Goal: Task Accomplishment & Management: Complete application form

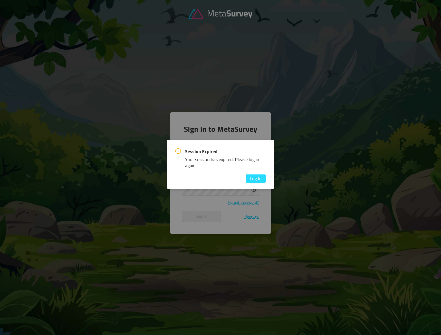
click at [250, 182] on button "Log In" at bounding box center [256, 178] width 20 height 8
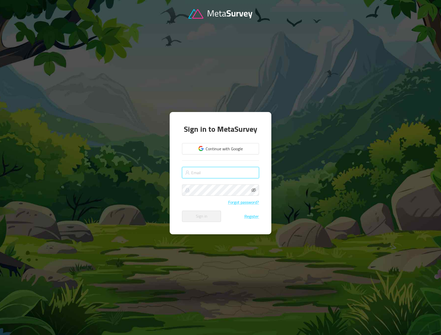
click at [209, 174] on input "text" at bounding box center [220, 172] width 77 height 11
type input "[EMAIL_ADDRESS][DOMAIN_NAME]"
click at [182, 210] on button "Sign in" at bounding box center [201, 215] width 39 height 11
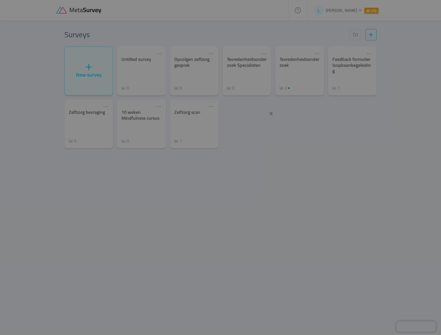
click at [146, 65] on div at bounding box center [220, 167] width 441 height 335
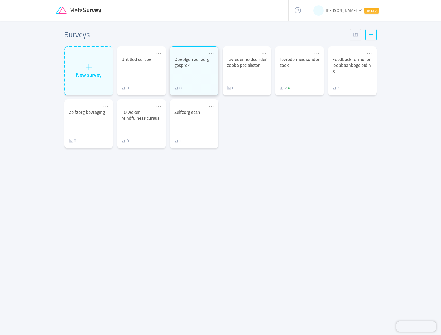
click at [184, 82] on div "Opvolgen zelfzorg gesprek 8" at bounding box center [194, 73] width 40 height 34
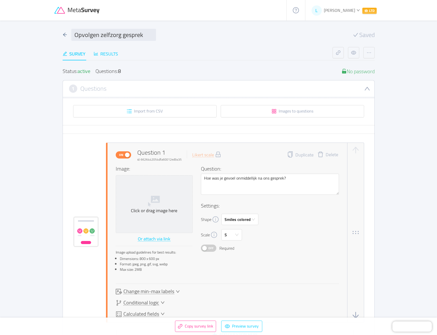
click at [113, 55] on div "Results" at bounding box center [106, 53] width 24 height 7
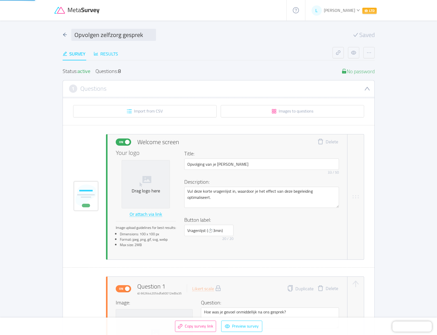
click at [108, 53] on div "Results" at bounding box center [106, 53] width 24 height 7
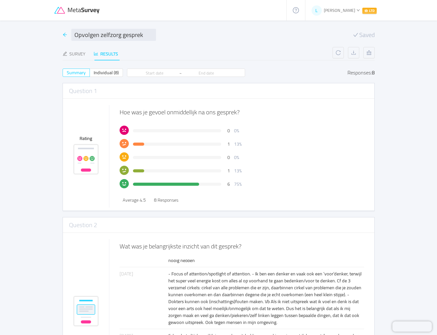
click at [64, 37] on div at bounding box center [65, 34] width 5 height 7
click at [63, 35] on icon "icon: arrow-left" at bounding box center [65, 34] width 5 height 5
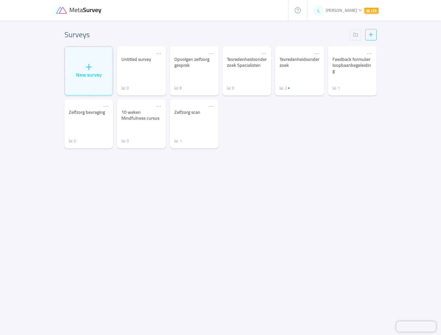
click at [140, 72] on div "Untitled survey 0" at bounding box center [141, 73] width 40 height 34
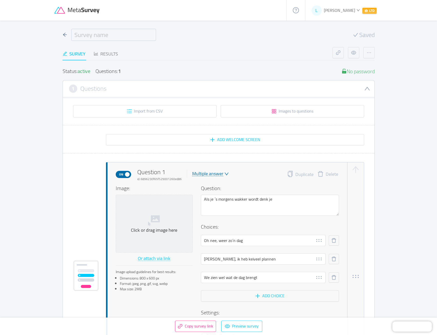
click at [107, 37] on input "text" at bounding box center [113, 35] width 85 height 12
type input "Zelfzorg-DNA"
drag, startPoint x: 283, startPoint y: 204, endPoint x: 257, endPoint y: 201, distance: 25.4
click at [257, 201] on textarea "Als je ´s morgens wakker wordt denk je" at bounding box center [270, 205] width 138 height 21
click at [279, 206] on textarea "Als je ´s morgens wakker wordt denk je" at bounding box center [270, 205] width 138 height 21
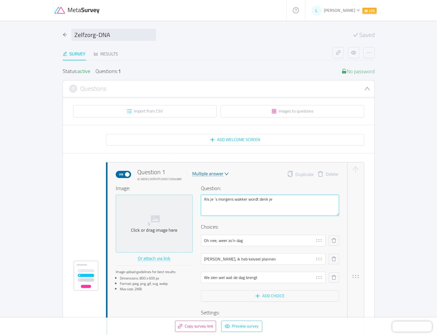
drag, startPoint x: 281, startPoint y: 202, endPoint x: 183, endPoint y: 200, distance: 97.8
click at [183, 200] on div "Image: Click or drag image here Or attach via link Image upload guidelines for …" at bounding box center [227, 269] width 223 height 170
paste textarea "In welke situatie herken jij [PERSON_NAME] het meest op je werk of thuis?"
type textarea "In welke situatie herken jij [PERSON_NAME] het meest op je werk of thuis?"
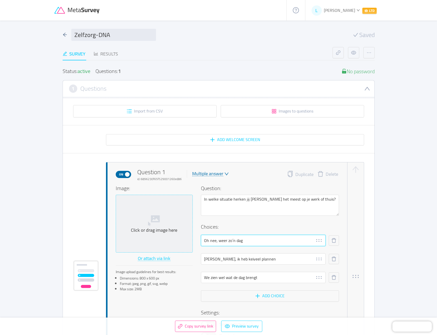
drag, startPoint x: 249, startPoint y: 242, endPoint x: 164, endPoint y: 240, distance: 85.0
click at [164, 240] on div "Image: Click or drag image here Or attach via link Image upload guidelines for …" at bounding box center [227, 269] width 223 height 170
paste input "[PERSON_NAME] heeft hulp nodig, ik spring meteen bij"
type input "[PERSON_NAME] heeft hulp nodig, ik schiet meteen in actie"
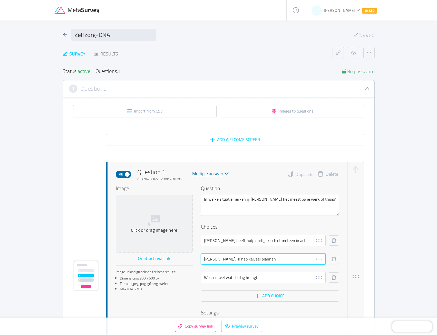
drag, startPoint x: 279, startPoint y: 256, endPoint x: 181, endPoint y: 258, distance: 97.6
click at [181, 258] on div "Image: Click or drag image here Or attach via link Image upload guidelines for …" at bounding box center [227, 269] width 223 height 170
paste input "Ik probeer ruzies of ongemak te vermijden."
type input "Ik probeer ruzies of ongemak te vermijden."
click at [297, 238] on input "[PERSON_NAME] heeft hulp nodig, ik schiet meteen in actie" at bounding box center [263, 240] width 125 height 11
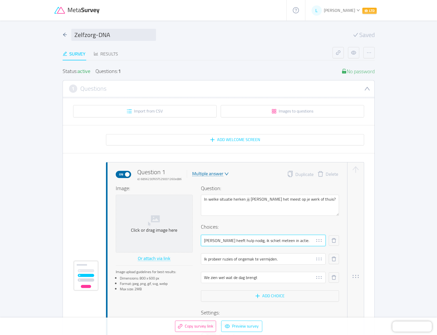
type input "[PERSON_NAME] heeft hulp nodig, ik schiet meteen in actie."
drag, startPoint x: 268, startPoint y: 277, endPoint x: 193, endPoint y: 278, distance: 74.4
click at [193, 278] on div "Image: Click or drag image here Or attach via link Image upload guidelines for …" at bounding box center [227, 269] width 223 height 170
paste input "Ik wil alles perfect en op tijd af hebben."
type input "Ik wil alles perfect en op tijd af hebben."
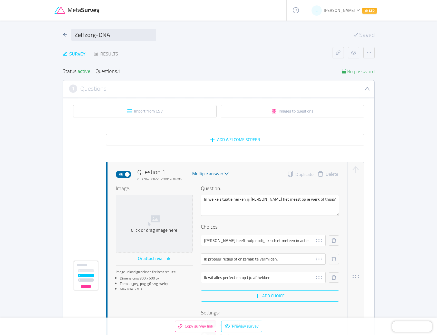
click at [259, 299] on button "Add choice" at bounding box center [270, 295] width 138 height 11
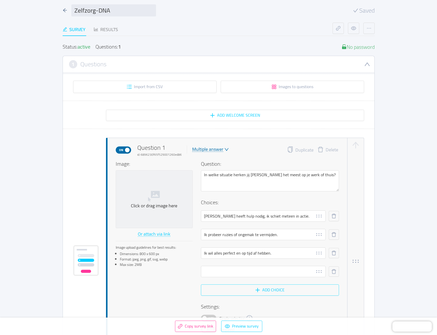
scroll to position [26, 0]
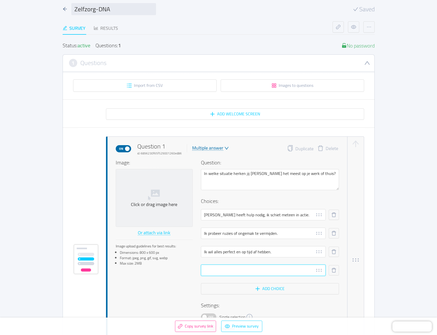
click at [252, 272] on input "text" at bounding box center [263, 269] width 125 height 11
paste input "Ik denk na over alles wat fout kan gaan."
type input "Ik denk na over alles wat fout kan gaan."
click at [254, 289] on button "Add choice" at bounding box center [270, 288] width 138 height 11
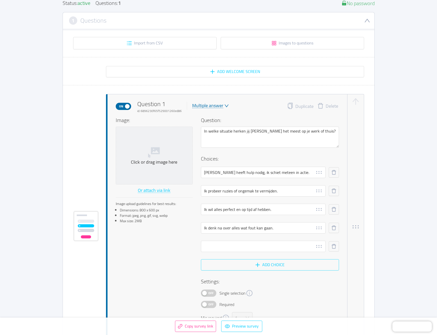
scroll to position [77, 0]
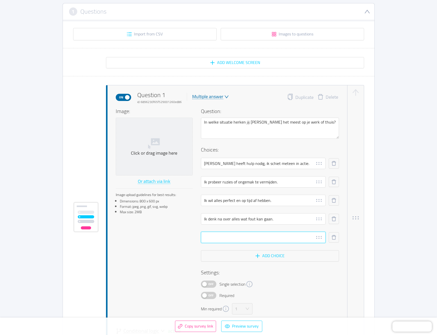
click at [262, 236] on input "text" at bounding box center [263, 237] width 125 height 11
paste input "Ik plan bewust rustmomenten, ook al lukt dat niet altijd."
type input "Ik plan bewust rustmomenten, ook al lukt dat niet altijd."
click at [209, 283] on span "Off" at bounding box center [210, 284] width 7 height 7
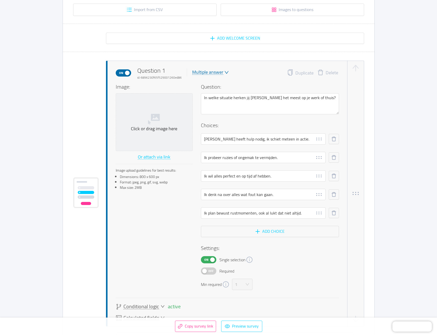
scroll to position [103, 0]
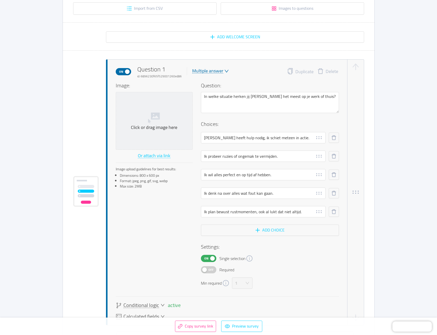
click at [207, 270] on span "Off" at bounding box center [210, 269] width 7 height 7
click at [250, 229] on button "Add choice" at bounding box center [270, 229] width 138 height 11
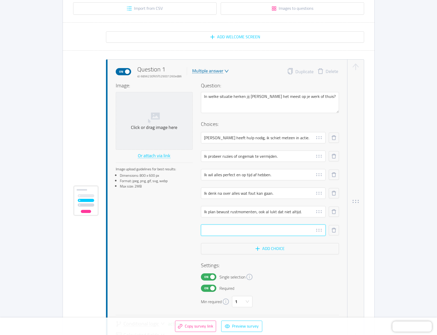
click at [260, 235] on input "text" at bounding box center [263, 229] width 125 height 11
paste input "Ik organiseer dingen zodat iedereen zich verbonden voelt."
type input "Ik organiseer dingen zodat iedereen zich verbonden voelt."
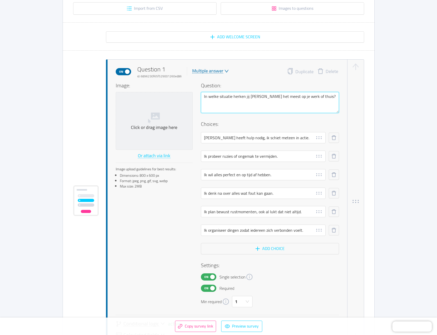
drag, startPoint x: 315, startPoint y: 97, endPoint x: 277, endPoint y: 99, distance: 38.1
click at [277, 99] on textarea "In welke situatie herken jij [PERSON_NAME] het meest op je werk of thuis?" at bounding box center [270, 102] width 138 height 21
type textarea "In welke situatie herken jij jezelf het meest,"
type textarea "In welke situatie herken jij jezelf het meest, i"
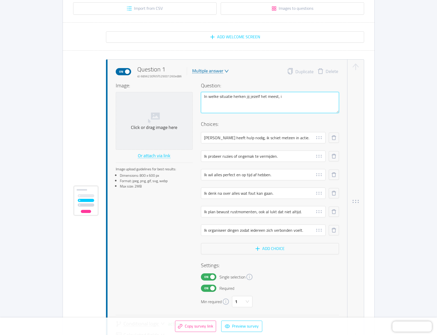
type textarea "In welke situatie herken jij jezelf het meest, in"
type textarea "In welke situatie herken jij jezelf het meest, i"
type textarea "In welke situatie herken jij jezelf het meest,"
type textarea "In welke situatie herken jij jezelf het meest"
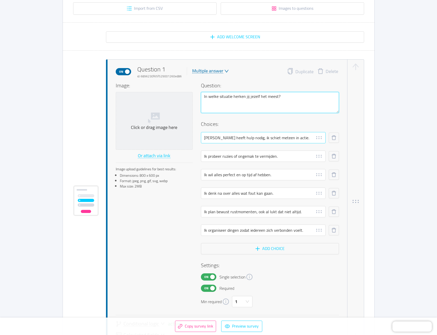
type textarea "In welke situatie herken jij jezelf het meest?"
drag, startPoint x: 245, startPoint y: 137, endPoint x: 187, endPoint y: 136, distance: 58.5
click at [187, 136] on div "Image: Click or drag image here Or attach via link Image upload guidelines for …" at bounding box center [227, 194] width 223 height 225
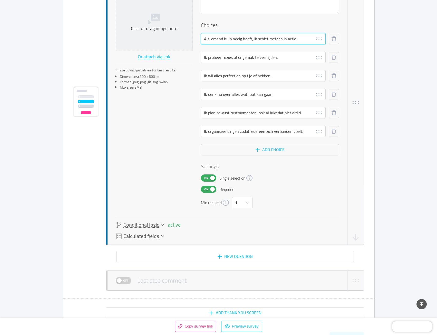
scroll to position [205, 0]
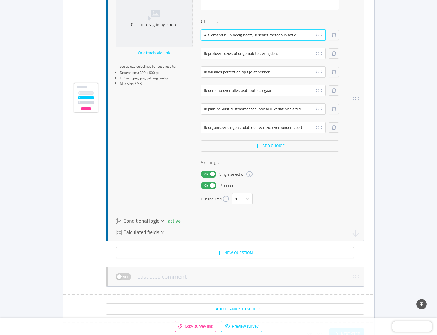
type input "Als iemand hulp nodig heeft, ik schiet meteen in actie."
click at [151, 220] on span "Conditional logic" at bounding box center [141, 220] width 36 height 5
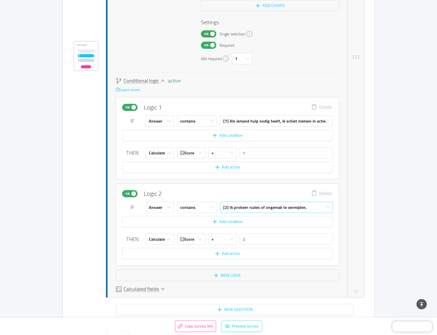
scroll to position [355, 0]
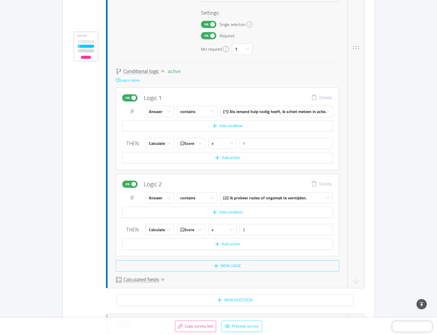
click at [233, 265] on button "New logic" at bounding box center [228, 265] width 224 height 11
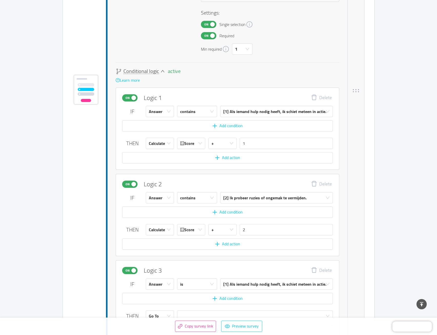
scroll to position [398, 0]
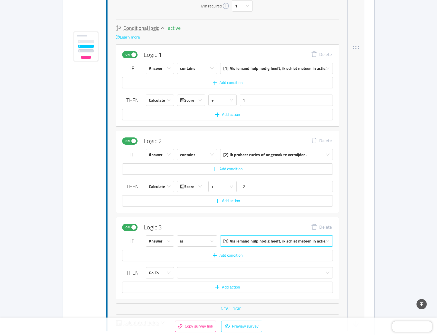
click at [240, 240] on div "[1] Als iemand hulp nodig heeft, ik schiet meteen in actie." at bounding box center [274, 240] width 103 height 11
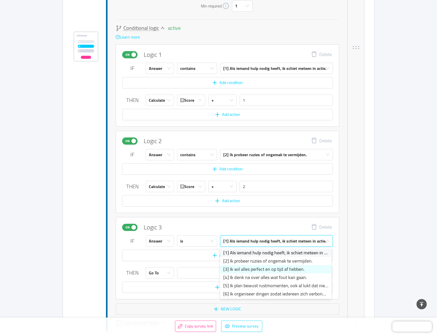
click at [236, 266] on li "[3] Ik wil alles perfect en op tijd af hebben." at bounding box center [275, 269] width 111 height 8
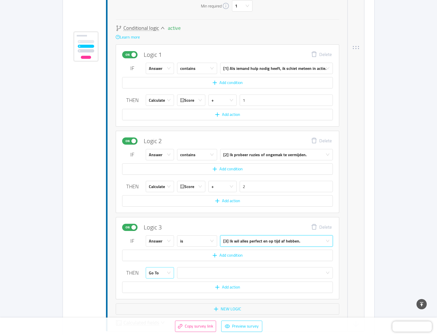
click at [155, 271] on div "Go To" at bounding box center [154, 272] width 10 height 11
click at [157, 292] on li "Calculate" at bounding box center [160, 293] width 28 height 8
click at [253, 272] on input "text" at bounding box center [286, 272] width 93 height 11
type input "3"
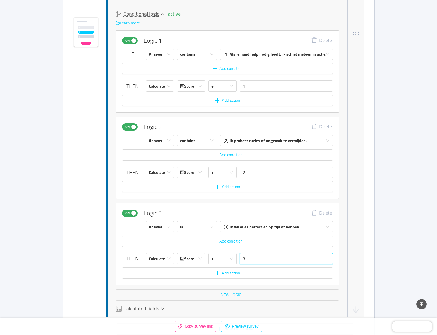
scroll to position [424, 0]
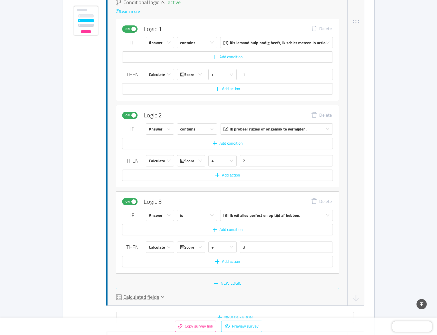
click at [217, 283] on button "New logic" at bounding box center [228, 282] width 224 height 11
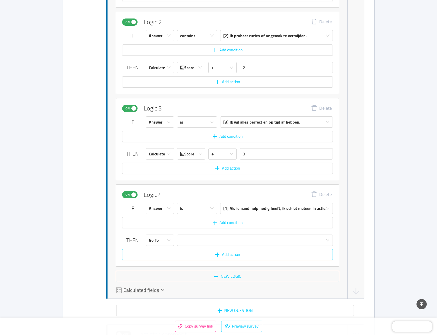
scroll to position [518, 0]
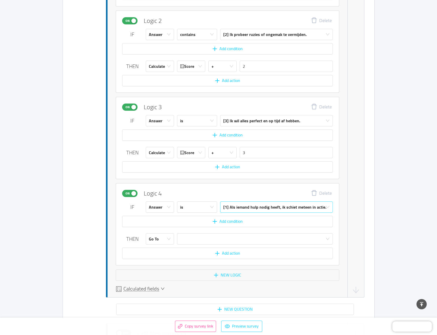
click at [242, 207] on div "[1] Als iemand hulp nodig heeft, ik schiet meteen in actie." at bounding box center [274, 206] width 103 height 11
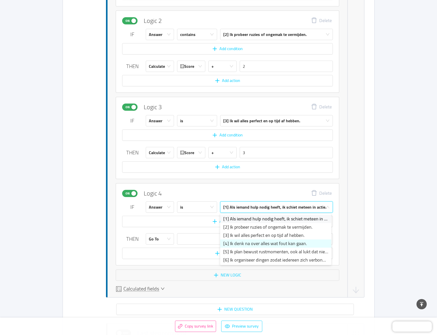
click at [242, 244] on li "[4] Ik denk na over alles wat fout kan gaan." at bounding box center [275, 243] width 111 height 8
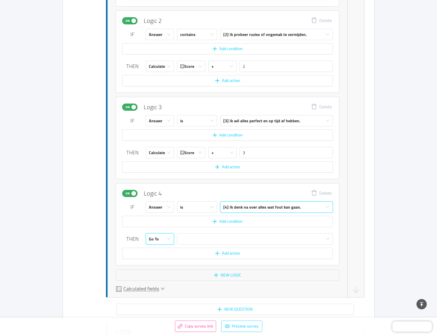
click at [166, 240] on div "Go To" at bounding box center [158, 238] width 19 height 11
click at [163, 260] on li "Calculate" at bounding box center [160, 259] width 28 height 8
click at [256, 237] on input "text" at bounding box center [286, 238] width 93 height 11
type input "4"
click at [215, 277] on button "New logic" at bounding box center [228, 274] width 224 height 11
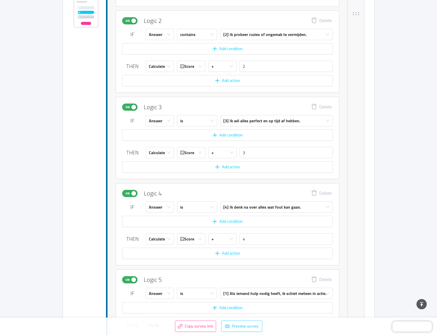
scroll to position [604, 0]
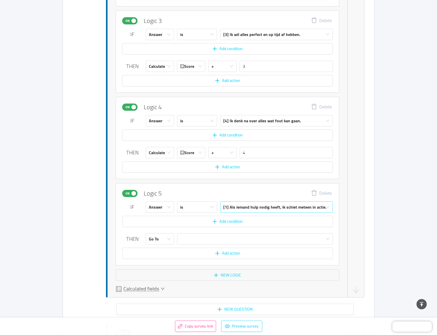
click at [243, 211] on div "[1] Als iemand hulp nodig heeft, ik schiet meteen in actie." at bounding box center [274, 206] width 103 height 11
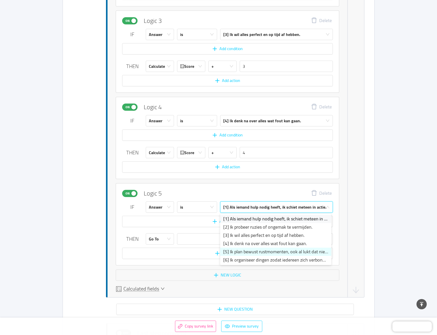
click at [238, 252] on li "[5] Ik plan bewust rustmomenten, ook al lukt dat niet altijd." at bounding box center [275, 251] width 111 height 8
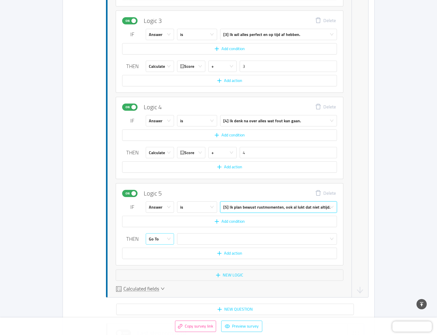
click at [161, 240] on div "Go To" at bounding box center [158, 238] width 19 height 11
click at [164, 260] on li "Calculate" at bounding box center [160, 259] width 28 height 8
click at [260, 240] on input "text" at bounding box center [288, 238] width 97 height 11
type input "5"
click at [241, 275] on button "New logic" at bounding box center [230, 274] width 228 height 11
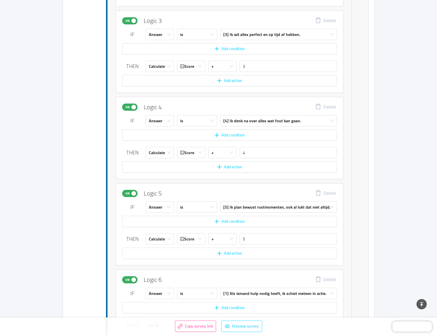
scroll to position [691, 0]
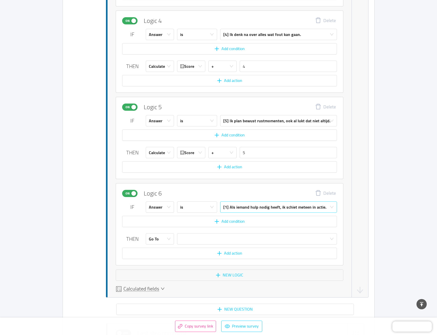
click at [273, 205] on div "[1] Als iemand hulp nodig heeft, ik schiet meteen in actie." at bounding box center [274, 206] width 103 height 11
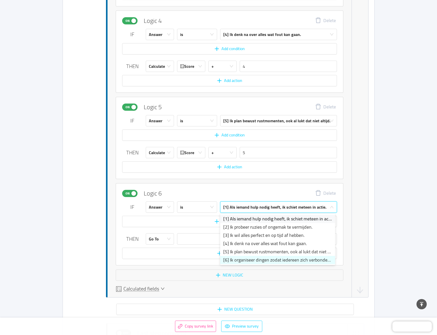
click at [246, 257] on li "[6] Ik organiseer dingen zodat iedereen zich verbonden voelt." at bounding box center [277, 260] width 115 height 8
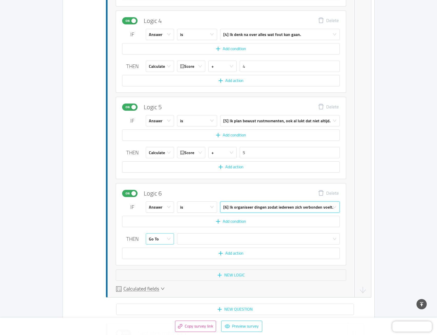
click at [169, 238] on icon "icon: down" at bounding box center [169, 239] width 4 height 4
click at [164, 259] on li "Calculate" at bounding box center [160, 259] width 28 height 8
click at [275, 242] on input "text" at bounding box center [290, 238] width 100 height 11
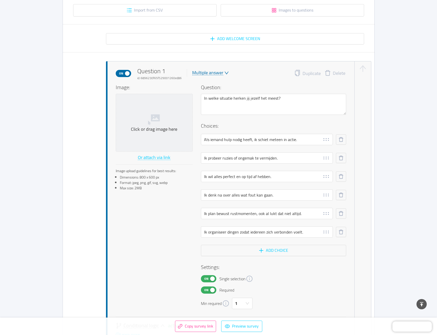
scroll to position [100, 0]
type input "6"
click at [297, 73] on button "Duplicate" at bounding box center [307, 73] width 26 height 7
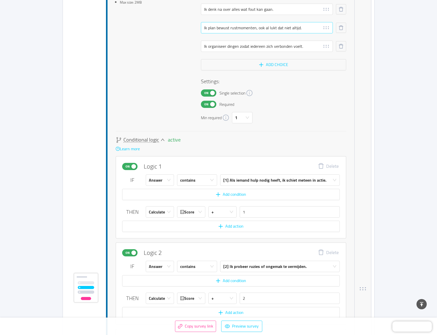
scroll to position [281, 0]
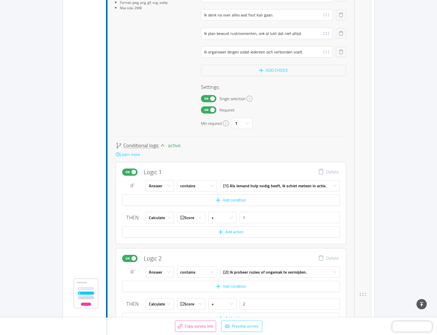
click at [163, 146] on icon "icon: down" at bounding box center [163, 145] width 4 height 2
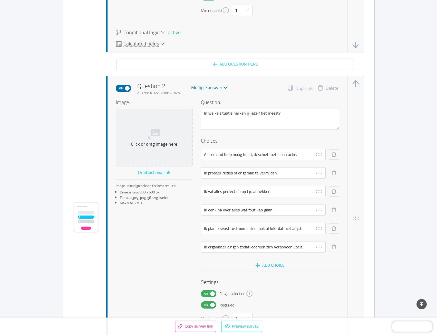
scroll to position [395, 0]
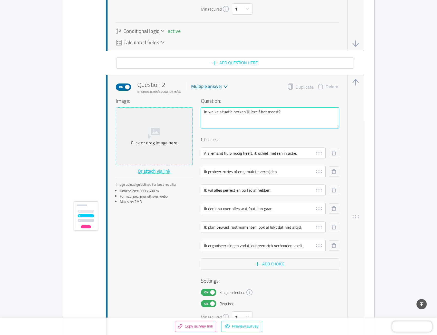
drag, startPoint x: 302, startPoint y: 113, endPoint x: 168, endPoint y: 113, distance: 134.0
click at [168, 113] on div "Image: Click or drag image here Or attach via link Image upload guidelines for …" at bounding box center [227, 209] width 223 height 225
paste textarea "Wat geeft jou het meeste stress"
type textarea "Wat geeft jou het meeste stress?"
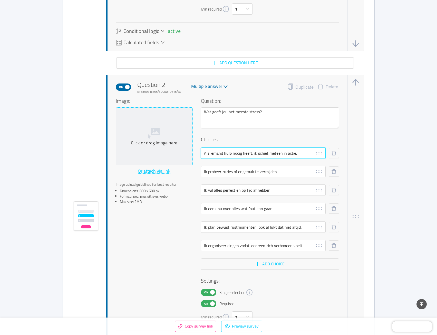
drag, startPoint x: 305, startPoint y: 154, endPoint x: 179, endPoint y: 146, distance: 126.3
click at [179, 146] on div "Image: Click or drag image here Or attach via link Image upload guidelines for …" at bounding box center [227, 209] width 223 height 225
paste input "Dat iemand boos of teleurgesteld is in mij"
type input "Dat iemand boos of teleurgesteld is in mij."
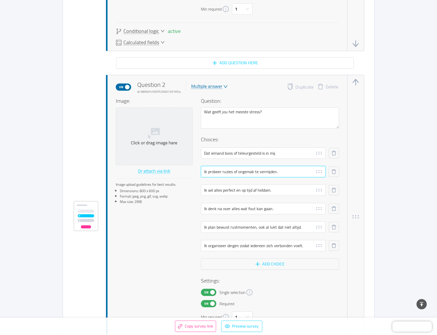
drag, startPoint x: 292, startPoint y: 174, endPoint x: 203, endPoint y: 169, distance: 89.5
click at [203, 169] on input "Ik probeer ruzies of ongemak te vermijden." at bounding box center [263, 171] width 125 height 11
paste input "[PERSON_NAME] gedachten die blijven malen, ook ’s nachts"
type input "[PERSON_NAME] gedachten die blijven malen, ook ’s nachts"
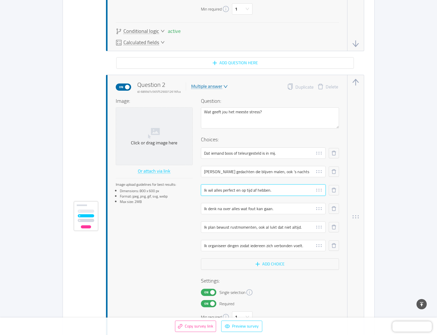
drag, startPoint x: 275, startPoint y: 190, endPoint x: 180, endPoint y: 191, distance: 95.0
click at [180, 191] on div "Image: Click or drag image here Or attach via link Image upload guidelines for …" at bounding box center [227, 209] width 223 height 225
paste input "Als mensen zich buitengesloten voel"
type input "Als mensen zich buitengesloten voelen."
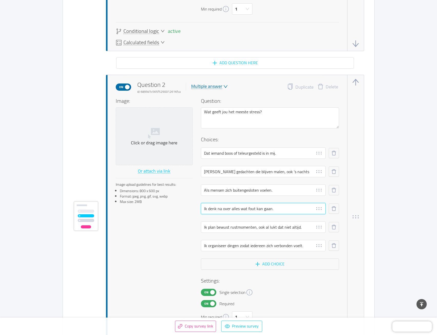
drag, startPoint x: 275, startPoint y: 210, endPoint x: 189, endPoint y: 212, distance: 86.5
click at [189, 212] on div "Image: Click or drag image here Or attach via link Image upload guidelines for …" at bounding box center [227, 209] width 223 height 225
paste input "Het gevoel dat ik iemand in de steek laat"
type input "Het gevoel dat ik iemand in de steek laat."
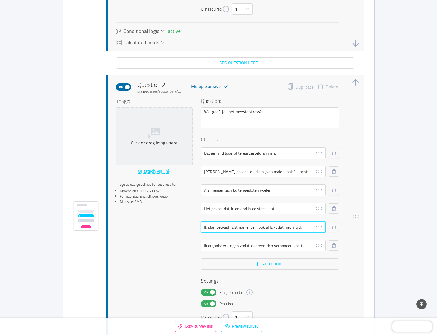
drag, startPoint x: 302, startPoint y: 226, endPoint x: 197, endPoint y: 226, distance: 104.7
click at [197, 226] on div "Image: Click or drag image here Or attach via link Image upload guidelines for …" at bounding box center [227, 209] width 223 height 225
paste input "Dat ik mijn taken niet op tijd of goed genoeg afwerk"
type input "Dat ik mijn taken niet op tijd of goed genoeg afwerk"
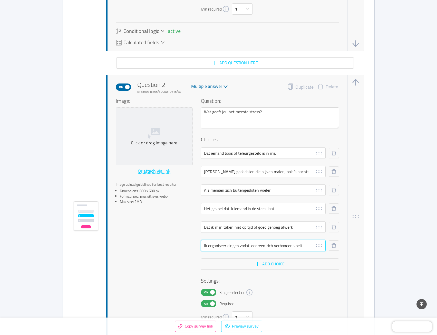
drag, startPoint x: 303, startPoint y: 246, endPoint x: 192, endPoint y: 246, distance: 111.7
click at [192, 246] on div "Image: Click or drag image here Or attach via link Image upload guidelines for …" at bounding box center [227, 209] width 223 height 225
paste input "Geen tijd vinden om op te laden"
type input "Geen tijd vinden om op te laden."
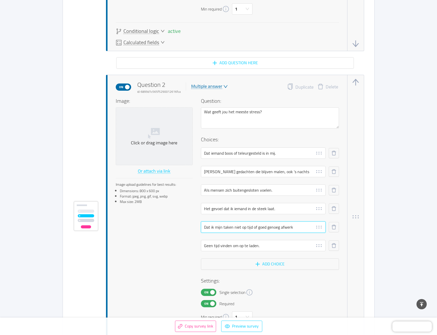
click at [292, 229] on input "Dat ik mijn taken niet op tijd of goed genoeg afwerk" at bounding box center [263, 226] width 125 height 11
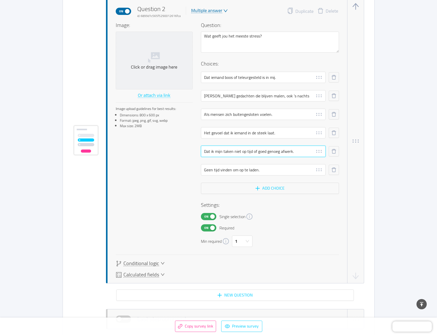
scroll to position [472, 0]
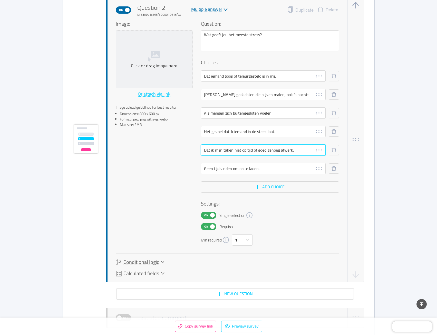
type input "Dat ik mijn taken niet op tijd of goed genoeg afwerk."
click at [161, 264] on icon "icon: down" at bounding box center [163, 262] width 4 height 4
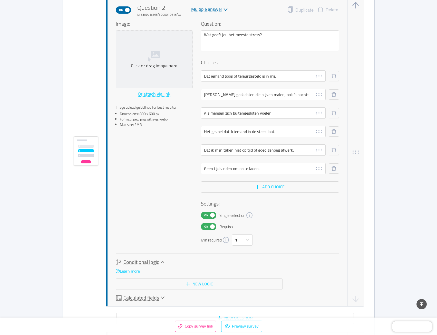
scroll to position [484, 0]
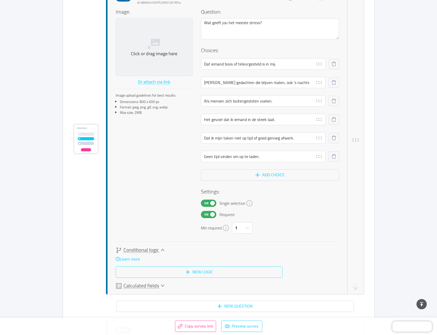
click at [191, 271] on button "New logic" at bounding box center [199, 271] width 167 height 11
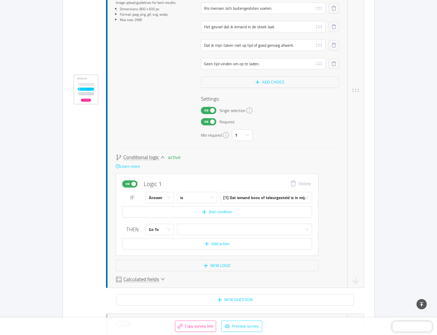
scroll to position [579, 0]
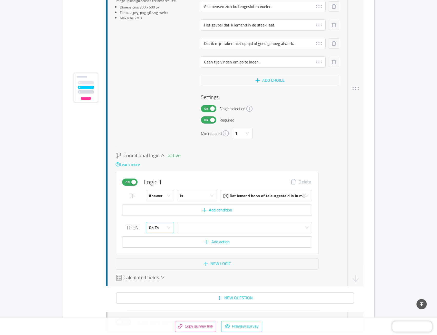
click at [159, 228] on div "Go To" at bounding box center [158, 227] width 19 height 11
click at [161, 246] on li "Calculate" at bounding box center [160, 247] width 28 height 8
click at [254, 229] on input "text" at bounding box center [276, 227] width 72 height 11
type input "2"
click at [213, 266] on button "New logic" at bounding box center [217, 263] width 203 height 11
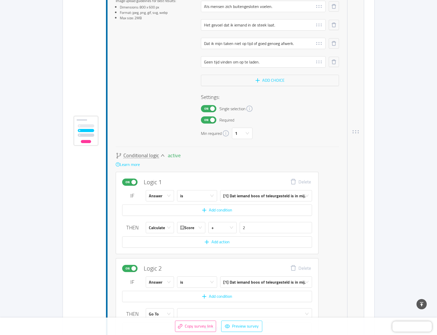
scroll to position [622, 0]
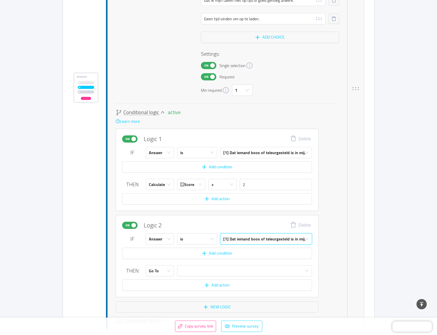
click at [236, 239] on div "[1] Dat iemand boos of teleurgesteld is in mij." at bounding box center [264, 238] width 82 height 11
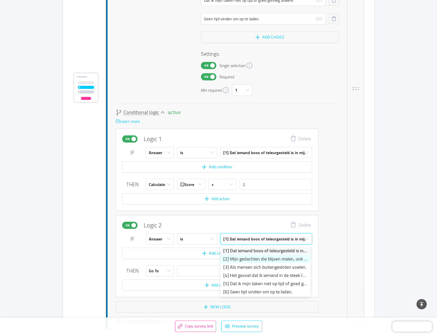
click at [232, 258] on li "[2] Mijn gedachten die blijven malen, ook ’s nachts" at bounding box center [265, 259] width 90 height 8
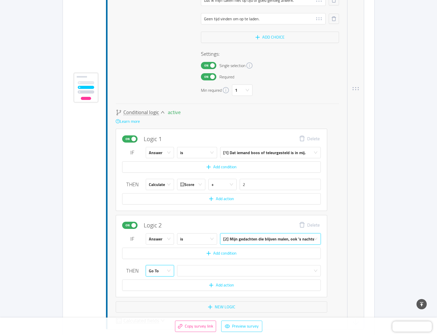
click at [171, 271] on icon "icon: down" at bounding box center [169, 270] width 4 height 4
click at [164, 289] on li "Calculate" at bounding box center [160, 290] width 28 height 8
click at [252, 270] on input "text" at bounding box center [280, 270] width 81 height 11
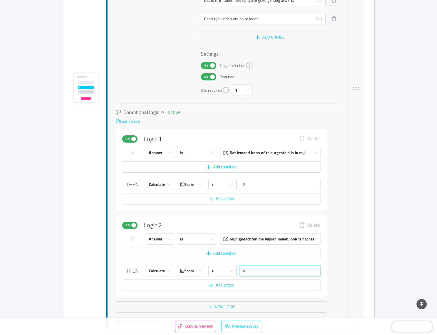
type input "4"
click at [227, 308] on button "New logic" at bounding box center [222, 306] width 212 height 11
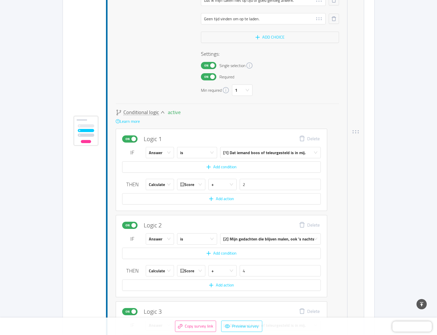
scroll to position [665, 0]
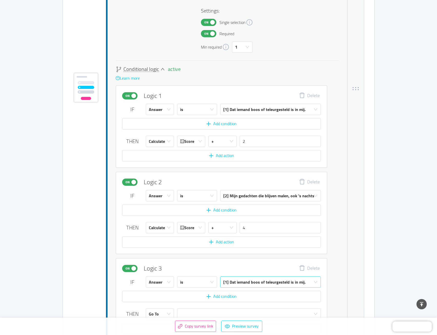
click at [235, 283] on div "[1] Dat iemand boos of teleurgesteld is in mij." at bounding box center [264, 281] width 82 height 11
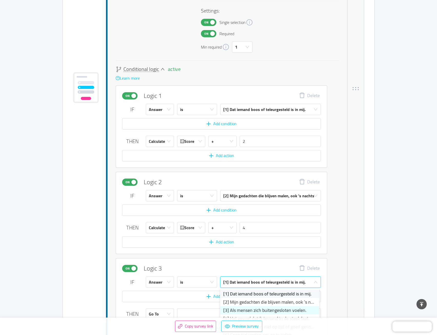
click at [229, 308] on li "[3] Als mensen zich buitengesloten voelen." at bounding box center [269, 310] width 99 height 8
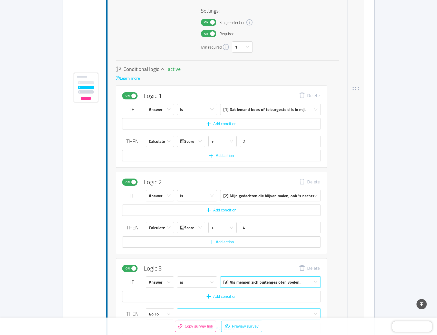
scroll to position [716, 0]
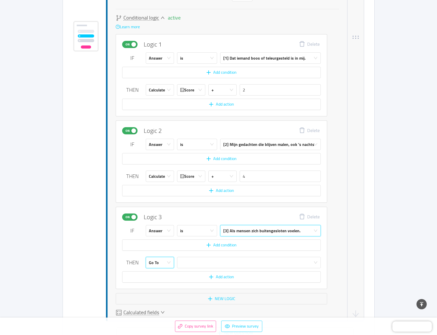
click at [168, 263] on icon "icon: down" at bounding box center [169, 262] width 4 height 4
click at [165, 281] on li "Calculate" at bounding box center [160, 282] width 28 height 8
click at [253, 265] on input "text" at bounding box center [280, 262] width 81 height 11
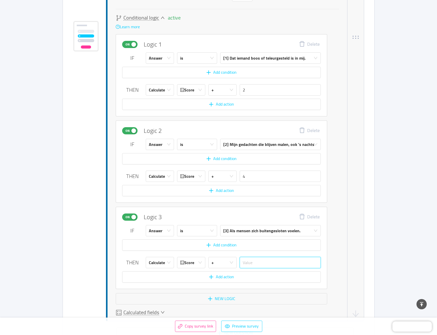
type input "6"
click at [223, 297] on button "New logic" at bounding box center [222, 298] width 212 height 11
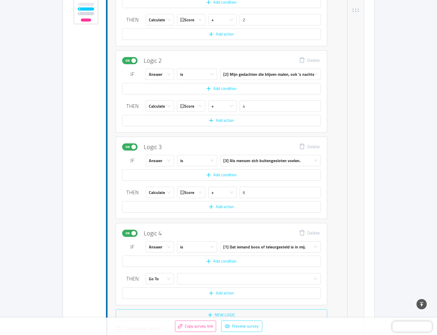
scroll to position [811, 0]
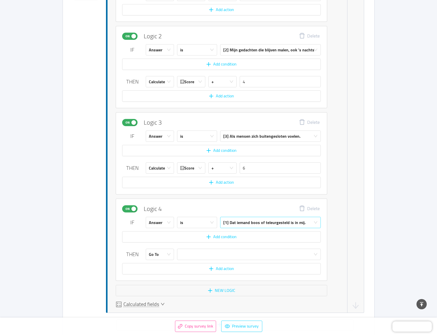
click at [245, 223] on div "[1] Dat iemand boos of teleurgesteld is in mij." at bounding box center [264, 222] width 82 height 11
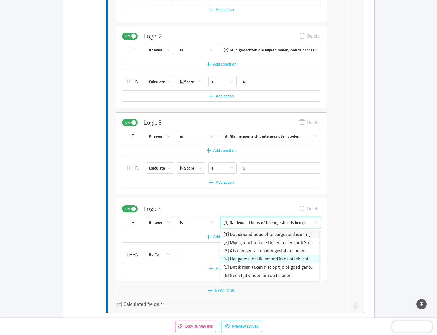
click at [239, 258] on li "[4] Het gevoel dat ik iemand in de steek laat." at bounding box center [269, 259] width 99 height 8
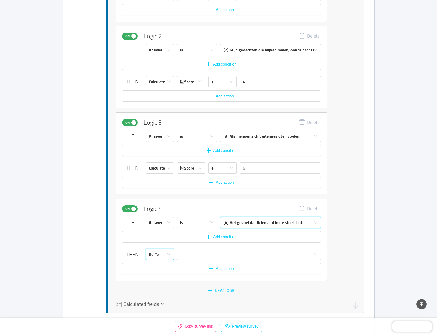
click at [169, 255] on icon "icon: down" at bounding box center [169, 254] width 4 height 2
click at [165, 272] on li "Calculate" at bounding box center [160, 274] width 28 height 8
click at [259, 254] on input "text" at bounding box center [280, 253] width 81 height 11
type input "1"
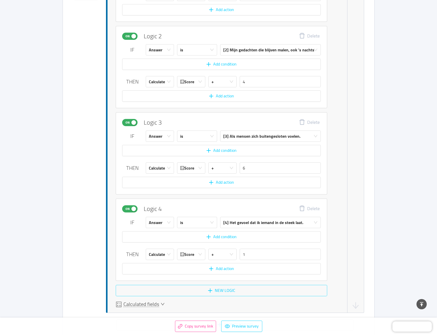
click at [233, 288] on button "New logic" at bounding box center [222, 290] width 212 height 11
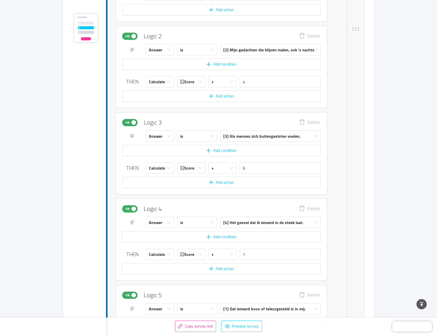
scroll to position [854, 0]
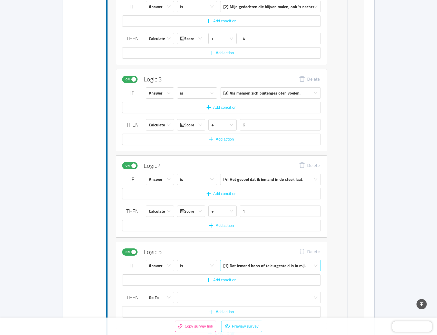
click at [250, 265] on div "[1] Dat iemand boos of teleurgesteld is in mij." at bounding box center [264, 265] width 82 height 11
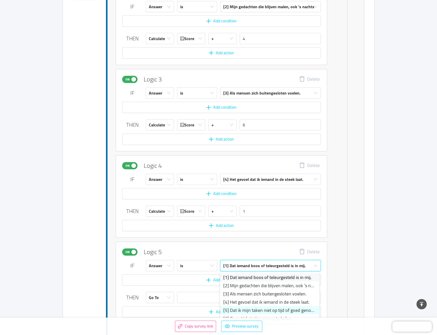
click at [242, 307] on li "[5] Dat ik mijn taken niet op tijd of goed genoeg afwerk." at bounding box center [269, 310] width 99 height 8
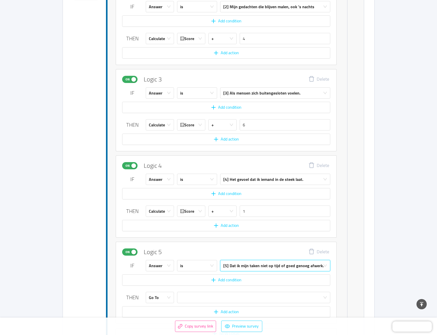
scroll to position [879, 0]
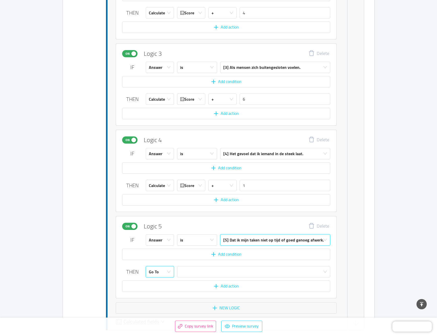
click at [159, 271] on div "Go To" at bounding box center [158, 271] width 19 height 11
click at [159, 289] on li "Calculate" at bounding box center [160, 291] width 28 height 8
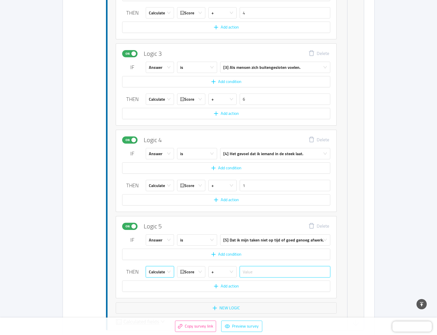
click at [253, 269] on input "text" at bounding box center [285, 271] width 91 height 11
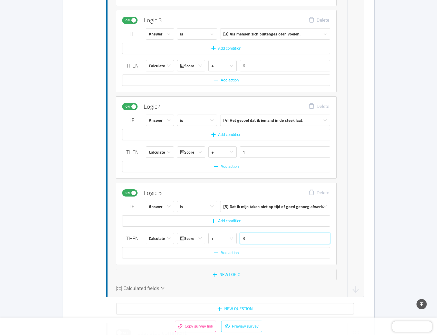
scroll to position [931, 0]
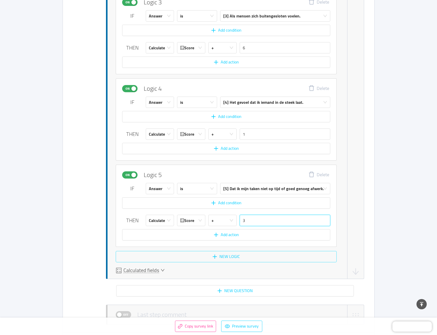
type input "3"
click at [222, 256] on button "New logic" at bounding box center [226, 256] width 221 height 11
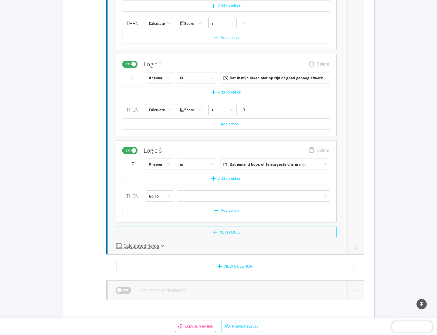
scroll to position [1043, 0]
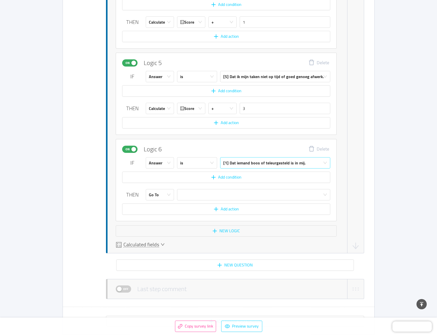
click at [233, 166] on div "[1] Dat iemand boos of teleurgesteld is in mij." at bounding box center [264, 162] width 82 height 11
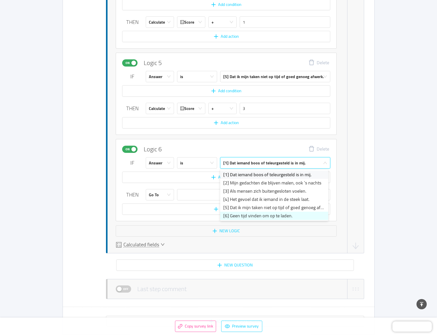
click at [238, 217] on li "[6] Geen tijd vinden om op te laden." at bounding box center [274, 216] width 108 height 8
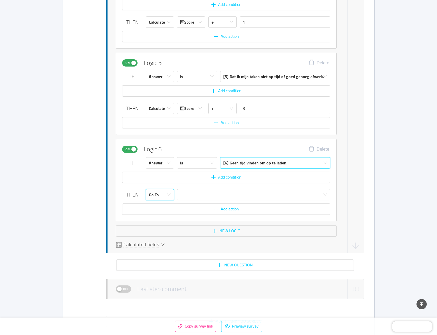
click at [168, 198] on div "Go To" at bounding box center [160, 194] width 28 height 11
click at [163, 212] on li "Calculate" at bounding box center [160, 214] width 28 height 8
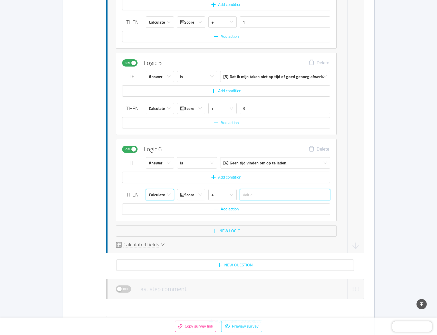
click at [249, 197] on input "text" at bounding box center [285, 194] width 91 height 11
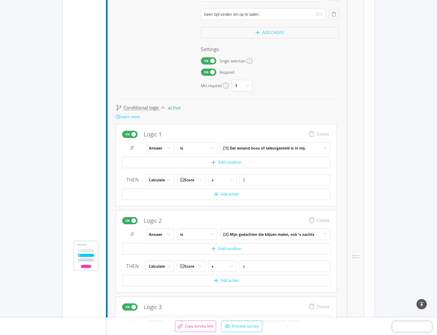
scroll to position [555, 0]
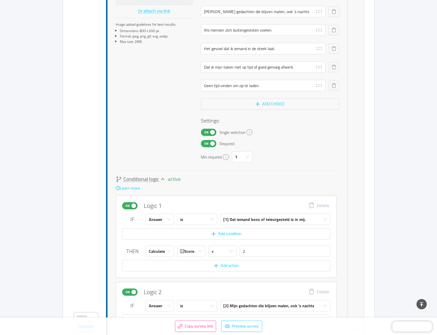
type input "5"
click at [161, 180] on icon "icon: down" at bounding box center [163, 179] width 4 height 4
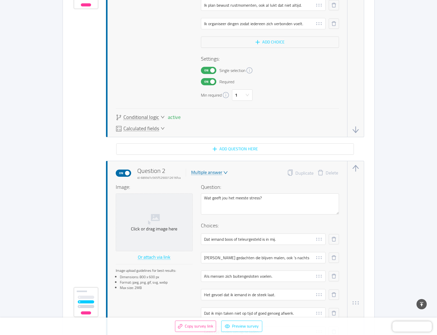
scroll to position [310, 0]
click at [285, 172] on div "On Question 2 id: 6899d1c565f5290012616fca Multiple answer Duplicate Delete" at bounding box center [227, 172] width 223 height 14
click at [292, 171] on button "Duplicate" at bounding box center [300, 172] width 26 height 7
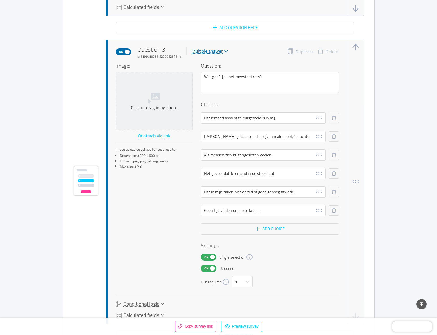
scroll to position [754, 0]
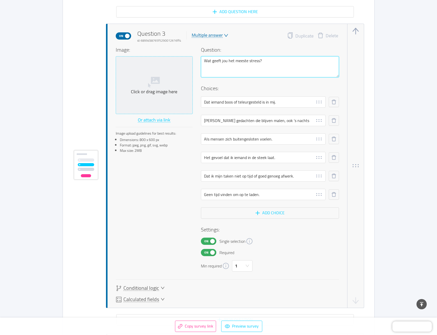
drag, startPoint x: 262, startPoint y: 60, endPoint x: 189, endPoint y: 57, distance: 73.0
click at [189, 57] on div "Image: Click or drag image here Or attach via link Image upload guidelines for …" at bounding box center [227, 158] width 223 height 225
paste textarea "[PERSON_NAME] reageer je als iemand je om hulp vraagt terwijl je eigenlijk geen…"
type textarea "[PERSON_NAME] reageer je als iemand je om hulp vraagt terwijl je eigenlijk geen…"
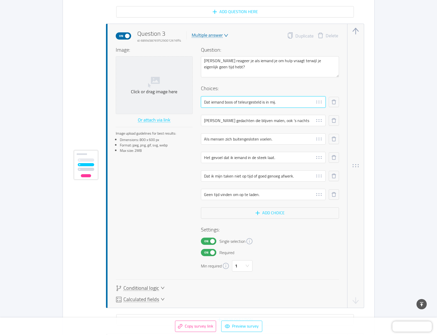
drag, startPoint x: 281, startPoint y: 100, endPoint x: 194, endPoint y: 102, distance: 87.0
click at [194, 102] on div "Image: Click or drag image here Or attach via link Image upload guidelines for …" at bounding box center [227, 158] width 223 height 225
paste input "Ik zeg toch ja en regel het"
drag, startPoint x: 258, startPoint y: 101, endPoint x: 232, endPoint y: 103, distance: 26.0
click at [232, 103] on input "Ik zeg toch ja en regel het." at bounding box center [263, 101] width 125 height 11
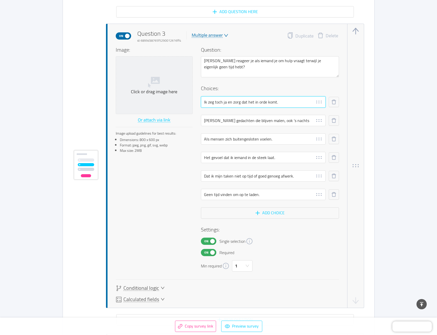
type input "Ik zeg toch ja en zorg dat het in orde komt."
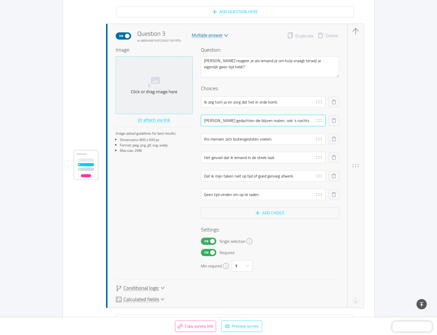
drag, startPoint x: 296, startPoint y: 121, endPoint x: 179, endPoint y: 114, distance: 117.3
click at [179, 114] on div "Image: Click or drag image here Or attach via link Image upload guidelines for …" at bounding box center [227, 158] width 223 height 225
paste input "Ik twijfel, maar wil geen ‘nee’ zeggen."
click at [233, 121] on input "Ik twijfel, maar wil geen ‘nee’ zeggen." at bounding box center [263, 120] width 125 height 11
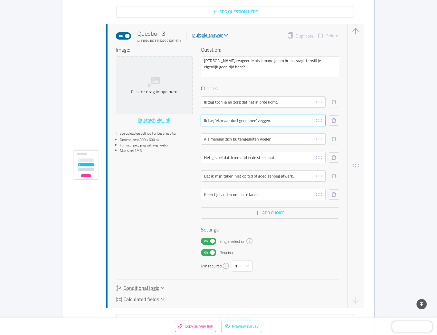
type input "Ik twijfel, maar durf geen ‘nee’ zeggen."
drag, startPoint x: 275, startPoint y: 140, endPoint x: 192, endPoint y: 139, distance: 83.2
click at [192, 139] on div "Image: Click or drag image here Or attach via link Image upload guidelines for …" at bounding box center [227, 158] width 223 height 225
paste input "Ik plan het erbij, ook al wordt het druk"
drag, startPoint x: 231, startPoint y: 139, endPoint x: 208, endPoint y: 141, distance: 22.9
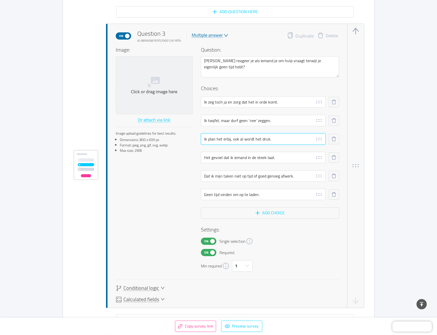
click at [208, 141] on input "Ik plan het erbij, ook al wordt het druk." at bounding box center [263, 138] width 125 height 11
type input "Ik neem het mee in mijn planning, ook al wordt het druk."
drag, startPoint x: 283, startPoint y: 157, endPoint x: 195, endPoint y: 161, distance: 88.9
click at [195, 161] on div "Image: Click or drag image here Or attach via link Image upload guidelines for …" at bounding box center [227, 158] width 223 height 225
paste input "Ik begin te piekeren of het wel slim is"
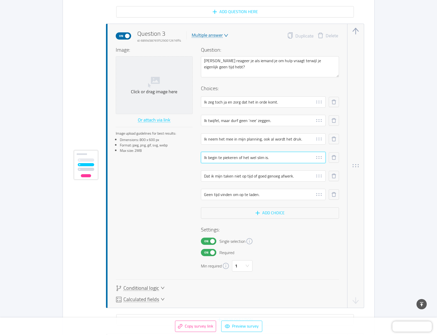
click at [230, 157] on input "Ik begin te piekeren of het wel slim is." at bounding box center [263, 157] width 125 height 11
type input "Ik denk (veel te lang) na of het wel een goed idee is om ter hulp te schieten."
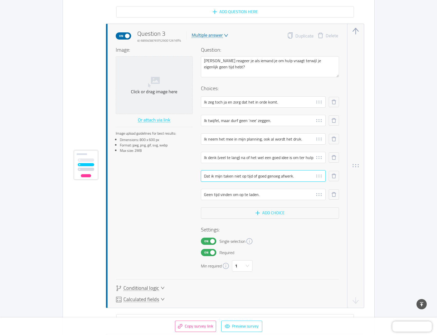
click at [286, 176] on input "Dat ik mijn taken niet op tijd of goed genoeg afwerk." at bounding box center [263, 175] width 125 height 11
paste input "Ik probeer een alternatief moment te vinden"
click at [253, 178] on input "Ik probeer een alternatief moment te vinden." at bounding box center [263, 175] width 125 height 11
click at [268, 176] on input "Ik probeer een alternatief te vinden." at bounding box center [263, 175] width 125 height 11
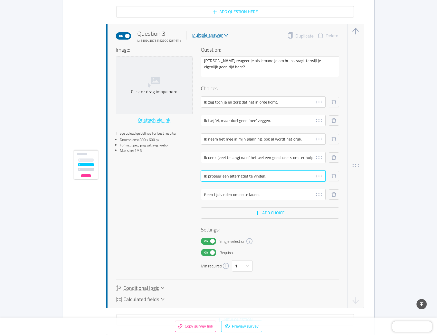
drag, startPoint x: 268, startPoint y: 176, endPoint x: 236, endPoint y: 177, distance: 31.6
click at [236, 177] on input "Ik probeer een alternatief te vinden." at bounding box center [263, 175] width 125 height 11
click at [247, 178] on input "Ik probeer een alternatief te vinden." at bounding box center [263, 175] width 125 height 11
type input "Ik probeer een alternatief tijdstip te vinden om te helpen."
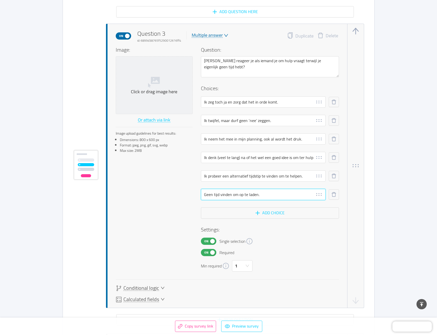
drag, startPoint x: 271, startPoint y: 196, endPoint x: 192, endPoint y: 195, distance: 78.8
click at [192, 195] on div "Image: Click or drag image here Or attach via link Image upload guidelines for …" at bounding box center [227, 158] width 223 height 225
paste input "Ik zoek een manier om het samen met anderen te do"
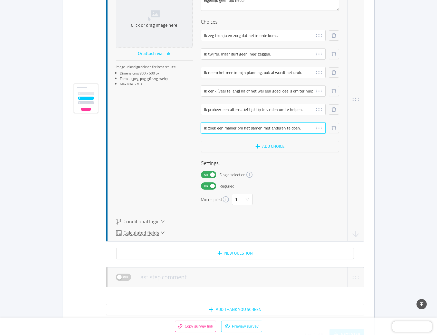
scroll to position [831, 0]
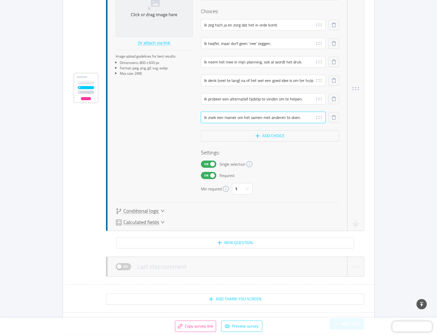
type input "Ik zoek een manier om het samen met anderen te doen."
click at [153, 211] on span "Conditional logic" at bounding box center [141, 210] width 36 height 5
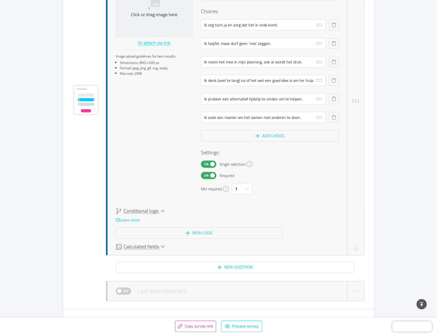
scroll to position [843, 0]
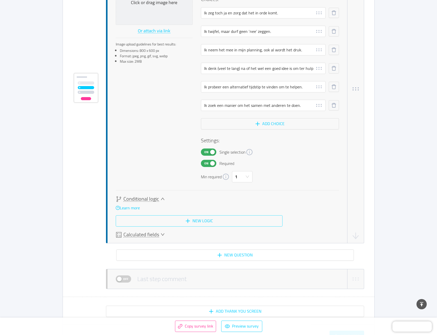
click at [181, 221] on button "New logic" at bounding box center [199, 220] width 167 height 11
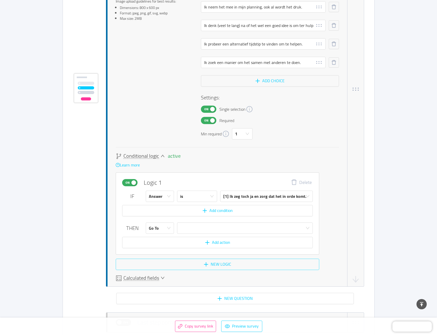
scroll to position [886, 0]
click at [171, 228] on div "Go To" at bounding box center [160, 227] width 28 height 11
click at [162, 247] on li "Calculate" at bounding box center [160, 248] width 28 height 8
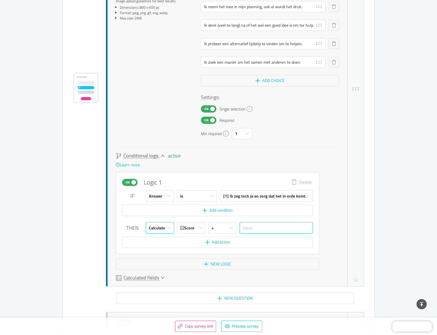
click at [254, 229] on input "text" at bounding box center [276, 227] width 73 height 11
type input "1"
click at [231, 262] on button "New logic" at bounding box center [218, 263] width 204 height 11
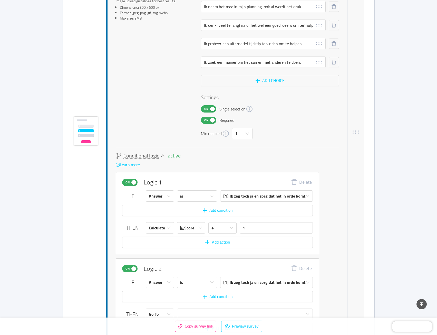
scroll to position [929, 0]
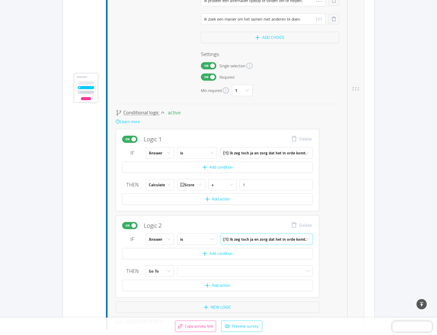
click at [244, 239] on div "[1] Ik zeg toch ja en zorg dat het in orde komt." at bounding box center [264, 239] width 83 height 11
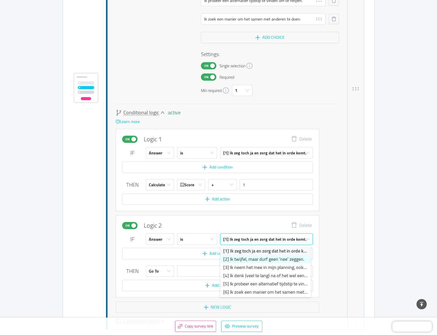
click at [235, 256] on li "[2] Ik twijfel, maar durf geen ‘nee’ zeggen." at bounding box center [265, 259] width 91 height 8
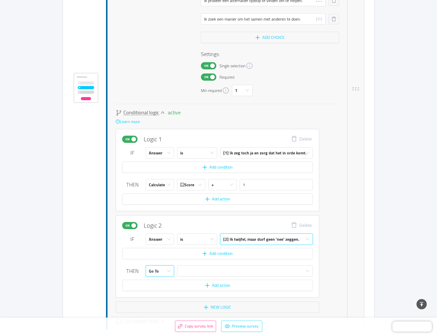
click at [167, 269] on icon "icon: down" at bounding box center [169, 271] width 4 height 4
click at [161, 289] on li "Calculate" at bounding box center [160, 291] width 28 height 8
click at [247, 271] on input "text" at bounding box center [276, 270] width 73 height 11
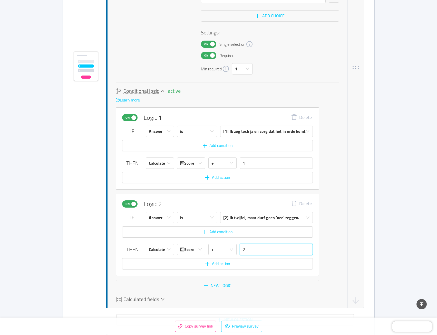
scroll to position [955, 0]
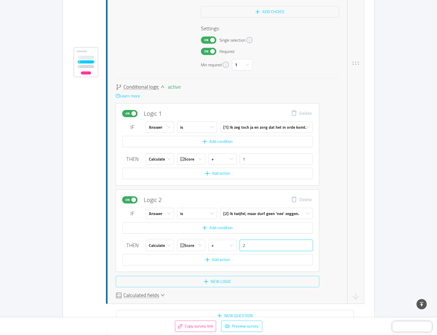
type input "2"
click at [213, 284] on button "New logic" at bounding box center [218, 281] width 204 height 11
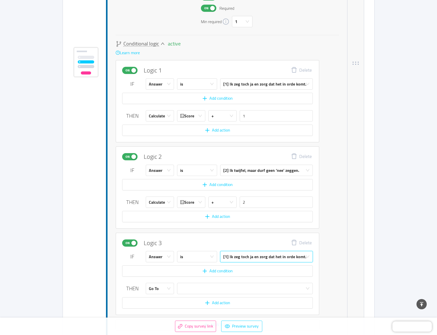
click at [241, 259] on div "[1] Ik zeg toch ja en zorg dat het in orde komt." at bounding box center [264, 256] width 83 height 11
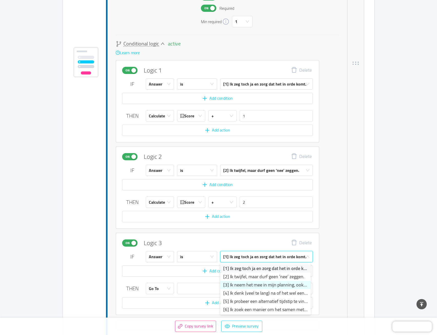
click at [235, 287] on li "[3] Ik neem het mee in mijn planning, ook al wordt het druk." at bounding box center [265, 285] width 91 height 8
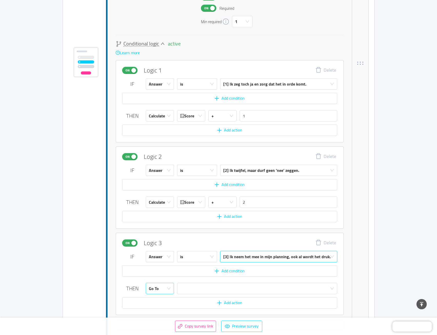
click at [161, 289] on div "Go To" at bounding box center [158, 288] width 19 height 11
click at [161, 306] on li "Calculate" at bounding box center [160, 308] width 28 height 8
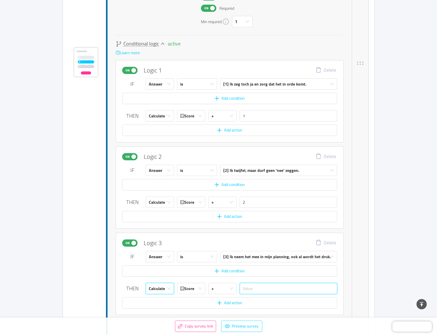
click at [247, 287] on input "text" at bounding box center [289, 288] width 98 height 11
type input "3"
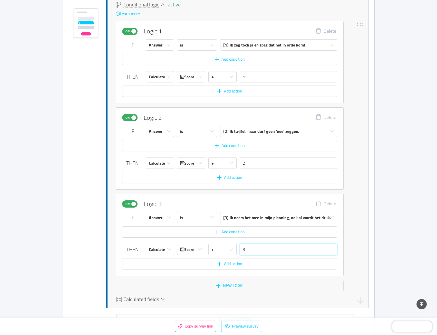
scroll to position [1049, 0]
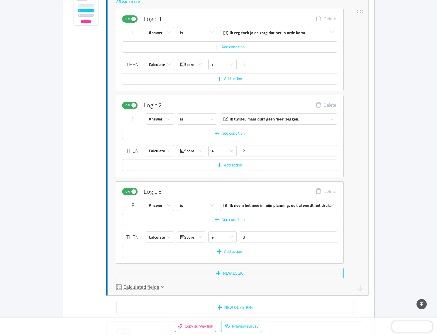
click at [212, 275] on button "New logic" at bounding box center [230, 272] width 228 height 11
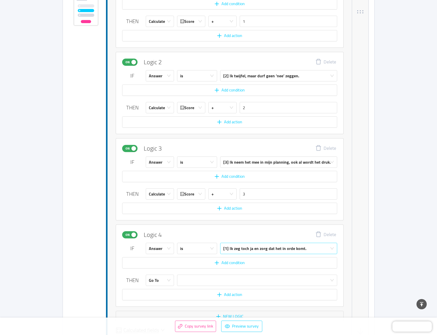
click at [244, 250] on div "[1] Ik zeg toch ja en zorg dat het in orde komt." at bounding box center [264, 248] width 83 height 11
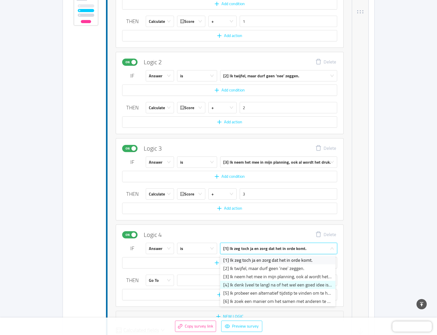
click at [238, 284] on li "[4] Ik denk (veel te lang) na of het wel een goed idee is om ter hulp te schiet…" at bounding box center [277, 285] width 115 height 8
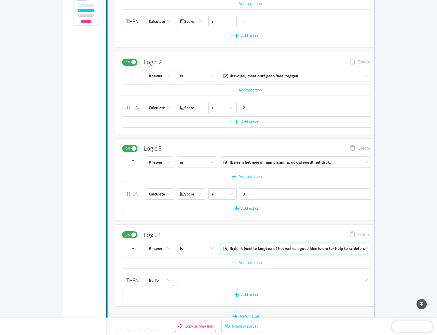
click at [167, 279] on icon "icon: down" at bounding box center [169, 280] width 4 height 2
click at [167, 298] on li "Calculate" at bounding box center [160, 300] width 28 height 8
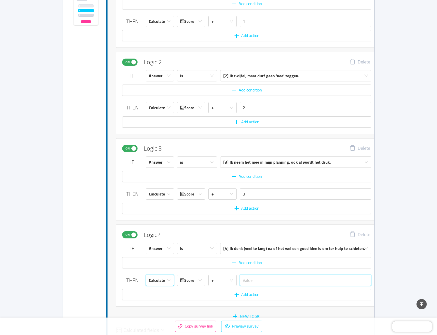
click at [253, 283] on input "text" at bounding box center [306, 279] width 132 height 11
type input "4"
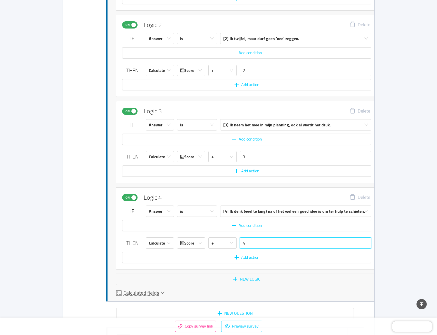
scroll to position [1144, 0]
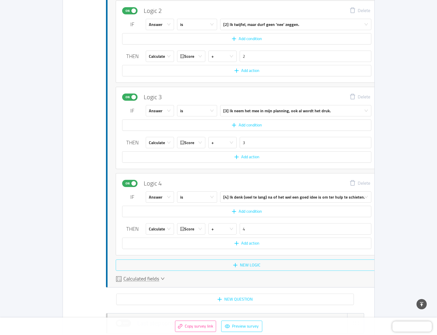
click at [242, 265] on button "New logic" at bounding box center [247, 264] width 262 height 11
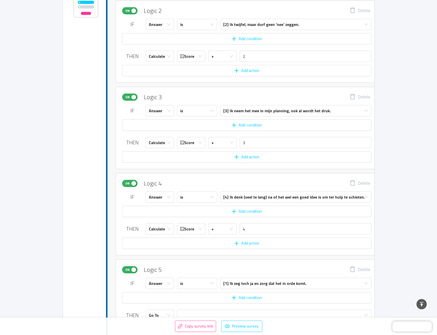
scroll to position [1230, 0]
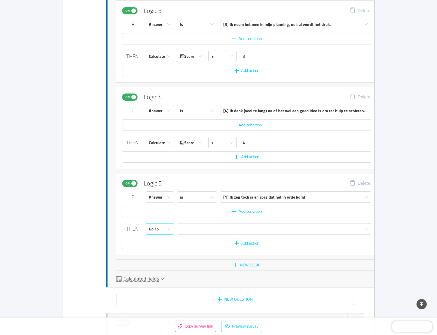
drag, startPoint x: 161, startPoint y: 229, endPoint x: 161, endPoint y: 232, distance: 2.6
click at [161, 229] on div "Go To" at bounding box center [158, 228] width 19 height 11
click at [163, 249] on li "Calculate" at bounding box center [160, 249] width 28 height 8
click at [257, 229] on input "text" at bounding box center [306, 228] width 132 height 11
type input "5"
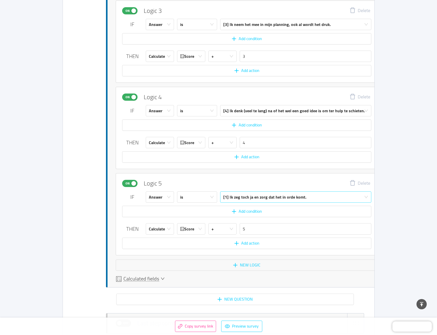
click at [259, 201] on div "[1] Ik zeg toch ja en zorg dat het in orde komt." at bounding box center [264, 196] width 83 height 11
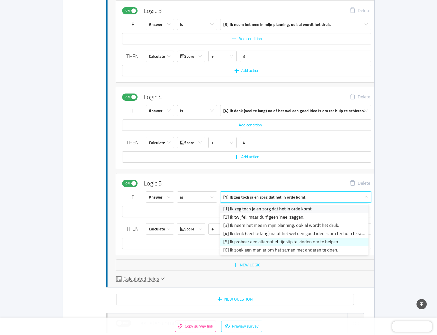
click at [243, 243] on li "[5] Ik probeer een alternatief tijdstip te vinden om te helpen." at bounding box center [294, 241] width 148 height 8
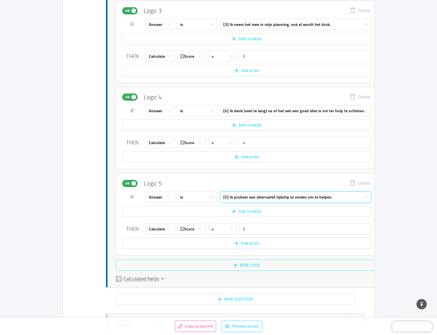
click at [237, 265] on button "New logic" at bounding box center [247, 264] width 262 height 11
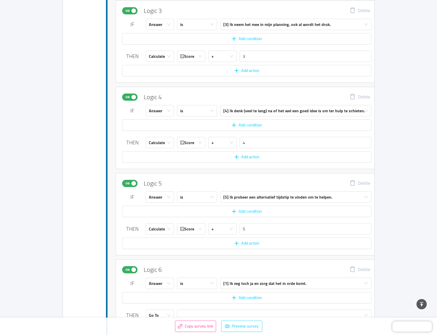
scroll to position [1316, 0]
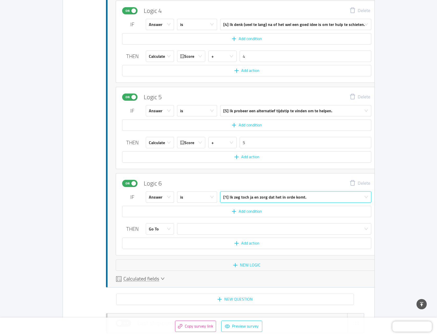
click at [237, 198] on div "[1] Ik zeg toch ja en zorg dat het in orde komt." at bounding box center [264, 196] width 83 height 11
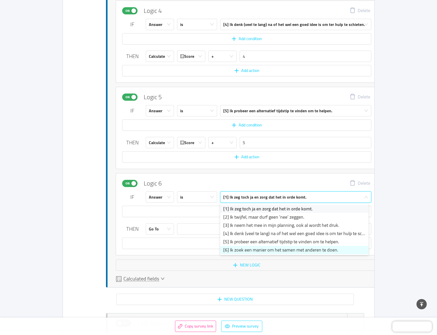
click at [239, 251] on li "[6] Ik zoek een manier om het samen met anderen te doen." at bounding box center [294, 250] width 148 height 8
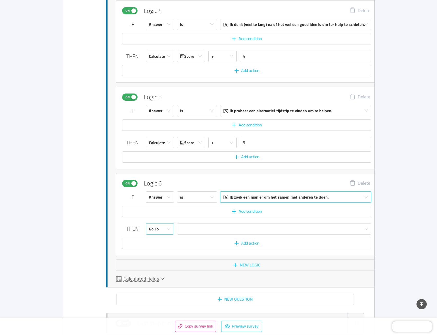
click at [162, 228] on div "Go To" at bounding box center [158, 228] width 19 height 11
click at [162, 249] on li "Calculate" at bounding box center [160, 249] width 28 height 8
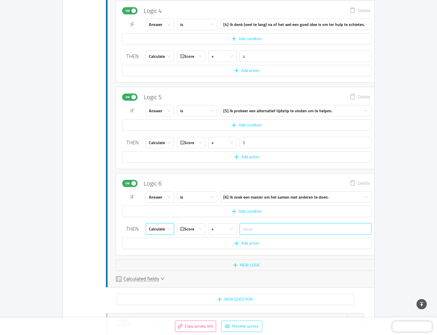
click at [267, 232] on input "text" at bounding box center [306, 228] width 132 height 11
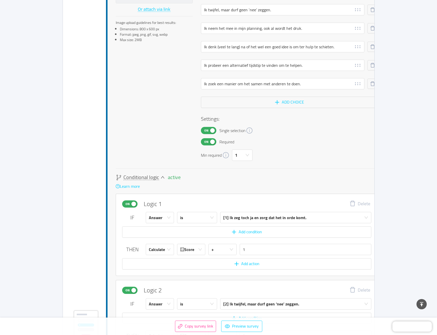
scroll to position [854, 0]
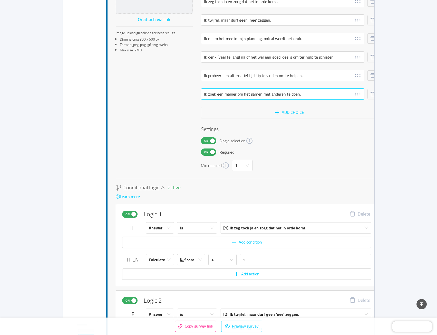
type input "6"
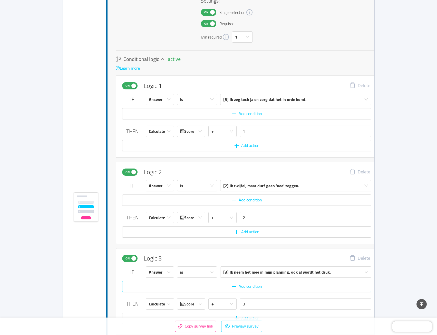
scroll to position [931, 0]
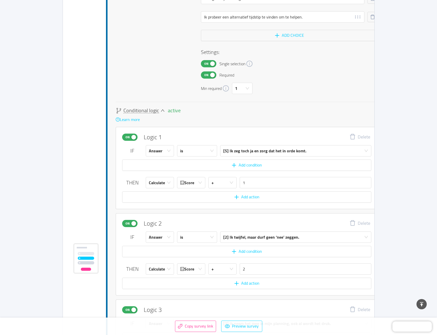
click at [163, 110] on icon "icon: down" at bounding box center [163, 110] width 4 height 2
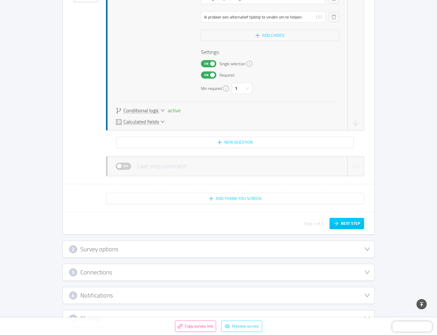
scroll to position [660, 0]
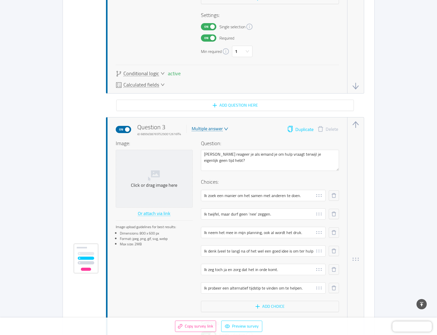
click at [297, 128] on button "Duplicate" at bounding box center [300, 129] width 26 height 7
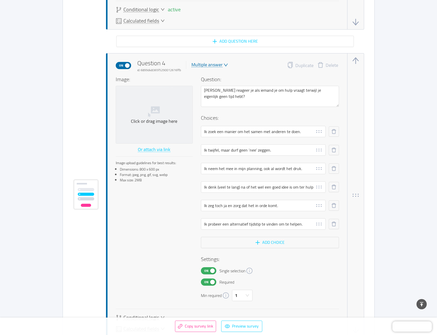
scroll to position [1062, 0]
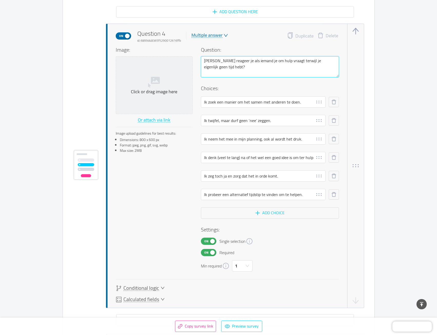
click at [245, 68] on textarea "[PERSON_NAME] reageer je als iemand je om hulp vraagt terwijl je eigenlijk geen…" at bounding box center [270, 66] width 138 height 21
paste textarea "Wat is je grootste valkuil"
type textarea "Wat is je grootste valkuil?"
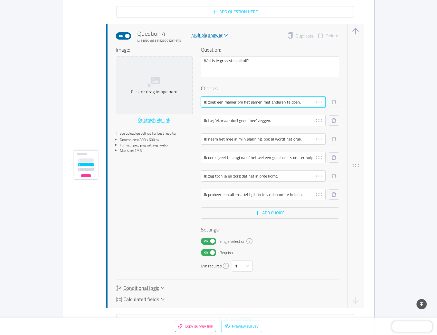
click at [299, 102] on input "Ik zoek een manier om het samen met anderen te doen." at bounding box center [263, 101] width 125 height 11
paste input "Te veel verantwoordelijkheid nemen voor ander"
type input "Te veel verantwoordelijkheid nemen voor anderen."
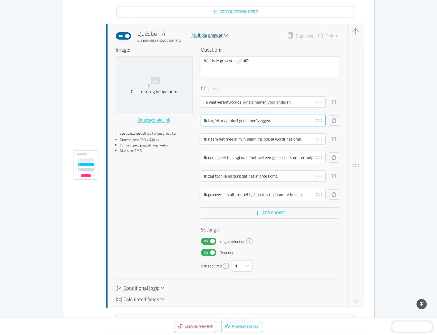
click at [279, 125] on input "Ik twijfel, maar durf geen ‘nee’ zeggen." at bounding box center [263, 120] width 125 height 11
paste input "Anderen tevreden houden ten koste van mezelf"
type input "Anderen tevreden houden ten koste van mezelf."
click at [268, 141] on input "Ik neem het mee in mijn planning, ook al wordt het druk." at bounding box center [263, 138] width 125 height 11
paste input "Nooit stoppen, altijd maar doorgaan"
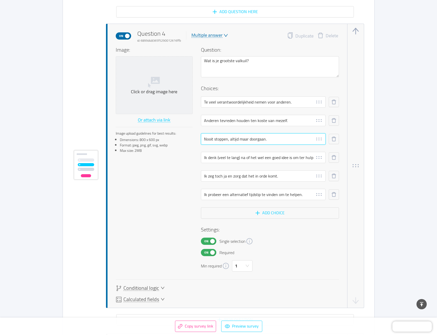
type input "Nooit stoppen, altijd maar doorgaan."
click at [240, 158] on input "Ik denk (veel te lang) na of het wel een goed idee is om ter hulp te schieten." at bounding box center [263, 157] width 125 height 11
paste input "Me zorgen maken over dingen die (nog) niet gebeurd zijn"
type input "Me zorgen maken over dingen die (nog) niet gebeurd zijn."
click at [256, 178] on input "Ik zeg toch ja en zorg dat het in orde komt." at bounding box center [263, 175] width 125 height 11
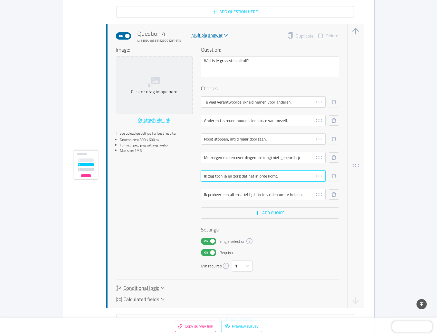
paste input "Wel weten wat ik nodig heb, maar het niet durven kiezen"
type input "Wel weten wat ik nodig heb, maar het niet durven kiezen."
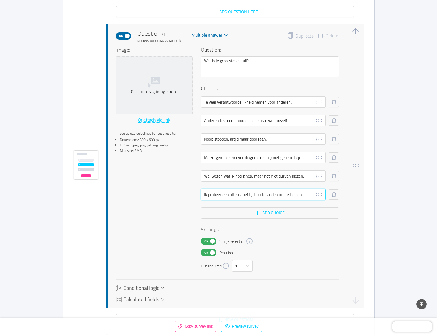
click at [271, 196] on input "Ik probeer een alternatief tijdstip te vinden om te helpen." at bounding box center [263, 194] width 125 height 11
paste input "Zoveel tijd steken in anderen dat ik mezelf vergeet"
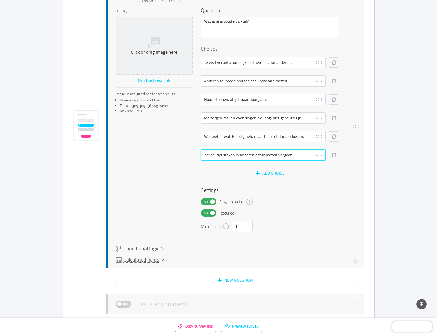
scroll to position [1113, 0]
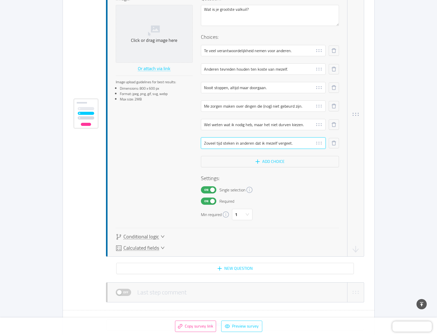
type input "Zoveel tijd steken in anderen dat ik mezelf vergeet."
click at [161, 236] on icon "icon: down" at bounding box center [163, 236] width 4 height 4
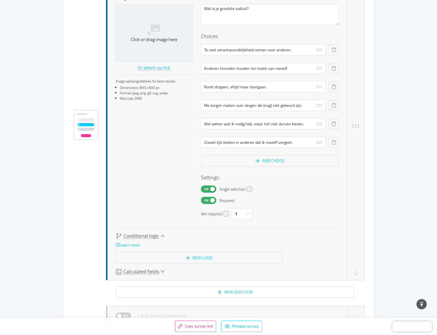
scroll to position [1125, 0]
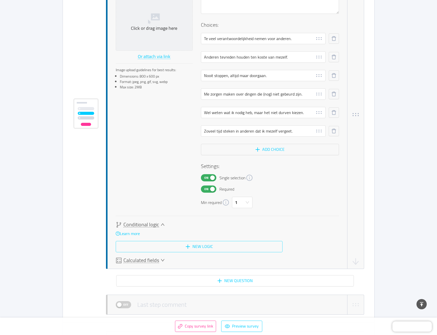
click at [188, 246] on button "New logic" at bounding box center [199, 246] width 167 height 11
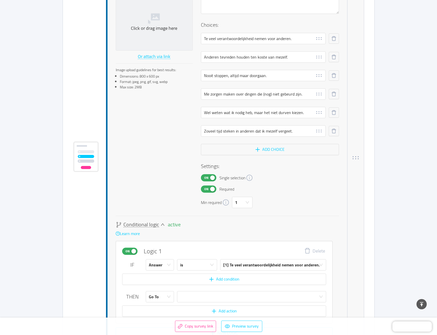
scroll to position [1168, 0]
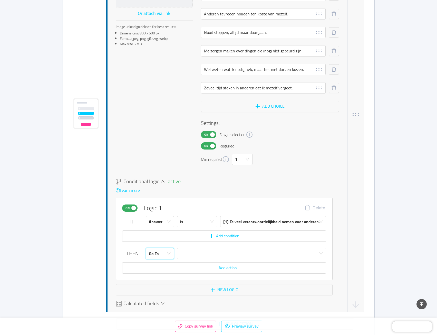
click at [171, 251] on div "Go To" at bounding box center [160, 253] width 28 height 11
click at [163, 271] on li "Calculate" at bounding box center [160, 273] width 28 height 8
click at [253, 251] on input "text" at bounding box center [283, 253] width 87 height 11
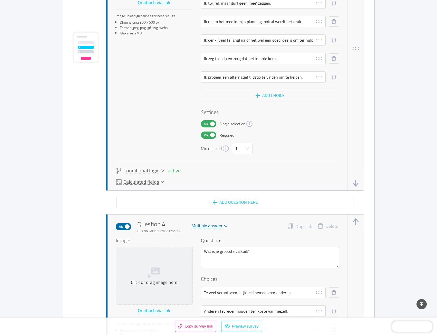
scroll to position [860, 0]
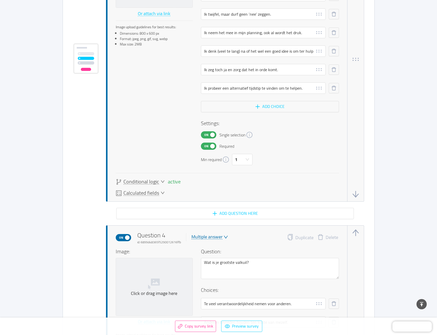
type input "1"
click at [159, 182] on div "active Conditional logic" at bounding box center [140, 182] width 49 height 6
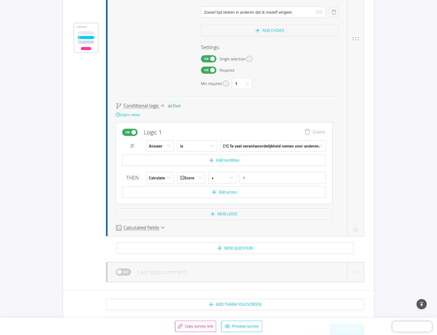
scroll to position [1824, 0]
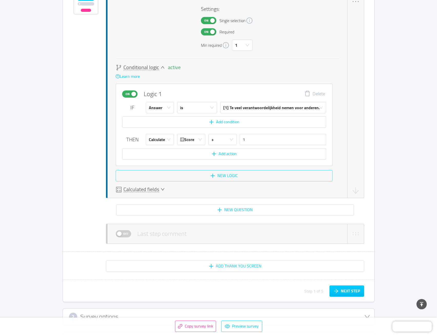
click at [233, 172] on button "New logic" at bounding box center [224, 175] width 217 height 11
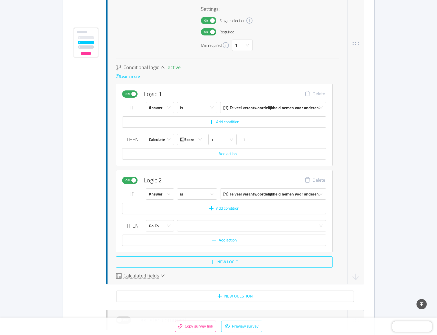
scroll to position [1867, 0]
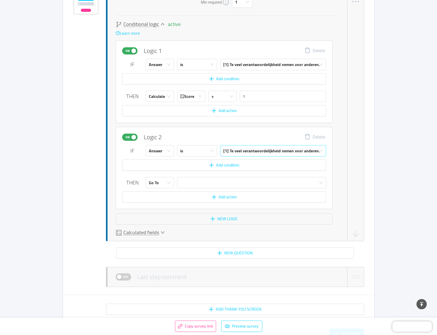
click at [254, 151] on div "[1] Te veel verantwoordelijkheid nemen voor anderen." at bounding box center [271, 150] width 97 height 11
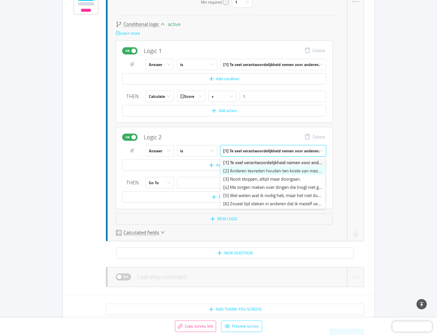
click at [243, 170] on li "[2] Anderen tevreden houden ten koste van mezelf." at bounding box center [272, 171] width 105 height 8
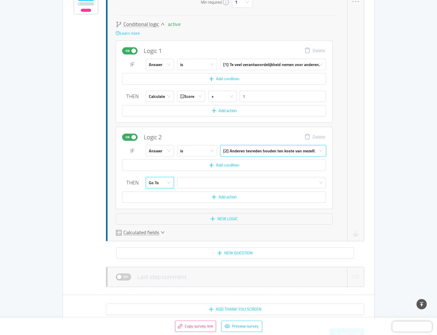
click at [171, 186] on div "Go To" at bounding box center [160, 182] width 28 height 11
click at [165, 202] on li "Calculate" at bounding box center [160, 202] width 28 height 8
click at [253, 183] on input "text" at bounding box center [283, 182] width 87 height 11
type input "2"
click at [210, 216] on button "New logic" at bounding box center [224, 218] width 217 height 11
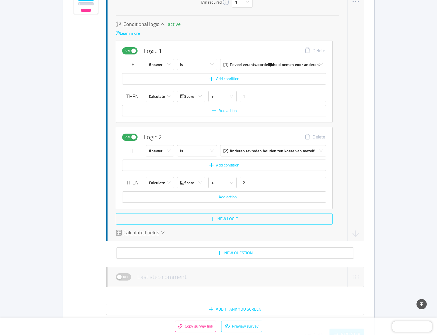
scroll to position [1910, 0]
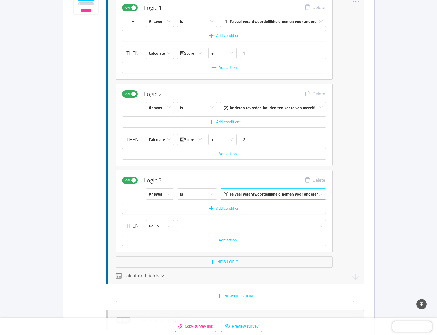
click at [229, 195] on div "[1] Te veel verantwoordelijkheid nemen voor anderen." at bounding box center [271, 193] width 97 height 11
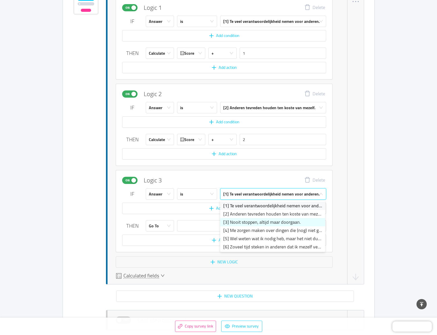
click at [230, 221] on li "[3] Nooit stoppen, altijd maar doorgaan." at bounding box center [272, 222] width 105 height 8
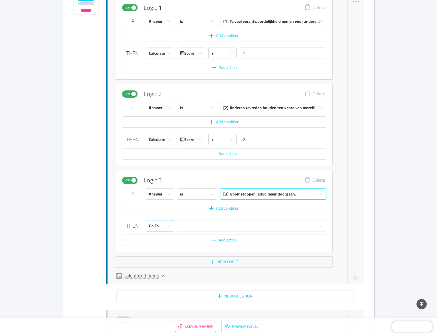
click at [165, 225] on div "Go To" at bounding box center [158, 225] width 19 height 11
click at [165, 243] on li "Calculate" at bounding box center [160, 246] width 28 height 8
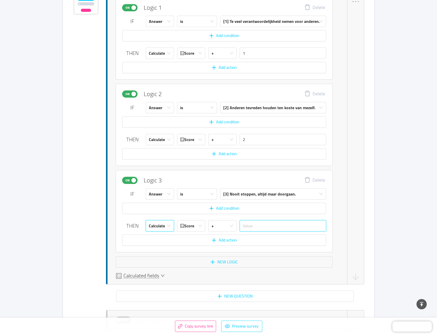
click at [252, 223] on input "text" at bounding box center [283, 225] width 87 height 11
click at [252, 225] on input "text" at bounding box center [283, 225] width 87 height 11
click at [258, 225] on input "text" at bounding box center [283, 225] width 87 height 11
type input "3"
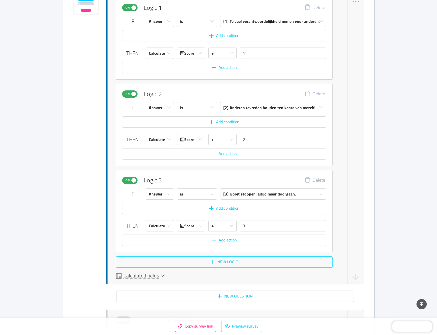
click at [225, 263] on button "New logic" at bounding box center [224, 261] width 217 height 11
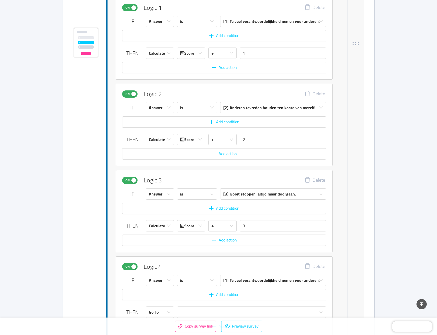
scroll to position [1953, 0]
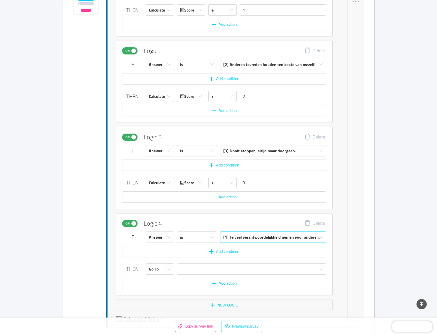
click at [242, 237] on div "[1] Te veel verantwoordelijkheid nemen voor anderen." at bounding box center [271, 237] width 97 height 11
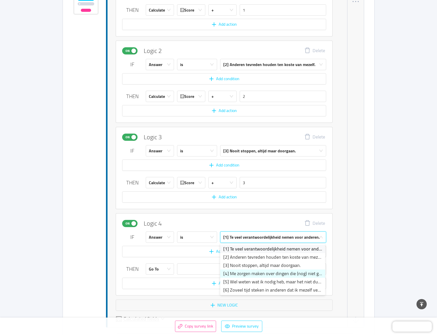
click at [233, 271] on li "[4] Me zorgen maken over dingen die (nog) niet gebeurd zijn." at bounding box center [272, 273] width 105 height 8
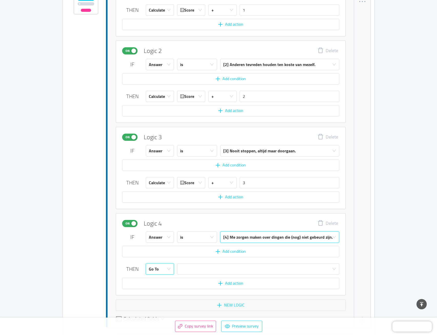
click at [166, 270] on div "Go To" at bounding box center [158, 268] width 19 height 11
click at [163, 290] on li "Calculate" at bounding box center [160, 289] width 28 height 8
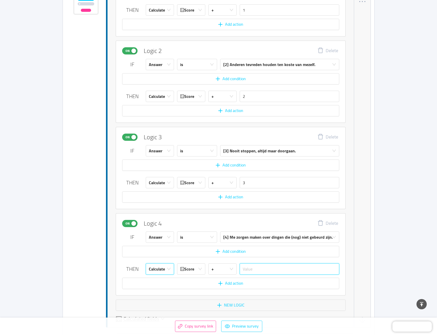
click at [260, 268] on input "text" at bounding box center [290, 268] width 100 height 11
type input "4"
click at [228, 306] on button "New logic" at bounding box center [231, 304] width 230 height 11
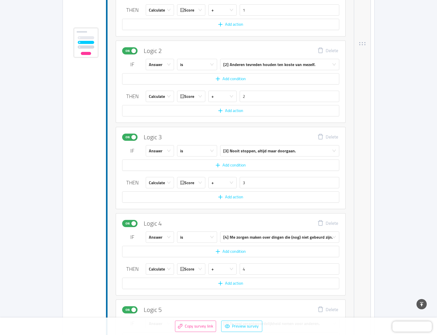
scroll to position [1996, 0]
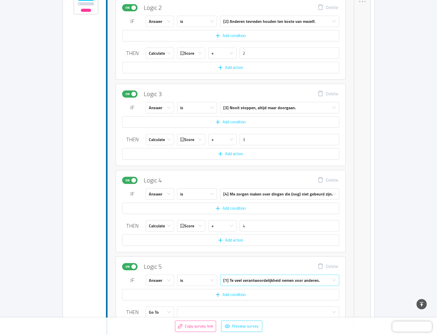
click at [234, 281] on div "[1] Te veel verantwoordelijkheid nemen voor anderen." at bounding box center [271, 280] width 97 height 11
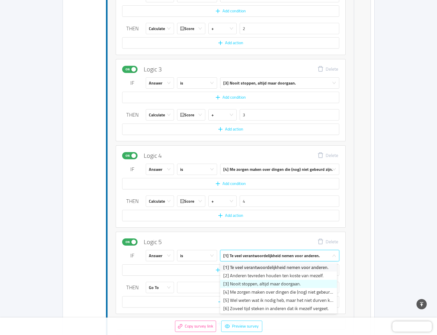
scroll to position [2048, 0]
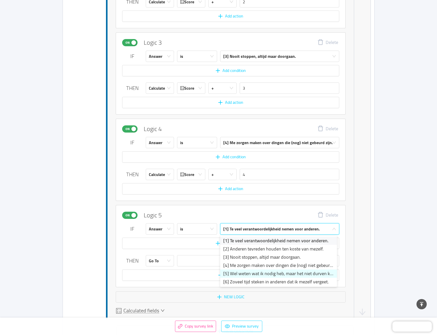
click at [241, 275] on li "[5] Wel weten wat ik nodig heb, maar het niet durven kiezen." at bounding box center [278, 273] width 117 height 8
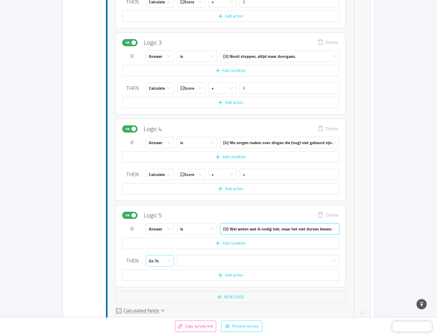
click at [164, 263] on div "Go To" at bounding box center [158, 260] width 19 height 11
click at [165, 283] on li "Calculate" at bounding box center [160, 280] width 28 height 8
click at [257, 262] on input "text" at bounding box center [290, 260] width 100 height 11
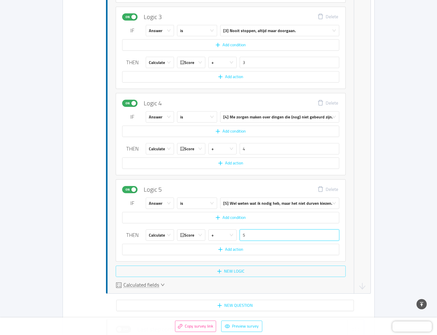
type input "5"
click at [231, 269] on button "New logic" at bounding box center [231, 270] width 230 height 11
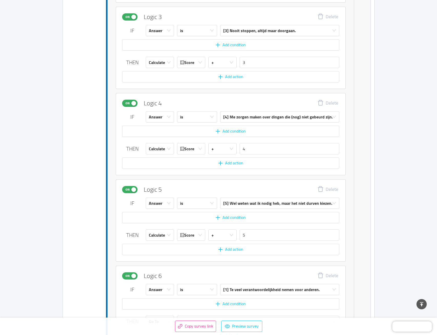
scroll to position [2160, 0]
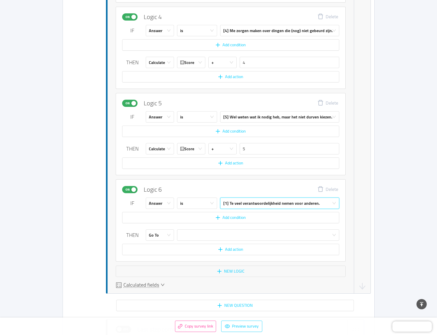
click at [238, 204] on div "[1] Te veel verantwoordelijkheid nemen voor anderen." at bounding box center [271, 203] width 97 height 11
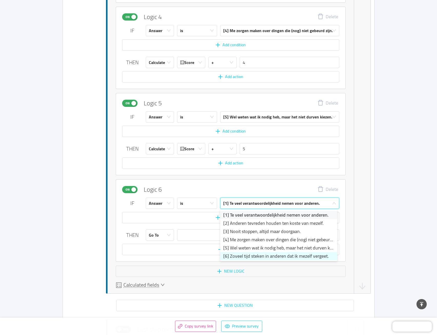
click at [233, 254] on li "[6] Zoveel tijd steken in anderen dat ik mezelf vergeet." at bounding box center [278, 256] width 117 height 8
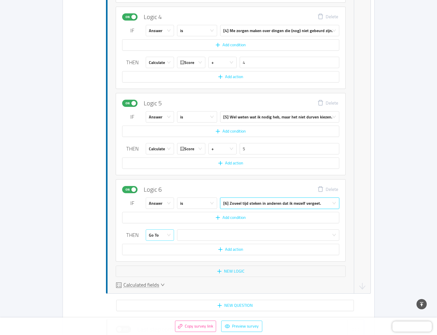
click at [169, 235] on icon "icon: down" at bounding box center [169, 235] width 4 height 4
click at [162, 257] on li "Calculate" at bounding box center [160, 255] width 28 height 8
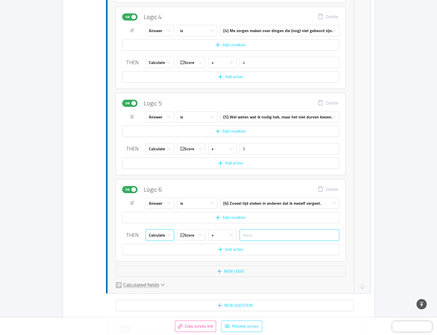
click at [258, 235] on input "text" at bounding box center [290, 234] width 100 height 11
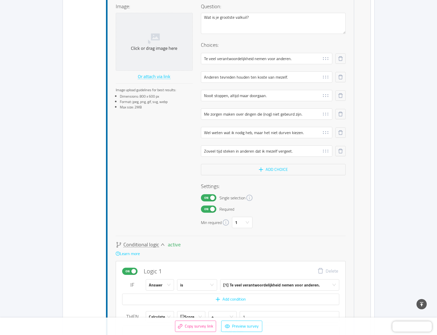
scroll to position [1646, 0]
type input "6"
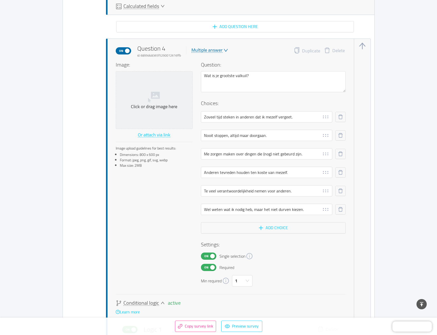
scroll to position [1569, 0]
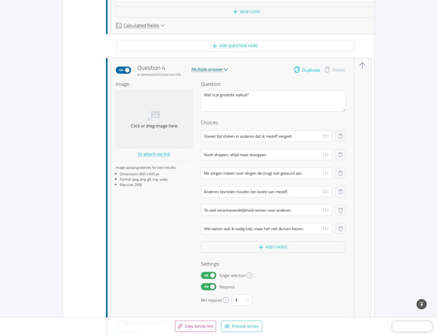
click at [311, 70] on button "Duplicate" at bounding box center [307, 69] width 26 height 7
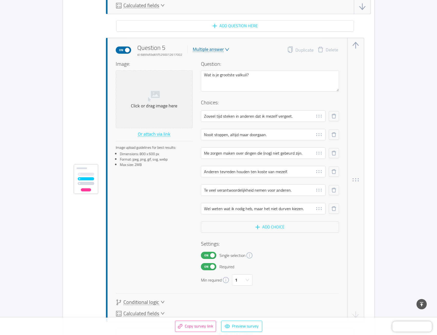
scroll to position [2427, 0]
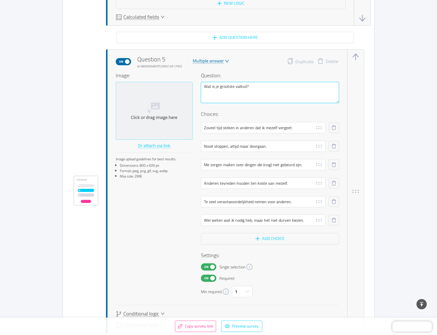
drag, startPoint x: 264, startPoint y: 91, endPoint x: 171, endPoint y: 90, distance: 93.4
click at [171, 90] on div "Image: Click or drag image here Or attach via link Image upload guidelines for …" at bounding box center [227, 184] width 223 height 225
paste textarea "ar word je het gelukkigst van"
type textarea "Waar word je het gelukkigst van?"
click at [257, 129] on input "Zoveel tijd steken in anderen dat ik mezelf vergeet." at bounding box center [263, 127] width 125 height 11
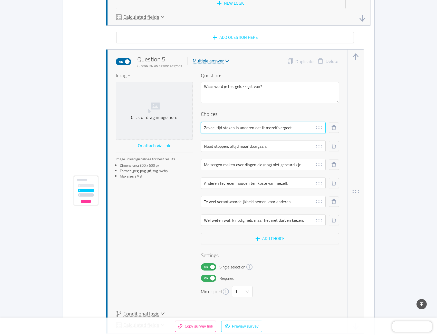
paste input "Anderen zien opbloeien door mijn hulp"
click at [231, 129] on input "Anderen zien opbloeien door mijn hulp." at bounding box center [263, 127] width 125 height 11
type input "Anderen zien openbloeien door mijn hulp."
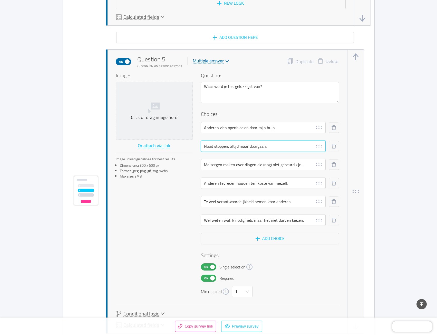
drag, startPoint x: 271, startPoint y: 145, endPoint x: 196, endPoint y: 145, distance: 74.2
click at [196, 145] on div "Image: Click or drag image here Or attach via link Image upload guidelines for …" at bounding box center [227, 184] width 223 height 225
paste input "Harmonie en fijne sfeer"
drag, startPoint x: 246, startPoint y: 149, endPoint x: 190, endPoint y: 144, distance: 55.7
click at [190, 144] on div "Image: Click or drag image here Or attach via link Image upload guidelines for …" at bounding box center [227, 184] width 223 height 225
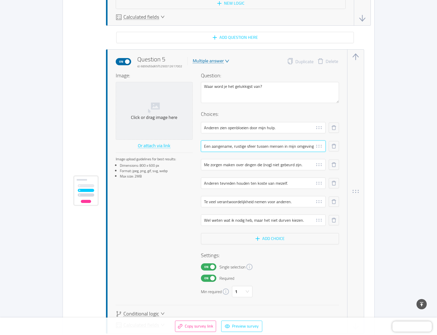
type input "Een aangename, rustige sfeer tussen mensen in mijn omgeving."
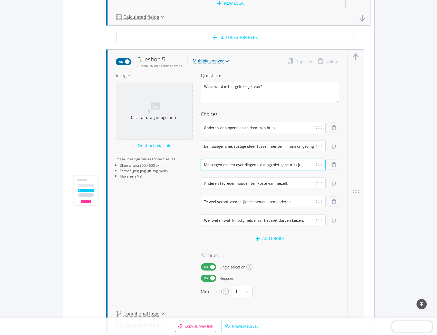
click at [288, 167] on input "Me zorgen maken over dingen die (nog) niet gebeurd zijn." at bounding box center [263, 164] width 125 height 11
paste input "Resultaten boeken en complimenten krijge"
click at [229, 164] on input "Resultaten boeken en complimenten krijgen." at bounding box center [263, 164] width 125 height 11
drag, startPoint x: 272, startPoint y: 165, endPoint x: 298, endPoint y: 170, distance: 27.0
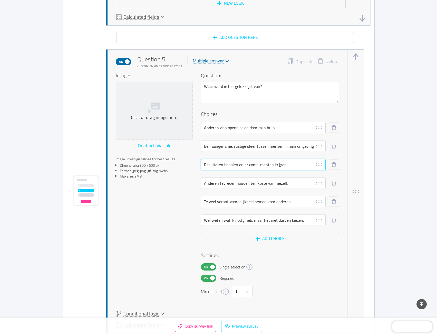
click at [272, 165] on input "Resultaten behalen en er complimenten krijgen." at bounding box center [263, 164] width 125 height 11
type input "Resultaten behalen en er complimenten voor krijgen."
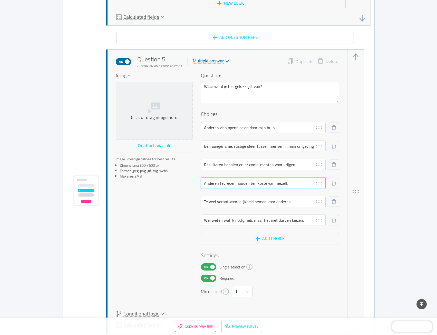
click at [233, 188] on input "Anderen tevreden houden ten koste van mezelf." at bounding box center [263, 182] width 125 height 11
paste input "ls ik mijn hoofd even stil krijg"
type input "Als ik mijn hoofd even stil krijg"
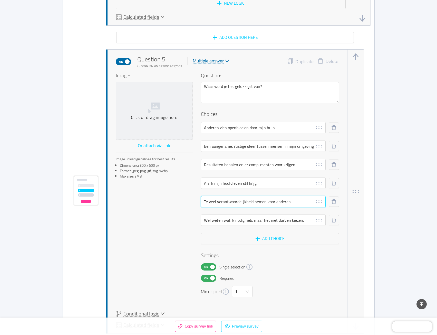
click at [260, 202] on input "Te veel verantwoordelijkheid nemen voor anderen." at bounding box center [263, 201] width 125 height 11
paste input "Momenten van rust en oplad"
type input "Momenten van rust en opladen."
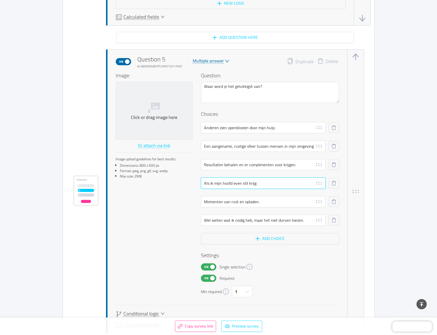
click at [214, 185] on input "Als ik mijn hoofd even stil krijg" at bounding box center [263, 182] width 125 height 11
type input "Als ik de gedachten in mijn hoofd even stil krijg"
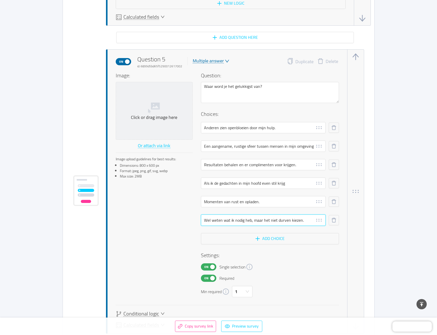
click at [287, 221] on input "Wel weten wat ik nodig heb, maar het niet durven kiezen." at bounding box center [263, 219] width 125 height 11
paste input "Gezellig samenzijn en verbinding voelen"
type input "Gezellig samenzijn en verbinding voelen"
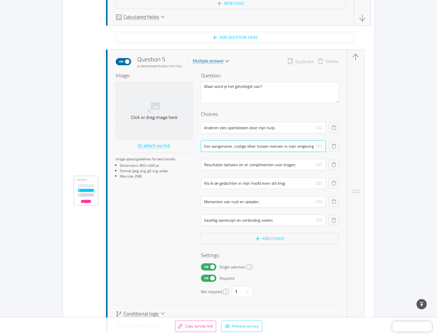
drag, startPoint x: 283, startPoint y: 148, endPoint x: 256, endPoint y: 148, distance: 26.7
click at [256, 148] on input "Een aangename, rustige sfeer tussen mensen in mijn omgeving." at bounding box center [263, 145] width 125 height 11
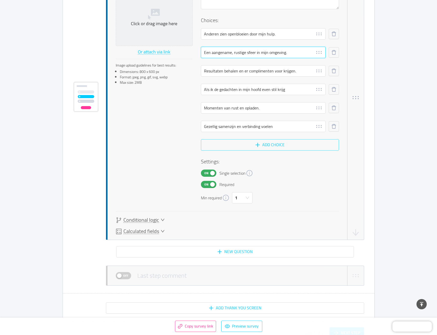
scroll to position [2530, 0]
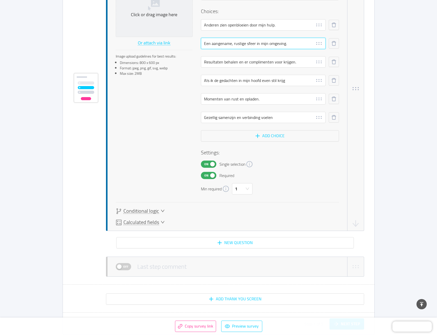
type input "Een aangename, rustige sfeer in mijn omgeving."
click at [156, 211] on span "Conditional logic" at bounding box center [141, 210] width 36 height 5
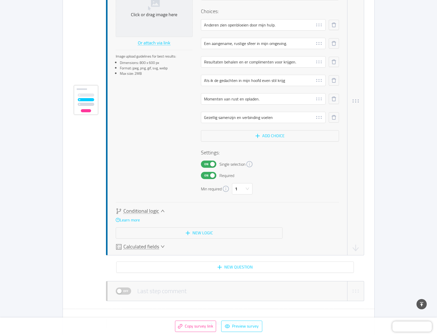
scroll to position [2542, 0]
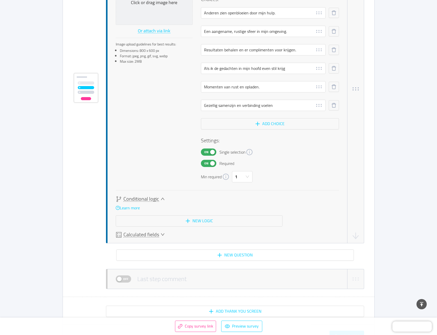
click at [161, 235] on icon "icon: down" at bounding box center [163, 234] width 4 height 4
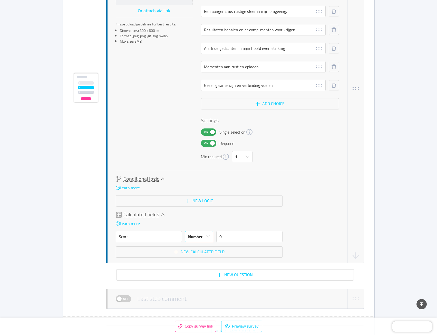
click at [199, 233] on div "Number" at bounding box center [195, 236] width 14 height 11
click at [159, 212] on div "Calculated fields" at bounding box center [199, 215] width 167 height 6
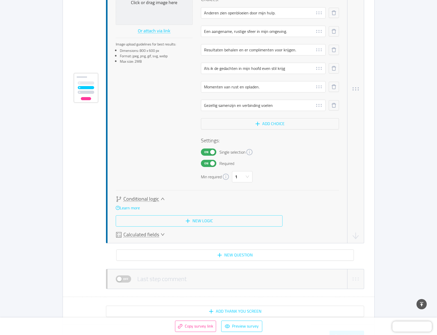
click at [186, 218] on button "New logic" at bounding box center [199, 220] width 167 height 11
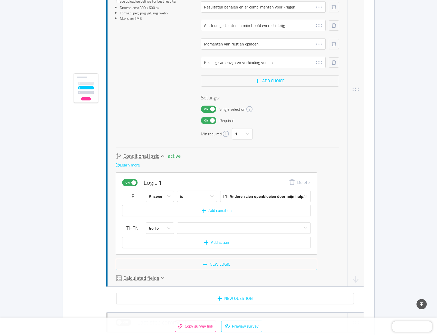
scroll to position [2585, 0]
click at [171, 226] on div "Go To" at bounding box center [160, 227] width 28 height 11
click at [161, 249] on li "Calculate" at bounding box center [160, 248] width 28 height 8
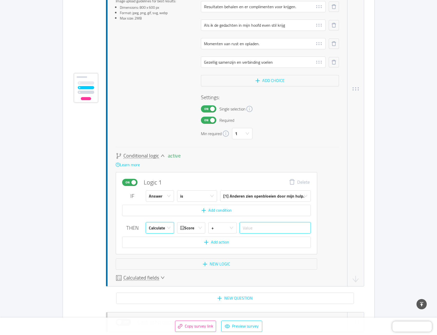
click at [250, 230] on input "text" at bounding box center [275, 227] width 71 height 11
type input "1"
click at [208, 261] on button "New logic" at bounding box center [216, 263] width 201 height 11
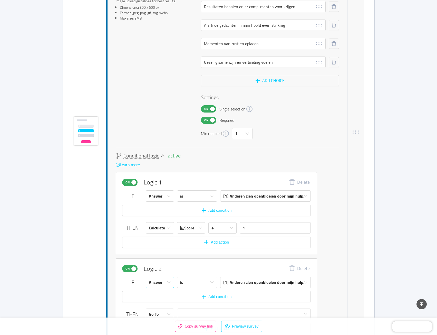
scroll to position [2628, 0]
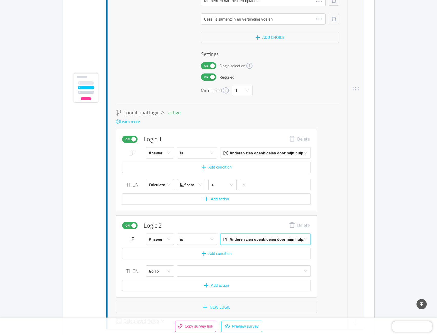
click at [237, 238] on div "[1] Anderen zien openbloeien door mijn hulp." at bounding box center [263, 239] width 81 height 11
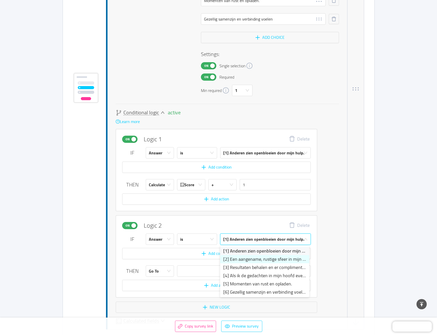
click at [229, 256] on li "[2] Een aangename, rustige sfeer in mijn omgeving." at bounding box center [264, 259] width 89 height 8
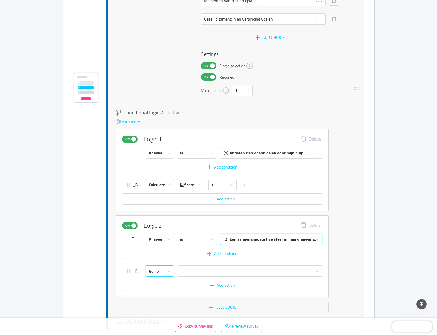
click at [159, 272] on div "Go To" at bounding box center [158, 270] width 19 height 11
click at [157, 287] on li "Calculate" at bounding box center [160, 291] width 28 height 8
click at [255, 271] on input "text" at bounding box center [281, 270] width 83 height 11
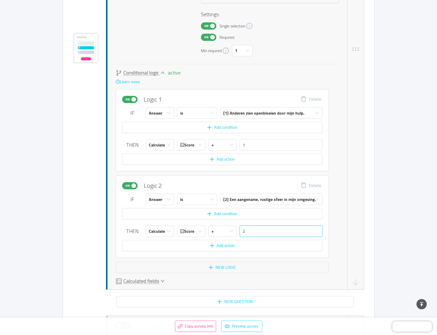
scroll to position [2680, 0]
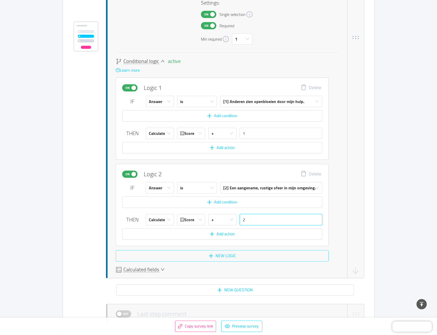
type input "2"
click at [219, 258] on button "New logic" at bounding box center [222, 255] width 213 height 11
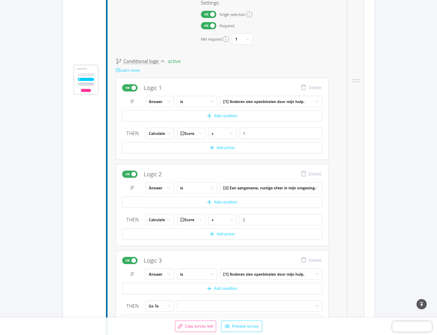
scroll to position [2723, 0]
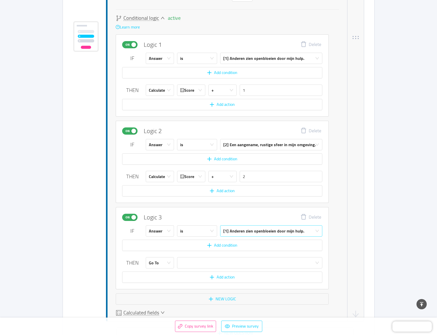
click at [229, 231] on div "[1] Anderen zien openbloeien door mijn hulp." at bounding box center [263, 230] width 81 height 11
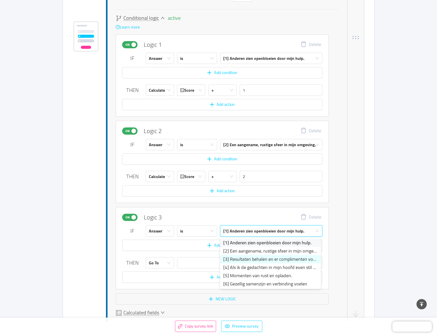
click at [231, 262] on li "[3] Resultaten behalen en er complimenten voor krijgen." at bounding box center [270, 259] width 101 height 8
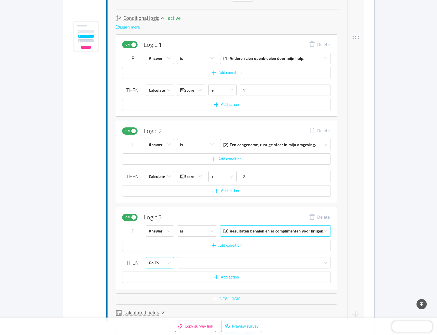
click at [165, 262] on div "Go To" at bounding box center [158, 262] width 19 height 11
click at [161, 282] on li "Calculate" at bounding box center [160, 283] width 28 height 8
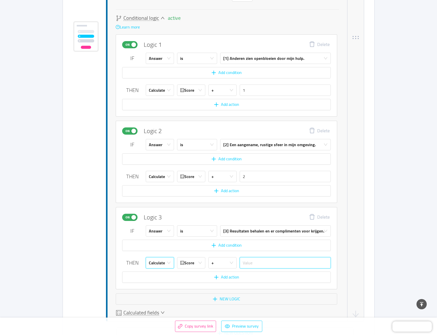
click at [256, 266] on input "text" at bounding box center [285, 262] width 91 height 11
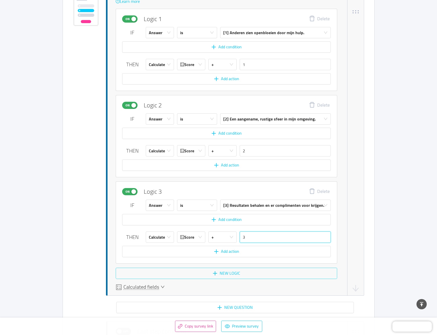
type input "3"
click at [227, 270] on button "New logic" at bounding box center [227, 272] width 222 height 11
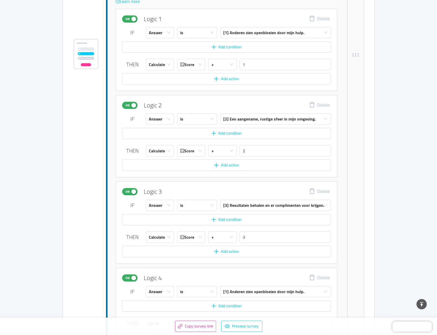
scroll to position [2792, 0]
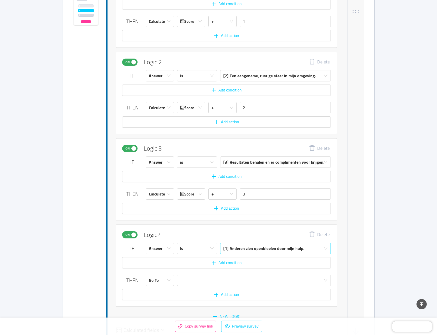
click at [242, 248] on div "[1] Anderen zien openbloeien door mijn hulp." at bounding box center [263, 248] width 81 height 11
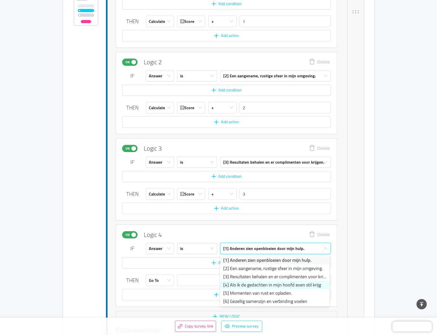
click at [232, 282] on li "[4] Als ik de gedachten in mijn hoofd even stil krijg" at bounding box center [274, 285] width 109 height 8
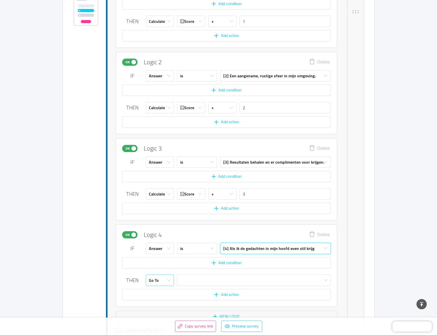
click at [166, 277] on div "Go To" at bounding box center [158, 280] width 19 height 11
click at [164, 300] on li "Calculate" at bounding box center [160, 300] width 28 height 8
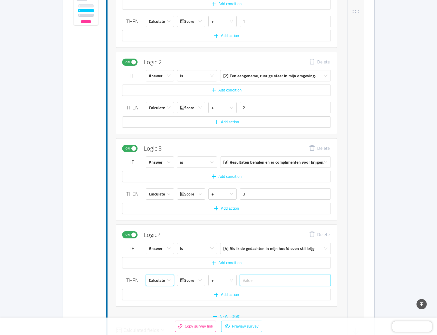
click at [250, 279] on input "text" at bounding box center [285, 279] width 91 height 11
type input "4"
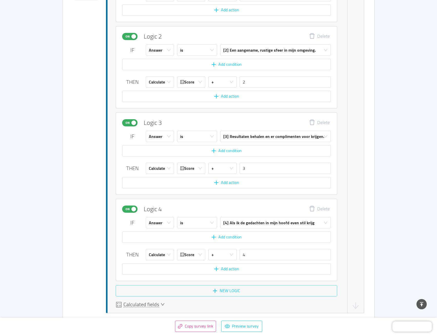
click at [231, 289] on button "New logic" at bounding box center [227, 290] width 222 height 11
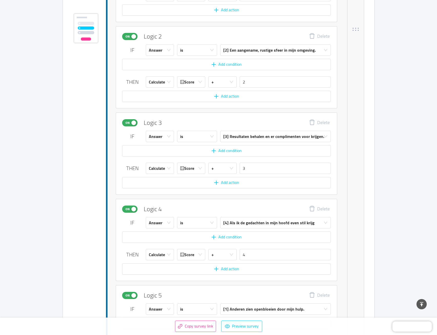
scroll to position [2860, 0]
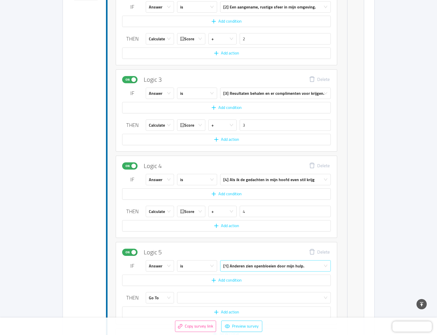
click at [235, 267] on div "[1] Anderen zien openbloeien door mijn hulp." at bounding box center [263, 265] width 81 height 11
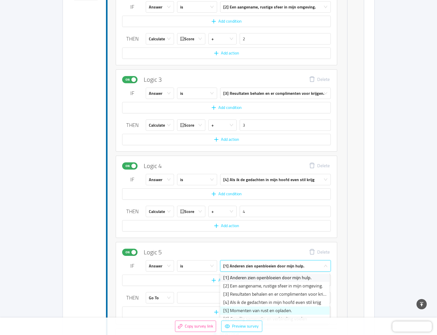
click at [231, 307] on li "[5] Momenten van rust en opladen." at bounding box center [274, 310] width 109 height 8
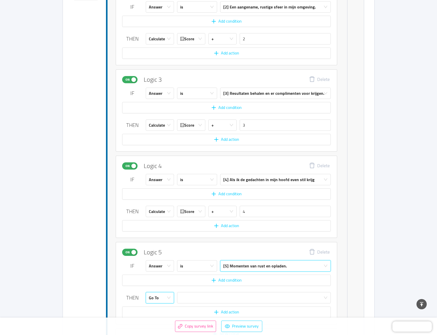
click at [171, 297] on div "Go To" at bounding box center [160, 297] width 28 height 11
click at [164, 316] on li "Calculate" at bounding box center [160, 317] width 28 height 8
click at [253, 294] on input "text" at bounding box center [285, 297] width 91 height 11
type input "5"
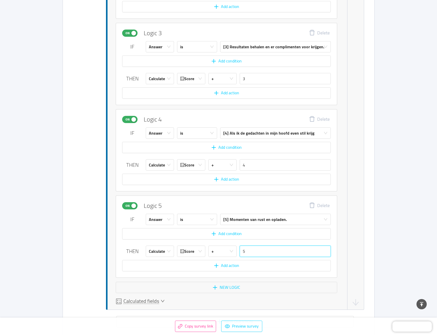
scroll to position [2912, 0]
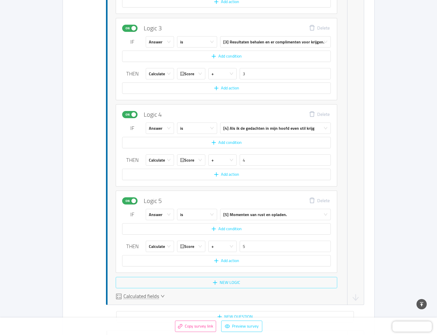
click at [218, 283] on button "New logic" at bounding box center [227, 282] width 222 height 11
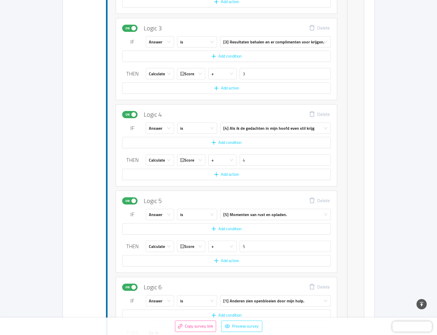
scroll to position [2998, 0]
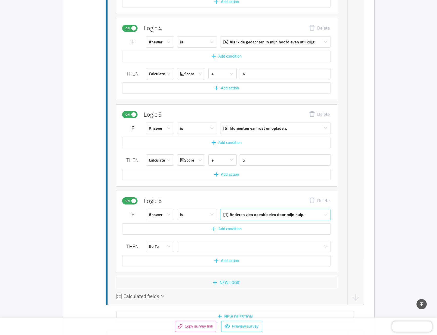
click at [236, 216] on div "[1] Anderen zien openbloeien door mijn hulp." at bounding box center [263, 214] width 81 height 11
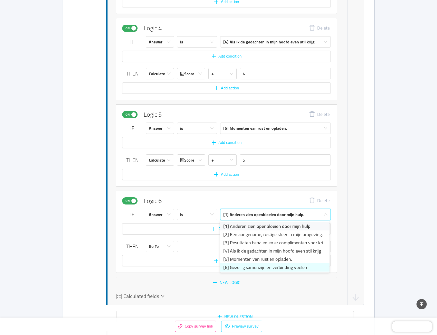
click at [229, 264] on li "[6] Gezellig samenzijn en verbinding voelen" at bounding box center [274, 267] width 109 height 8
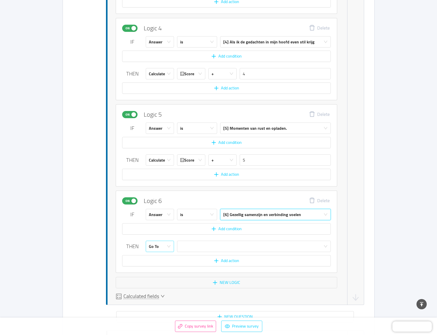
click at [166, 247] on div "Go To" at bounding box center [158, 246] width 19 height 11
click at [169, 266] on li "Calculate" at bounding box center [160, 266] width 28 height 8
click at [259, 247] on input "text" at bounding box center [285, 246] width 91 height 11
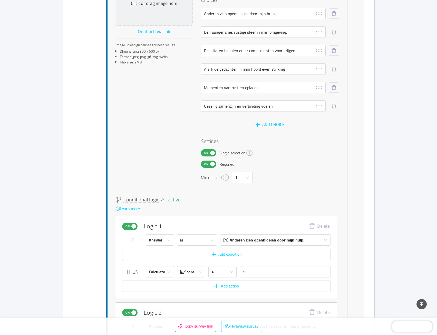
scroll to position [2510, 0]
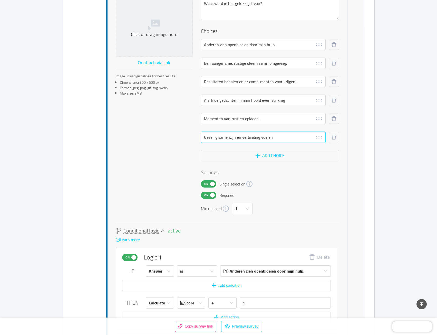
type input "6"
click at [319, 133] on input "Resultaten behalen en er complimenten voor krijgen." at bounding box center [263, 136] width 125 height 11
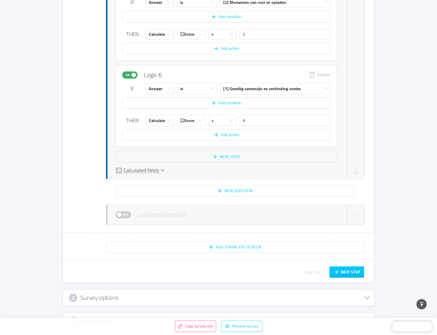
scroll to position [3126, 0]
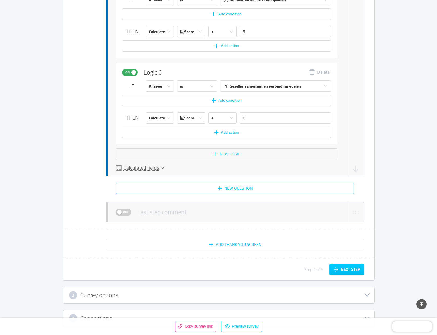
click at [231, 189] on button "New question" at bounding box center [235, 188] width 238 height 11
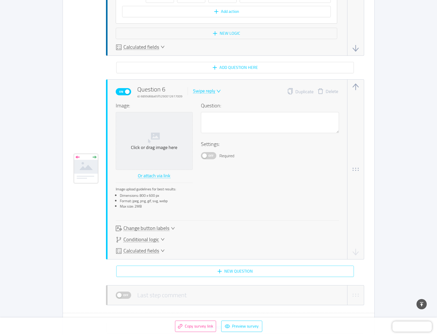
scroll to position [3249, 0]
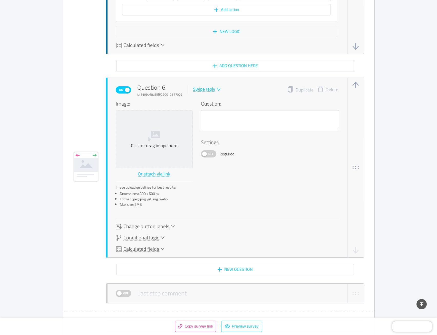
click at [332, 89] on button "Delete" at bounding box center [328, 89] width 28 height 7
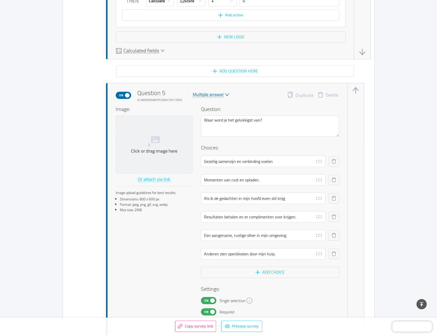
scroll to position [2393, 0]
click at [301, 96] on button "Duplicate" at bounding box center [300, 95] width 26 height 7
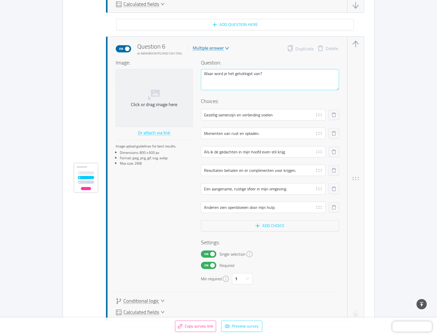
scroll to position [3277, 0]
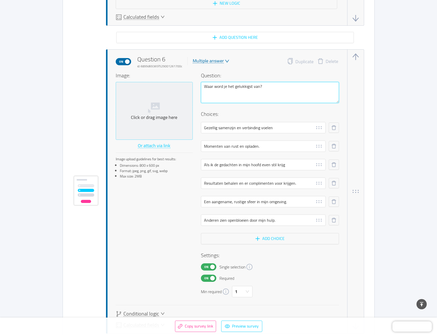
drag, startPoint x: 277, startPoint y: 91, endPoint x: 174, endPoint y: 89, distance: 103.7
click at [174, 89] on div "Image: Click or drag image here Or attach via link Image upload guidelines for …" at bounding box center [227, 184] width 223 height 225
paste textarea "Hoe ga je om met kritiek"
type textarea "Hoe ga je om met kritiek?"
click at [266, 128] on input "Gezellig samenzijn en verbinding voelen" at bounding box center [263, 127] width 125 height 11
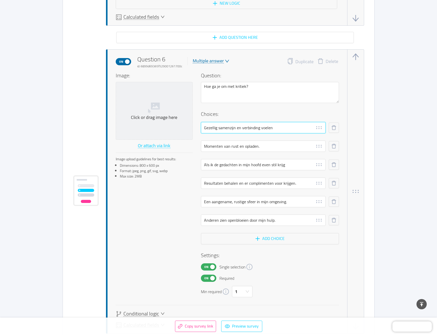
paste input "Ik voel me schuldig dat ik het niet beter deed"
type input "Ik voel me schuldig dat ik het niet beter deed."
click at [248, 146] on input "Momenten van rust en opladen." at bounding box center [263, 145] width 125 height 11
paste input "Ik wil het goedmaken en mijn gedrag aanpassen"
type input "Ik wil het goedmaken en mijn gedrag aanpassen."
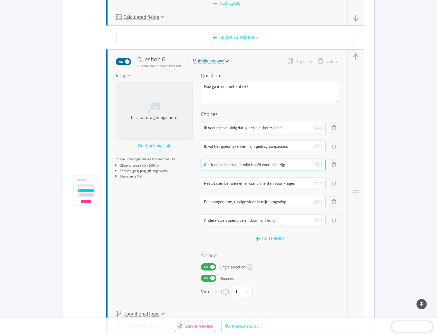
click at [248, 168] on input "Als ik de gedachten in mijn hoofd even stil krijg" at bounding box center [263, 164] width 125 height 11
paste input "Ik werk nog harder om het te bewijzen"
click at [246, 165] on input "Ik werk nog harder om het te bewijzen." at bounding box center [263, 164] width 125 height 11
type input "Ik werk nog harder om mezelf te bewijzen."
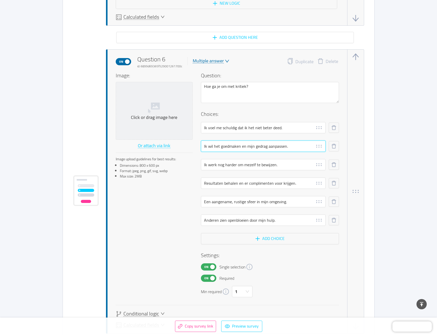
click at [257, 145] on input "Ik wil het goedmaken en mijn gedrag aanpassen." at bounding box center [263, 145] width 125 height 11
click at [272, 147] on input "Ik wil het goedmaken en me aanpassen." at bounding box center [263, 145] width 125 height 11
type input "Ik wil het goedmaken en me aanpassen om kritiek te voorkomen."
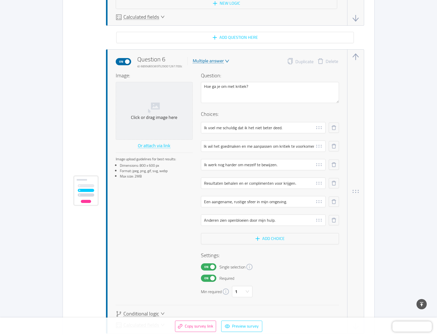
scroll to position [0, 0]
click at [255, 184] on input "Resultaten behalen en er complimenten voor krijgen." at bounding box center [263, 182] width 125 height 11
paste input "Ik blijf er lang over nadenk"
click at [230, 184] on input "Ik blijf er lang over nadenken." at bounding box center [263, 182] width 125 height 11
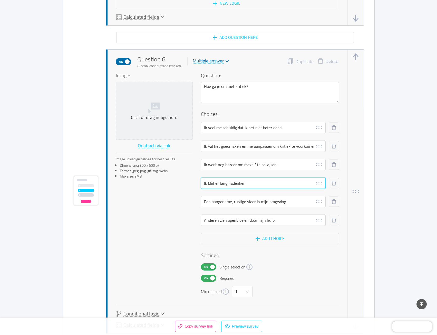
click at [217, 183] on input "Ik blijf er lang nadenken." at bounding box center [263, 182] width 125 height 11
click at [248, 184] on input "Ik blijf lang nadenken." at bounding box center [263, 182] width 125 height 11
type input "Ik blijf lang nadenken over wat ik verkeerd gedaan heb."
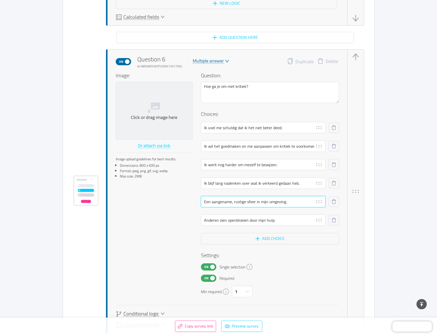
click at [267, 203] on input "Een aangename, rustige sfeer in mijn omgeving." at bounding box center [263, 201] width 125 height 11
paste input "Ik luister en probeer te zien wat ik eruit kan halen"
click at [281, 202] on input "Ik luister en probeer te zien wat ik eruit kan halen." at bounding box center [263, 201] width 125 height 11
click at [246, 202] on input "Ik luister en probeer te zien wat ik eruit kan leren." at bounding box center [263, 201] width 125 height 11
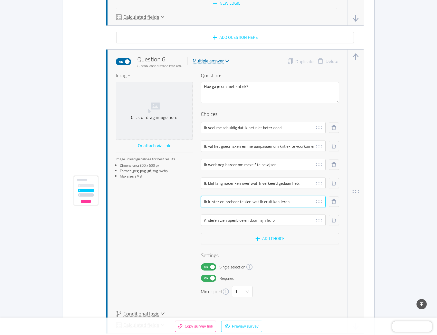
click at [246, 202] on input "Ik luister en probeer te zien wat ik eruit kan leren." at bounding box center [263, 201] width 125 height 11
drag, startPoint x: 224, startPoint y: 201, endPoint x: 262, endPoint y: 200, distance: 37.5
click at [262, 200] on input "Ik luister en probeer te ontdekken wat ik eruit kan leren." at bounding box center [263, 201] width 125 height 11
type input "Ik luister en neem mee wat ik eruit kan leren."
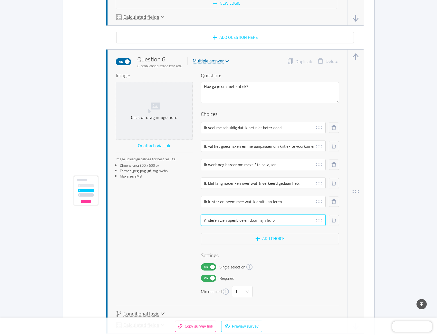
click at [261, 222] on input "Anderen zien openbloeien door mijn hulp." at bounding box center [263, 219] width 125 height 11
paste input "Ik wil begrijpen hoe dit de relatie beïnvloedt"
click at [259, 219] on input "Ik wil begrijpen hoe dit de relatie beïnvloedt" at bounding box center [263, 219] width 125 height 11
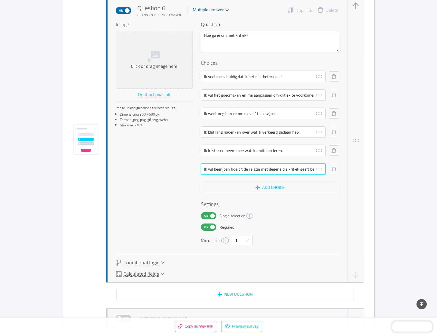
scroll to position [3328, 0]
type input "Ik wil begrijpen hoe dit de relatie met degene die kritiek geeft beïnvloedt"
click at [161, 261] on icon "icon: down" at bounding box center [163, 262] width 4 height 2
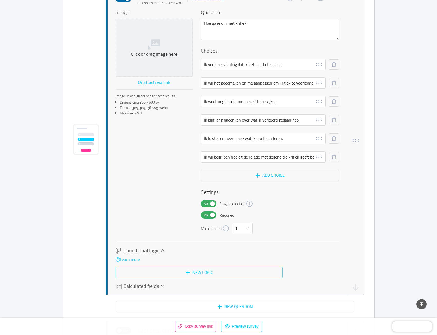
scroll to position [3340, 0]
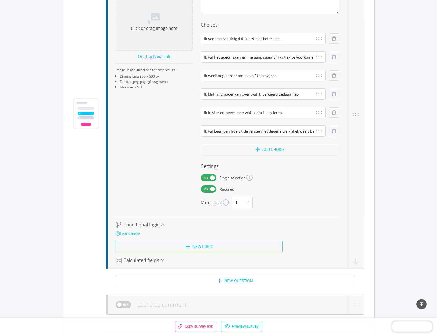
click at [204, 246] on button "New logic" at bounding box center [199, 246] width 167 height 11
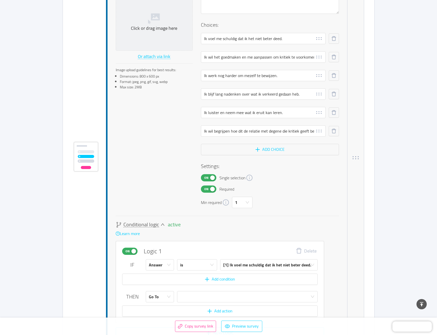
scroll to position [3409, 0]
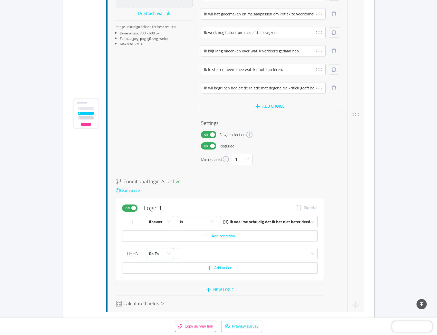
click at [169, 252] on icon "icon: down" at bounding box center [169, 253] width 4 height 4
click at [165, 271] on li "Calculate" at bounding box center [160, 273] width 28 height 8
click at [250, 254] on input "text" at bounding box center [279, 253] width 78 height 11
type input "1"
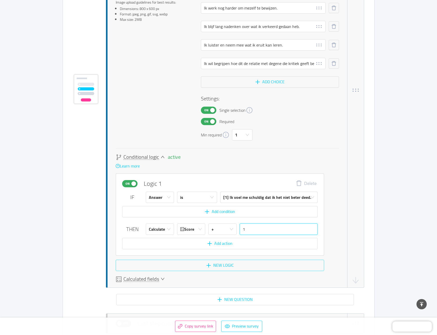
scroll to position [3435, 0]
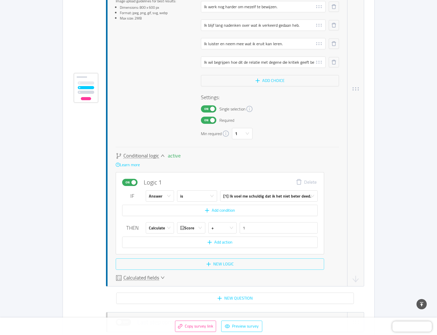
click at [220, 264] on button "New logic" at bounding box center [220, 263] width 208 height 11
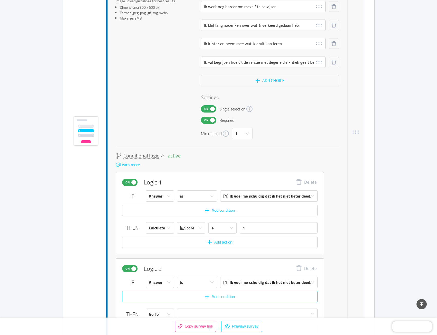
scroll to position [3478, 0]
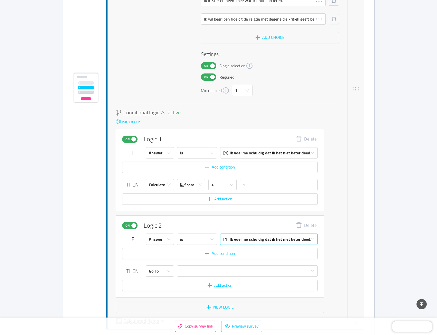
click at [244, 236] on div "[1] Ik voel me schuldig dat ik het niet beter deed." at bounding box center [267, 239] width 88 height 11
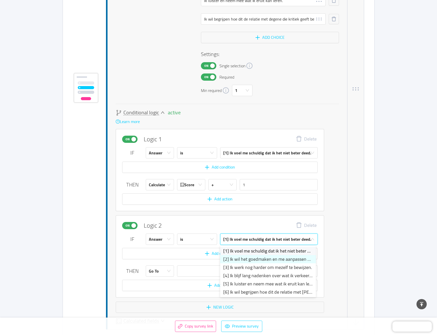
click at [235, 258] on li "[2] Ik wil het goedmaken en me aanpassen om kritiek te voorkomen." at bounding box center [268, 259] width 96 height 8
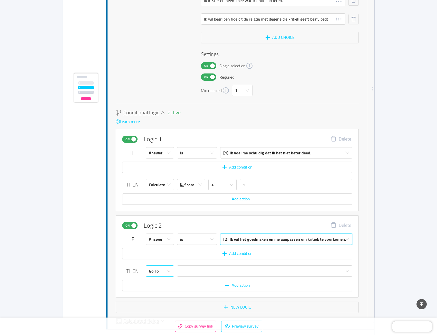
click at [161, 272] on div "Go To" at bounding box center [158, 270] width 19 height 11
click at [161, 289] on li "Calculate" at bounding box center [160, 291] width 28 height 8
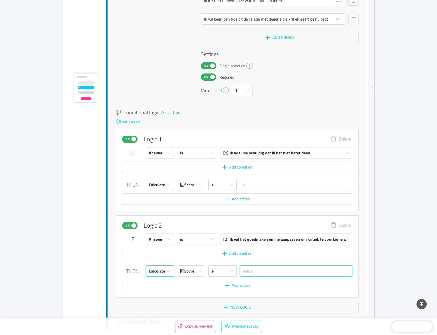
click at [261, 274] on input "text" at bounding box center [296, 270] width 113 height 11
type input "2"
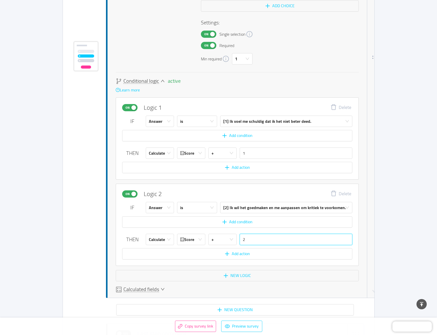
scroll to position [3529, 0]
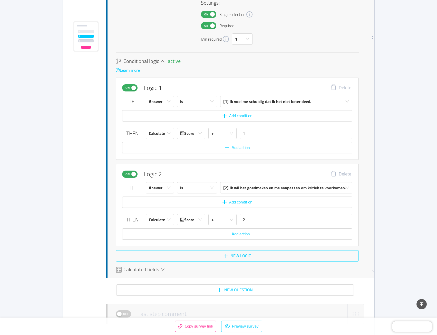
click at [251, 258] on button "New logic" at bounding box center [237, 255] width 243 height 11
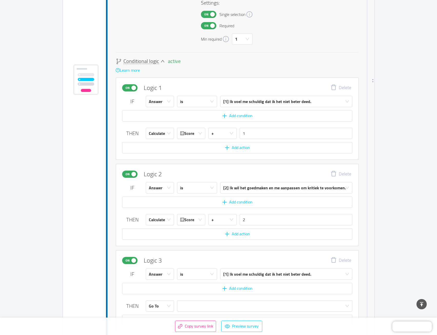
scroll to position [3573, 0]
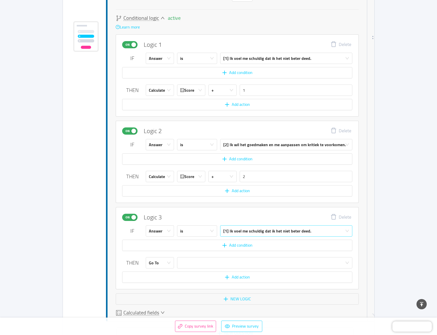
click at [249, 233] on div "[1] Ik voel me schuldig dat ik het niet beter deed." at bounding box center [267, 230] width 88 height 11
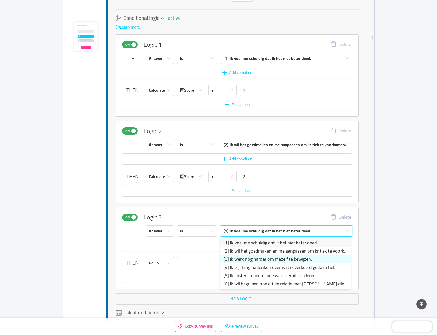
click at [242, 257] on li "[3] Ik werk nog harder om mezelf te bewijzen." at bounding box center [285, 259] width 130 height 8
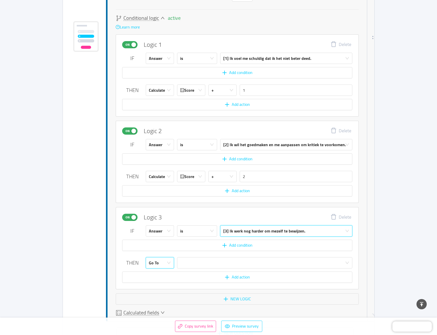
click at [170, 263] on icon "icon: down" at bounding box center [169, 263] width 4 height 4
click at [163, 284] on li "Calculate" at bounding box center [160, 283] width 28 height 8
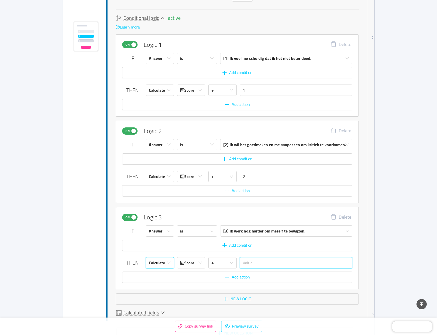
click at [276, 263] on input "text" at bounding box center [296, 262] width 113 height 11
type input "3"
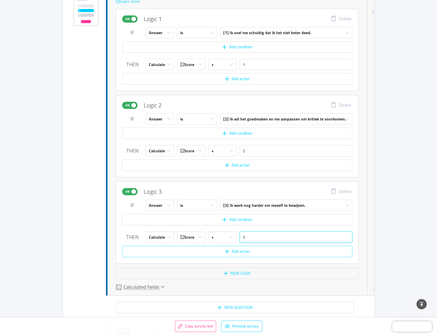
scroll to position [3624, 0]
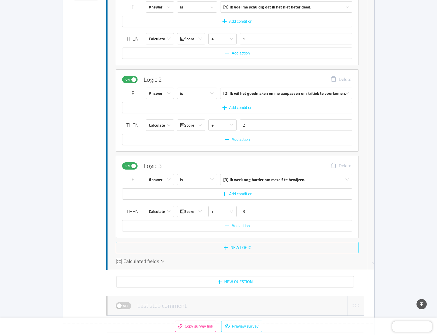
click at [243, 247] on button "New logic" at bounding box center [237, 247] width 243 height 11
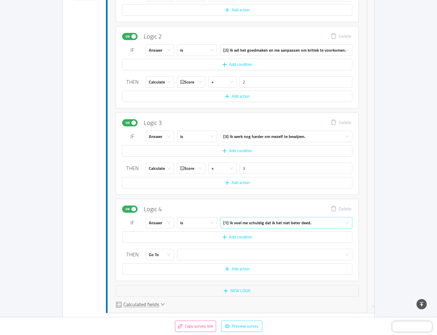
click at [237, 225] on div "[1] Ik voel me schuldig dat ik het niet beter deed." at bounding box center [267, 222] width 88 height 11
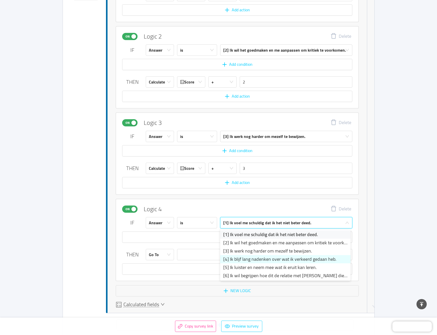
click at [233, 257] on li "[4] Ik blijf lang nadenken over wat ik verkeerd gedaan heb." at bounding box center [285, 259] width 130 height 8
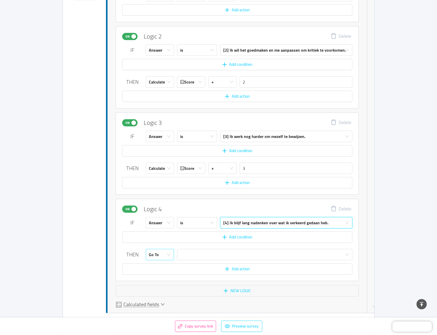
click at [155, 258] on div "Go To" at bounding box center [154, 254] width 10 height 11
click at [158, 275] on li "Calculate" at bounding box center [160, 274] width 28 height 8
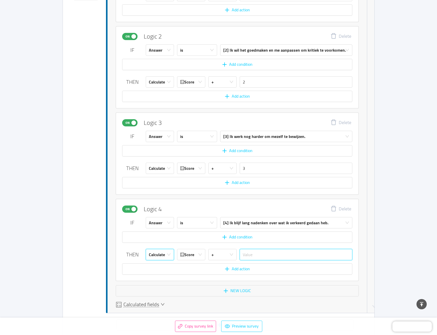
click at [254, 256] on input "text" at bounding box center [296, 254] width 113 height 11
type input "4"
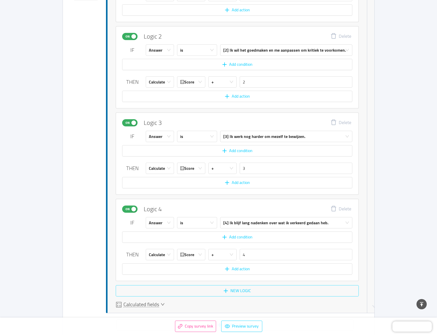
click at [233, 288] on button "New logic" at bounding box center [237, 290] width 243 height 11
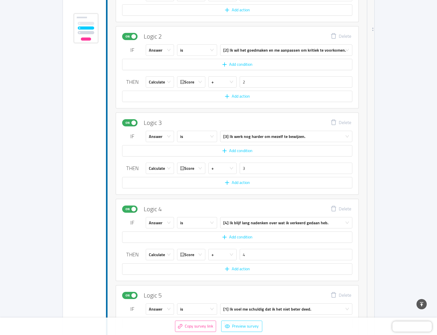
scroll to position [3710, 0]
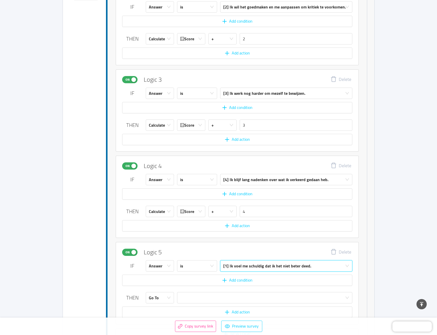
click at [238, 267] on div "[1] Ik voel me schuldig dat ik het niet beter deed." at bounding box center [267, 265] width 88 height 11
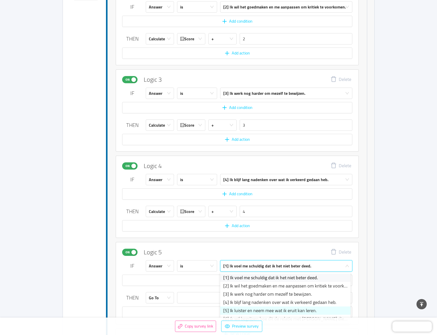
click at [231, 309] on li "[5] Ik luister en neem mee wat ik eruit kan leren." at bounding box center [285, 310] width 130 height 8
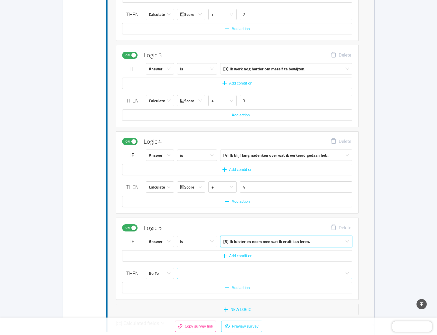
scroll to position [3736, 0]
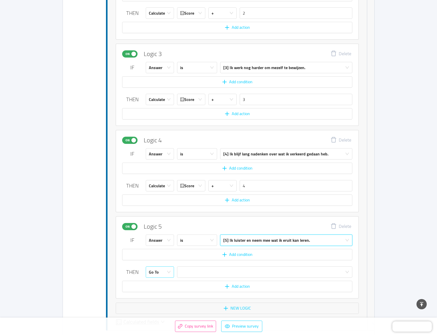
click at [170, 273] on icon "icon: down" at bounding box center [169, 272] width 4 height 4
click at [164, 291] on li "Calculate" at bounding box center [160, 292] width 28 height 8
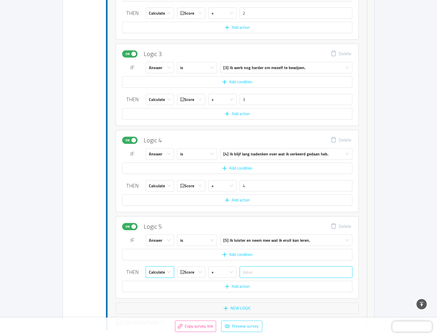
click at [253, 273] on input "text" at bounding box center [296, 271] width 113 height 11
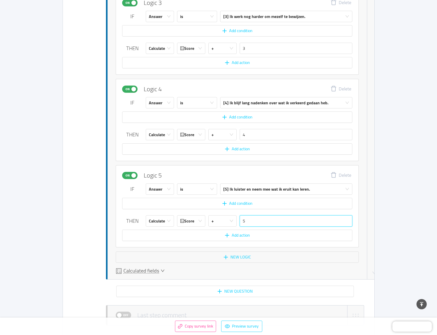
scroll to position [3787, 0]
type input "5"
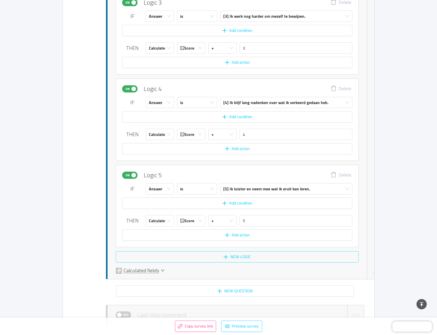
click at [236, 257] on button "New logic" at bounding box center [237, 256] width 243 height 11
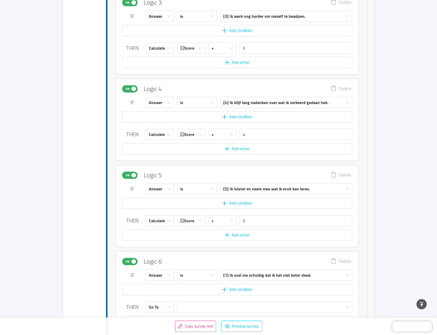
scroll to position [3873, 0]
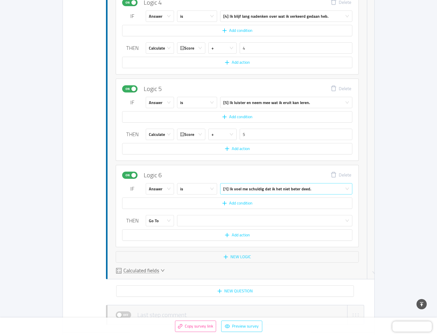
click at [249, 190] on div "[1] Ik voel me schuldig dat ik het niet beter deed." at bounding box center [267, 188] width 88 height 11
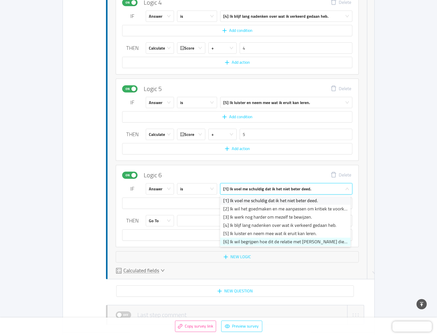
click at [240, 243] on li "[6] Ik wil begrijpen hoe dit de relatie met [PERSON_NAME] die kritiek geeft beï…" at bounding box center [285, 241] width 130 height 8
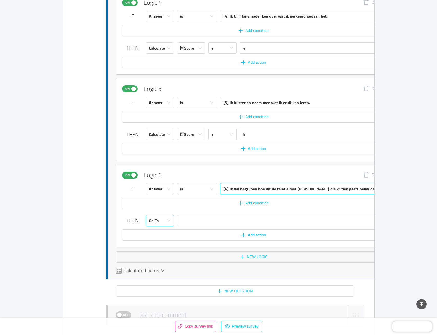
click at [169, 222] on icon "icon: down" at bounding box center [169, 220] width 4 height 4
click at [166, 242] on li "Calculate" at bounding box center [160, 240] width 28 height 8
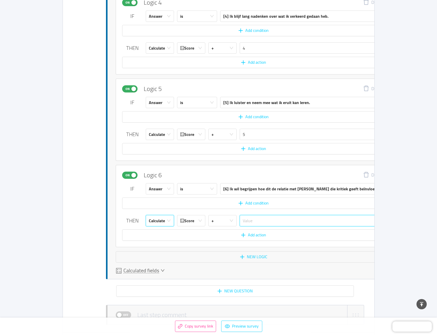
click at [288, 223] on input "text" at bounding box center [312, 220] width 145 height 11
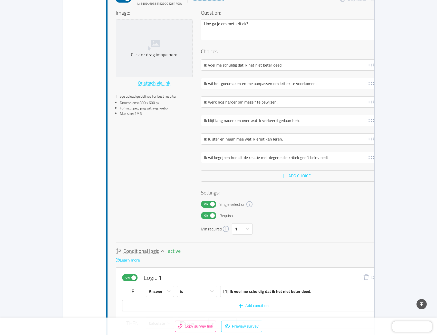
scroll to position [3309, 0]
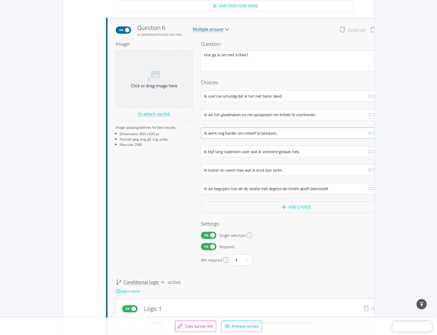
type input "6"
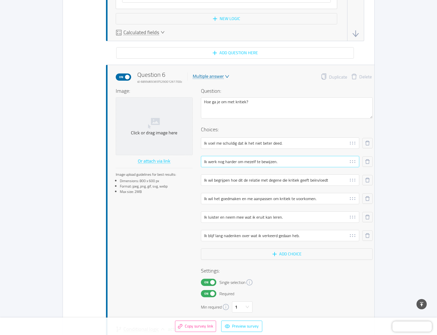
scroll to position [3257, 0]
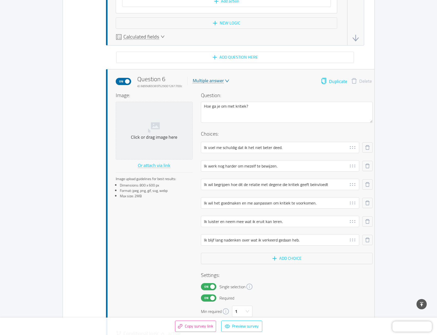
click at [330, 83] on button "Duplicate" at bounding box center [334, 81] width 26 height 7
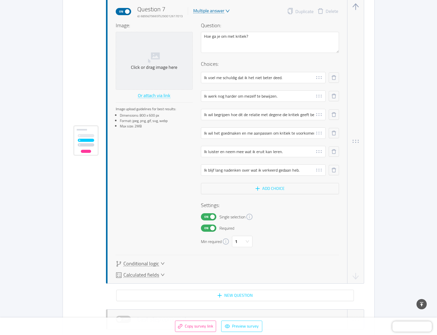
scroll to position [4178, 0]
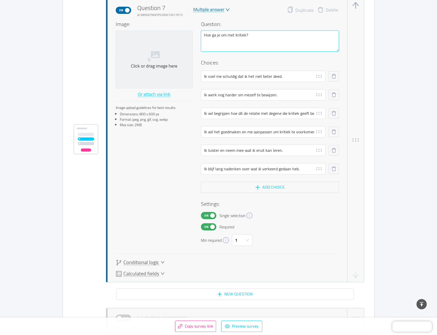
drag, startPoint x: 295, startPoint y: 39, endPoint x: 195, endPoint y: 37, distance: 99.6
click at [195, 37] on div "Image: Click or drag image here Or attach via link Image upload guidelines for …" at bounding box center [227, 132] width 223 height 225
paste textarea "Wat vind je het moeilijkste om te doen"
type textarea "Wat vind je het moeilijkste om te doen?"
drag, startPoint x: 290, startPoint y: 74, endPoint x: 173, endPoint y: 75, distance: 116.8
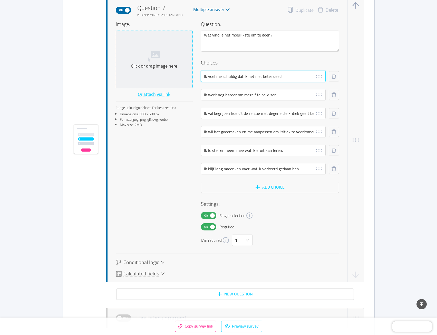
click at [173, 75] on div "Image: Click or drag image here Or attach via link Image upload guidelines for …" at bounding box center [227, 132] width 223 height 225
paste input "Anderen teleurstellen door nee te zeggen"
type input "Anderen teleurstellen door nee te zeggen."
click at [292, 96] on input "Ik werk nog harder om mezelf te bewijzen." at bounding box center [263, 94] width 125 height 11
paste input "Confrontaties aangaa"
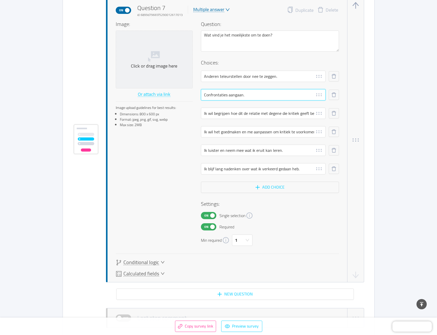
type input "Confrontaties aangaan."
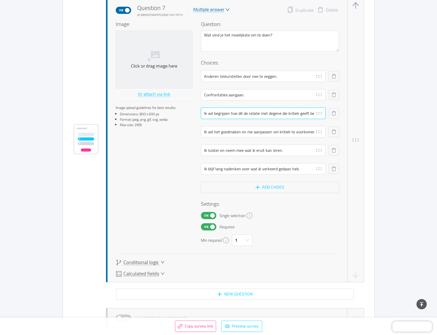
click at [218, 114] on input "Ik wil begrijpen hoe dit de relatie met degene die kritiek geeft beïnvloedt" at bounding box center [263, 113] width 125 height 11
paste input "Even niets doen."
click at [213, 114] on input "Even niets doen." at bounding box center [263, 113] width 125 height 11
type input "Even helemaal niets doen."
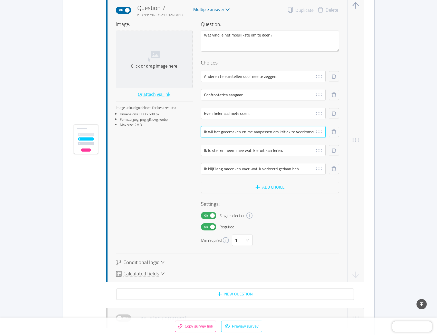
click at [298, 135] on input "Ik wil het goedmaken en me aanpassen om kritiek te voorkomen." at bounding box center [263, 131] width 125 height 11
paste input "Stoppen met malen"
click at [230, 132] on input "Stoppen met malen" at bounding box center [263, 131] width 125 height 11
type input "Stoppen met nadenken."
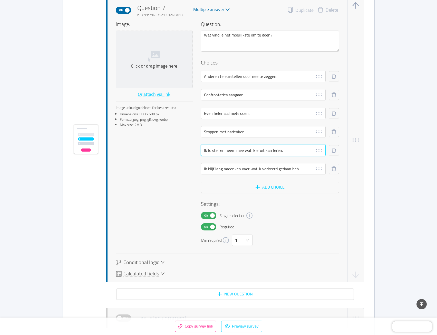
click at [274, 149] on input "Ik luister en neem mee wat ik eruit kan leren." at bounding box center [263, 150] width 125 height 11
paste input "[PERSON_NAME] prioriteit geven zonder schuldgevoel"
click at [224, 150] on input "[PERSON_NAME] prioriteit geven zonder schuldgevoel" at bounding box center [263, 150] width 125 height 11
click at [251, 150] on input "[PERSON_NAME] op de eerste plaats geven zonder schuldgevoel" at bounding box center [263, 150] width 125 height 11
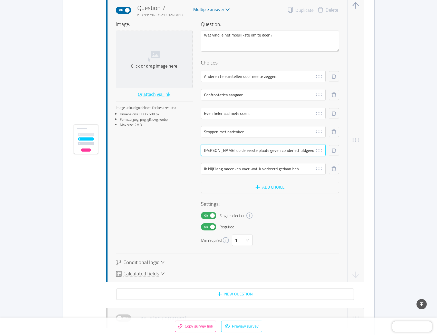
click at [251, 150] on input "[PERSON_NAME] op de eerste plaats geven zonder schuldgevoel" at bounding box center [263, 150] width 125 height 11
type input "[PERSON_NAME] op de eerste plaats zetten zonder schuldgevoel"
click at [243, 169] on input "Ik blijf lang nadenken over wat ik verkeerd gedaan heb." at bounding box center [263, 168] width 125 height 11
paste input "Mensen loslaten die mij energie kosten"
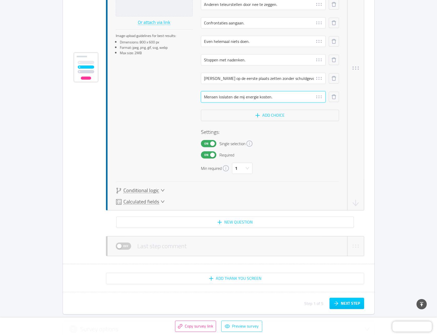
scroll to position [4255, 0]
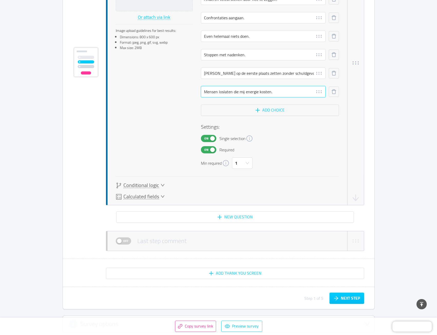
type input "Mensen loslaten die mij energie kosten."
click at [155, 187] on span "Conditional logic" at bounding box center [141, 185] width 36 height 5
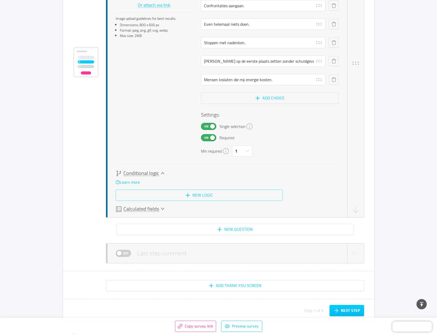
click at [203, 194] on button "New logic" at bounding box center [199, 194] width 167 height 11
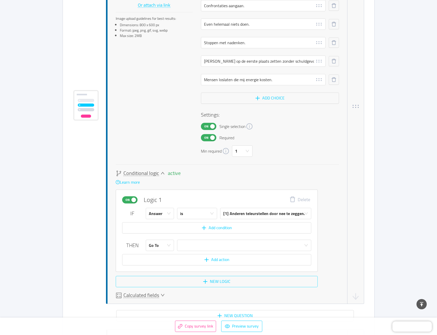
scroll to position [4310, 0]
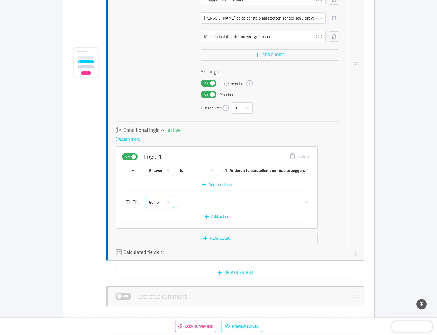
click at [159, 201] on div "Go To" at bounding box center [158, 202] width 19 height 11
click at [160, 219] on li "Calculate" at bounding box center [160, 222] width 28 height 8
click at [250, 202] on input "text" at bounding box center [276, 201] width 72 height 11
type input "1"
click at [206, 238] on button "New logic" at bounding box center [217, 238] width 202 height 11
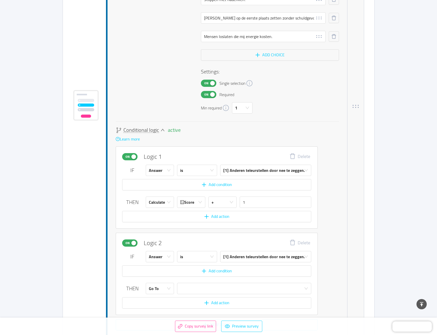
scroll to position [4353, 0]
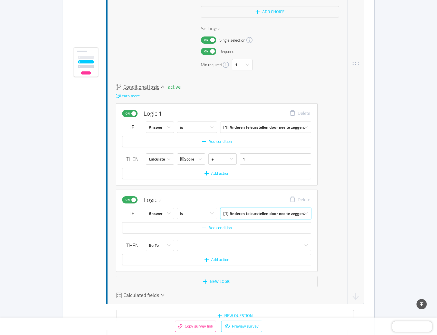
click at [228, 213] on div "[1] Anderen teleurstellen door nee te zeggen." at bounding box center [264, 213] width 82 height 11
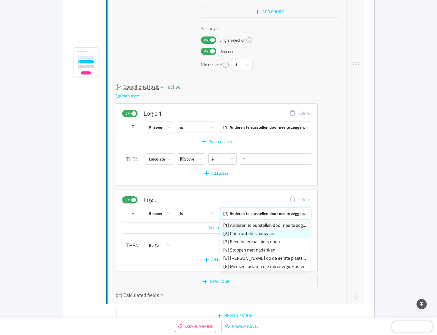
click at [227, 233] on li "[2] Confrontaties aangaan." at bounding box center [265, 233] width 90 height 8
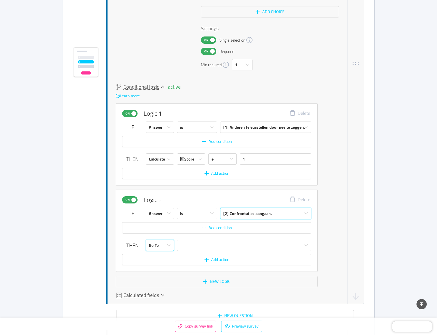
click at [163, 244] on div "Go To" at bounding box center [158, 245] width 19 height 11
click at [162, 263] on li "Calculate" at bounding box center [160, 265] width 28 height 8
click at [247, 242] on input "text" at bounding box center [276, 244] width 72 height 11
type input "2"
click at [214, 279] on button "New logic" at bounding box center [217, 281] width 202 height 11
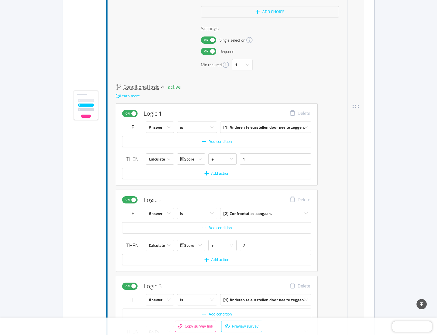
scroll to position [4396, 0]
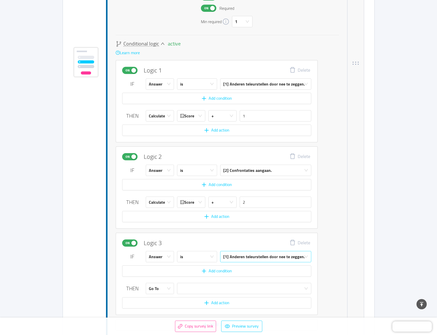
click at [227, 256] on div "[1] Anderen teleurstellen door nee te zeggen." at bounding box center [264, 256] width 82 height 11
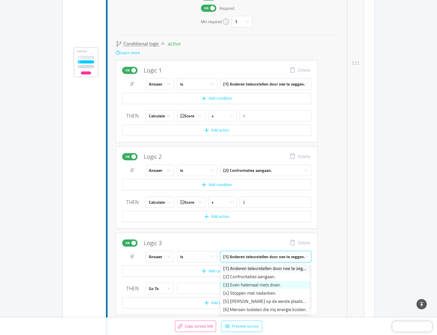
click at [228, 286] on li "[3] Even helemaal niets doen." at bounding box center [265, 285] width 90 height 8
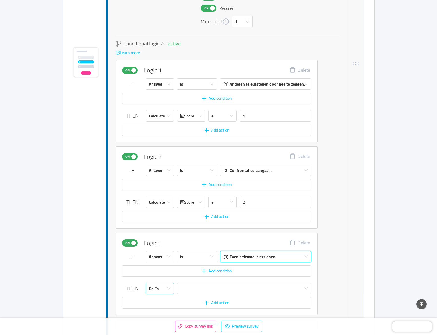
click at [153, 284] on div "Go To" at bounding box center [154, 288] width 10 height 11
click at [160, 305] on li "Calculate" at bounding box center [160, 308] width 28 height 8
click at [247, 289] on input "text" at bounding box center [276, 288] width 72 height 11
type input "3"
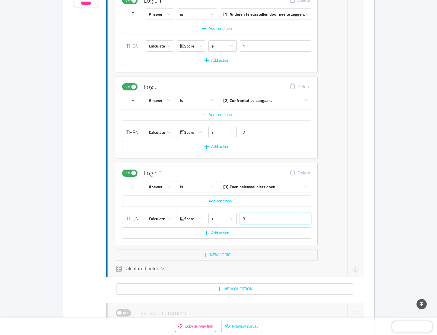
scroll to position [4474, 0]
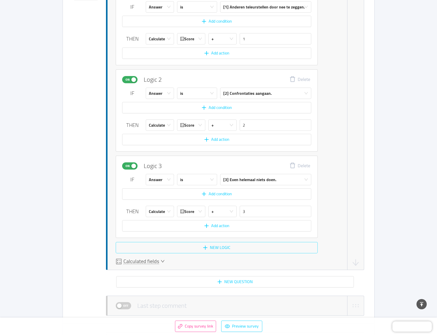
click at [209, 247] on button "New logic" at bounding box center [217, 247] width 202 height 11
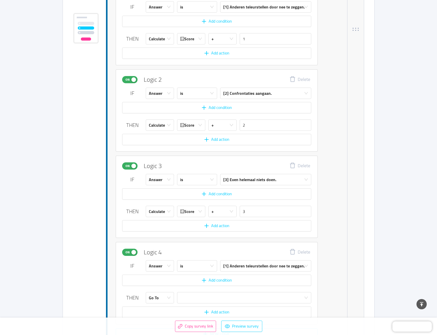
scroll to position [4517, 0]
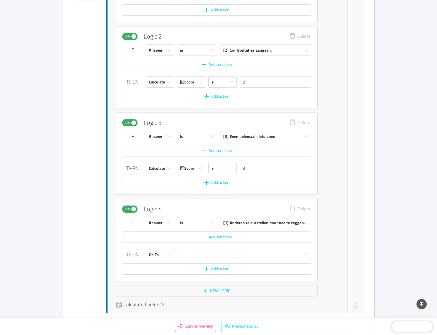
click at [162, 256] on div "Go To" at bounding box center [158, 254] width 19 height 11
click at [162, 276] on li "Calculate" at bounding box center [160, 274] width 28 height 8
click at [247, 254] on input "text" at bounding box center [276, 254] width 72 height 11
type input "4"
click at [236, 223] on div "[1] Anderen teleurstellen door nee te zeggen." at bounding box center [264, 222] width 82 height 11
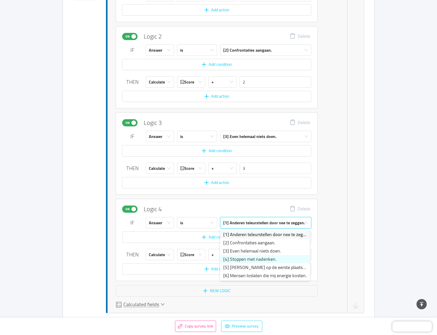
click at [230, 257] on li "[4] Stoppen met nadenken." at bounding box center [265, 259] width 90 height 8
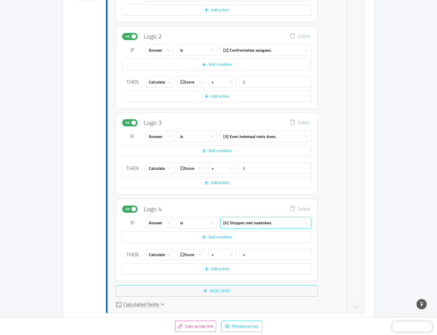
click at [213, 291] on button "New logic" at bounding box center [217, 290] width 202 height 11
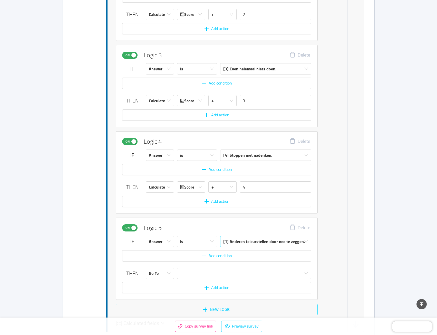
scroll to position [4585, 0]
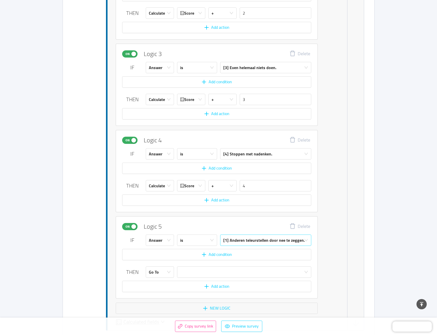
click at [235, 238] on div "[1] Anderen teleurstellen door nee te zeggen." at bounding box center [264, 240] width 82 height 11
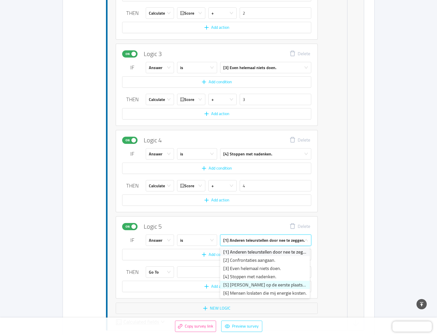
click at [229, 282] on li "[5] [PERSON_NAME] op de eerste plaats zetten zonder schuldgevoel" at bounding box center [265, 285] width 90 height 8
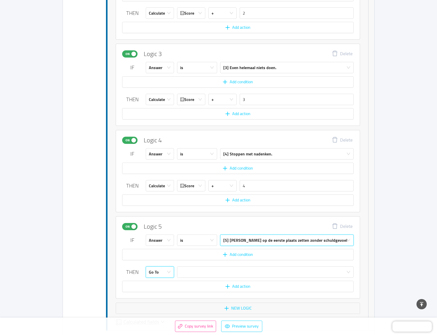
click at [164, 270] on div "Go To" at bounding box center [158, 271] width 19 height 11
click at [163, 289] on li "Calculate" at bounding box center [160, 292] width 28 height 8
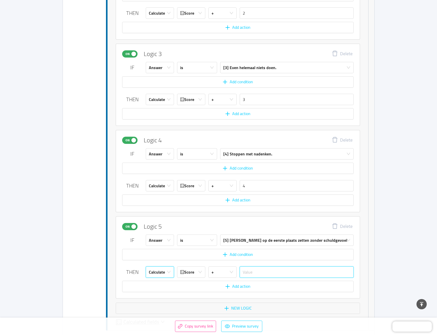
click at [261, 274] on input "text" at bounding box center [297, 271] width 114 height 11
type input "5"
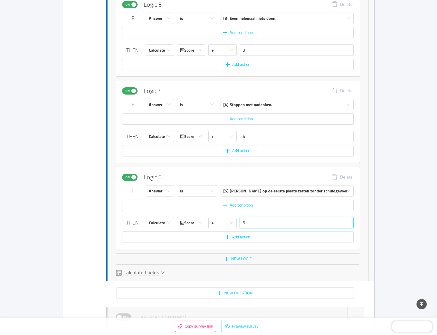
scroll to position [4637, 0]
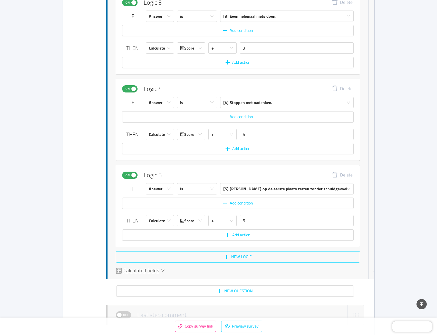
click at [235, 258] on button "New logic" at bounding box center [238, 256] width 244 height 11
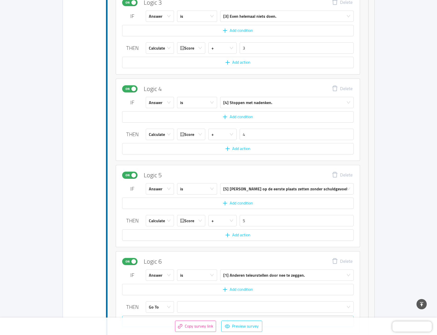
scroll to position [4723, 0]
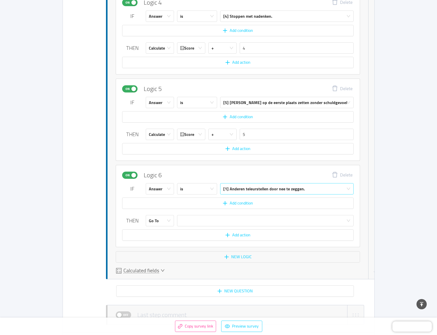
click at [250, 189] on div "[1] Anderen teleurstellen door nee te zeggen." at bounding box center [264, 188] width 82 height 11
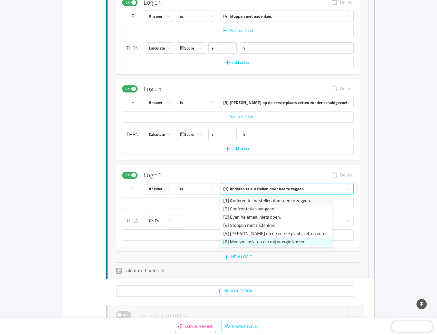
click at [242, 239] on li "[6] Mensen loslaten die mij energie kosten." at bounding box center [276, 241] width 112 height 8
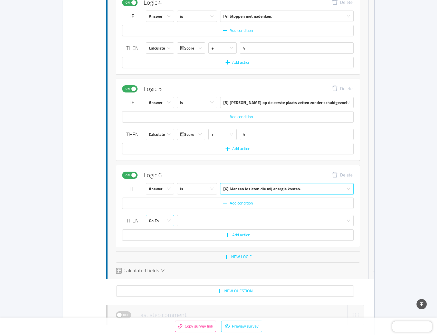
click at [159, 222] on div "Go To" at bounding box center [158, 220] width 19 height 11
click at [167, 241] on li "Calculate" at bounding box center [160, 240] width 28 height 8
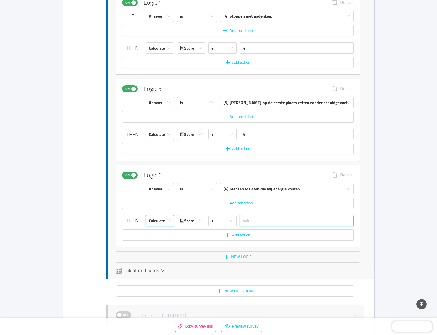
click at [257, 220] on input "text" at bounding box center [297, 220] width 114 height 11
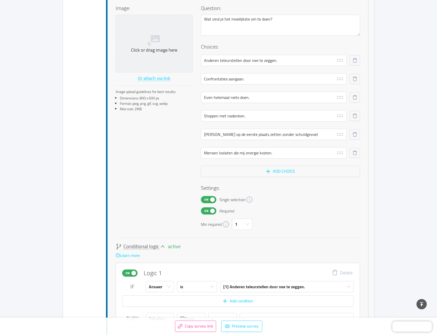
scroll to position [4158, 0]
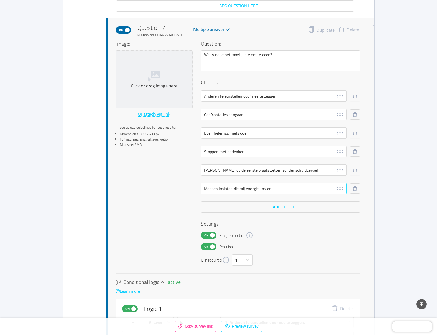
type input "6"
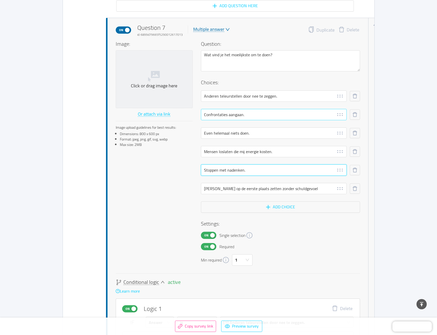
drag, startPoint x: 315, startPoint y: 168, endPoint x: 318, endPoint y: 114, distance: 53.5
click at [318, 114] on div "Anderen teleurstellen door nee te zeggen. Confrontaties aangaan. Even helemaal …" at bounding box center [280, 145] width 159 height 111
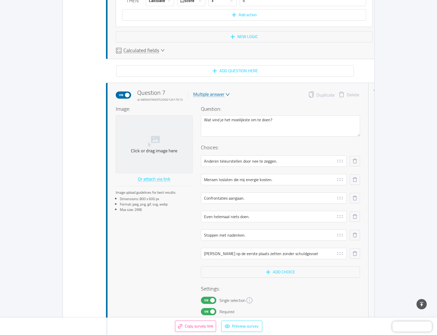
scroll to position [4093, 0]
click at [308, 95] on button "Duplicate" at bounding box center [321, 95] width 26 height 7
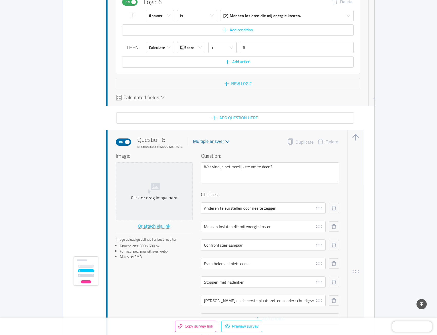
scroll to position [5002, 0]
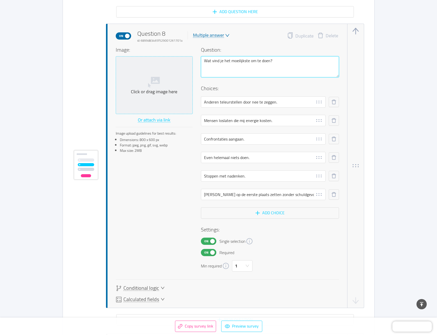
drag, startPoint x: 282, startPoint y: 61, endPoint x: 184, endPoint y: 59, distance: 98.3
click at [184, 59] on div "Image: Click or drag image here Or attach via link Image upload guidelines for …" at bounding box center [227, 158] width 223 height 225
paste textarea "Hoe ziet je ideale dag eruit"
type textarea "Hoe ziet je ideale dag eruit?"
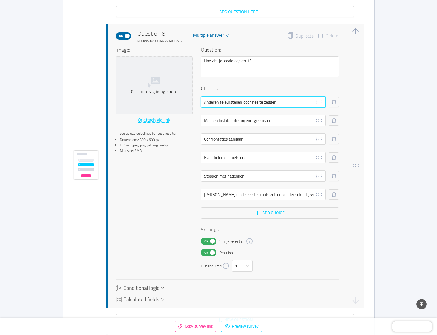
click at [233, 101] on input "Anderen teleurstellen door nee te zeggen." at bounding box center [263, 101] width 125 height 11
paste input "Iemand kunnen helpen en waardering voel"
type input "Iemand kunnen helpen en waardering voelen."
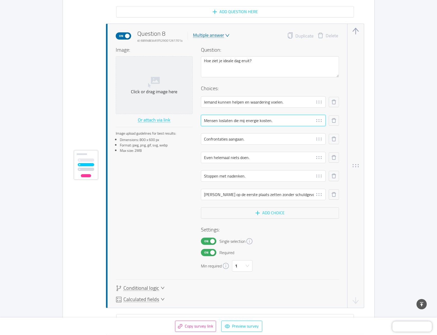
click at [209, 124] on input "Mensen loslaten die mij energie kosten." at bounding box center [263, 120] width 125 height 11
paste input "Een rustige dag met fijne interacties"
type input "Een rustige dag met fijne interacties."
click at [232, 140] on input "Confrontaties aangaan." at bounding box center [263, 138] width 125 height 11
paste input "Veel gedaan krijgen en doelen afvinken."
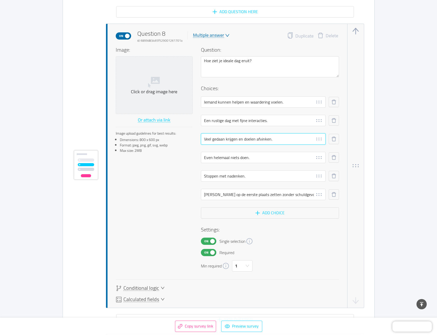
type input "Veel gedaan krijgen en doelen afvinken."
click at [227, 159] on input "Even helemaal niets doen." at bounding box center [263, 157] width 125 height 11
paste input "Mentaal helder zijn en zonder zorgen lev"
type input "Mentaal helder zijn en zonder zorgen leven."
click at [224, 175] on input "Stoppen met nadenken." at bounding box center [263, 175] width 125 height 11
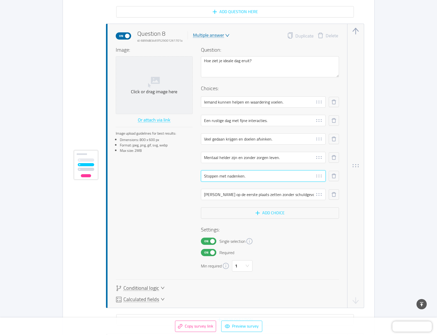
paste input "Tijd voor mezelf én ruimte voor ontspanning"
type input "Tijd voor mezelf én ruimte voor ontspanning."
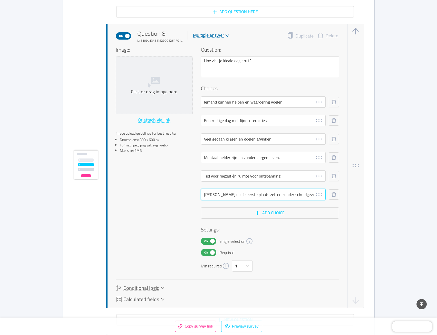
click at [210, 192] on input "[PERSON_NAME] op de eerste plaats zetten zonder schuldgevoel" at bounding box center [263, 194] width 125 height 11
paste input "Samen met anderen iets moois beleven."
click at [245, 195] on input "Samen met anderen iets moois beleven." at bounding box center [263, 194] width 125 height 11
click at [250, 196] on input "Samen met anderen moois beleven." at bounding box center [263, 194] width 125 height 11
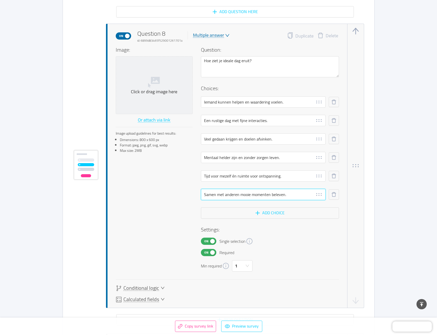
type input "Samen met anderen mooie momenten beleven."
click at [309, 253] on div "On Required" at bounding box center [270, 252] width 138 height 7
click at [156, 287] on span "Conditional logic" at bounding box center [141, 287] width 36 height 5
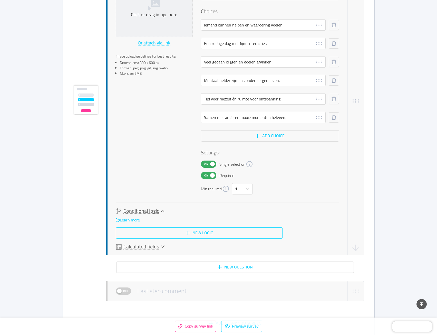
click at [216, 231] on button "New logic" at bounding box center [199, 232] width 167 height 11
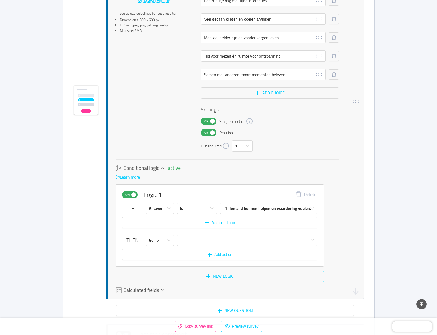
scroll to position [5122, 0]
click at [164, 242] on div "Go To" at bounding box center [158, 239] width 19 height 11
click at [162, 258] on li "Calculate" at bounding box center [160, 260] width 28 height 8
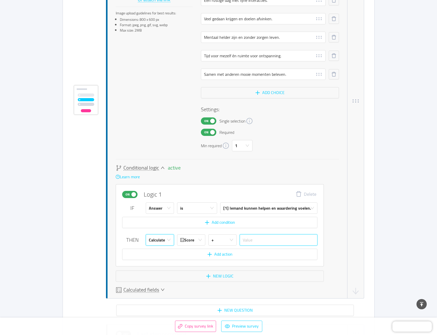
click at [255, 240] on input "text" at bounding box center [279, 239] width 78 height 11
type input "1"
click at [221, 277] on button "New logic" at bounding box center [220, 275] width 208 height 11
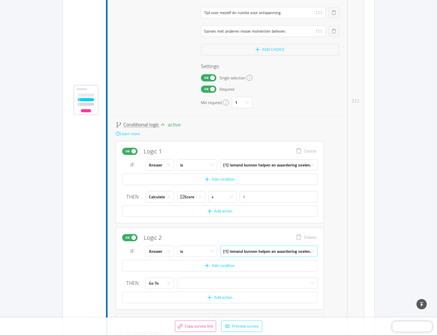
click at [262, 254] on div "[1] Iemand kunnen helpen en waardering voelen." at bounding box center [267, 251] width 88 height 11
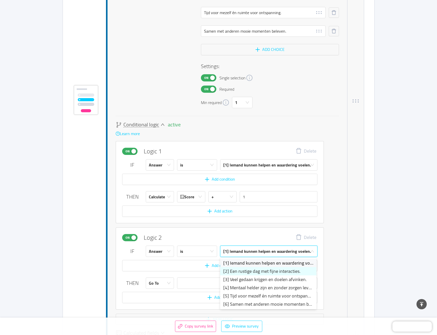
click at [245, 272] on li "[2] Een rustige dag met fijne interacties." at bounding box center [268, 271] width 96 height 8
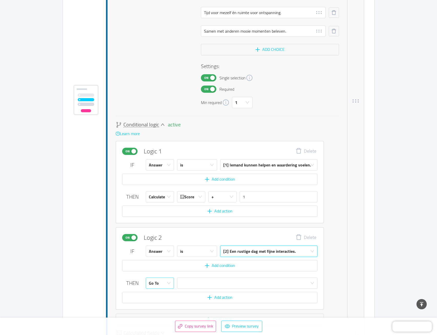
click at [165, 282] on div "Go To" at bounding box center [158, 282] width 19 height 11
click at [161, 301] on li "Calculate" at bounding box center [160, 303] width 28 height 8
click at [250, 283] on input "text" at bounding box center [279, 282] width 78 height 11
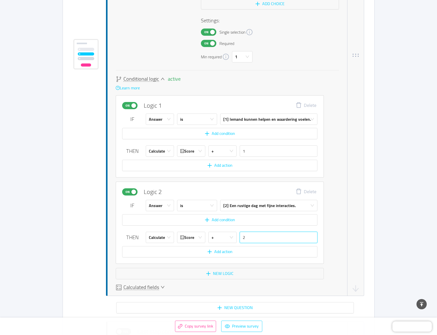
scroll to position [5217, 0]
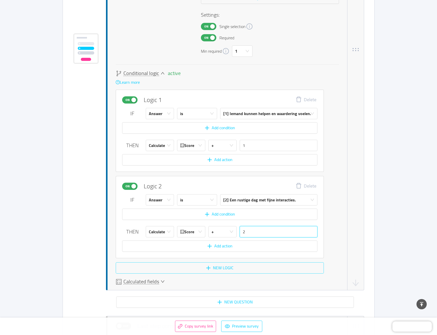
type input "2"
click at [214, 270] on button "New logic" at bounding box center [220, 267] width 208 height 11
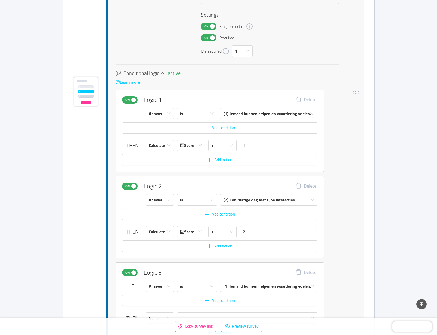
scroll to position [5260, 0]
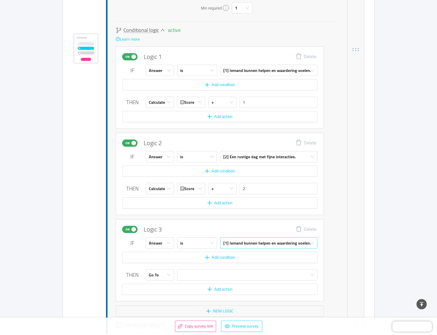
click at [237, 245] on div "[1] Iemand kunnen helpen en waardering voelen." at bounding box center [267, 242] width 88 height 11
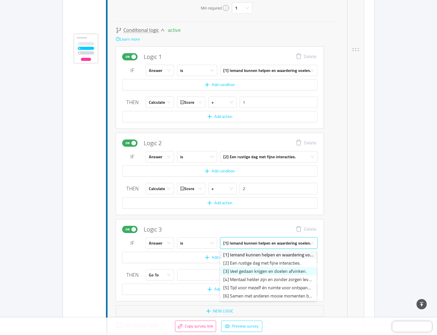
click at [236, 269] on li "[3] Veel gedaan krijgen en doelen afvinken." at bounding box center [268, 271] width 96 height 8
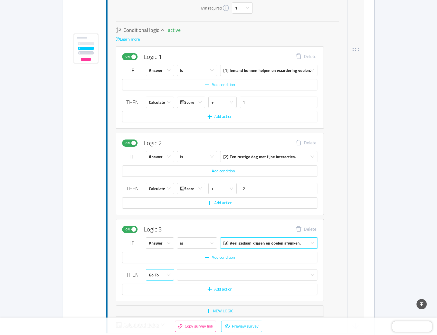
click at [165, 276] on div "Go To" at bounding box center [158, 274] width 19 height 11
click at [164, 296] on li "Calculate" at bounding box center [160, 295] width 28 height 8
click at [249, 273] on input "text" at bounding box center [279, 274] width 78 height 11
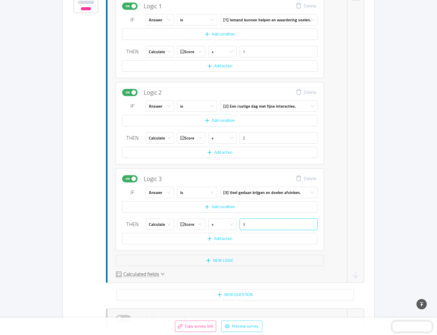
scroll to position [5311, 0]
type input "3"
click at [224, 260] on button "New logic" at bounding box center [220, 259] width 208 height 11
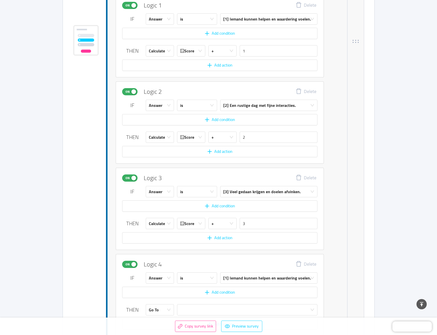
scroll to position [5354, 0]
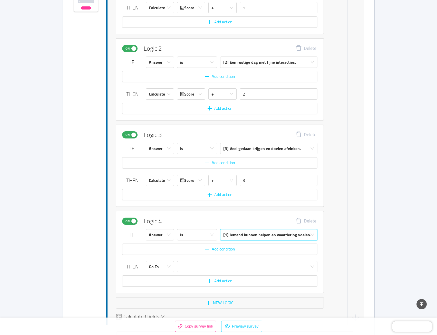
click at [233, 233] on div "[1] Iemand kunnen helpen en waardering voelen." at bounding box center [267, 234] width 88 height 11
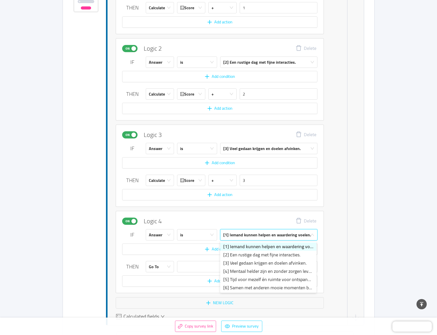
click at [235, 236] on div "[1] Iemand kunnen helpen en waardering voelen." at bounding box center [267, 234] width 88 height 11
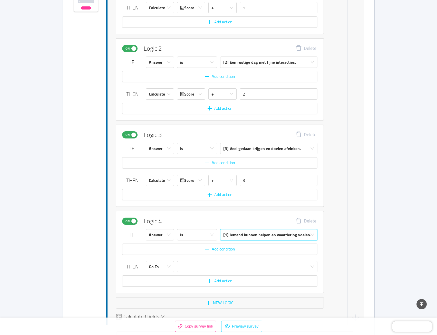
click at [236, 234] on div "[1] Iemand kunnen helpen en waardering voelen." at bounding box center [267, 234] width 88 height 11
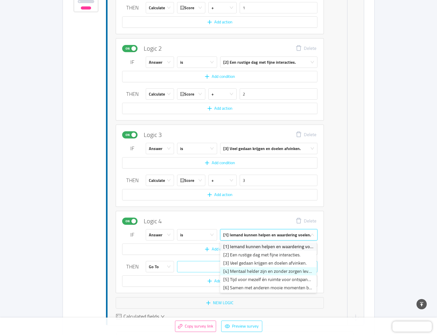
click at [232, 270] on li "[4] Mentaal helder zijn en zonder zorgen leven." at bounding box center [268, 271] width 96 height 8
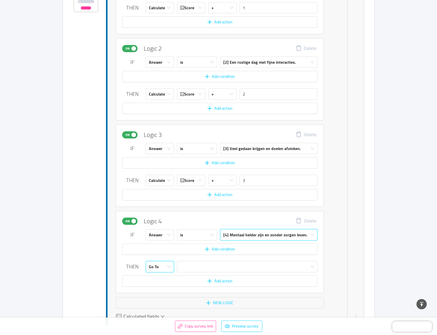
click at [161, 267] on div "Go To" at bounding box center [158, 266] width 19 height 11
click at [163, 285] on li "Calculate" at bounding box center [160, 286] width 28 height 8
click at [256, 265] on input "text" at bounding box center [279, 266] width 78 height 11
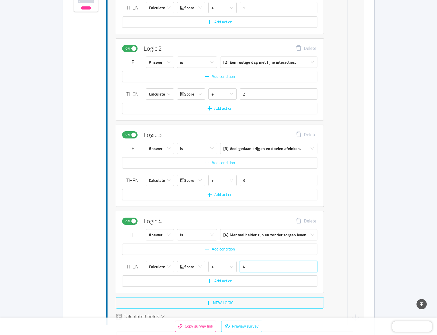
type input "4"
click at [184, 304] on button "New logic" at bounding box center [220, 302] width 208 height 11
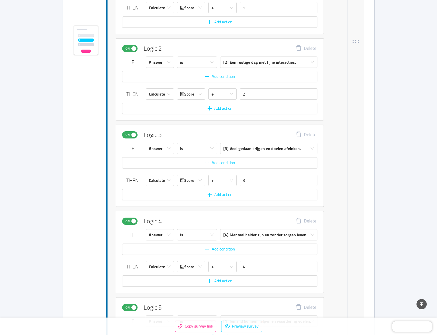
scroll to position [5397, 0]
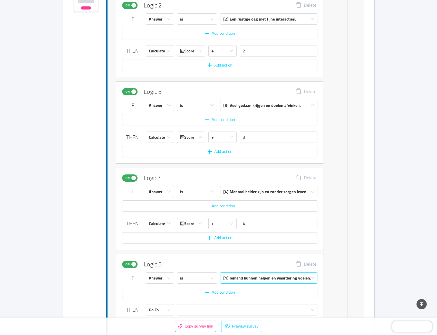
click at [232, 277] on div "[1] Iemand kunnen helpen en waardering voelen." at bounding box center [267, 277] width 88 height 11
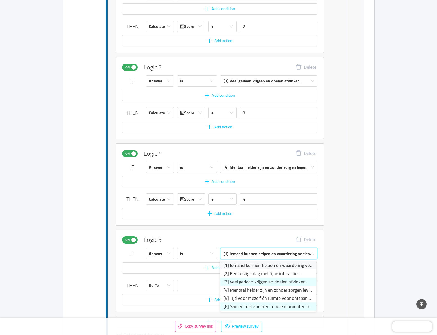
scroll to position [5423, 0]
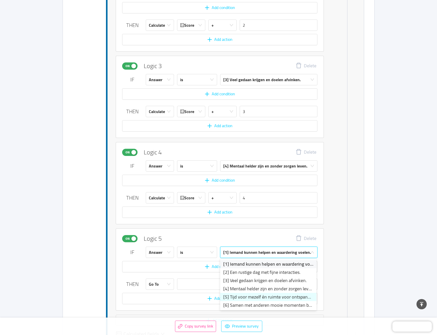
click at [236, 294] on li "[5] Tijd voor mezelf én ruimte voor ontspanning." at bounding box center [268, 297] width 96 height 8
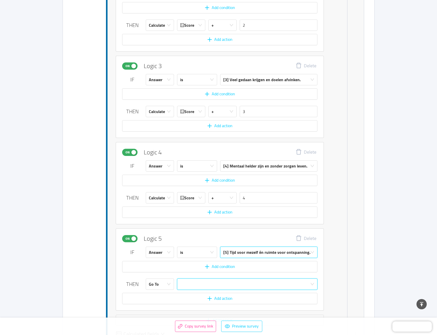
click at [238, 283] on div at bounding box center [245, 284] width 131 height 11
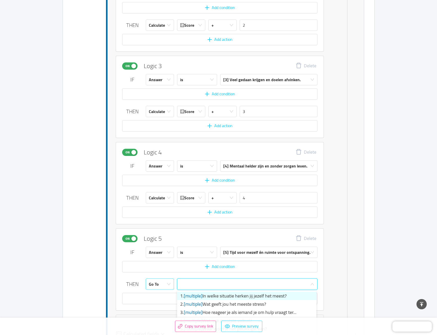
click at [159, 285] on div "Go To" at bounding box center [158, 284] width 19 height 11
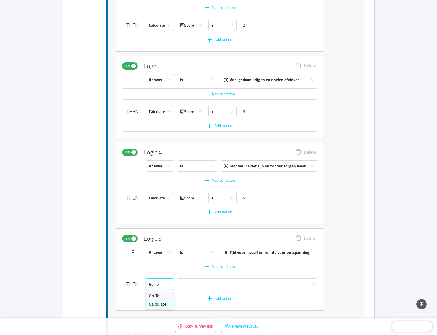
click at [161, 307] on li "Calculate" at bounding box center [160, 304] width 28 height 8
click at [244, 286] on input "text" at bounding box center [279, 283] width 78 height 11
type input "5"
click at [224, 296] on button "Add action" at bounding box center [219, 298] width 195 height 11
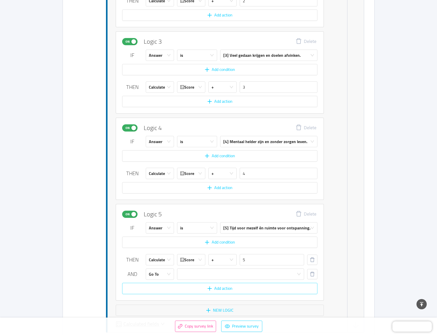
scroll to position [5449, 0]
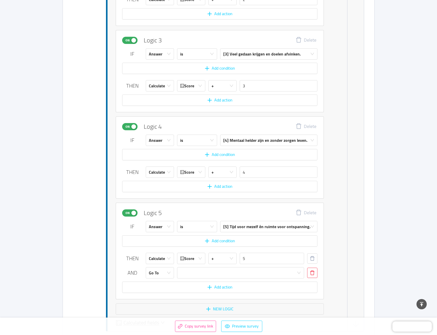
click at [312, 272] on button "button" at bounding box center [312, 272] width 10 height 10
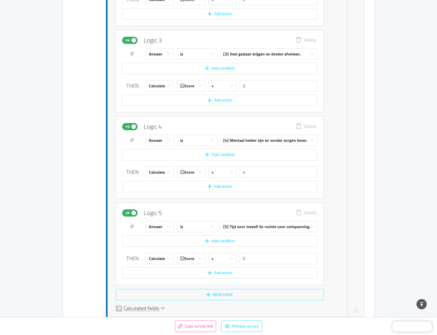
click at [216, 294] on button "New logic" at bounding box center [220, 294] width 208 height 11
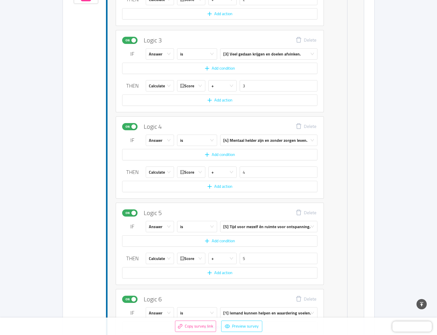
scroll to position [5535, 0]
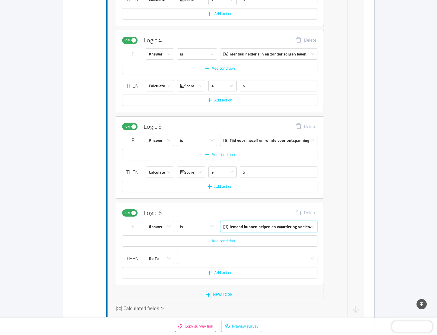
click at [242, 227] on div "[1] Iemand kunnen helpen en waardering voelen." at bounding box center [267, 226] width 88 height 11
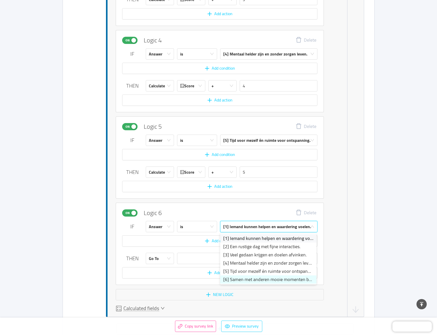
click at [238, 276] on li "[6] Samen met anderen mooie momenten beleven." at bounding box center [268, 279] width 96 height 8
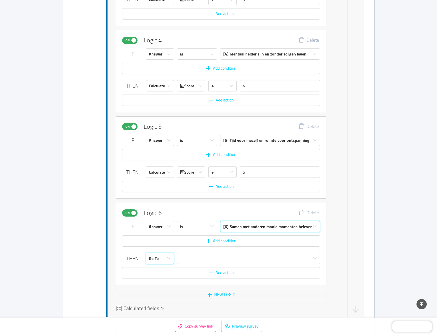
click at [167, 257] on icon "icon: down" at bounding box center [169, 258] width 4 height 4
click at [165, 280] on li "Calculate" at bounding box center [160, 278] width 28 height 8
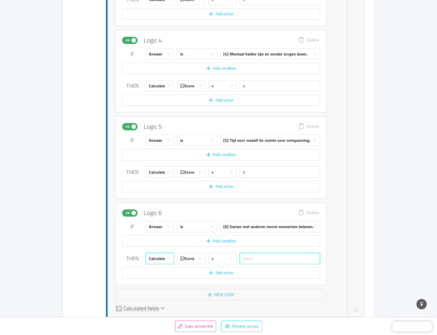
click at [260, 261] on input "text" at bounding box center [280, 258] width 80 height 11
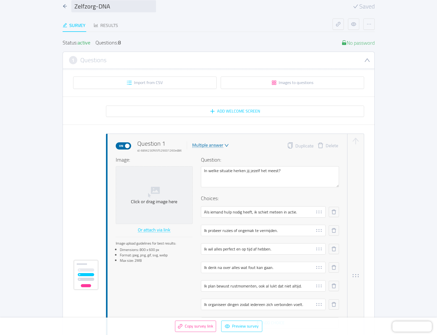
scroll to position [0, 0]
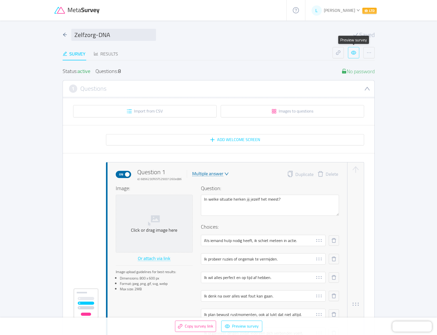
type input "6"
click at [351, 54] on button "button" at bounding box center [353, 52] width 11 height 11
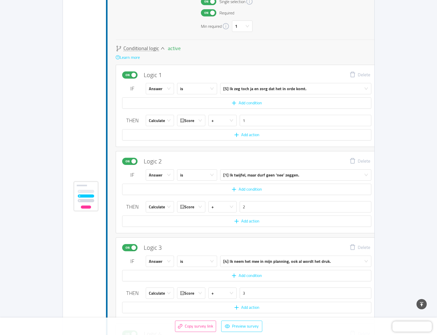
scroll to position [950, 0]
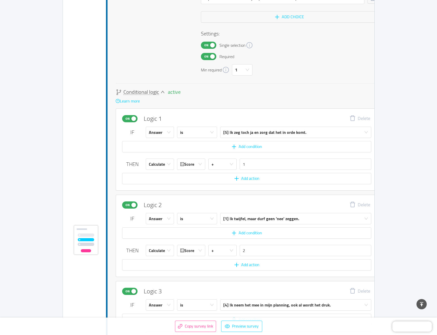
click at [161, 92] on icon "icon: down" at bounding box center [163, 92] width 4 height 2
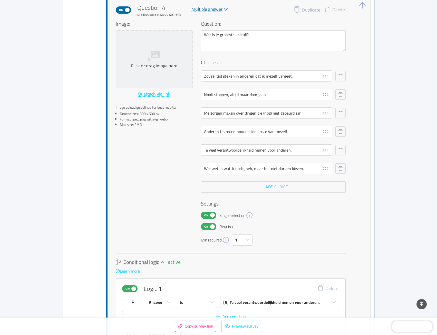
scroll to position [1090, 0]
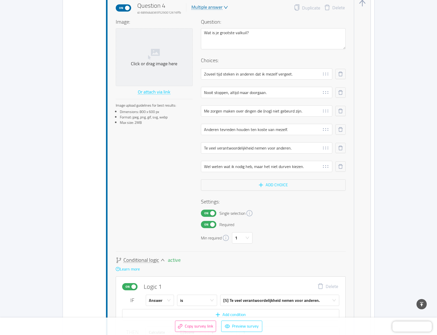
click at [162, 261] on icon "icon: down" at bounding box center [163, 260] width 4 height 4
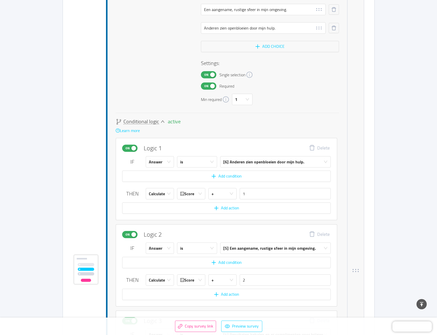
scroll to position [1552, 0]
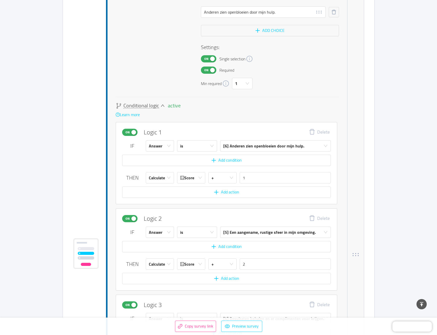
click at [161, 107] on icon "icon: down" at bounding box center [163, 105] width 4 height 4
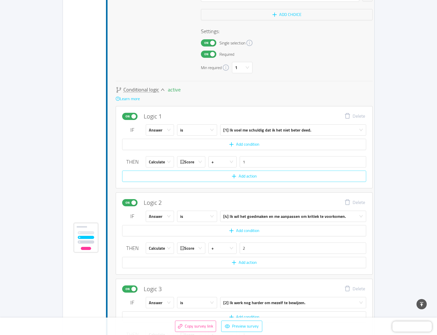
scroll to position [1871, 0]
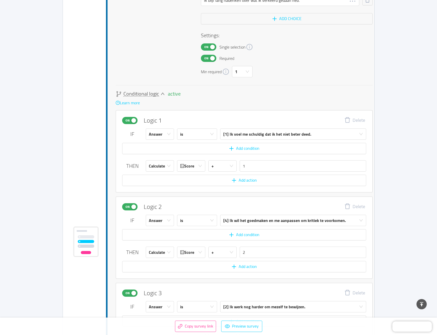
click at [161, 94] on icon "icon: down" at bounding box center [163, 93] width 4 height 2
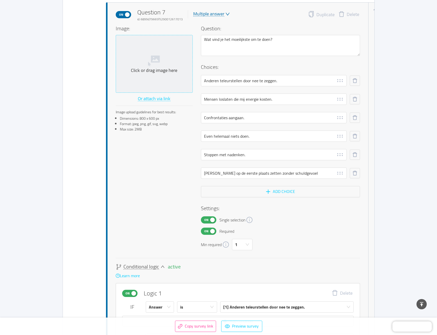
scroll to position [2088, 0]
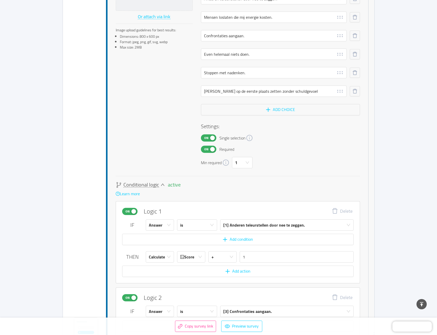
click at [162, 185] on icon "icon: down" at bounding box center [163, 185] width 4 height 4
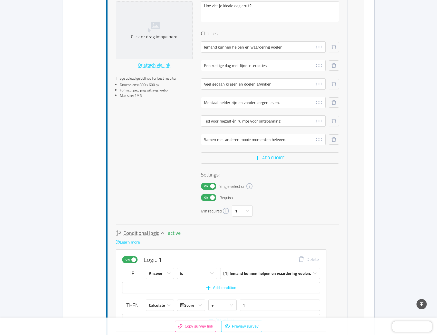
scroll to position [2433, 0]
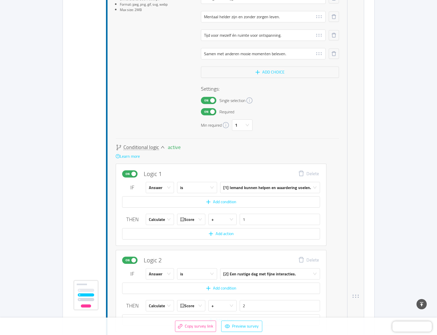
click at [161, 148] on icon "icon: down" at bounding box center [163, 147] width 4 height 4
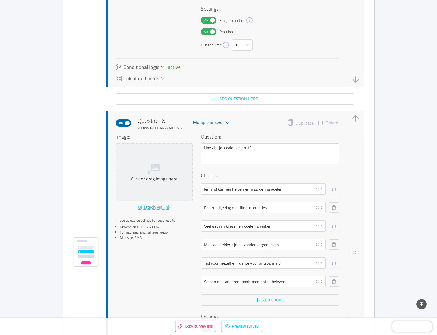
scroll to position [2173, 0]
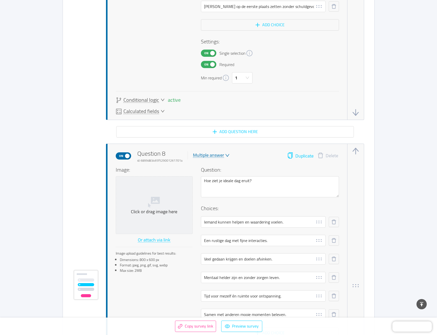
click at [297, 154] on button "Duplicate" at bounding box center [300, 155] width 26 height 7
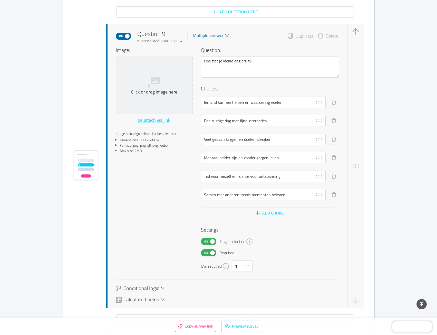
scroll to position [2600, 0]
drag, startPoint x: 276, startPoint y: 61, endPoint x: 178, endPoint y: 59, distance: 98.4
click at [178, 59] on div "Image: Click or drag image here Or attach via link Image upload guidelines for …" at bounding box center [227, 158] width 223 height 225
paste textarea "Een collega heeft een probleem waar hij zelf verantwoordelijk voor is. Wat doe …"
type textarea "Een collega heeft een probleem waar hij zelf verantwoordelijk voor is. Wat doe …"
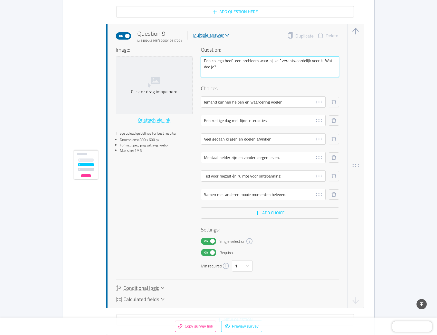
click at [271, 60] on textarea "Een collega heeft een probleem waar hij zelf verantwoordelijk voor is. Wat doe …" at bounding box center [270, 66] width 138 height 21
type textarea "Een collega heeft een probleem waar dzelf verantwoordelijk voor is. Wat doe je?"
type textarea "Een collega heeft een probleem waar dizelf verantwoordelijk voor is. Wat doe je?"
type textarea "Een collega heeft een probleem waar diezelf verantwoordelijk voor is. Wat doe j…"
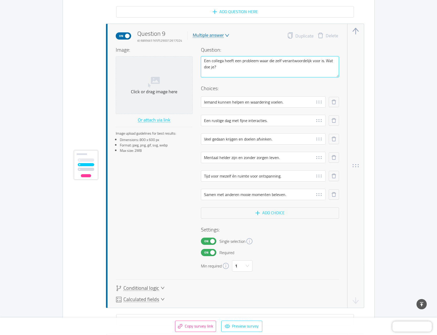
type textarea "Een collega heeft een probleem waar die zelf verantwoordelijk voor is. Wat doe …"
drag, startPoint x: 287, startPoint y: 102, endPoint x: 187, endPoint y: 101, distance: 99.6
click at [187, 101] on div "Image: Click or drag image here Or attach via link Image upload guidelines for …" at bounding box center [227, 158] width 223 height 225
paste input "k spring meteen bij, ook al is het zijn taak"
click at [255, 102] on input "Ik spring meteen bij, ook al is het zijn taak" at bounding box center [263, 101] width 125 height 11
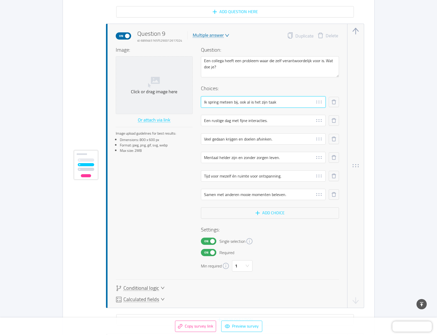
click at [255, 102] on input "Ik spring meteen bij, ook al is het zijn taak" at bounding box center [263, 101] width 125 height 11
click at [287, 102] on input "Ik spring meteen bij, ook al is het zijn taak" at bounding box center [263, 101] width 125 height 11
drag, startPoint x: 284, startPoint y: 102, endPoint x: 255, endPoint y: 102, distance: 29.3
click at [255, 102] on input "Ik spring meteen bij, ook al is het zijn taak" at bounding box center [263, 101] width 125 height 11
type input "Ik spring meteen bij, ook al is dat eigenlijk niet mijn taak."
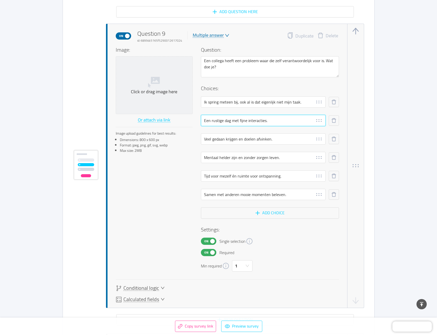
click at [292, 121] on input "Een rustige dag met fijne interacties." at bounding box center [263, 120] width 125 height 11
drag, startPoint x: 292, startPoint y: 121, endPoint x: 198, endPoint y: 118, distance: 94.0
click at [198, 118] on div "Image: Click or drag image here Or attach via link Image upload guidelines for …" at bounding box center [227, 158] width 223 height 225
paste input "Ik bied hulp aan om de sfeer goed te houden."
type input "Ik bied hulp aan om de sfeer goed te houden."
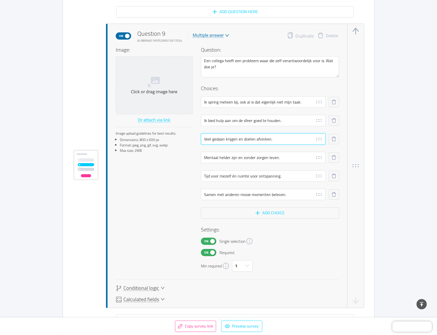
click at [243, 140] on input "Veel gedaan krijgen en doelen afvinken." at bounding box center [263, 138] width 125 height 11
paste input "Ik neem het over, zodat het sneller klaar is"
type input "Ik neem het over, zodat het sneller klaar is."
click at [249, 159] on input "Mentaal helder zijn en zonder zorgen leven." at bounding box center [263, 157] width 125 height 11
paste input "Ik analyseer eerst wat er fout ging"
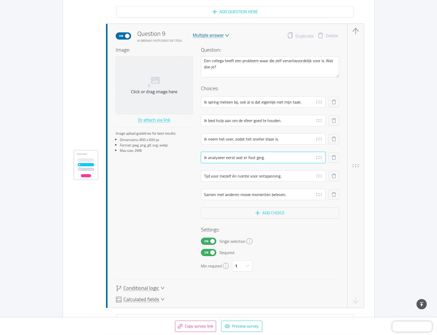
type input "Ik analyseer eerst wat er fout ging."
click at [272, 176] on input "Tijd voor mezelf én ruimte voor ontspanning." at bounding box center [263, 175] width 125 height 11
paste input "Ik bekijk hoe ik kan helpen zonder mezelf te overbelasten"
type input "Ik bekijk hoe ik kan helpen zonder mezelf te overbelasten."
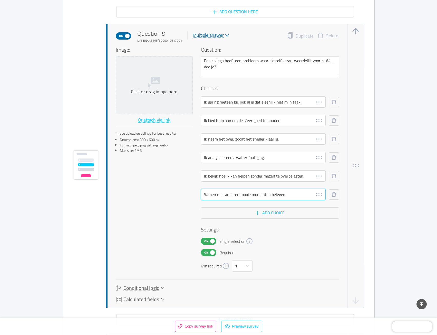
drag, startPoint x: 213, startPoint y: 195, endPoint x: 279, endPoint y: 196, distance: 66.0
click at [213, 195] on input "Samen met anderen mooie momenten beleven." at bounding box center [263, 194] width 125 height 11
paste input "Ik vraag anderen om samen te zoeken naar een oplossing"
click at [281, 197] on input "Ik vraag anderen om samen te zoeken naar een oplossing." at bounding box center [263, 194] width 125 height 11
click at [279, 196] on input "Ik vraag anderen om samen te zoeken naar een oplossing." at bounding box center [263, 194] width 125 height 11
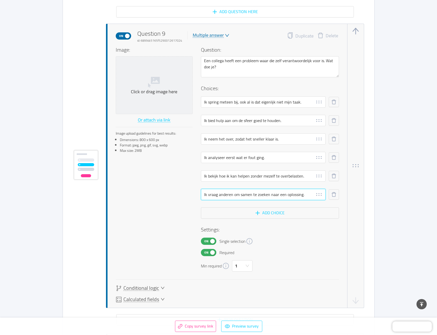
type input "Ik vraag anderen om samen te zoeken naar een oplossing."
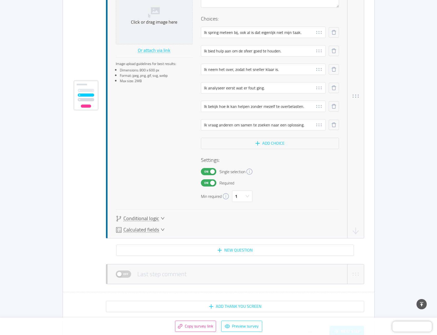
scroll to position [2677, 0]
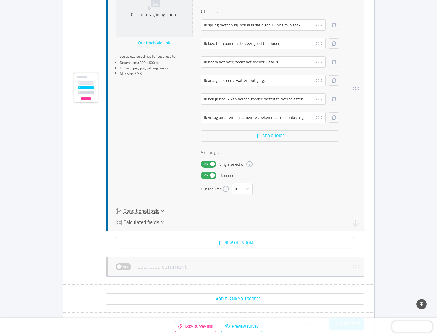
click at [159, 210] on div "Conditional logic" at bounding box center [140, 211] width 49 height 6
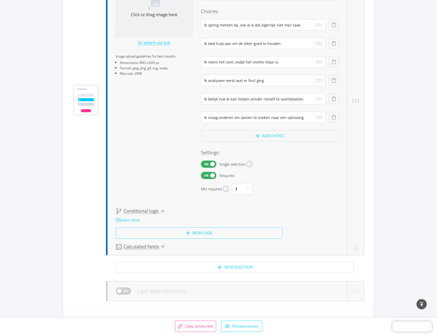
scroll to position [2690, 0]
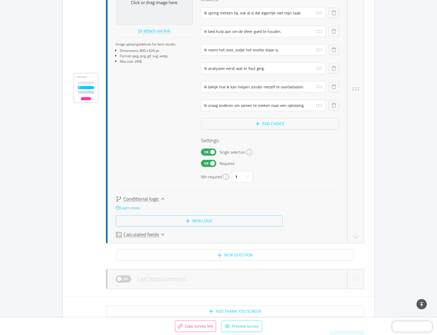
click at [213, 220] on button "New logic" at bounding box center [199, 220] width 167 height 11
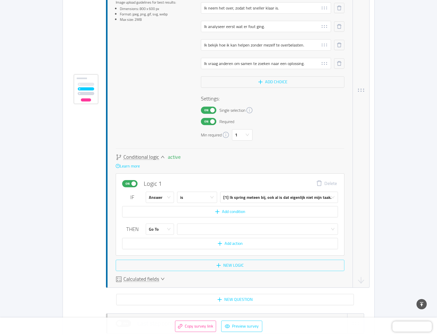
scroll to position [2733, 0]
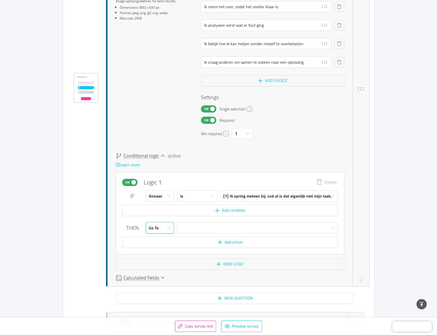
click at [170, 227] on icon "icon: down" at bounding box center [169, 228] width 4 height 4
click at [161, 247] on li "Calculate" at bounding box center [160, 248] width 28 height 8
click at [249, 229] on input "text" at bounding box center [289, 227] width 98 height 11
type input "1"
click at [232, 265] on button "New logic" at bounding box center [230, 263] width 229 height 11
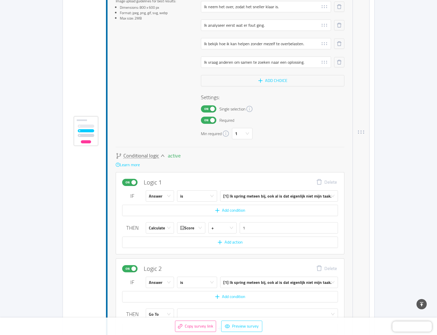
scroll to position [2776, 0]
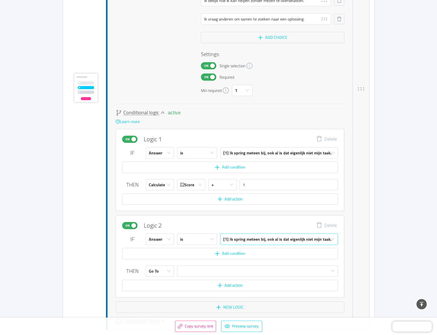
click at [238, 240] on div "[1] Ik spring meteen bij, ook al is dat eigenlijk niet mijn taak." at bounding box center [277, 239] width 108 height 11
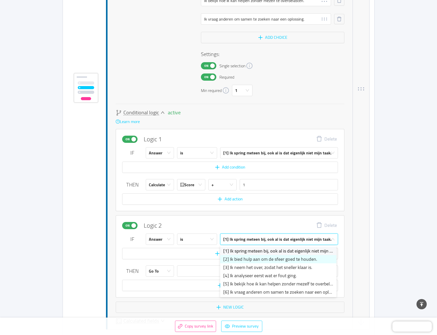
click at [237, 260] on li "[2] Ik bied hulp aan om de sfeer goed te houden." at bounding box center [278, 259] width 116 height 8
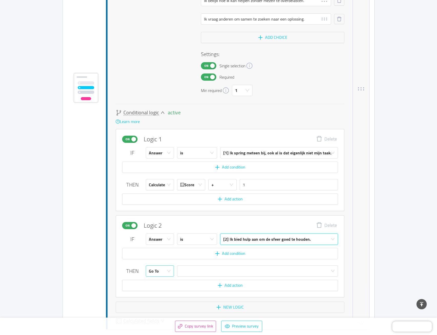
click at [161, 270] on div "Go To" at bounding box center [158, 270] width 19 height 11
click at [161, 289] on li "Calculate" at bounding box center [160, 291] width 28 height 8
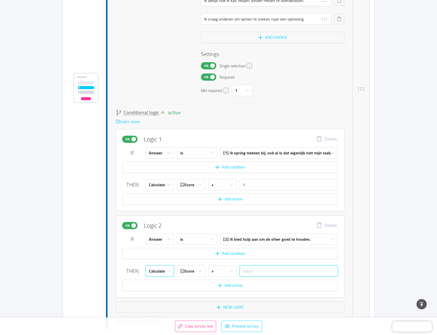
click at [258, 271] on input "text" at bounding box center [289, 270] width 98 height 11
type input "2"
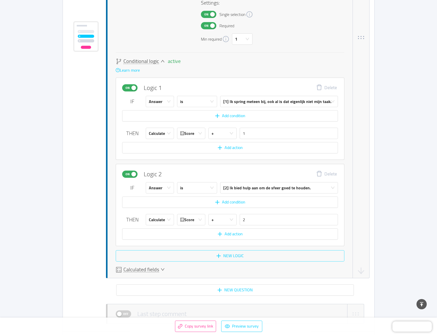
click at [235, 255] on button "New logic" at bounding box center [230, 255] width 229 height 11
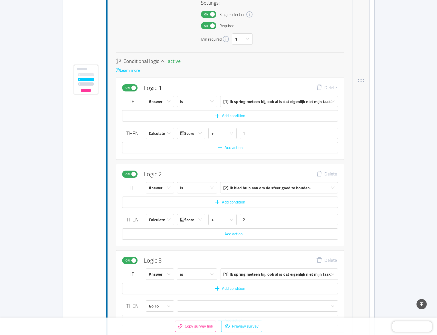
scroll to position [2870, 0]
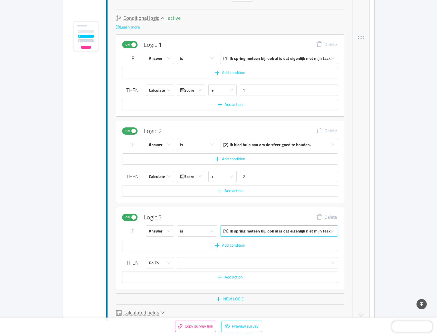
click at [247, 232] on div "[1] Ik spring meteen bij, ook al is dat eigenlijk niet mijn taak." at bounding box center [277, 230] width 108 height 11
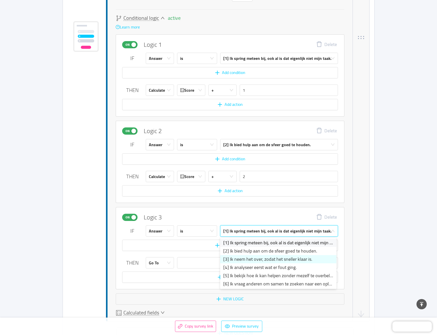
click at [240, 262] on li "[3] Ik neem het over, zodat het sneller klaar is." at bounding box center [278, 259] width 116 height 8
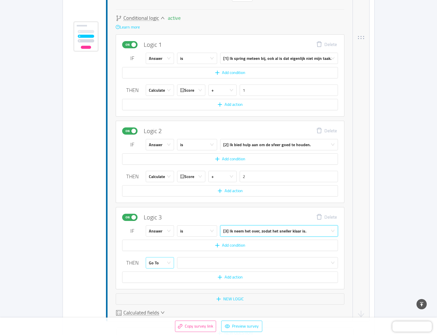
click at [168, 264] on icon "icon: down" at bounding box center [169, 263] width 4 height 4
click at [165, 283] on li "Calculate" at bounding box center [160, 283] width 28 height 8
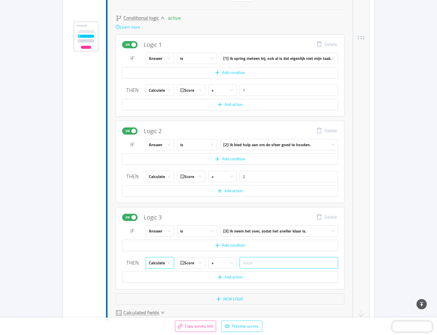
click at [262, 261] on input "text" at bounding box center [289, 262] width 98 height 11
type input "3"
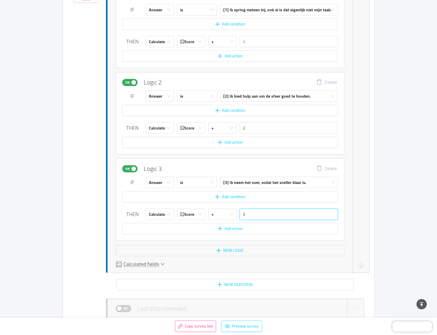
scroll to position [2922, 0]
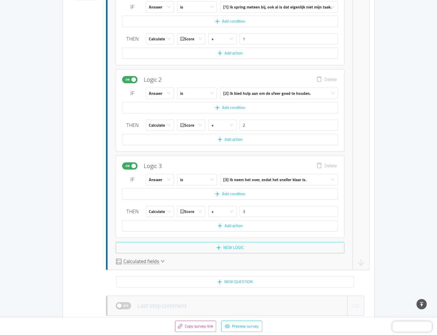
click at [234, 247] on button "New logic" at bounding box center [230, 247] width 229 height 11
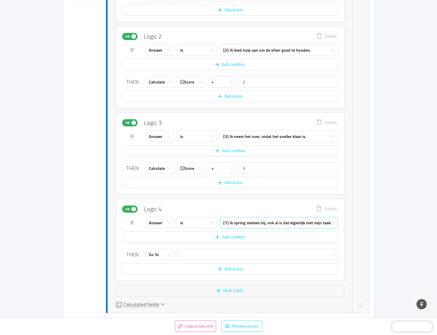
click at [236, 225] on div "[1] Ik spring meteen bij, ook al is dat eigenlijk niet mijn taak." at bounding box center [277, 222] width 108 height 11
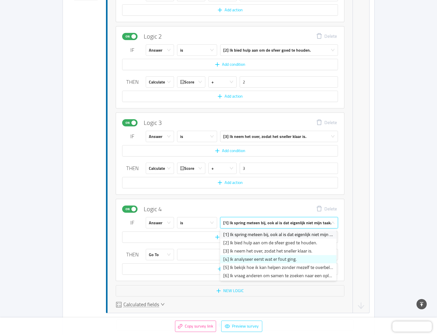
click at [234, 258] on li "[4] Ik analyseer eerst wat er fout ging." at bounding box center [278, 259] width 116 height 8
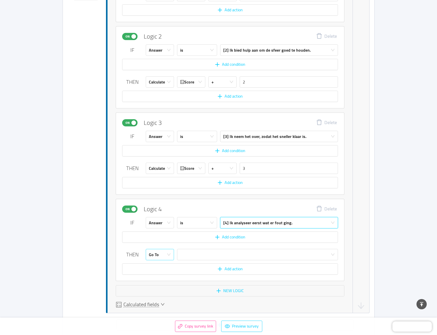
click at [162, 254] on div "Go To" at bounding box center [158, 254] width 19 height 11
click at [161, 274] on li "Calculate" at bounding box center [160, 274] width 28 height 8
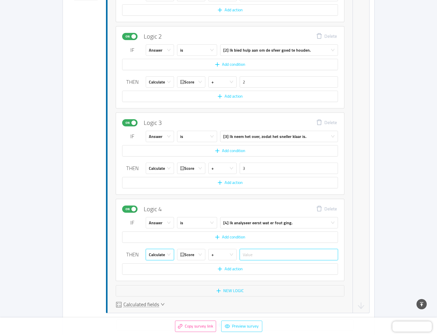
click at [252, 257] on input "text" at bounding box center [289, 254] width 98 height 11
type input "4"
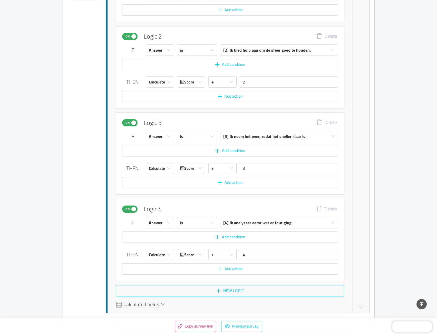
click at [242, 292] on button "New logic" at bounding box center [230, 290] width 229 height 11
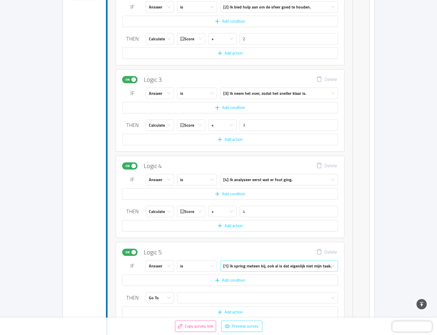
click at [245, 263] on div "[1] Ik spring meteen bij, ook al is dat eigenlijk niet mijn taak." at bounding box center [277, 265] width 108 height 11
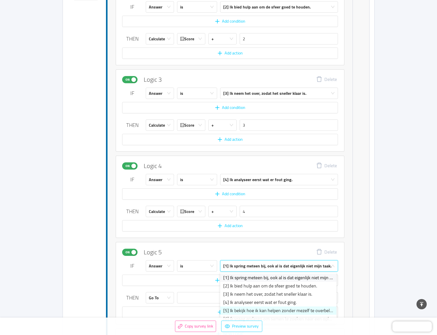
click at [234, 309] on li "[5] Ik bekijk hoe ik kan helpen zonder mezelf te overbelasten." at bounding box center [278, 310] width 116 height 8
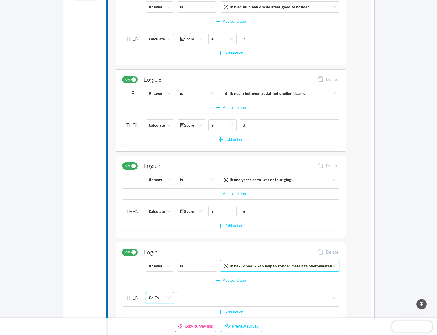
click at [168, 297] on icon "icon: down" at bounding box center [169, 297] width 4 height 4
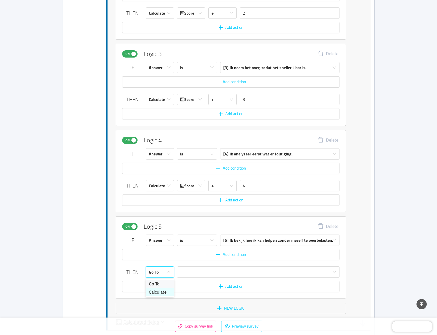
click at [165, 292] on li "Calculate" at bounding box center [160, 292] width 28 height 8
click at [267, 271] on input "text" at bounding box center [290, 271] width 100 height 11
type input "5"
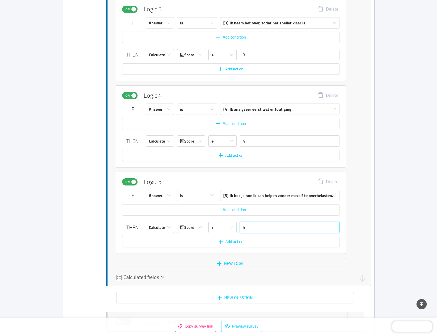
scroll to position [3111, 0]
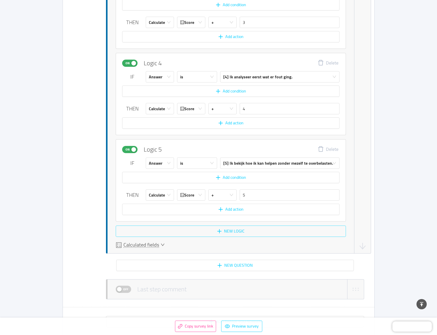
click at [227, 230] on button "New logic" at bounding box center [231, 230] width 230 height 11
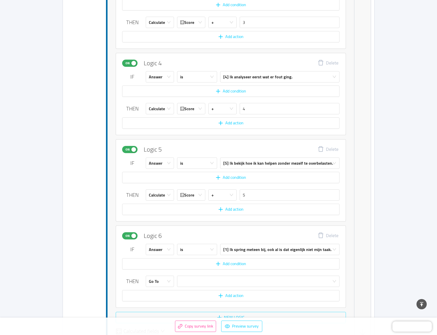
scroll to position [3197, 0]
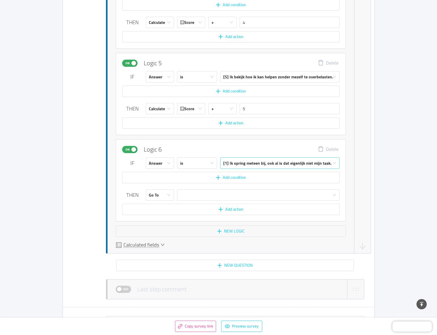
click at [252, 166] on div "[1] Ik spring meteen bij, ook al is dat eigenlijk niet mijn taak." at bounding box center [277, 163] width 108 height 11
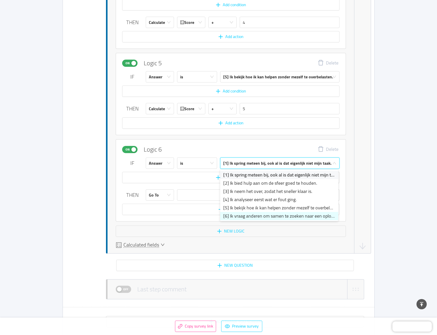
click at [246, 216] on li "[6] Ik vraag anderen om samen te zoeken naar een oplossing." at bounding box center [279, 216] width 118 height 8
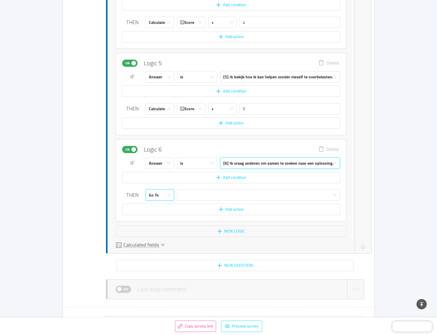
click at [168, 196] on icon "icon: down" at bounding box center [169, 195] width 4 height 4
click at [166, 217] on li "Calculate" at bounding box center [160, 215] width 28 height 8
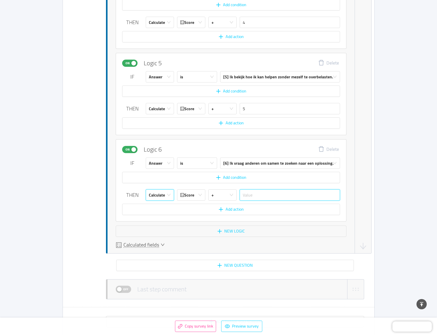
click at [250, 195] on input "text" at bounding box center [290, 194] width 100 height 11
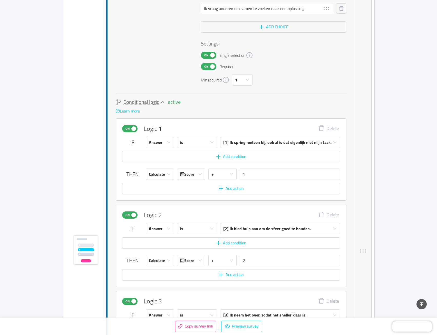
scroll to position [2760, 0]
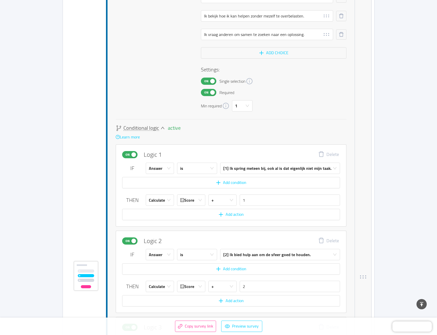
type input "6"
click at [162, 128] on icon "icon: down" at bounding box center [163, 128] width 4 height 2
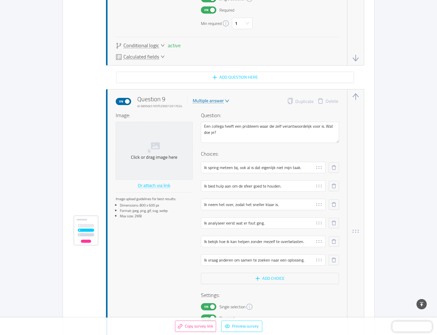
scroll to position [2515, 0]
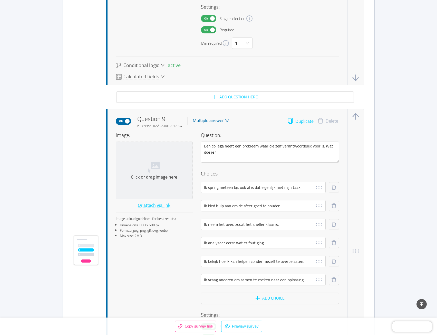
click at [303, 119] on button "Duplicate" at bounding box center [300, 121] width 26 height 7
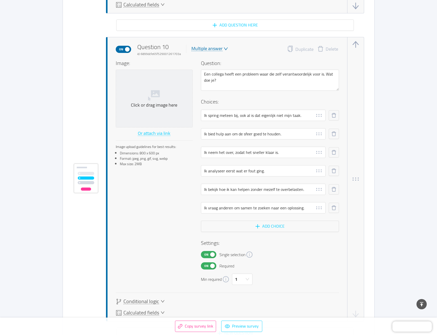
scroll to position [2908, 0]
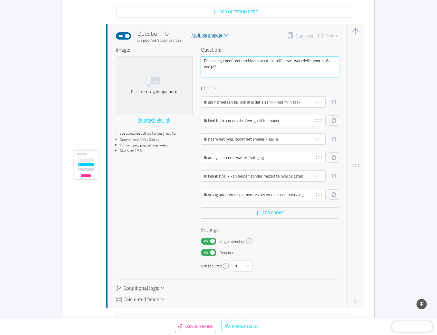
click at [256, 70] on textarea "Een collega heeft een probleem waar die zelf verantwoordelijk voor is. Wat doe …" at bounding box center [270, 66] width 138 height 21
paste textarea "Je plant een avond met vrienden. Wat is jouw rol"
type textarea "Je plant een avond met vrienden. Wat is jouw rol?"
click at [248, 69] on textarea "Je plant een avond met vrienden. Wat is jouw rol?" at bounding box center [270, 66] width 138 height 21
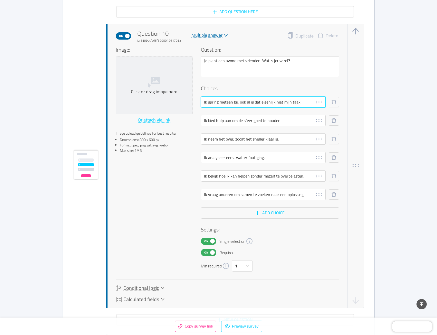
click at [241, 102] on input "Ik spring meteen bij, ook al is dat eigenlijk niet mijn taak." at bounding box center [263, 101] width 125 height 11
paste input "zorg dat iedereen zich welkom voelt en genoeg heeft"
click at [287, 102] on input "Ik zorg dat iedereen zich welkom voelt en genoeg heeft" at bounding box center [263, 101] width 125 height 11
type input "Ik zorg dat iedereen zich welkom voelt en genoeg eten/drinken heeft"
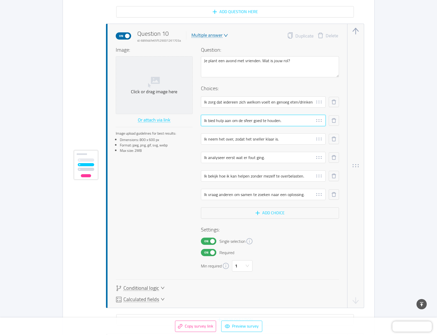
click at [243, 122] on input "Ik bied hulp aan om de sfeer goed te houden." at bounding box center [263, 120] width 125 height 11
paste input "kies iets waar iedereen blij mee is"
click at [220, 121] on input "Ik kies iets waar iedereen blij mee is" at bounding box center [263, 120] width 125 height 11
type input "Ik kies een activiteit/locatie waar iedereen blij mee is"
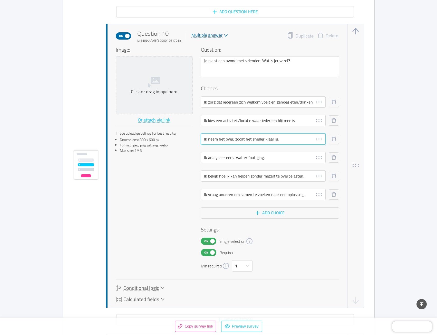
click at [225, 141] on input "Ik neem het over, zodat het sneller klaar is." at bounding box center [263, 138] width 125 height 11
paste input "regel alles tot in de puntje"
type input "Ik regel alles tot in de puntjes."
click at [224, 158] on input "Ik analyseer eerst wat er fout ging." at bounding box center [263, 157] width 125 height 11
paste input "wil weten wie er allemaal komt en wat er gaat gebeuren"
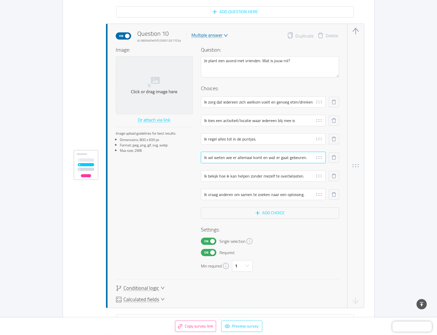
type input "Ik wil weten wie er allemaal komt en wat er gaat gebeuren."
click at [270, 172] on input "Ik bekijk hoe ik kan helpen zonder mezelf te overbelasten." at bounding box center [263, 175] width 125 height 11
paste input "kies iets ontspannends en niet te druk"
type input "Ik kies iets ontspannends en niet te druk."
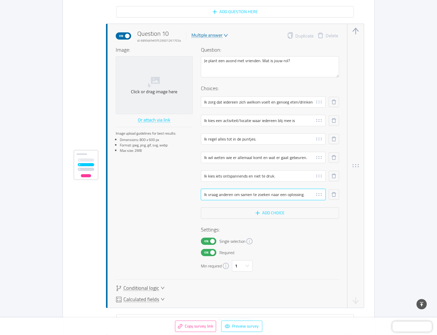
click at [236, 195] on input "Ik vraag anderen om samen te zoeken naar een oplossing." at bounding box center [263, 194] width 125 height 11
paste input "nodig mensen uit die elkaar nog niet kennen"
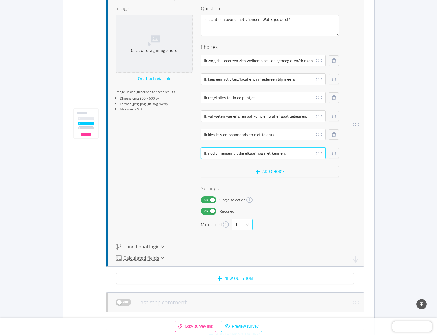
scroll to position [2960, 0]
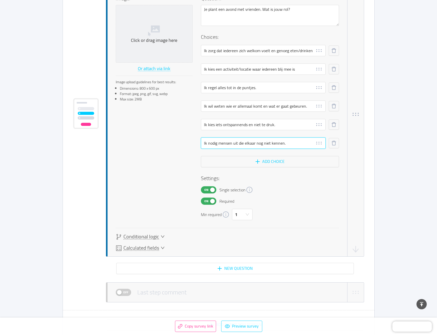
type input "Ik nodig mensen uit die elkaar nog niet kennen."
click at [161, 236] on icon "icon: down" at bounding box center [163, 236] width 4 height 4
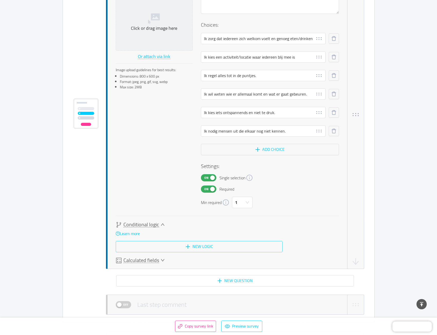
click at [187, 248] on button "New logic" at bounding box center [199, 246] width 167 height 11
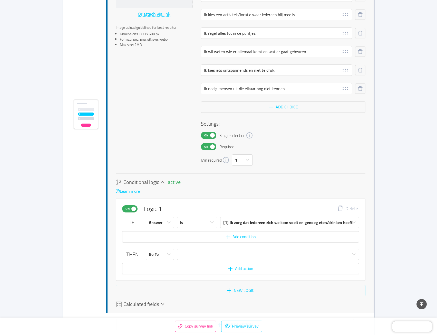
scroll to position [3015, 0]
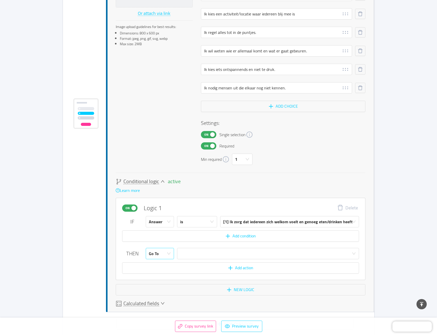
click at [163, 254] on div "Go To" at bounding box center [158, 253] width 19 height 11
click at [161, 271] on li "Calculate" at bounding box center [160, 273] width 28 height 8
click at [266, 254] on input "text" at bounding box center [299, 253] width 119 height 11
type input "1"
click at [249, 291] on button "New logic" at bounding box center [241, 289] width 250 height 11
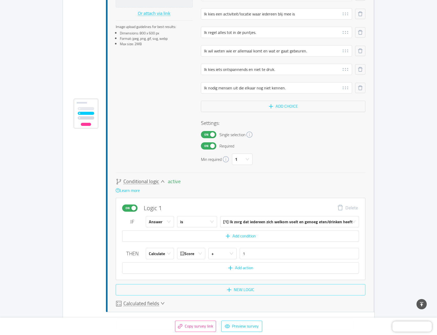
scroll to position [3058, 0]
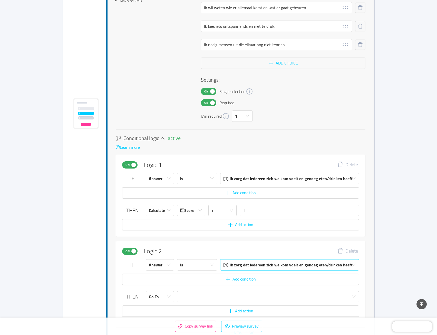
click at [238, 265] on div "[1] Ik zorg dat iedereen zich welkom voelt en genoeg eten/drinken heeft" at bounding box center [287, 264] width 129 height 11
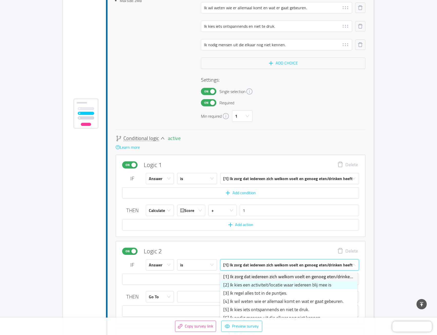
click at [233, 283] on li "[2] Ik kies een activiteit/locatie waar iedereen blij mee is" at bounding box center [288, 285] width 137 height 8
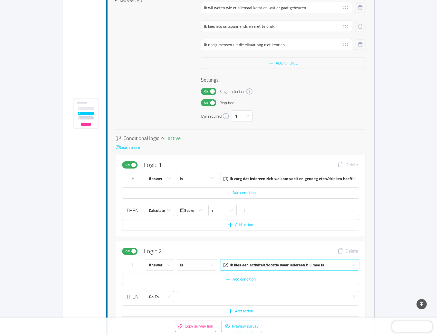
click at [169, 300] on div "Go To" at bounding box center [160, 296] width 28 height 11
click at [163, 314] on li "Calculate" at bounding box center [160, 316] width 28 height 8
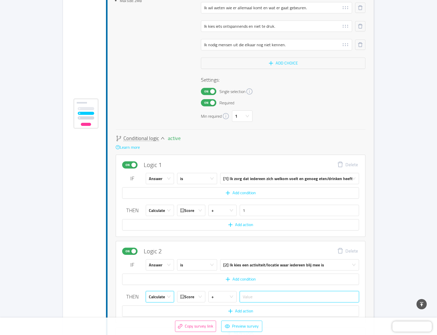
click at [283, 296] on input "text" at bounding box center [299, 296] width 119 height 11
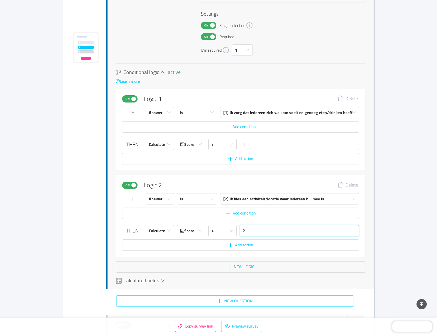
scroll to position [3135, 0]
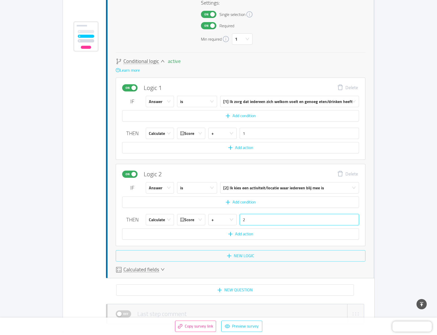
type input "2"
click at [239, 259] on button "New logic" at bounding box center [241, 255] width 250 height 11
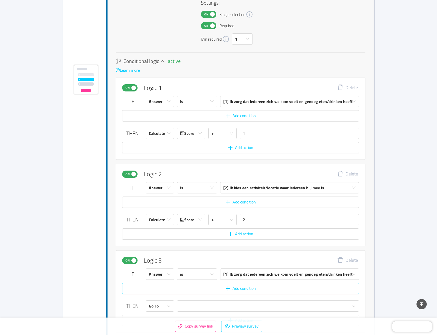
scroll to position [3178, 0]
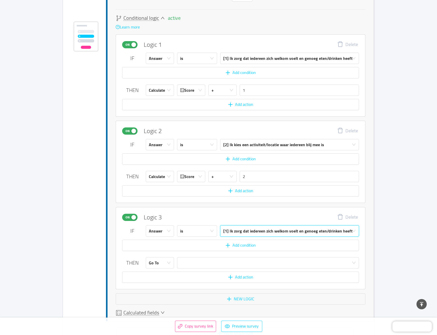
click at [234, 234] on div "[1] Ik zorg dat iedereen zich welkom voelt en genoeg eten/drinken heeft" at bounding box center [287, 230] width 129 height 11
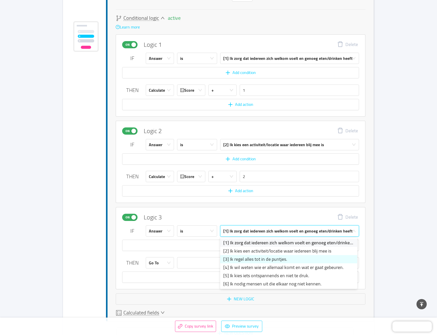
click at [235, 259] on li "[3] Ik regel alles tot in de puntjes." at bounding box center [288, 259] width 137 height 8
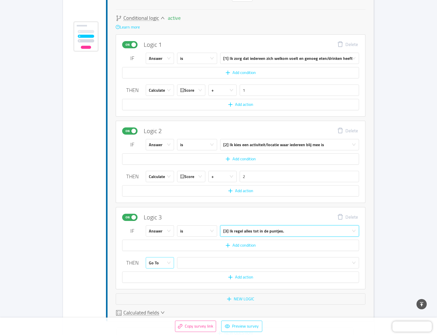
click at [167, 263] on icon "icon: down" at bounding box center [169, 263] width 4 height 4
click at [168, 284] on li "Calculate" at bounding box center [160, 283] width 28 height 8
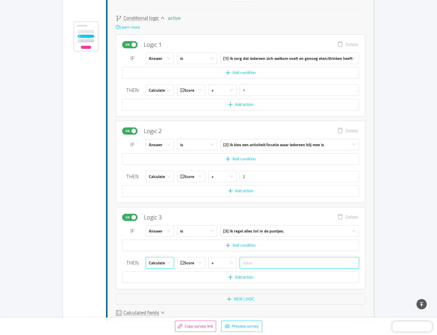
click at [260, 265] on input "text" at bounding box center [299, 262] width 119 height 11
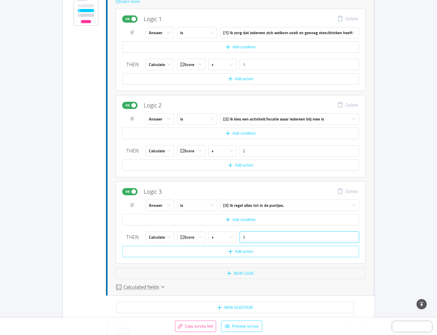
type input "3"
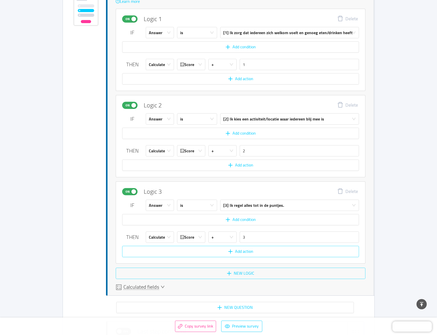
click at [244, 273] on button "New logic" at bounding box center [241, 272] width 250 height 11
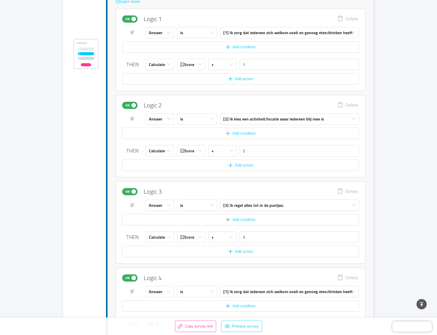
scroll to position [3247, 0]
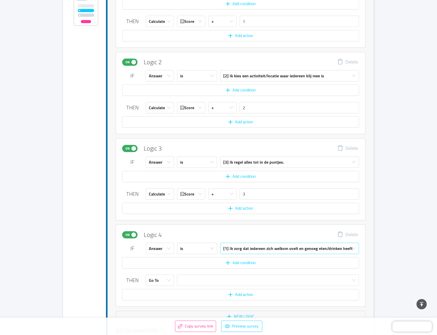
click at [229, 249] on div "[1] Ik zorg dat iedereen zich welkom voelt en genoeg eten/drinken heeft" at bounding box center [287, 248] width 129 height 11
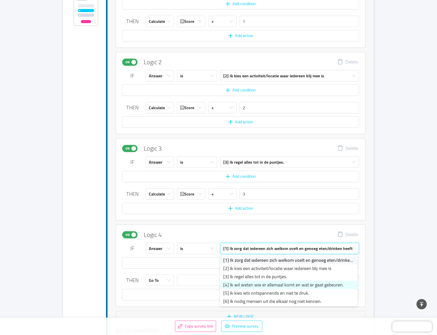
click at [228, 282] on li "[4] Ik wil weten wie er allemaal komt en wat er gaat gebeuren." at bounding box center [288, 285] width 137 height 8
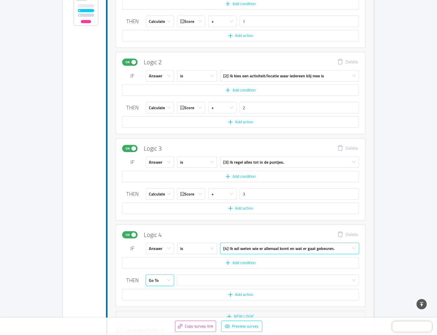
click at [153, 281] on div "Go To" at bounding box center [154, 280] width 10 height 11
click at [160, 299] on li "Calculate" at bounding box center [160, 300] width 28 height 8
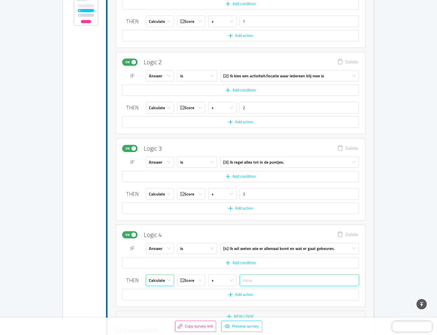
click at [244, 283] on input "text" at bounding box center [299, 279] width 119 height 11
type input "4"
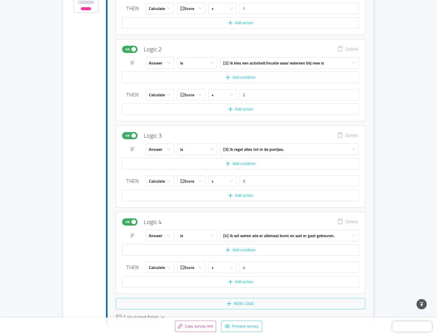
click at [239, 298] on button "New logic" at bounding box center [241, 303] width 250 height 11
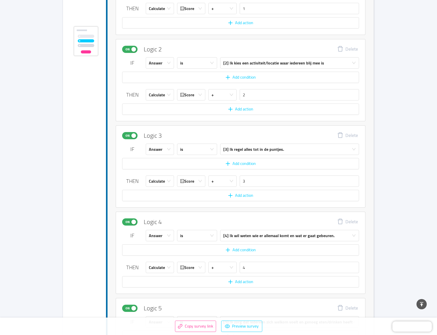
scroll to position [3367, 0]
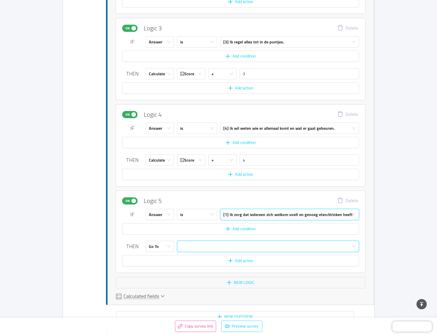
click at [229, 214] on div "[1] Ik zorg dat iedereen zich welkom voelt en genoeg eten/drinken heeft" at bounding box center [287, 214] width 129 height 11
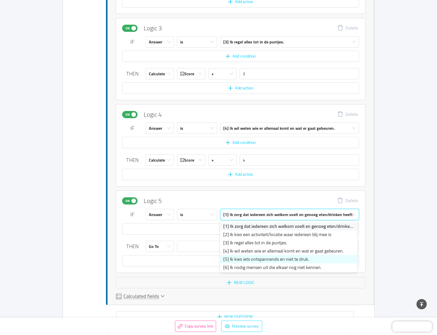
click at [242, 260] on li "[5] Ik kies iets ontspannends en niet te druk." at bounding box center [288, 259] width 137 height 8
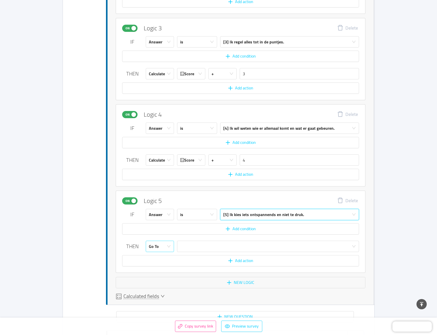
click at [164, 247] on div "Go To" at bounding box center [158, 246] width 19 height 11
click at [161, 266] on li "Calculate" at bounding box center [160, 266] width 28 height 8
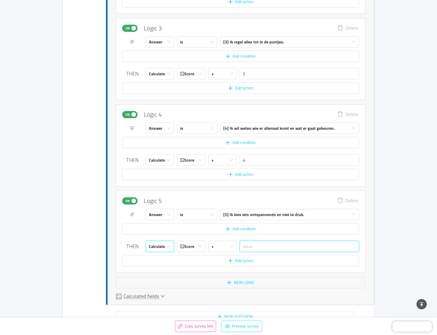
click at [261, 248] on input "text" at bounding box center [299, 246] width 119 height 11
type input "5"
click at [226, 282] on button "New logic" at bounding box center [241, 282] width 250 height 11
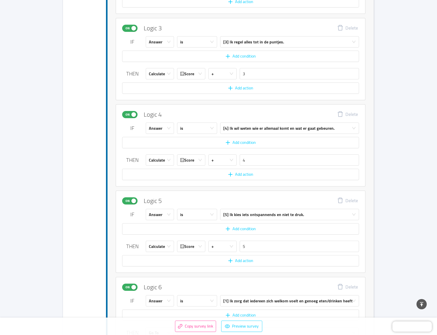
scroll to position [3453, 0]
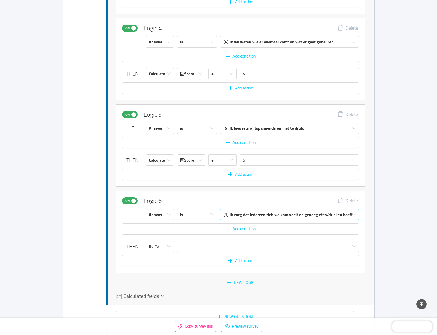
click at [247, 216] on div "[1] Ik zorg dat iedereen zich welkom voelt en genoeg eten/drinken heeft" at bounding box center [287, 214] width 129 height 11
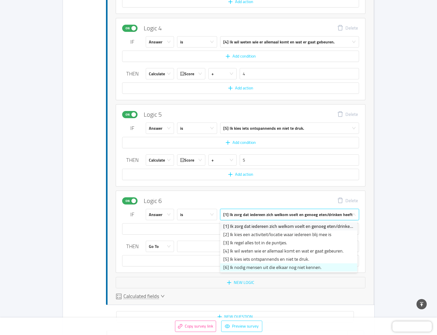
click at [237, 265] on li "[6] Ik nodig mensen uit die elkaar nog niet kennen." at bounding box center [288, 267] width 137 height 8
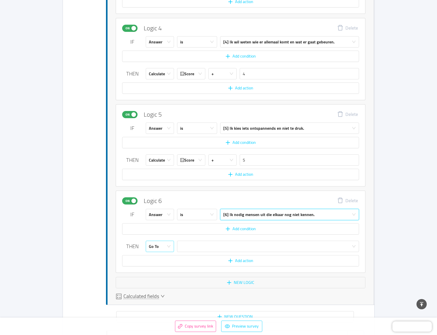
click at [168, 248] on icon "icon: down" at bounding box center [169, 246] width 4 height 4
click at [164, 267] on li "Calculate" at bounding box center [160, 266] width 28 height 8
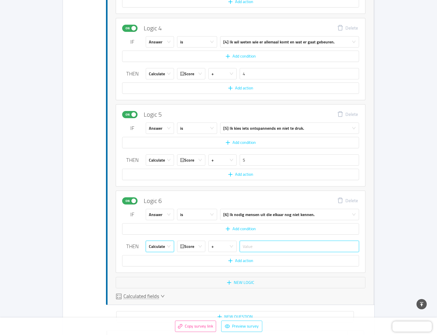
click at [264, 245] on input "text" at bounding box center [299, 246] width 119 height 11
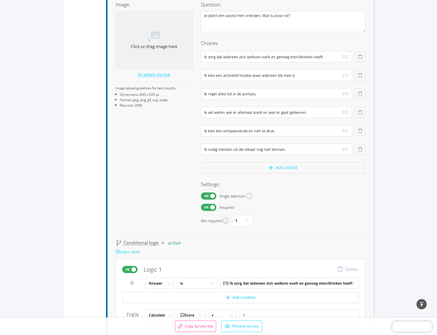
scroll to position [2940, 0]
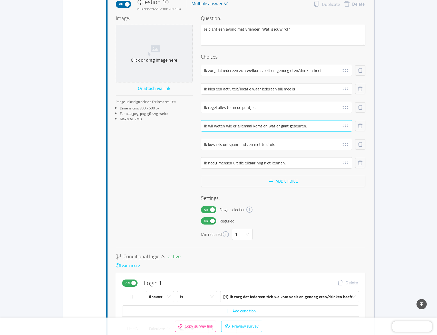
type input "6"
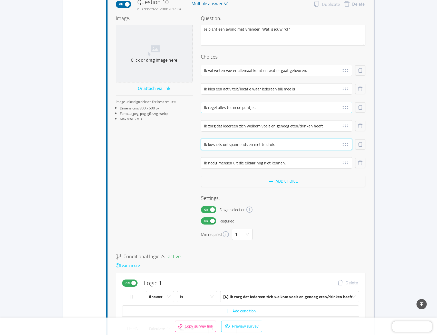
drag, startPoint x: 338, startPoint y: 144, endPoint x: 343, endPoint y: 107, distance: 37.0
click at [343, 107] on div "Ik wil weten wie er allemaal komt en wat er gaat gebeuren. Ik kies een activite…" at bounding box center [283, 120] width 165 height 111
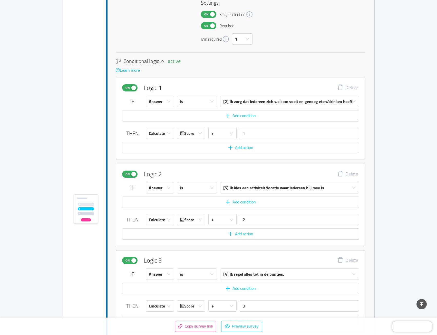
scroll to position [3119, 0]
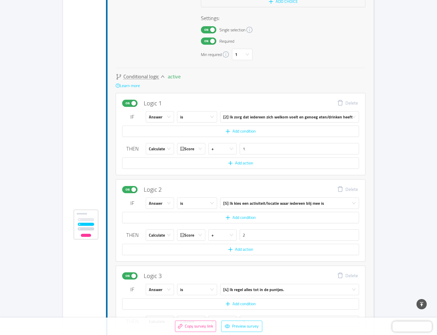
click at [161, 77] on icon "icon: down" at bounding box center [163, 76] width 4 height 2
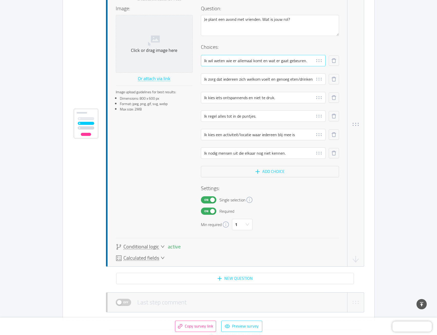
scroll to position [2951, 0]
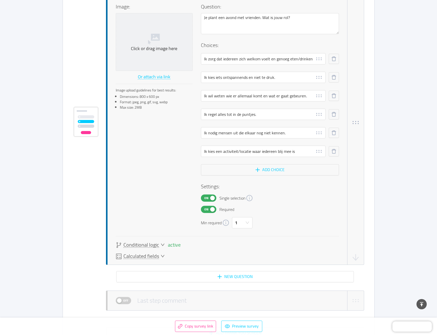
click at [163, 244] on icon "icon: down" at bounding box center [163, 244] width 4 height 2
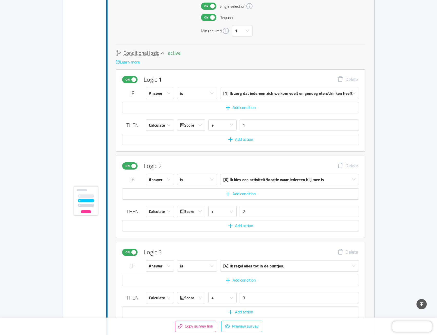
scroll to position [3119, 0]
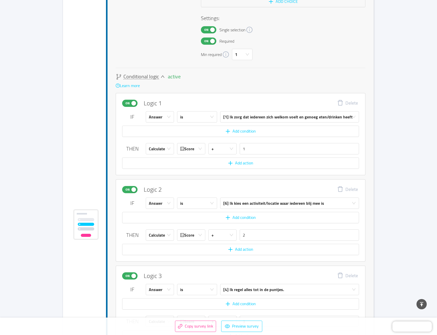
click at [161, 77] on icon "icon: down" at bounding box center [163, 76] width 4 height 4
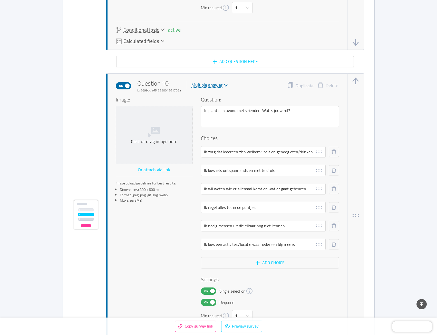
scroll to position [2846, 0]
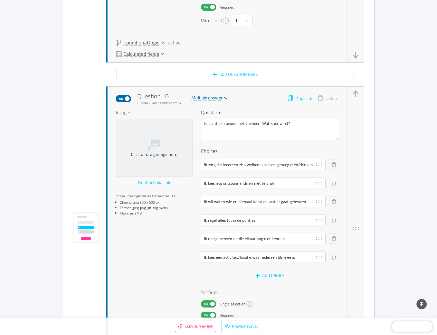
click at [297, 99] on button "Duplicate" at bounding box center [300, 98] width 26 height 7
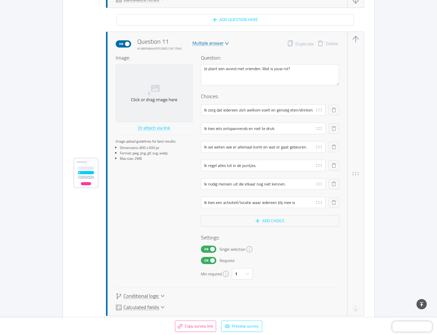
scroll to position [3216, 0]
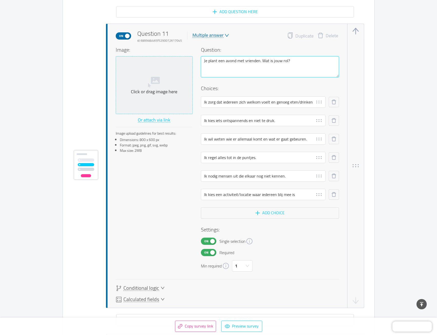
drag, startPoint x: 310, startPoint y: 61, endPoint x: 174, endPoint y: 63, distance: 135.8
click at [174, 63] on div "Image: Click or drag image here Or attach via link Image upload guidelines for …" at bounding box center [227, 158] width 223 height 225
paste textarea "Wanneer ben je tevreden met je werk"
type textarea "Wanneer ben je tevreden met je werk?"
click at [266, 101] on input "Ik zorg dat iedereen zich welkom voelt en genoeg eten/drinken heeft" at bounding box center [263, 101] width 125 height 11
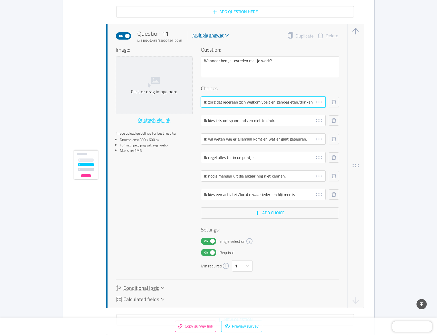
paste input "Als ik iemand echt heb kunnen helpen."
type input "Als ik iemand echt heb kunnen helpen."
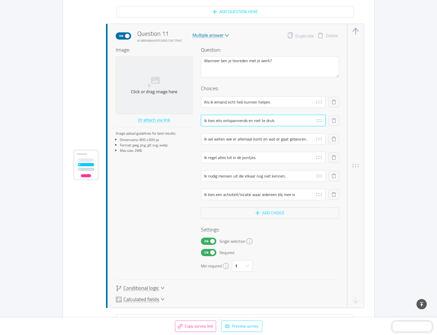
click at [233, 123] on input "Ik kies iets ontspannends en niet te druk." at bounding box center [263, 120] width 125 height 11
paste input "Als iedereen tevreden is"
type input "Als iedereen tevreden is."
click at [234, 140] on input "Ik wil weten wie er allemaal komt en wat er gaat gebeuren." at bounding box center [263, 138] width 125 height 11
paste input "Als ik méér heb gedaan dan verwacht"
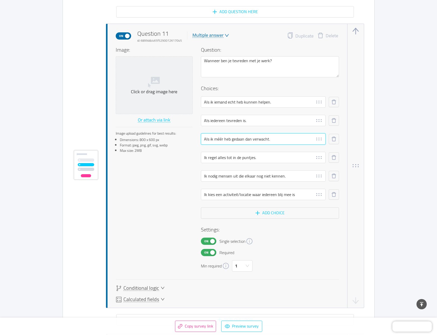
type input "Als ik méér heb gedaan dan verwacht."
drag, startPoint x: 220, startPoint y: 161, endPoint x: 436, endPoint y: 178, distance: 216.5
click at [220, 161] on input "Ik regel alles tot in de puntjes." at bounding box center [263, 157] width 125 height 11
paste input "Als ik fouten heb voorkomen"
click at [224, 175] on input "Ik nodig mensen uit die elkaar nog niet kennen." at bounding box center [263, 175] width 125 height 11
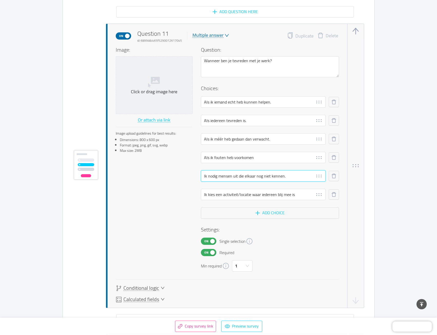
paste input "Als ik mijn taken op een rustig tempo heb afgerond"
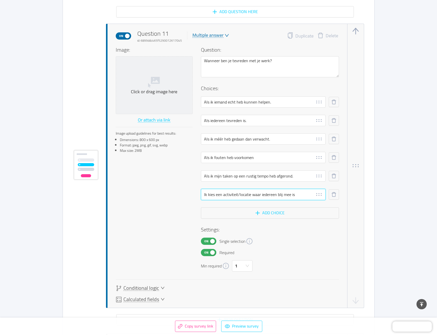
click at [207, 194] on input "Ik kies een activiteit/locatie waar iedereen blij mee is" at bounding box center [263, 194] width 125 height 11
paste input "Als ik heb kunnen samenwerken en verbinden."
click at [294, 194] on input "Als ik heb kunnen samenwerken en verbinden." at bounding box center [263, 194] width 125 height 11
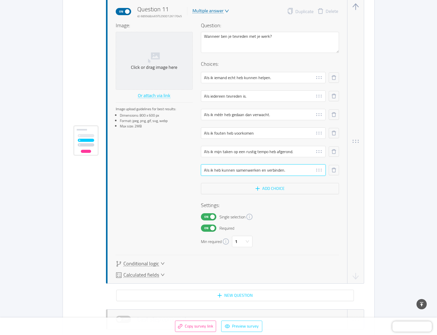
scroll to position [3242, 0]
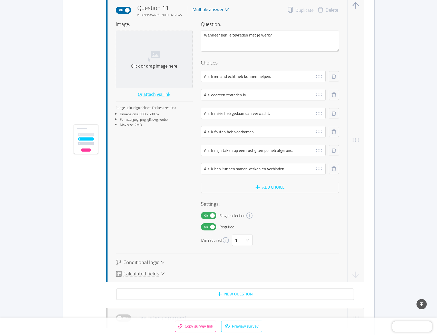
click at [160, 261] on div "Conditional logic" at bounding box center [140, 262] width 49 height 6
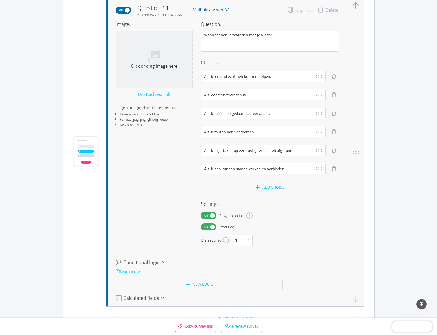
scroll to position [3254, 0]
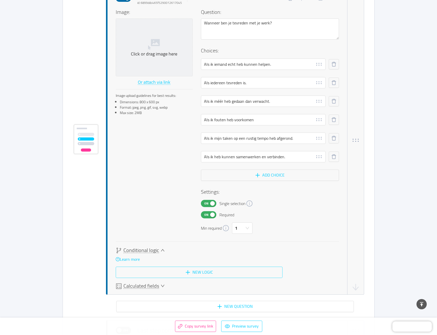
click at [217, 271] on button "New logic" at bounding box center [199, 271] width 167 height 11
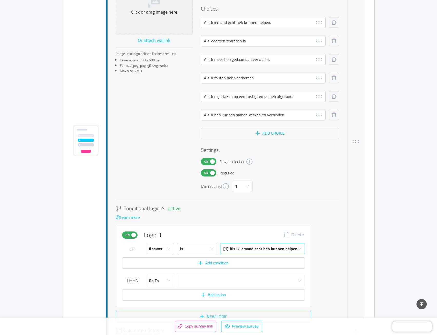
scroll to position [3297, 0]
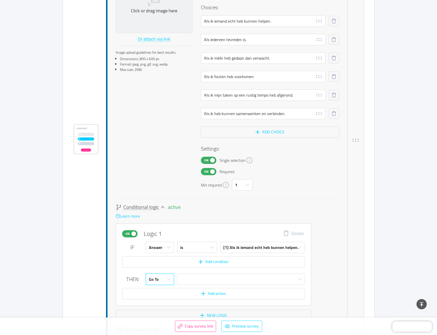
click at [170, 280] on icon "icon: down" at bounding box center [169, 279] width 4 height 4
click at [160, 300] on li "Calculate" at bounding box center [160, 299] width 28 height 8
click at [255, 280] on input "text" at bounding box center [272, 278] width 65 height 11
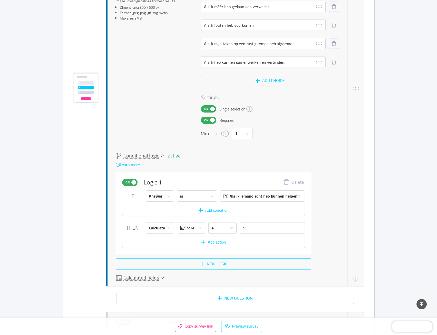
click at [223, 264] on button "New logic" at bounding box center [214, 263] width 196 height 11
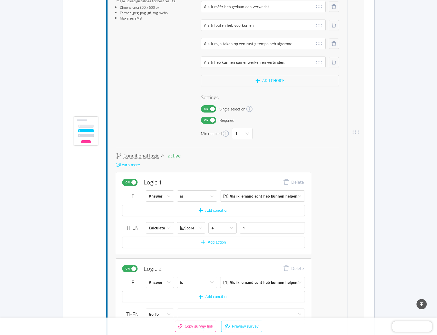
scroll to position [3391, 0]
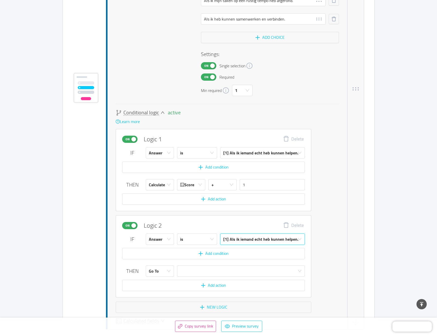
click at [234, 240] on div "[1] Als ik iemand echt heb kunnen helpen." at bounding box center [260, 239] width 75 height 11
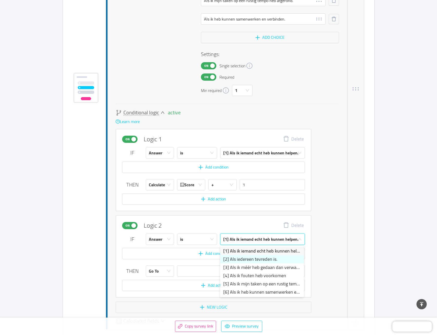
click at [230, 259] on li "[2] Als iedereen tevreden is." at bounding box center [262, 259] width 84 height 8
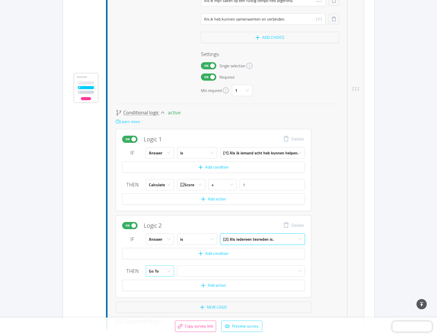
click at [165, 270] on div "Go To" at bounding box center [158, 270] width 19 height 11
click at [161, 289] on li "Calculate" at bounding box center [160, 291] width 28 height 8
click at [260, 272] on input "text" at bounding box center [272, 270] width 65 height 11
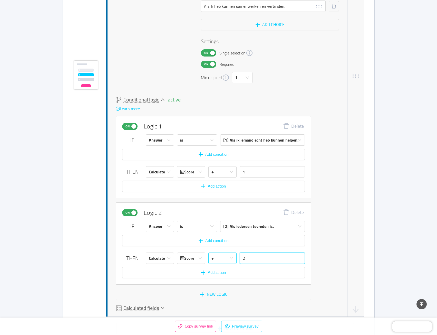
scroll to position [3417, 0]
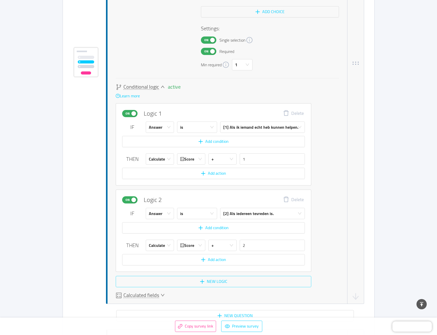
click at [208, 280] on button "New logic" at bounding box center [214, 281] width 196 height 11
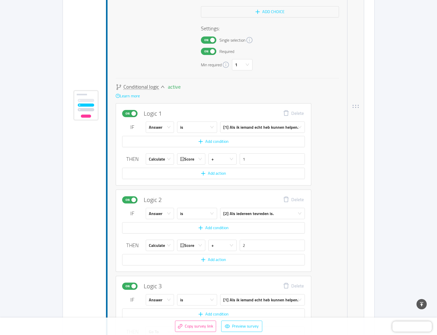
scroll to position [3460, 0]
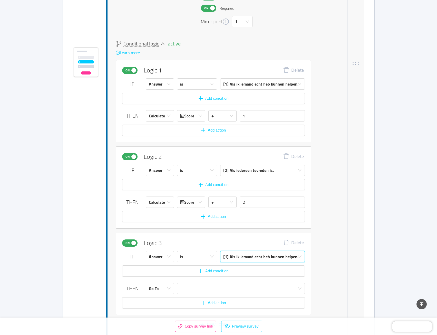
drag, startPoint x: 243, startPoint y: 259, endPoint x: 242, endPoint y: 261, distance: 2.6
click at [243, 258] on div "[1] Als ik iemand echt heb kunnen helpen." at bounding box center [260, 256] width 75 height 11
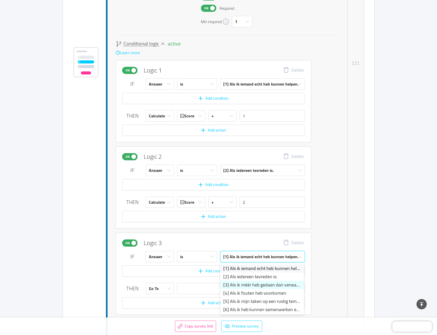
click at [234, 281] on li "[3] Als ik méér heb gedaan dan verwacht." at bounding box center [262, 285] width 84 height 8
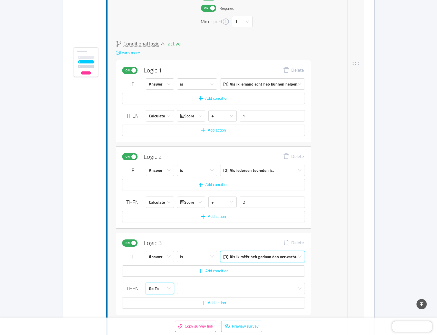
click at [169, 288] on icon "icon: down" at bounding box center [169, 288] width 4 height 4
click at [166, 306] on li "Calculate" at bounding box center [160, 308] width 28 height 8
click at [251, 289] on input "text" at bounding box center [272, 288] width 65 height 11
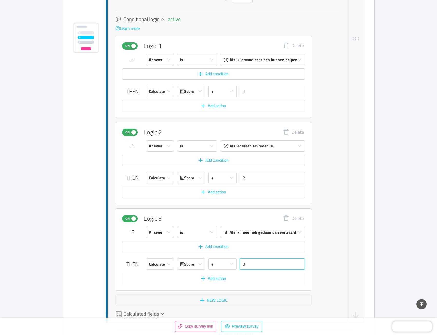
scroll to position [3486, 0]
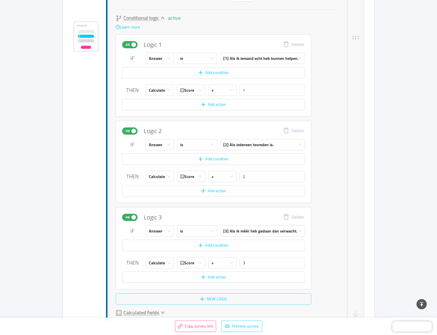
click at [219, 296] on button "New logic" at bounding box center [214, 298] width 196 height 11
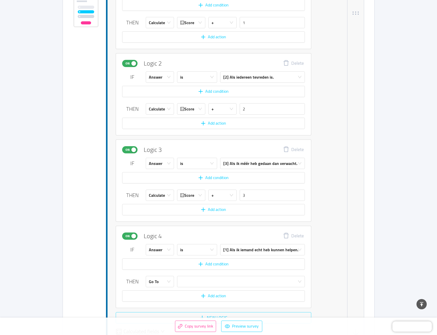
scroll to position [3555, 0]
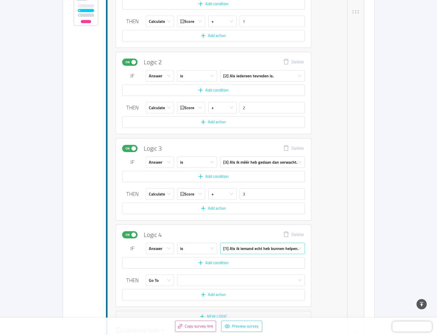
click at [242, 251] on div "[1] Als ik iemand echt heb kunnen helpen." at bounding box center [260, 248] width 75 height 11
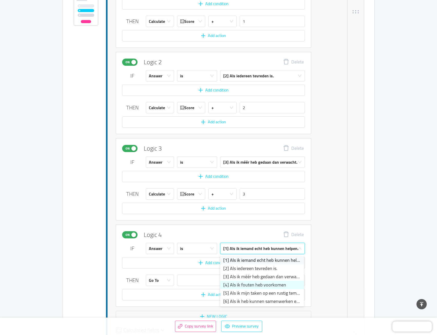
click at [234, 282] on li "[4] Als ik fouten heb voorkomen" at bounding box center [262, 285] width 84 height 8
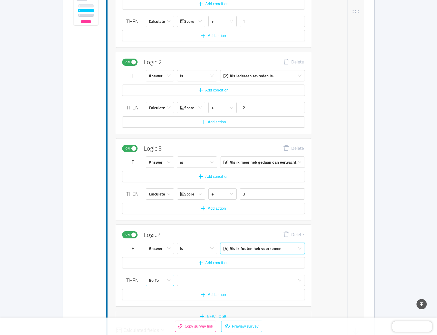
click at [164, 283] on div "Go To" at bounding box center [158, 280] width 19 height 11
click at [164, 300] on li "Calculate" at bounding box center [160, 300] width 28 height 8
click at [256, 279] on input "text" at bounding box center [272, 279] width 65 height 11
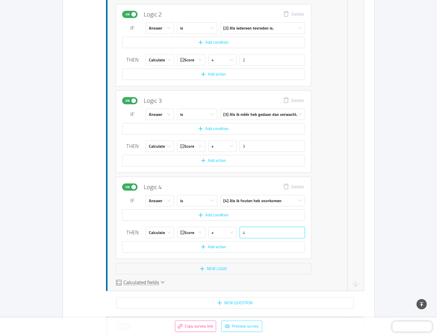
scroll to position [3606, 0]
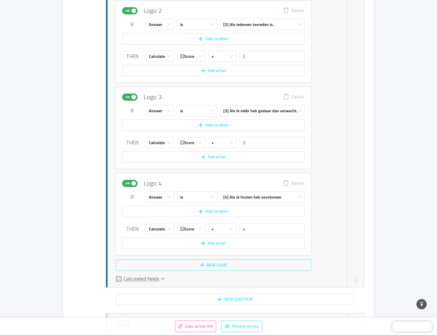
click at [217, 266] on button "New logic" at bounding box center [214, 264] width 196 height 11
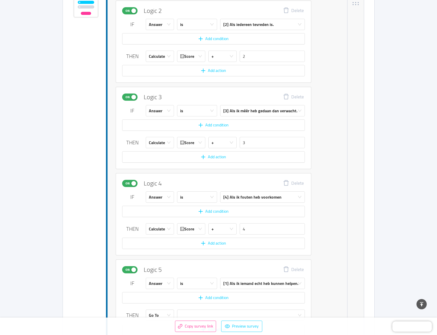
scroll to position [3692, 0]
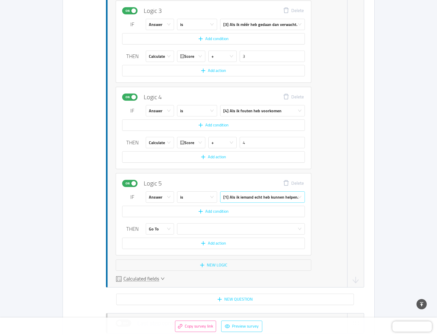
click at [241, 198] on div "[1] Als ik iemand echt heb kunnen helpen." at bounding box center [260, 196] width 75 height 11
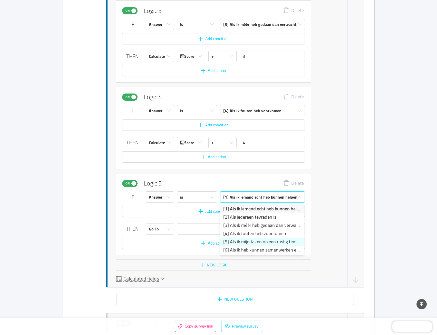
click at [239, 241] on li "[5] Als ik mijn taken op een rustig tempo heb afgerond." at bounding box center [262, 241] width 84 height 8
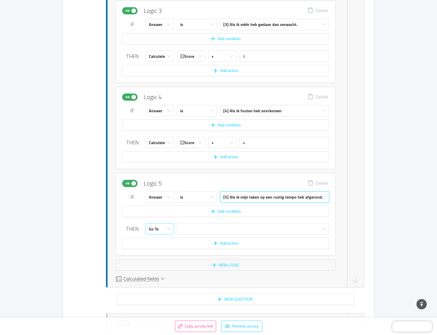
click at [156, 230] on div "Go To" at bounding box center [154, 228] width 10 height 11
click at [164, 250] on li "Calculate" at bounding box center [160, 249] width 28 height 8
click at [247, 228] on input "text" at bounding box center [285, 228] width 90 height 11
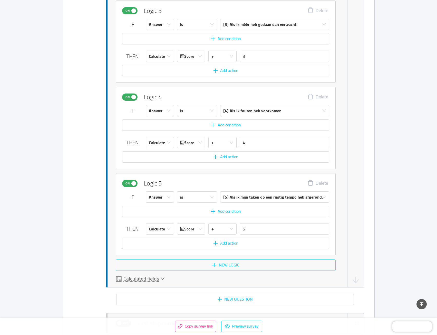
click at [225, 267] on button "New logic" at bounding box center [226, 264] width 220 height 11
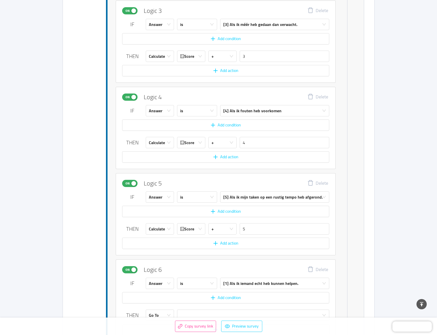
scroll to position [3778, 0]
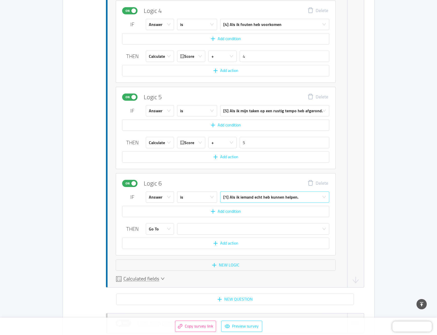
click at [242, 198] on div "[1] Als ik iemand echt heb kunnen helpen." at bounding box center [260, 196] width 75 height 11
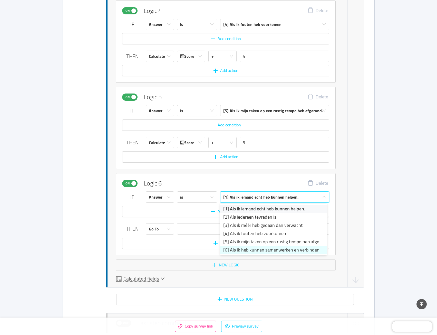
click at [230, 247] on li "[6] Als ik heb kunnen samenwerken en verbinden." at bounding box center [273, 250] width 107 height 8
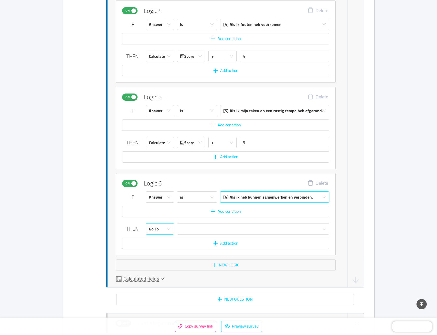
click at [160, 231] on div "Go To" at bounding box center [158, 228] width 19 height 11
click at [163, 251] on li "Calculate" at bounding box center [160, 249] width 28 height 8
click at [248, 225] on input "text" at bounding box center [285, 228] width 90 height 11
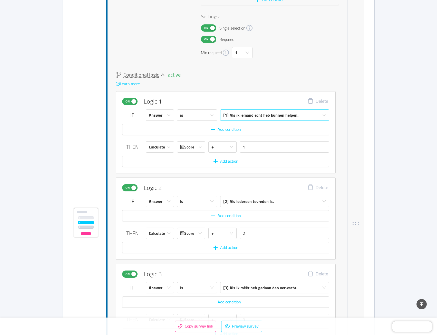
scroll to position [3419, 0]
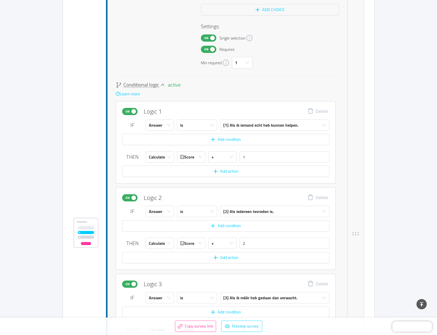
click at [162, 85] on icon "icon: down" at bounding box center [163, 85] width 4 height 4
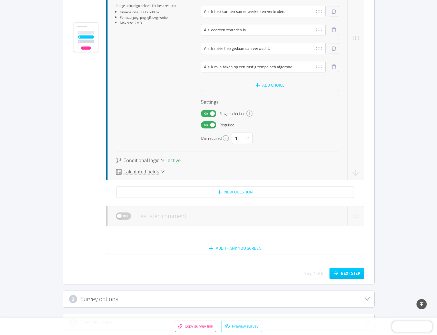
scroll to position [3410, 0]
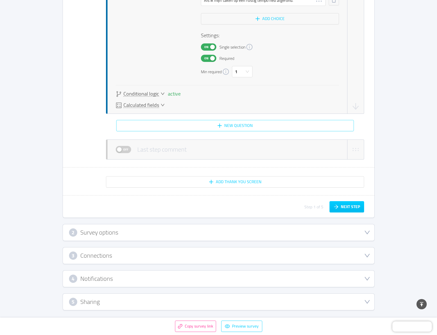
click at [228, 128] on button "New question" at bounding box center [235, 125] width 238 height 11
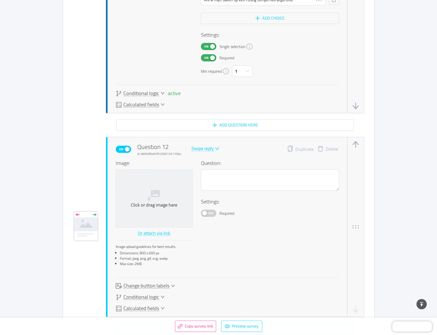
scroll to position [3342, 0]
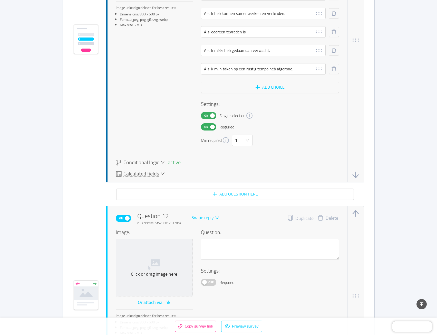
click at [325, 217] on button "Delete" at bounding box center [328, 218] width 28 height 7
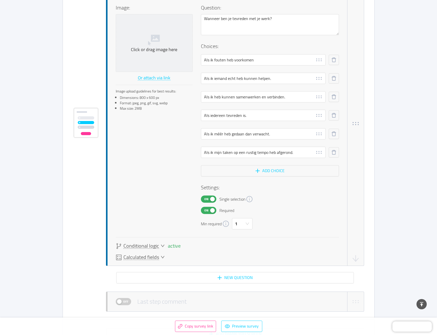
scroll to position [3239, 0]
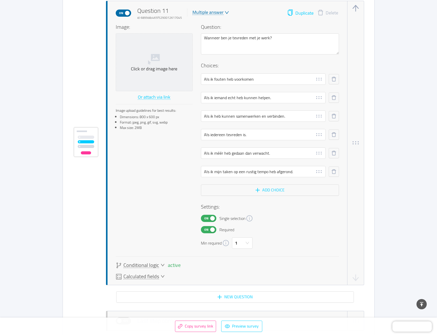
click at [306, 15] on button "Duplicate" at bounding box center [300, 12] width 26 height 7
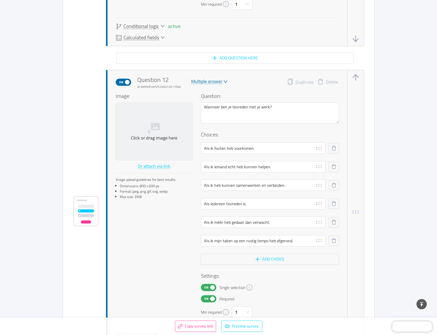
scroll to position [3524, 0]
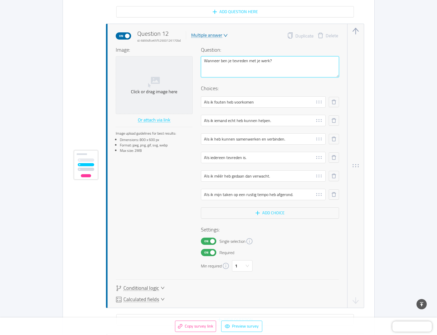
click at [259, 64] on textarea "Wanneer ben je tevreden met je werk?" at bounding box center [270, 66] width 138 height 21
paste textarea "t vind je het moeilijkst aan vakantie of een vrije dag"
click at [233, 101] on input "Als ik fouten heb voorkomen" at bounding box center [263, 101] width 125 height 11
paste input "Niets doen terwijl anderen iets nodig hebb"
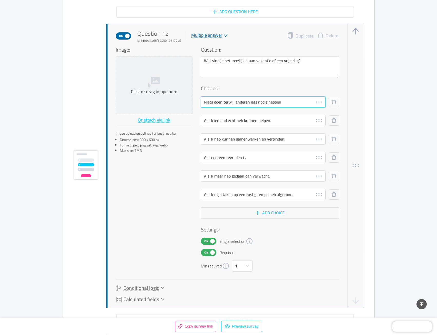
drag, startPoint x: 283, startPoint y: 103, endPoint x: 257, endPoint y: 104, distance: 25.9
click at [257, 104] on input "Niets doen terwijl anderen iets nodig hebben" at bounding box center [263, 101] width 125 height 11
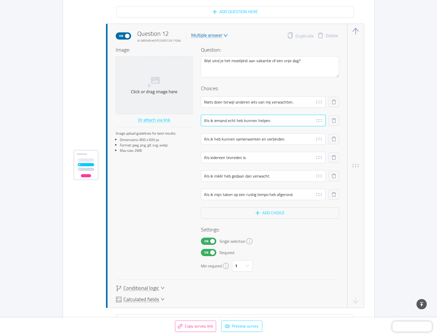
click at [255, 124] on input "Als ik iemand echt heb kunnen helpen." at bounding box center [263, 120] width 125 height 11
click at [224, 123] on input "Als ik iemand echt heb kunnen helpen." at bounding box center [263, 120] width 125 height 11
paste input "nderen teleurstellen door mijn plannen te volg"
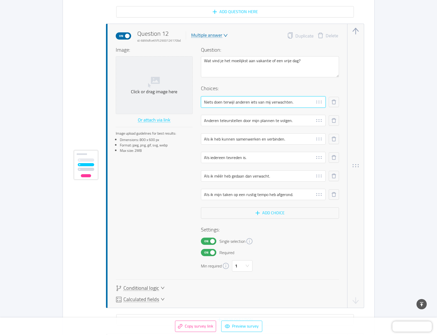
drag, startPoint x: 292, startPoint y: 101, endPoint x: 250, endPoint y: 102, distance: 42.4
click at [250, 102] on input "Niets doen terwijl anderen iets van mij verwachten." at bounding box center [263, 101] width 125 height 11
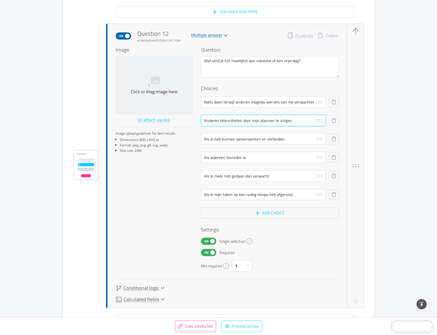
drag, startPoint x: 258, startPoint y: 121, endPoint x: 327, endPoint y: 139, distance: 71.1
click at [258, 121] on input "Anderen teleurstellen door mijn plannen te volgen." at bounding box center [263, 120] width 125 height 11
click at [272, 137] on input "Als ik heb kunnen samenwerken en verbinden." at bounding box center [263, 138] width 125 height 11
paste input "Het idee dat ik geen productieve dag heb"
click at [213, 140] on input "Het idee dat ik geen productieve dag heb" at bounding box center [263, 138] width 125 height 11
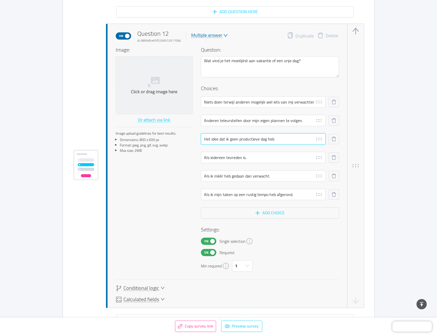
click at [213, 140] on input "Het idee dat ik geen productieve dag heb" at bounding box center [263, 138] width 125 height 11
click at [211, 158] on input "Als iedereen tevreden is." at bounding box center [263, 157] width 125 height 11
paste input "Loslaten dat er dingen kunnen mislopen"
click at [211, 139] on input "Loslaten dat er dingen kunnen mislopen" at bounding box center [263, 138] width 125 height 11
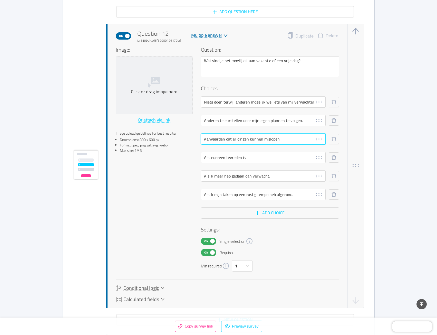
click at [282, 139] on input "Aanvaarden dat er dingen kunnen mislopen" at bounding box center [263, 138] width 125 height 11
click at [226, 157] on input "Als iedereen tevreden is." at bounding box center [263, 157] width 125 height 11
click at [232, 178] on input "Als ik méér heb gedaan dan verwacht." at bounding box center [263, 175] width 125 height 11
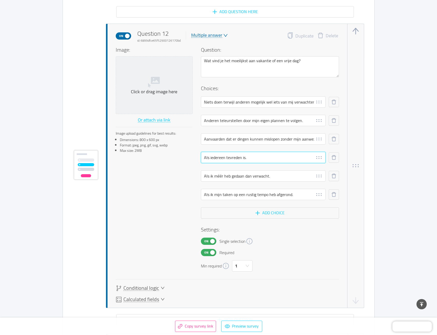
click at [222, 156] on input "Als iedereen tevreden is." at bounding box center [263, 157] width 125 height 11
paste input "[PERSON_NAME] ontspannen zonder schuldgevoel"
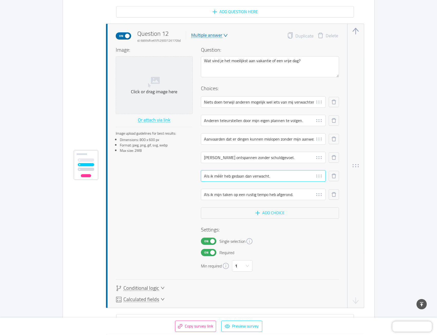
click at [257, 176] on input "Als ik méér heb gedaan dan verwacht." at bounding box center [263, 175] width 125 height 11
paste input "Geen sociaal contact hebben."
click at [209, 176] on input "Geen sociaal contact hebben." at bounding box center [263, 175] width 125 height 11
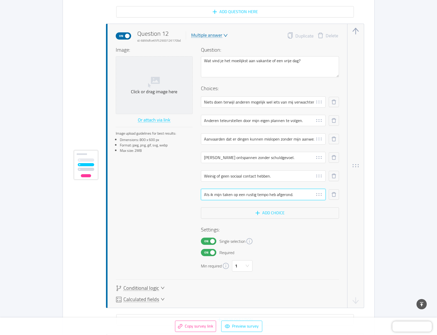
click at [239, 193] on input "Als ik mijn taken op een rustig tempo heb afgerond." at bounding box center [263, 194] width 125 height 11
paste input "Het idee dat ik geen productieve dag heb"
click at [215, 194] on input "Het idee dat ik geen productieve dag heb." at bounding box center [263, 194] width 125 height 11
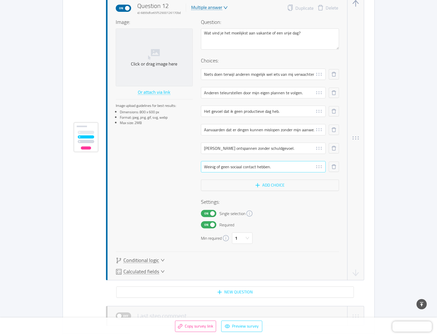
scroll to position [3575, 0]
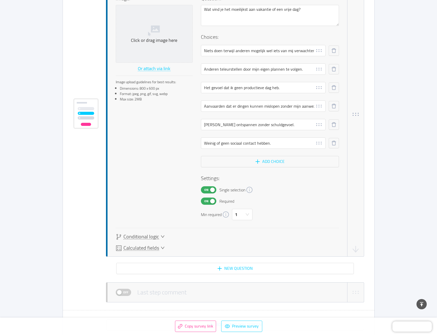
click at [162, 236] on icon "icon: down" at bounding box center [163, 236] width 4 height 4
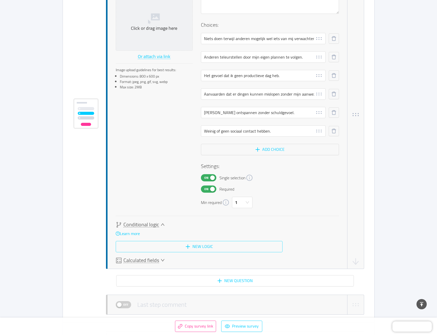
click at [227, 248] on button "New logic" at bounding box center [199, 246] width 167 height 11
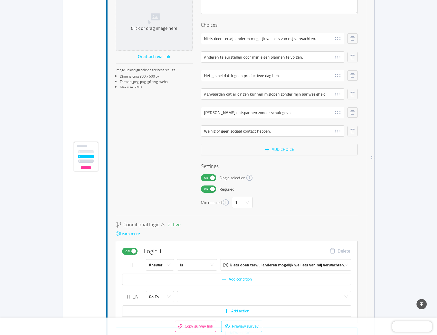
scroll to position [3630, 0]
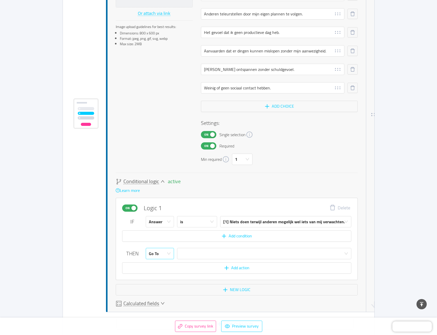
click at [162, 255] on div "Go To" at bounding box center [158, 253] width 19 height 11
click at [160, 273] on li "Calculate" at bounding box center [160, 273] width 28 height 8
click at [245, 250] on input "text" at bounding box center [296, 253] width 112 height 11
click at [223, 288] on button "New logic" at bounding box center [237, 289] width 242 height 11
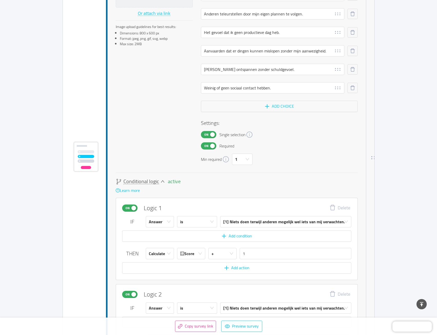
scroll to position [3673, 0]
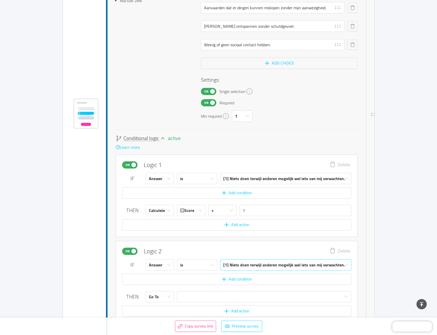
click at [235, 267] on div "[1] Niets doen terwijl anderen mogelijk wel iets van mij verwachten." at bounding box center [284, 264] width 122 height 11
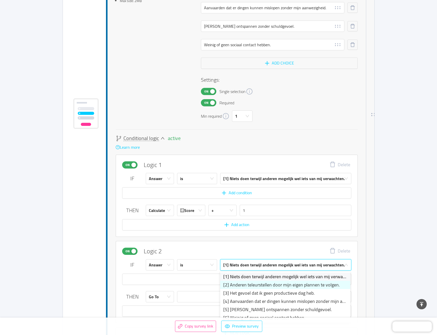
click at [230, 281] on li "[2] Anderen teleurstellen door mijn eigen plannen te volgen." at bounding box center [285, 285] width 130 height 8
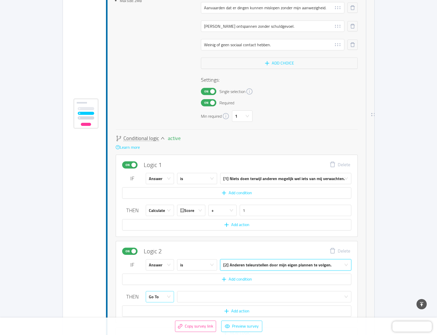
click at [164, 299] on div "Go To" at bounding box center [158, 296] width 19 height 11
click at [163, 314] on li "Calculate" at bounding box center [160, 316] width 28 height 8
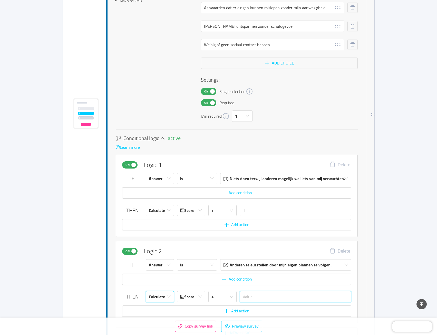
click at [263, 297] on input "text" at bounding box center [296, 296] width 112 height 11
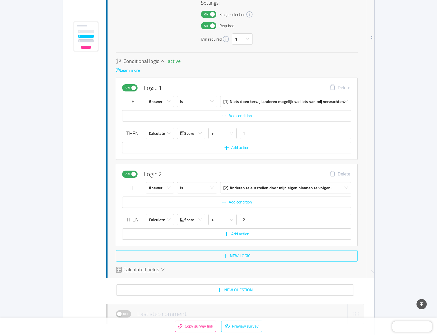
click at [227, 253] on button "New logic" at bounding box center [237, 255] width 242 height 11
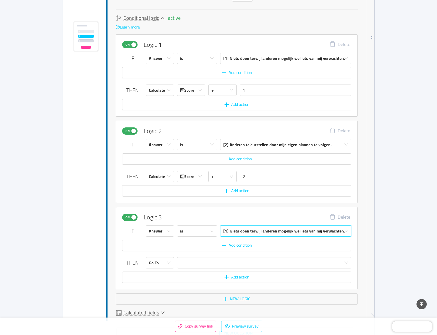
click at [241, 232] on div "[1] Niets doen terwijl anderen mogelijk wel iets van mij verwachten." at bounding box center [284, 230] width 122 height 11
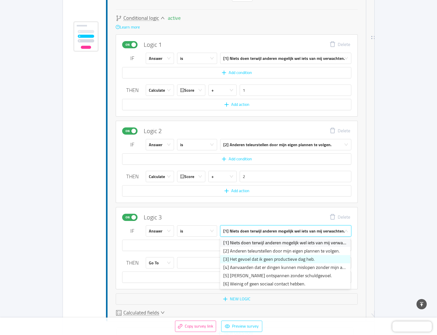
click at [234, 260] on li "[3] Het gevoel dat ik geen productieve dag heb." at bounding box center [285, 259] width 130 height 8
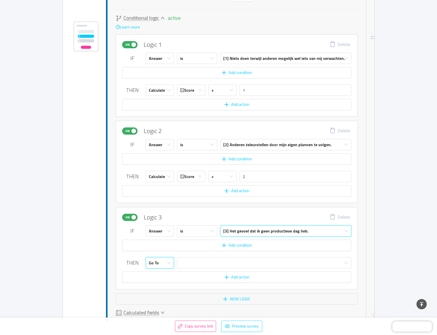
click at [156, 264] on div "Go To" at bounding box center [154, 262] width 10 height 11
click at [158, 284] on li "Calculate" at bounding box center [160, 283] width 28 height 8
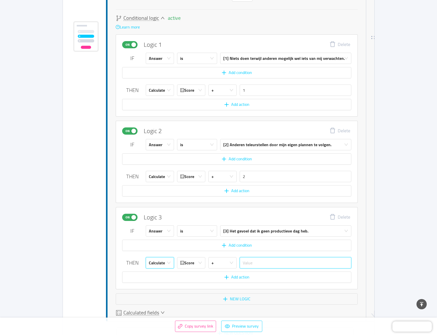
click at [262, 265] on input "text" at bounding box center [296, 262] width 112 height 11
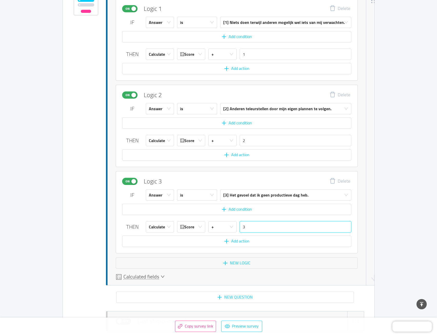
scroll to position [3845, 0]
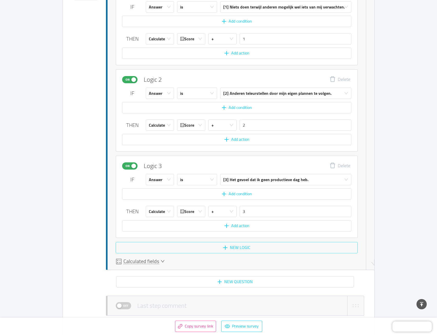
click at [233, 247] on button "New logic" at bounding box center [237, 247] width 242 height 11
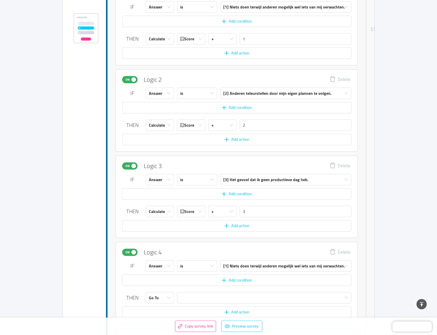
scroll to position [3888, 0]
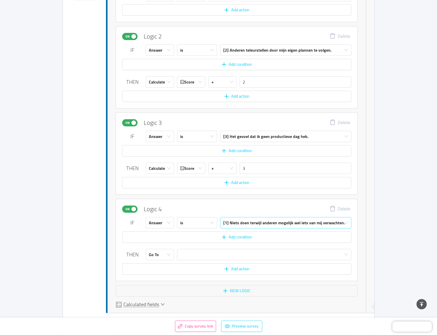
click at [239, 223] on div "[1] Niets doen terwijl anderen mogelijk wel iets van mij verwachten." at bounding box center [284, 222] width 122 height 11
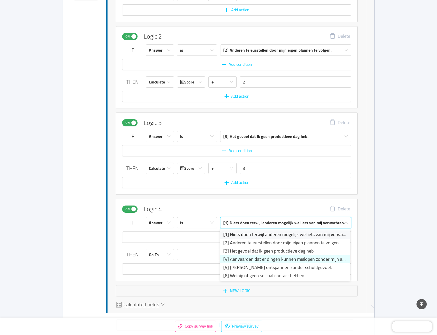
click at [233, 256] on li "[4] Aanvaarden dat er dingen kunnen mislopen zonder mijn aanwezigheid." at bounding box center [285, 259] width 130 height 8
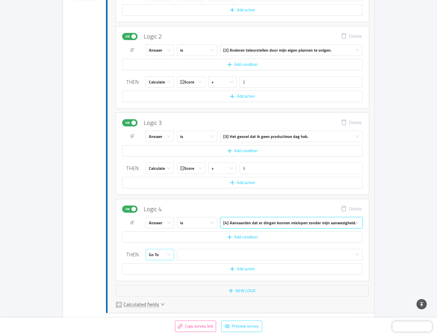
click at [170, 254] on icon "icon: down" at bounding box center [169, 254] width 4 height 2
click at [165, 276] on li "Calculate" at bounding box center [160, 274] width 28 height 8
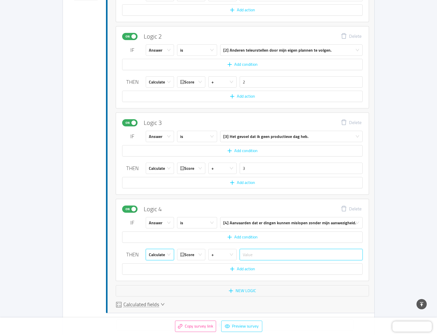
click at [276, 256] on input "text" at bounding box center [301, 254] width 123 height 11
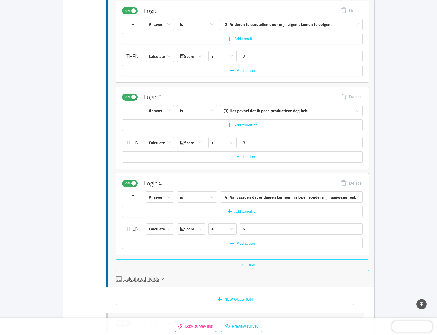
click at [241, 265] on button "New logic" at bounding box center [242, 264] width 253 height 11
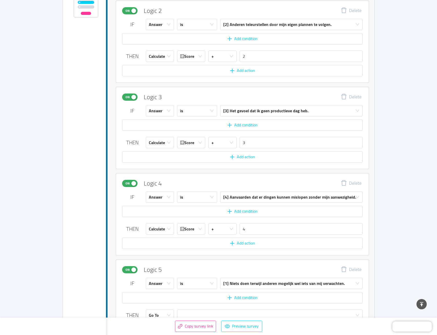
scroll to position [4000, 0]
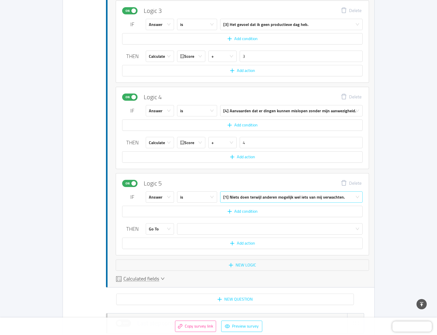
click at [232, 199] on div "[1] Niets doen terwijl anderen mogelijk wel iets van mij verwachten." at bounding box center [284, 196] width 122 height 11
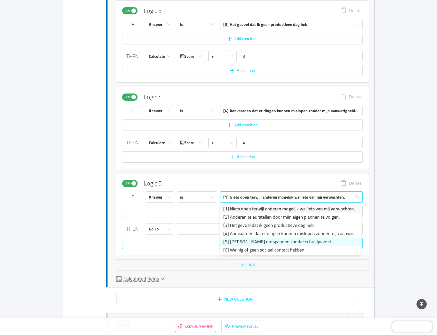
drag, startPoint x: 229, startPoint y: 237, endPoint x: 223, endPoint y: 238, distance: 5.4
click at [228, 237] on li "[5] [PERSON_NAME] ontspannen zonder schuldgevoel." at bounding box center [290, 241] width 141 height 8
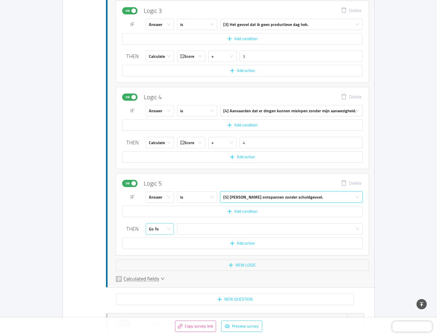
click at [155, 229] on div "Go To" at bounding box center [154, 228] width 10 height 11
click at [161, 246] on li "Calculate" at bounding box center [160, 249] width 28 height 8
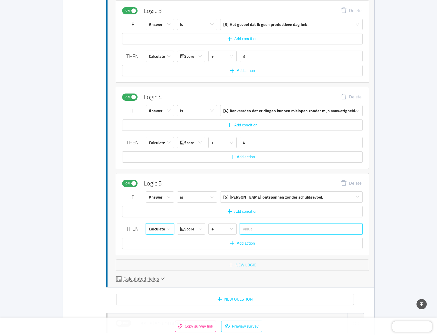
click at [260, 229] on input "text" at bounding box center [301, 228] width 123 height 11
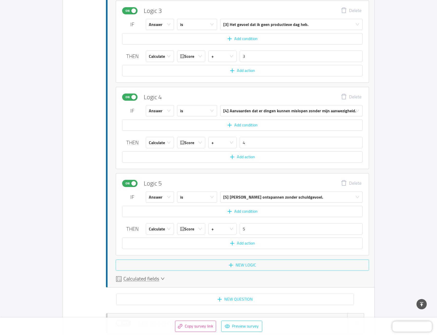
click at [218, 264] on button "New logic" at bounding box center [242, 264] width 253 height 11
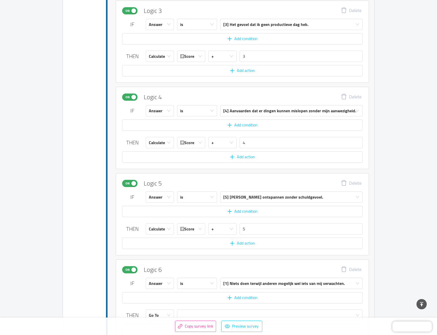
scroll to position [4086, 0]
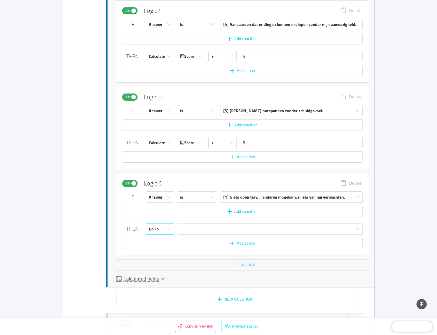
click at [155, 233] on div "Go To" at bounding box center [154, 228] width 10 height 11
click at [162, 251] on li "Calculate" at bounding box center [160, 249] width 28 height 8
click at [248, 231] on input "text" at bounding box center [301, 228] width 123 height 11
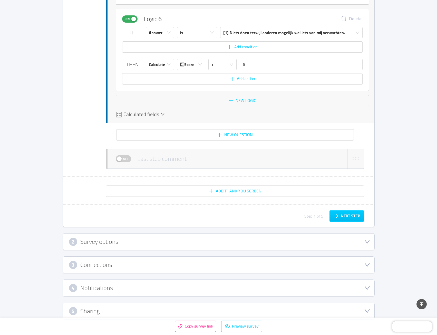
scroll to position [4260, 0]
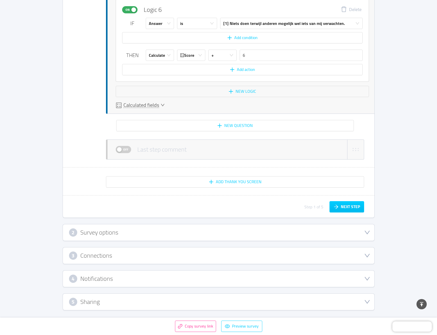
click at [364, 233] on icon "icon: down" at bounding box center [367, 232] width 6 height 6
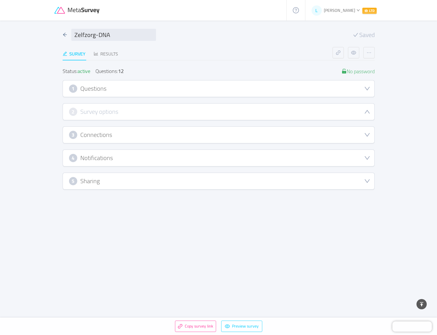
scroll to position [43, 0]
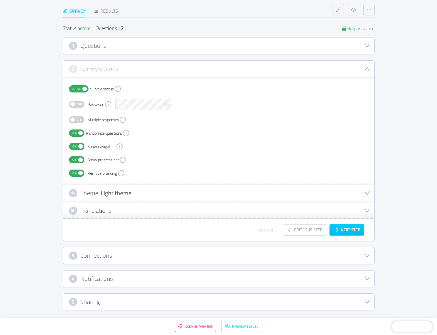
click at [213, 196] on div "Theme: Light theme" at bounding box center [218, 193] width 299 height 8
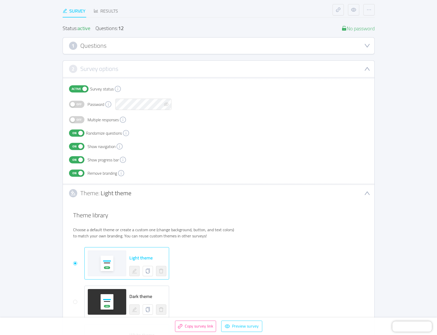
click at [367, 193] on icon "icon: down" at bounding box center [367, 193] width 6 height 6
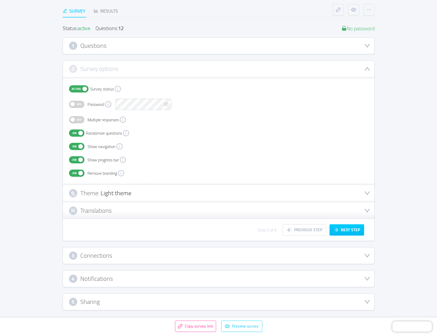
click at [367, 193] on icon "icon: down" at bounding box center [367, 193] width 6 height 6
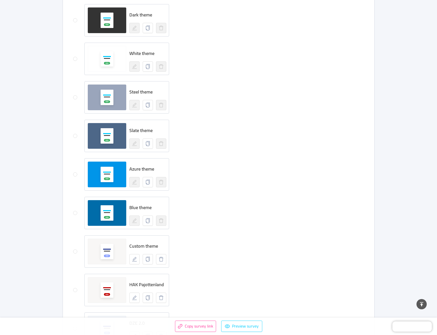
scroll to position [325, 0]
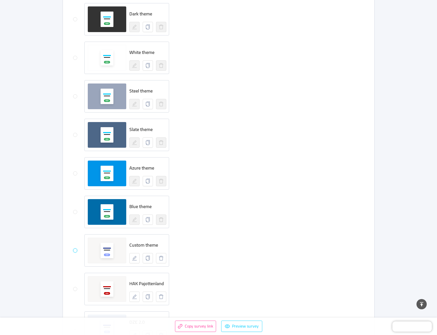
click at [75, 250] on input "radio" at bounding box center [75, 250] width 4 height 4
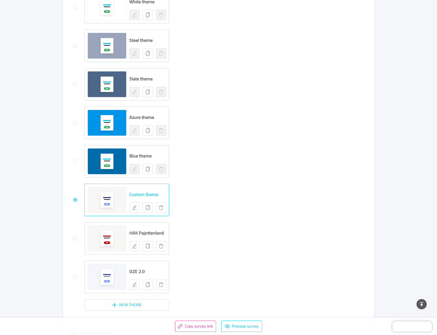
scroll to position [377, 0]
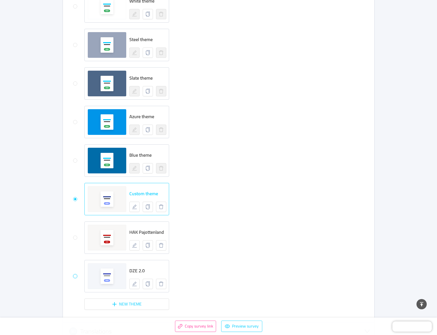
click at [75, 277] on input "radio" at bounding box center [75, 276] width 4 height 4
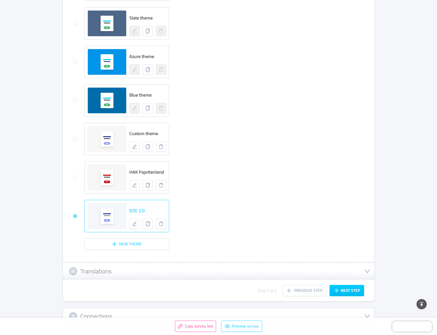
scroll to position [454, 0]
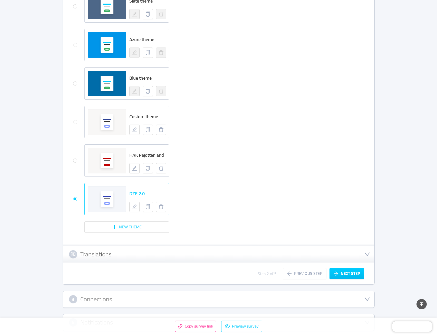
click at [358, 254] on div "Translations" at bounding box center [218, 254] width 299 height 8
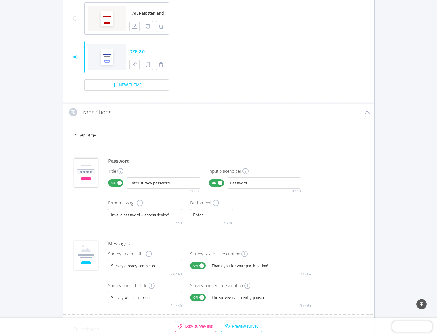
scroll to position [608, 0]
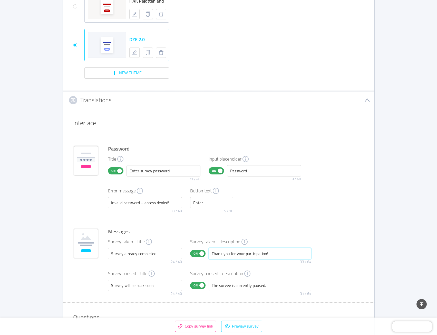
drag, startPoint x: 272, startPoint y: 255, endPoint x: 191, endPoint y: 252, distance: 80.7
click at [191, 252] on div "On Thank you for your participation! 33 / 64" at bounding box center [250, 257] width 121 height 18
drag, startPoint x: 160, startPoint y: 253, endPoint x: 101, endPoint y: 253, distance: 59.3
click at [101, 253] on div "Messages Survey taken - title Survey already completed 24 / 40 Survey taken - d…" at bounding box center [219, 260] width 312 height 83
click at [277, 253] on input "Thank you for your participation!" at bounding box center [260, 253] width 103 height 11
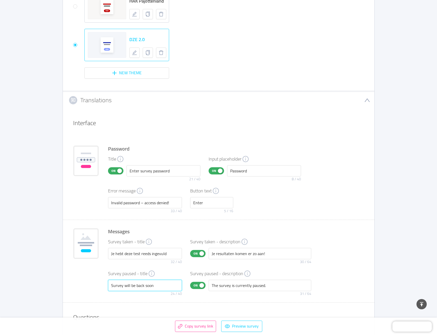
drag, startPoint x: 155, startPoint y: 287, endPoint x: 102, endPoint y: 286, distance: 52.6
click at [102, 286] on div "Messages Survey taken - title Je hebt deze test reeds ingevuld 32 / 40 Survey t…" at bounding box center [219, 260] width 312 height 83
click at [168, 285] on input "Deze test komt binnenkort terug inline" at bounding box center [145, 285] width 74 height 11
click at [116, 287] on input "Deze test komt binnenkort terug online" at bounding box center [145, 285] width 74 height 11
click at [268, 288] on input "The survey is currently paused." at bounding box center [260, 285] width 103 height 11
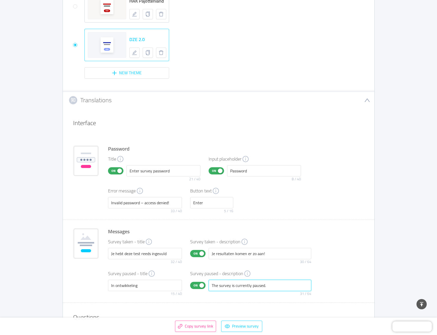
paste input "Deze test komt binnenkort terug online"
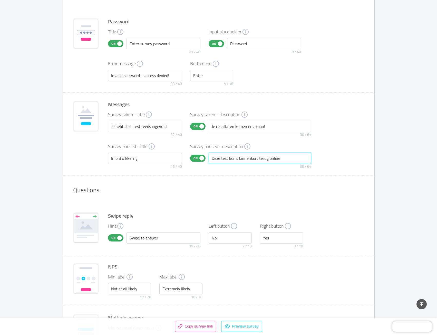
scroll to position [736, 0]
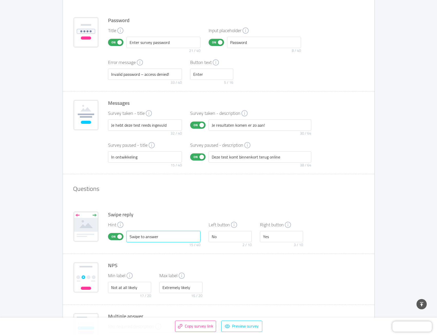
drag, startPoint x: 163, startPoint y: 237, endPoint x: 141, endPoint y: 238, distance: 22.6
click at [141, 238] on input "Swipe to answer" at bounding box center [164, 236] width 74 height 11
drag, startPoint x: 135, startPoint y: 286, endPoint x: 103, endPoint y: 286, distance: 32.6
click at [103, 286] on div "NPS Min label Not at all likely 17 / 20 Max label Extremely likely 16 / 20" at bounding box center [219, 278] width 312 height 51
click at [147, 287] on input "Weinig waarschijnlij" at bounding box center [129, 287] width 43 height 11
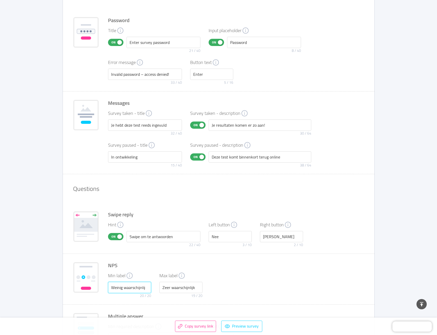
drag, startPoint x: 146, startPoint y: 286, endPoint x: 110, endPoint y: 286, distance: 35.2
click at [110, 286] on input "Weinig waarschijnlij" at bounding box center [129, 287] width 43 height 11
click at [164, 287] on input "Zeer waarschijnlijk" at bounding box center [180, 287] width 43 height 11
click at [110, 235] on div "On Swipe om te antwoorden 22 / 40" at bounding box center [154, 240] width 92 height 18
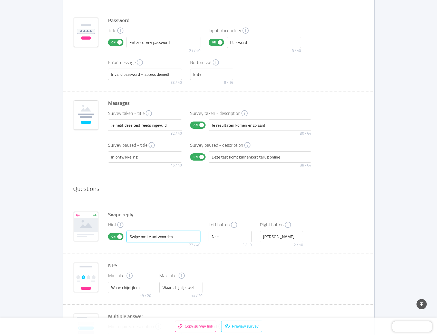
click at [137, 236] on input "Swipe om te antwoorden" at bounding box center [164, 236] width 74 height 11
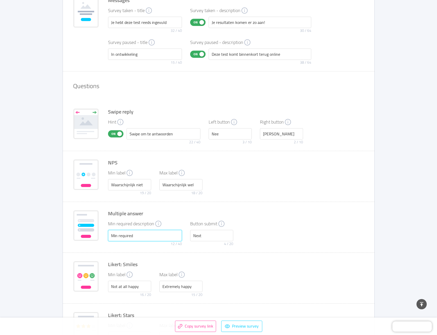
click at [134, 235] on input "Min required" at bounding box center [145, 235] width 74 height 11
drag, startPoint x: 137, startPoint y: 235, endPoint x: 108, endPoint y: 235, distance: 28.2
click at [108, 235] on input "Min required" at bounding box center [145, 235] width 74 height 11
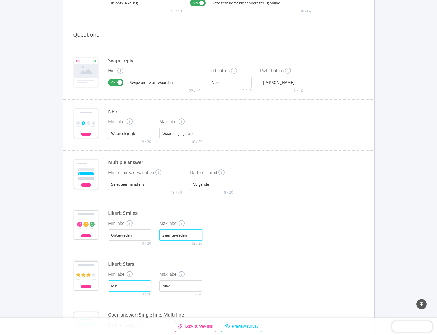
scroll to position [941, 0]
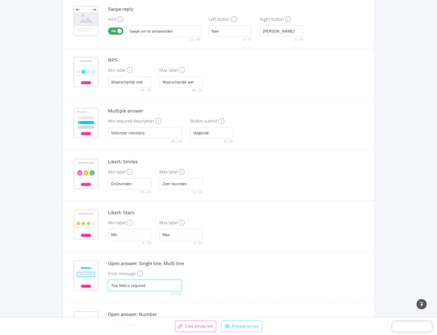
drag, startPoint x: 157, startPoint y: 284, endPoint x: 99, endPoint y: 282, distance: 57.8
click at [99, 282] on div "Open answer: Single line, Multi line Error message This field is required 22 / …" at bounding box center [219, 276] width 312 height 51
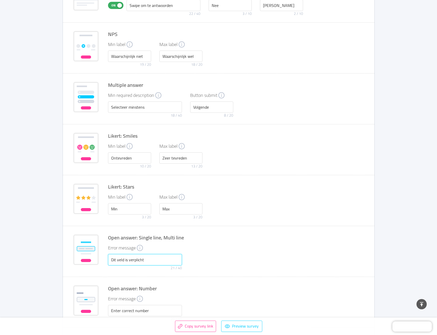
scroll to position [993, 0]
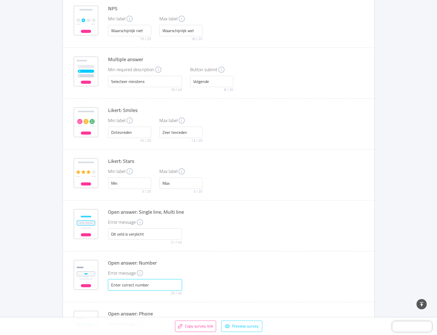
drag, startPoint x: 160, startPoint y: 285, endPoint x: 103, endPoint y: 284, distance: 57.8
click at [103, 284] on div "Open answer: Number Error message Enter correct number 20 / 40" at bounding box center [219, 276] width 312 height 51
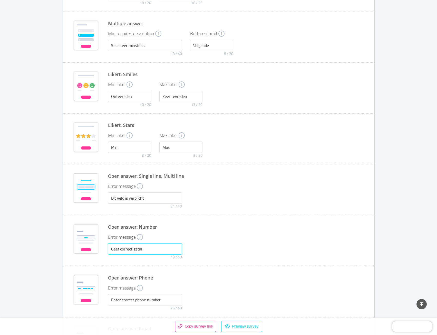
scroll to position [1044, 0]
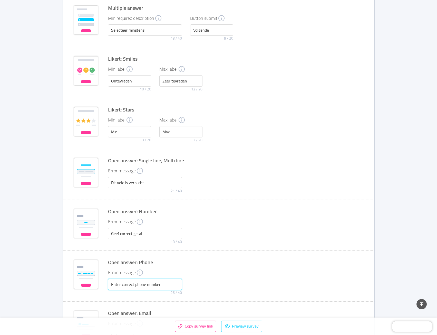
drag, startPoint x: 173, startPoint y: 283, endPoint x: 89, endPoint y: 282, distance: 83.7
click at [89, 282] on div "Open answer: Phone Error message Enter correct phone number 26 / 40" at bounding box center [219, 275] width 312 height 51
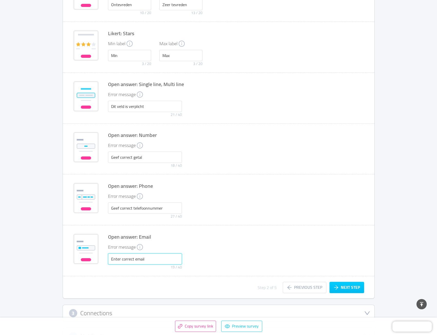
scroll to position [1127, 0]
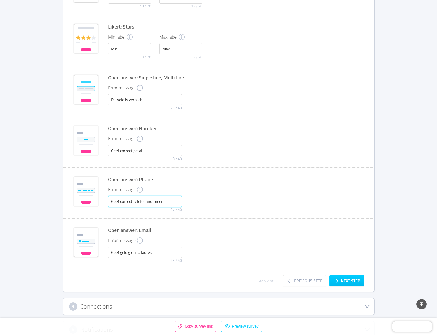
click at [126, 202] on input "Geef correct telefoonnummer" at bounding box center [145, 201] width 74 height 11
click at [352, 231] on div "Open answer: Email" at bounding box center [236, 230] width 256 height 6
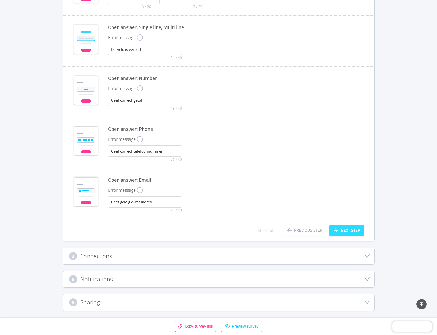
scroll to position [1178, 0]
click at [353, 231] on button "Next step" at bounding box center [347, 229] width 35 height 11
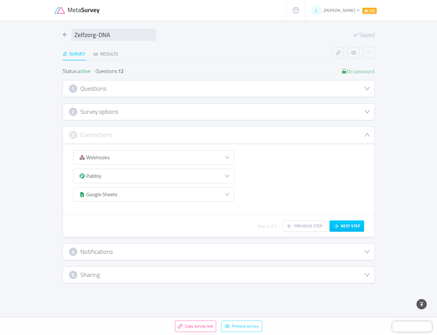
scroll to position [0, 0]
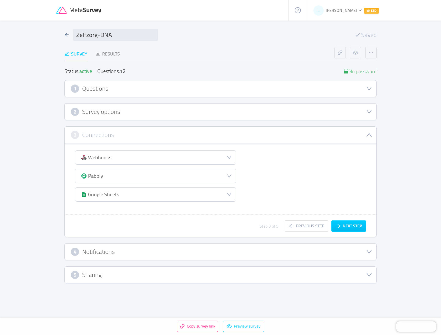
click at [369, 111] on icon "icon: down" at bounding box center [369, 112] width 6 height 6
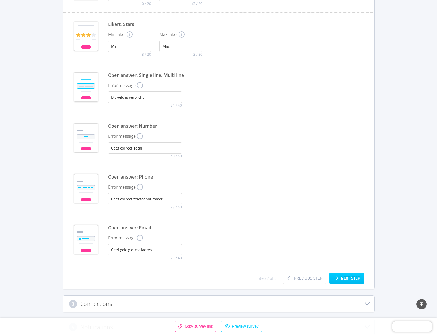
scroll to position [1178, 0]
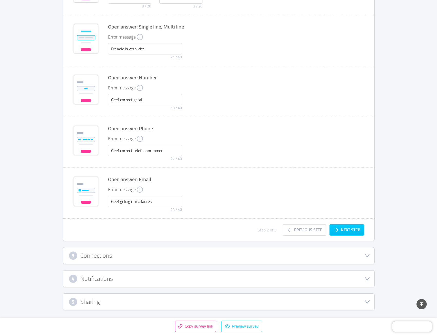
click at [368, 259] on div "3 Connections" at bounding box center [219, 255] width 312 height 16
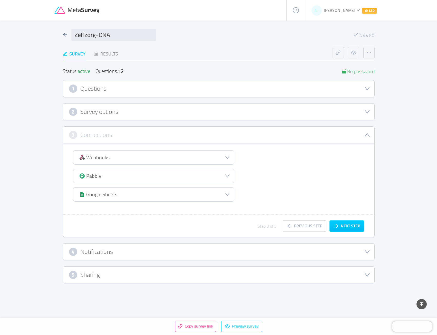
scroll to position [0, 0]
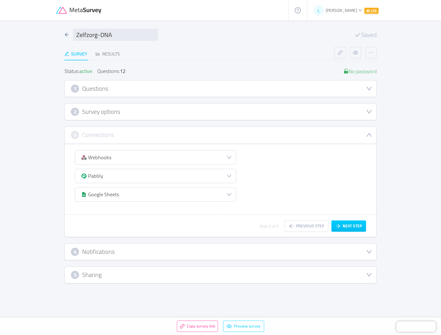
click at [370, 253] on icon "icon: down" at bounding box center [369, 251] width 6 height 6
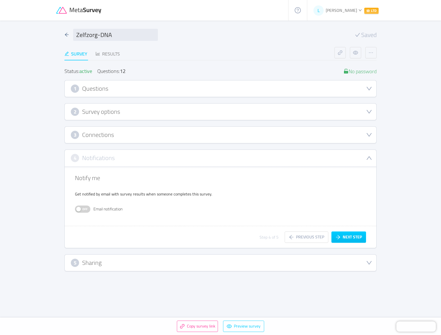
click at [83, 208] on span "Off" at bounding box center [84, 209] width 7 height 7
click at [366, 265] on div "5 Sharing" at bounding box center [220, 262] width 299 height 8
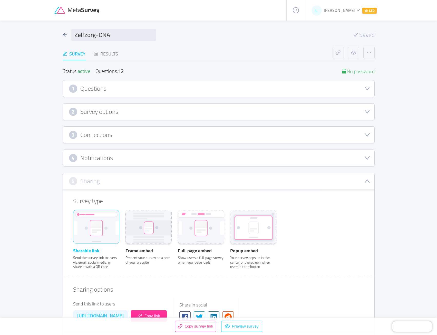
click at [105, 91] on h3 "Questions" at bounding box center [93, 89] width 26 height 6
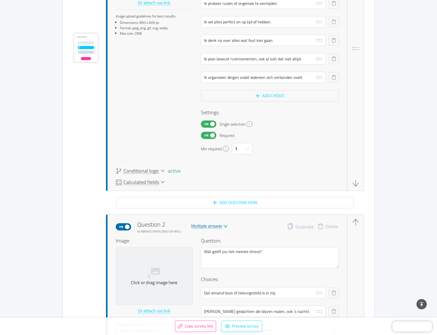
scroll to position [257, 0]
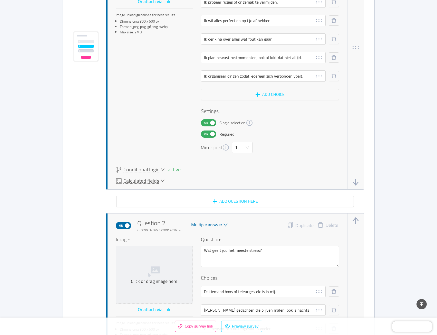
click at [164, 181] on icon "icon: down" at bounding box center [163, 181] width 4 height 4
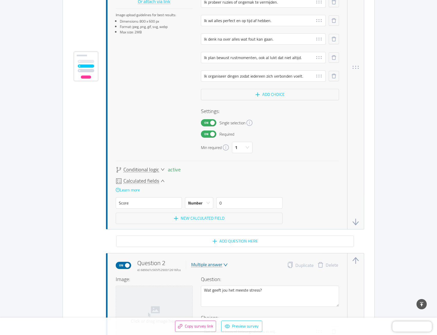
scroll to position [276, 0]
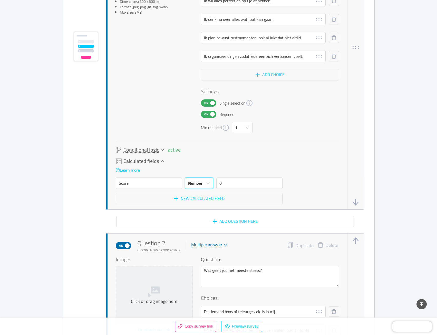
click at [197, 181] on div "Number" at bounding box center [195, 183] width 14 height 11
click at [194, 204] on li "String" at bounding box center [199, 203] width 28 height 8
click at [226, 185] on input "0" at bounding box center [249, 182] width 66 height 11
click at [206, 184] on icon "icon: down" at bounding box center [208, 183] width 4 height 4
click at [202, 193] on li "Number" at bounding box center [199, 195] width 28 height 8
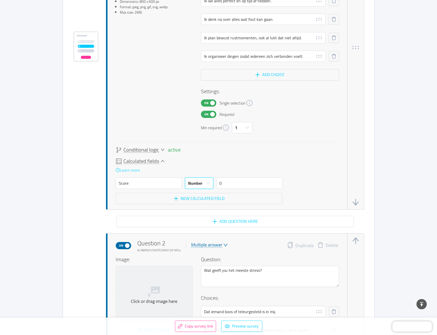
click at [135, 169] on link "Learn more" at bounding box center [128, 170] width 24 height 8
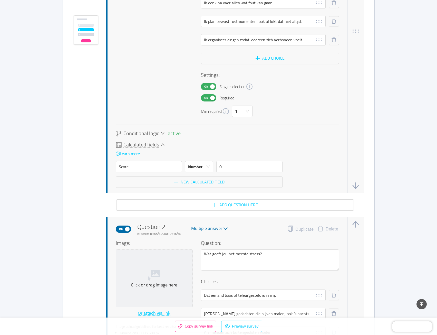
scroll to position [0, 0]
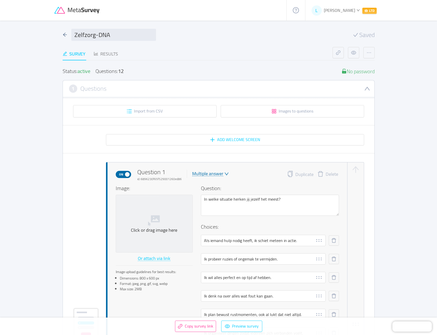
click at [76, 53] on div "Survey" at bounding box center [74, 53] width 23 height 7
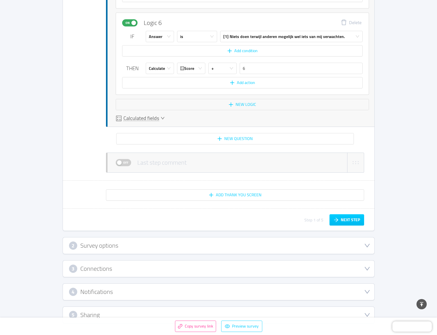
scroll to position [4274, 0]
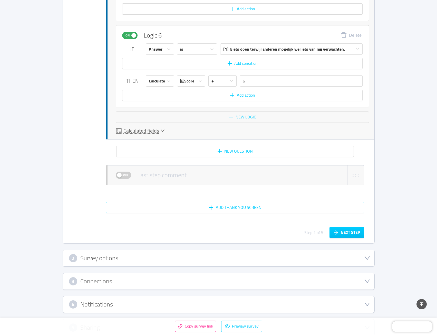
click at [246, 206] on button "Add Thank You screen" at bounding box center [235, 207] width 258 height 11
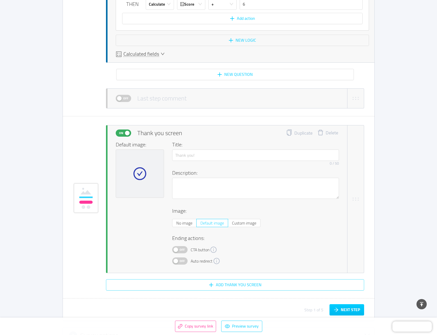
scroll to position [4351, 0]
click at [181, 259] on span "Off" at bounding box center [182, 260] width 7 height 7
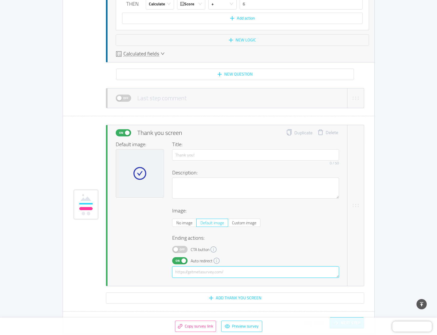
click at [222, 271] on textarea at bounding box center [255, 271] width 167 height 11
click at [184, 249] on span "Off" at bounding box center [182, 249] width 7 height 7
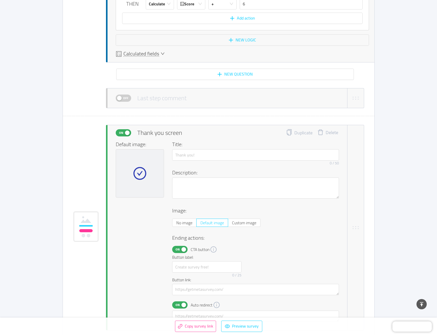
click at [184, 249] on button "On" at bounding box center [179, 249] width 15 height 7
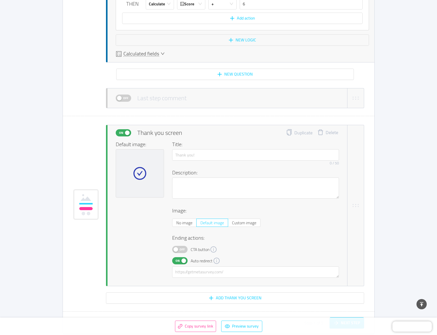
click at [181, 248] on span "Off" at bounding box center [182, 249] width 7 height 7
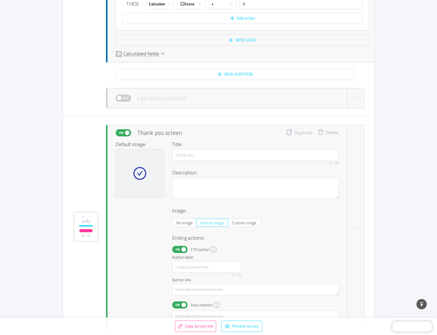
click at [183, 250] on button "On" at bounding box center [179, 249] width 15 height 7
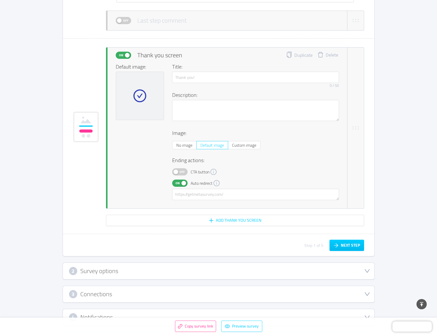
scroll to position [4428, 0]
click at [182, 181] on button "On" at bounding box center [179, 183] width 15 height 7
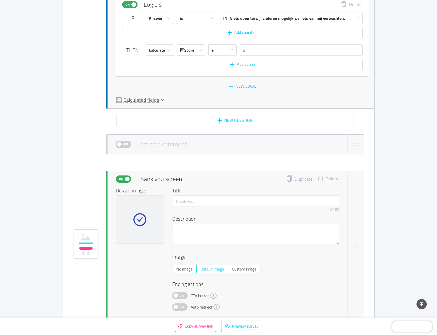
scroll to position [4299, 0]
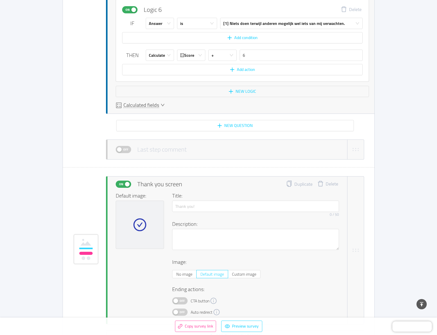
click at [125, 149] on span "Off" at bounding box center [125, 149] width 7 height 7
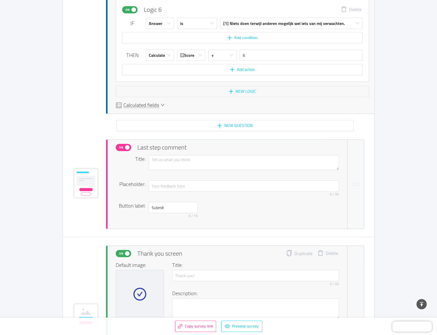
click at [124, 147] on span "On" at bounding box center [121, 147] width 7 height 7
click at [125, 147] on span "On" at bounding box center [121, 147] width 7 height 7
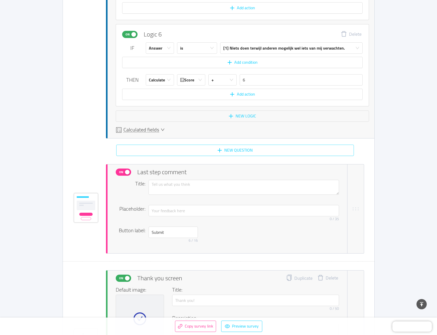
scroll to position [4274, 0]
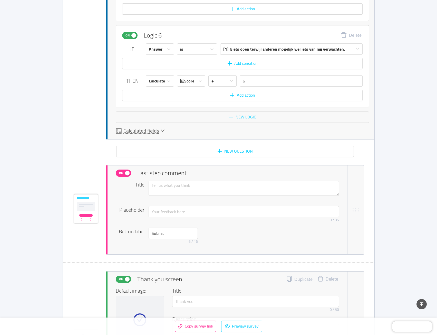
click at [129, 174] on button "On" at bounding box center [123, 172] width 15 height 7
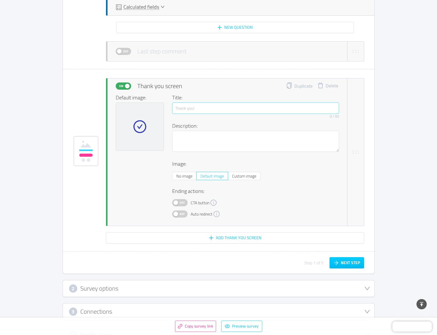
scroll to position [4428, 0]
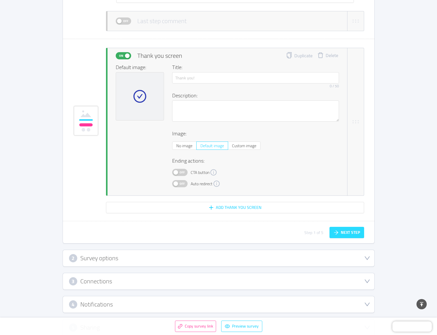
click at [331, 233] on button "Next step" at bounding box center [347, 232] width 35 height 11
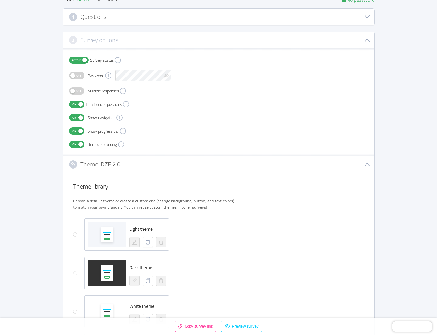
scroll to position [0, 0]
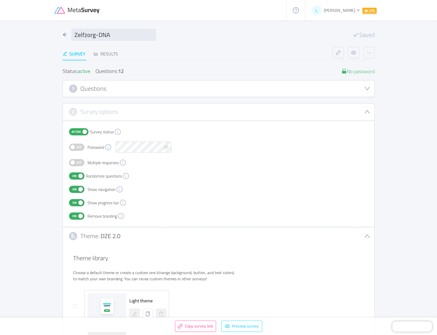
click at [366, 88] on icon "icon: down" at bounding box center [366, 89] width 5 height 4
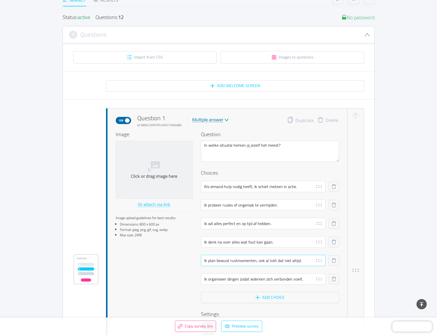
scroll to position [51, 0]
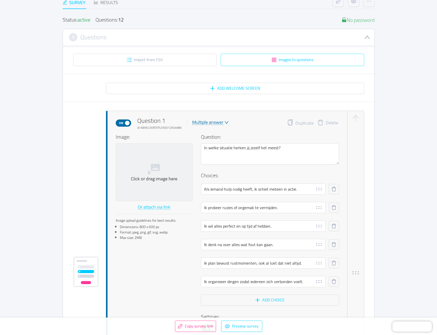
click at [290, 63] on button "Images to questions" at bounding box center [292, 60] width 143 height 12
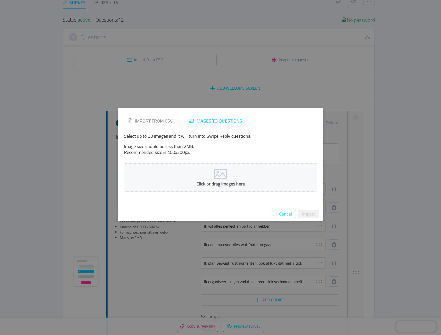
click at [279, 214] on button "Cancel" at bounding box center [285, 214] width 21 height 8
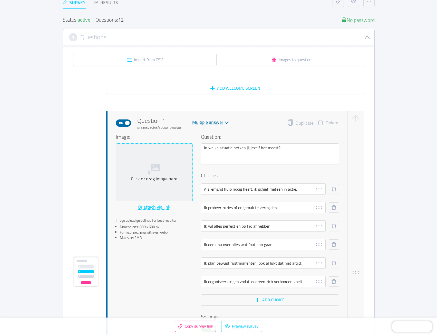
click at [153, 179] on div "Click or drag image here" at bounding box center [154, 179] width 72 height 6
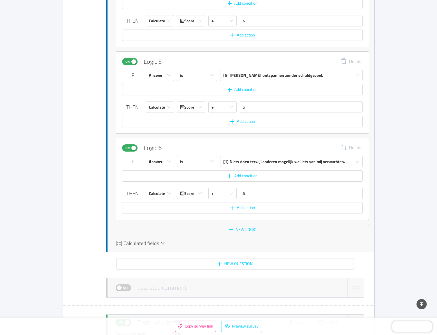
scroll to position [4196, 0]
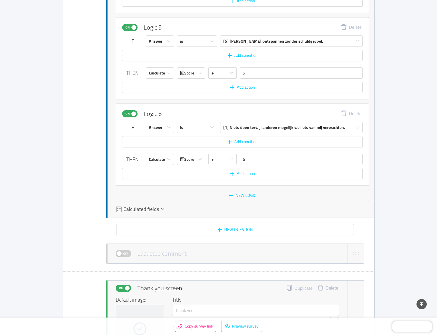
click at [159, 210] on div "Calculated fields" at bounding box center [140, 209] width 49 height 6
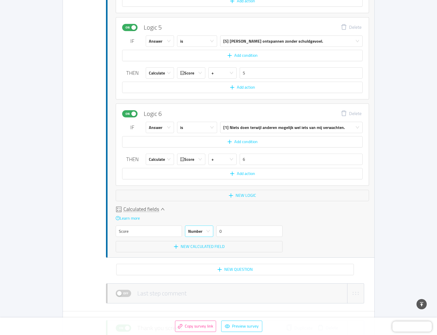
click at [210, 231] on icon "icon: down" at bounding box center [208, 231] width 4 height 4
click at [136, 217] on link "Learn more" at bounding box center [128, 218] width 24 height 8
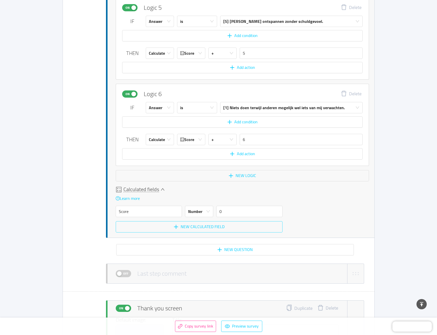
scroll to position [4221, 0]
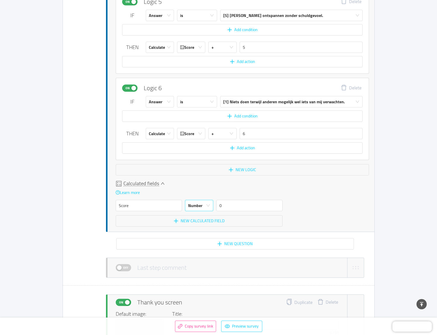
click at [208, 205] on icon "icon: down" at bounding box center [208, 205] width 4 height 4
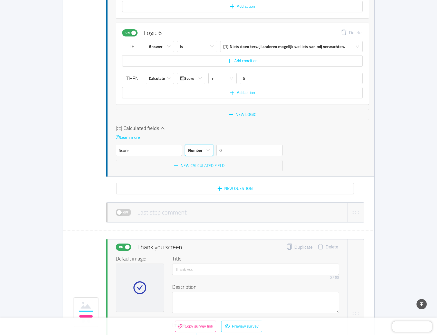
scroll to position [4247, 0]
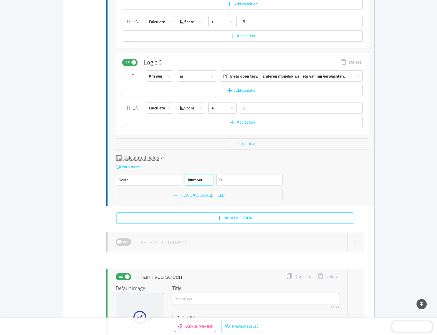
click at [216, 219] on button "New question" at bounding box center [235, 217] width 238 height 11
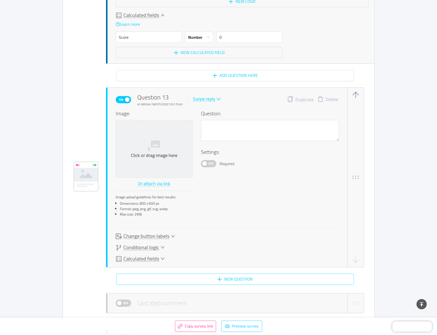
scroll to position [4399, 0]
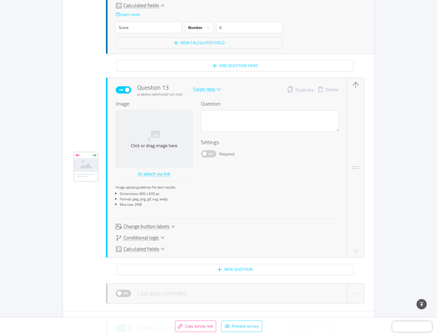
click at [172, 226] on icon "icon: down" at bounding box center [173, 226] width 4 height 4
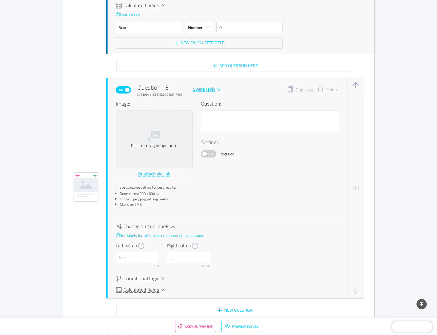
click at [172, 226] on icon "icon: down" at bounding box center [173, 226] width 4 height 4
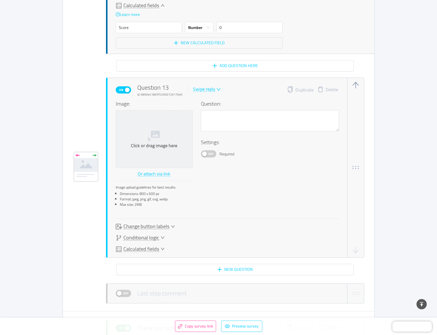
click at [160, 248] on div "Calculated fields" at bounding box center [140, 249] width 49 height 6
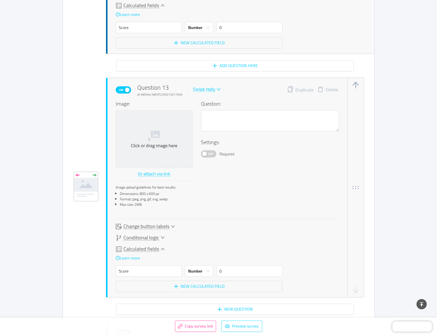
click at [160, 248] on div "Calculated fields" at bounding box center [199, 249] width 167 height 6
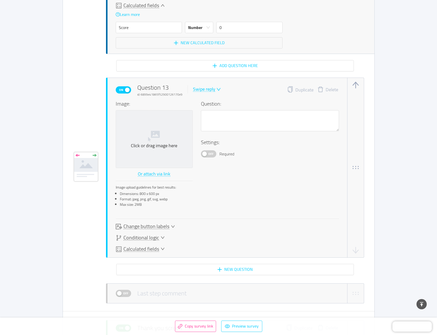
click at [161, 237] on icon "icon: down" at bounding box center [163, 237] width 4 height 4
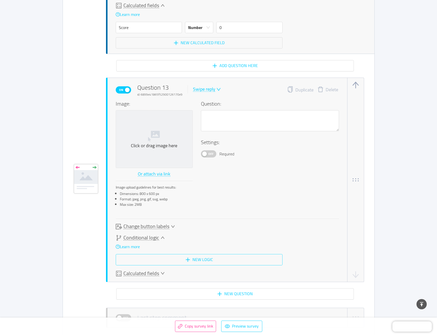
click at [187, 257] on button "New logic" at bounding box center [199, 259] width 167 height 11
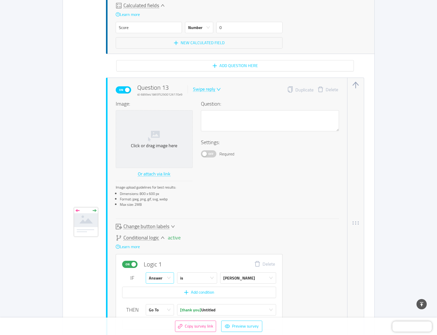
click at [165, 274] on div "Answer" at bounding box center [158, 277] width 19 height 11
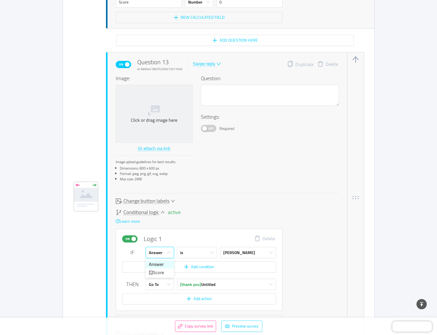
scroll to position [4425, 0]
click at [162, 271] on li "Score" at bounding box center [160, 272] width 28 height 8
click at [205, 251] on div "=" at bounding box center [195, 252] width 31 height 11
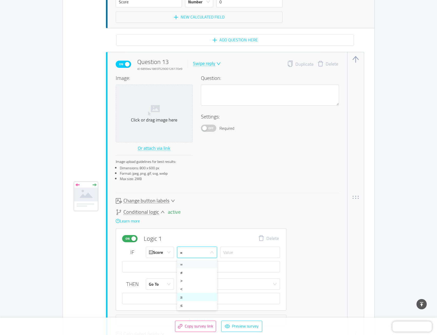
click at [194, 299] on li "≥" at bounding box center [197, 297] width 40 height 8
click at [241, 255] on input "text" at bounding box center [250, 251] width 60 height 11
click at [218, 285] on div "[thank you] Untitled" at bounding box center [226, 284] width 93 height 11
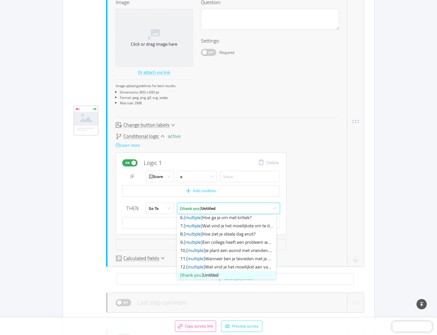
scroll to position [4502, 0]
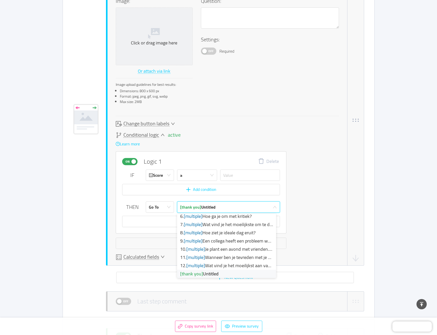
click at [304, 228] on div "active Conditional logic Learn more On Logic 1 Delete IF Score ≥ Add condition …" at bounding box center [227, 190] width 223 height 117
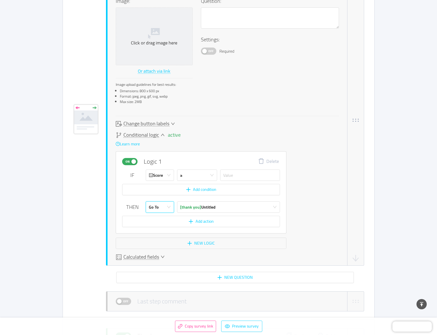
click at [169, 208] on icon "icon: down" at bounding box center [169, 207] width 4 height 4
click at [192, 218] on button "Add action" at bounding box center [201, 221] width 158 height 11
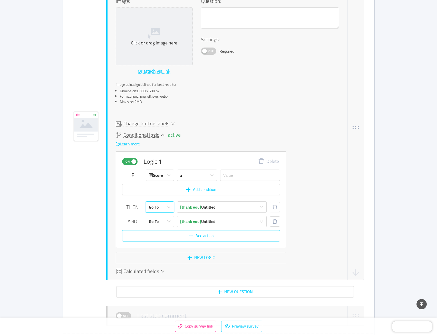
scroll to position [4509, 0]
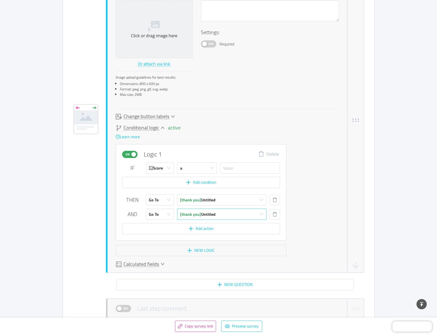
click at [226, 213] on div "[thank you] Untitled" at bounding box center [220, 214] width 80 height 11
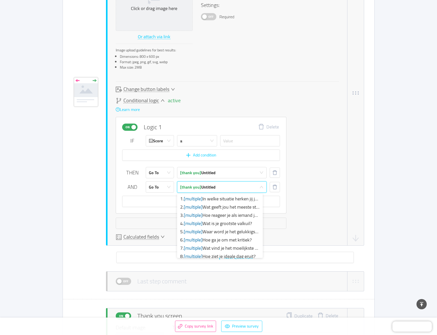
scroll to position [4560, 0]
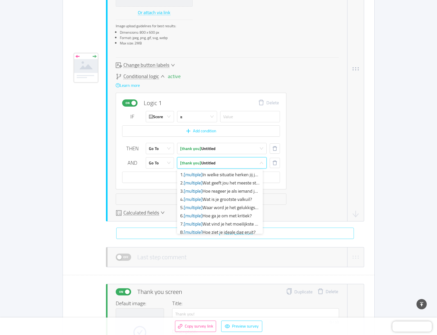
click at [324, 233] on button "New question" at bounding box center [235, 232] width 238 height 11
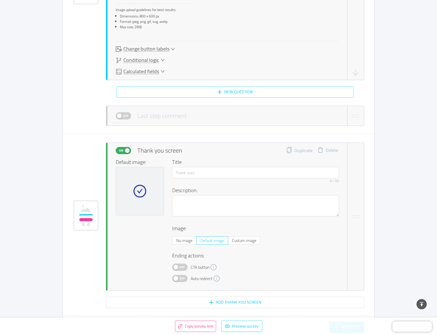
scroll to position [4933, 0]
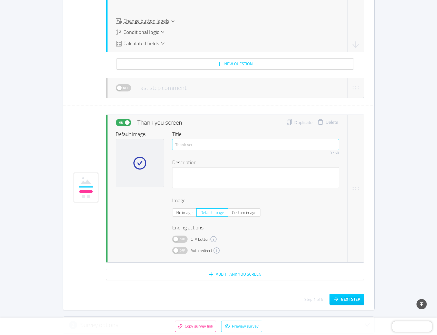
click at [292, 124] on button "Duplicate" at bounding box center [299, 122] width 26 height 7
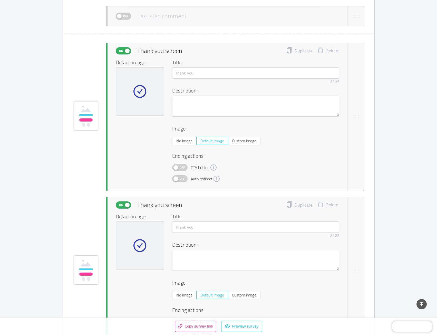
scroll to position [4981, 0]
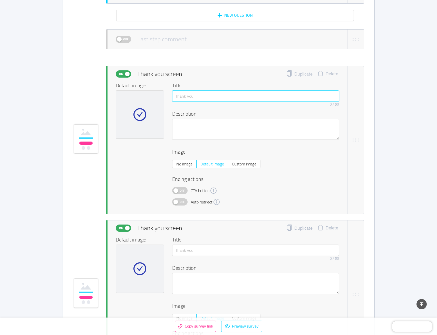
click at [194, 99] on input "text" at bounding box center [255, 95] width 167 height 11
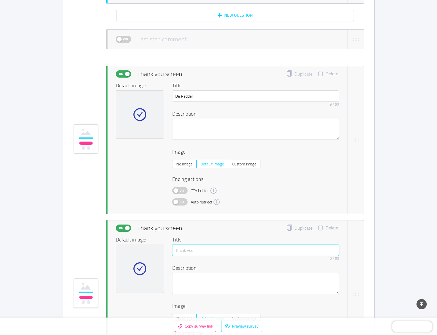
click at [197, 250] on input "text" at bounding box center [255, 249] width 167 height 11
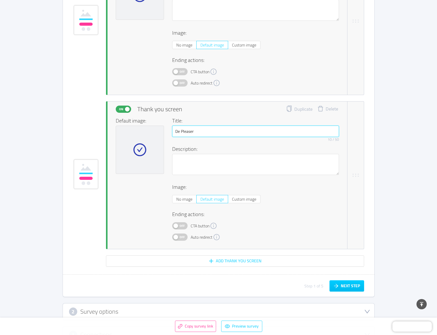
scroll to position [5110, 0]
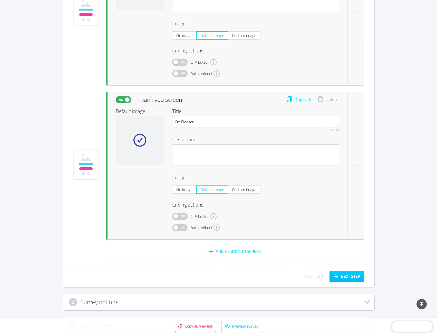
click at [300, 97] on button "Duplicate" at bounding box center [299, 99] width 26 height 7
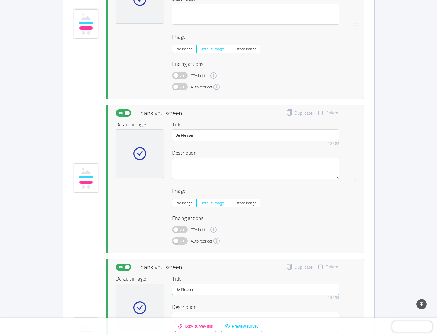
scroll to position [5135, 0]
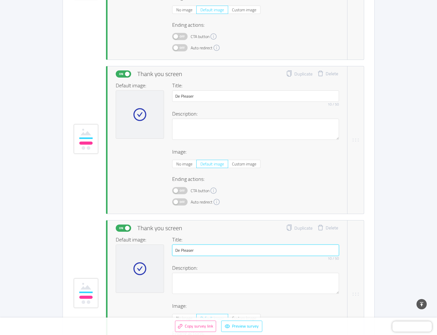
drag, startPoint x: 201, startPoint y: 252, endPoint x: 159, endPoint y: 249, distance: 42.0
click at [159, 249] on div "Default image: Title: De Pleaser 10 / 50 Description: Image: No image Default i…" at bounding box center [227, 298] width 223 height 124
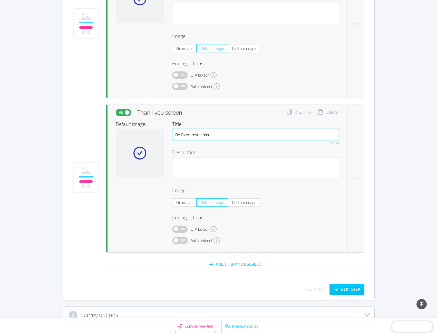
scroll to position [5264, 0]
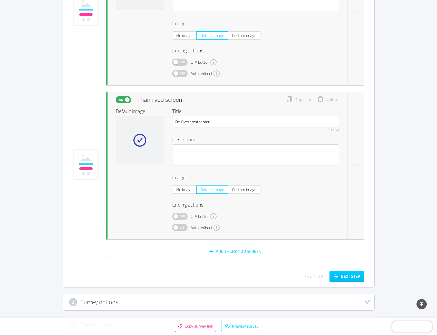
click at [210, 254] on button "Add Thank You screen" at bounding box center [235, 251] width 258 height 11
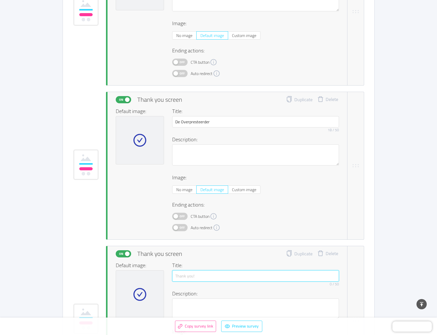
click at [185, 279] on input "text" at bounding box center [255, 275] width 167 height 11
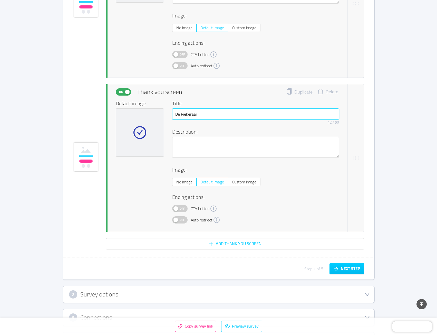
scroll to position [5444, 0]
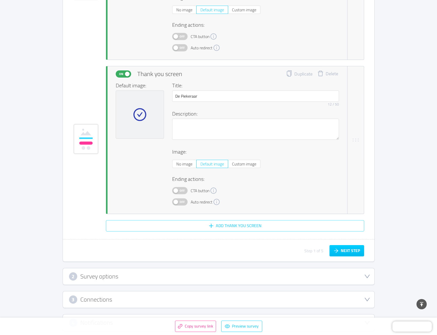
click at [243, 226] on button "Add Thank You screen" at bounding box center [235, 225] width 258 height 11
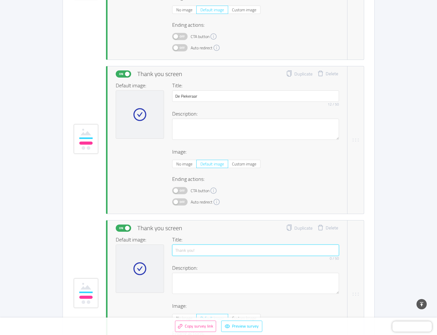
click at [184, 251] on input "text" at bounding box center [255, 249] width 167 height 11
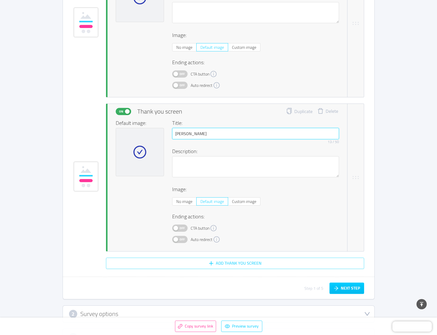
scroll to position [5572, 0]
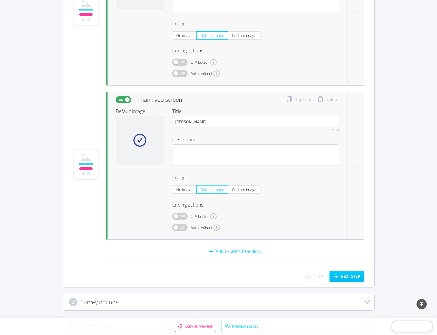
click at [191, 250] on button "Add Thank You screen" at bounding box center [235, 251] width 258 height 11
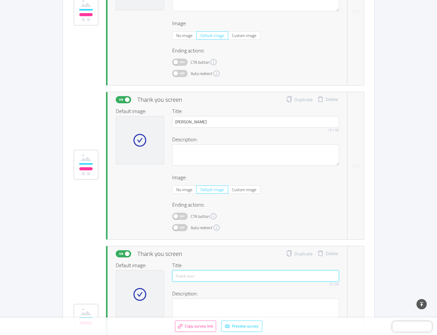
click at [189, 275] on input "text" at bounding box center [255, 275] width 167 height 11
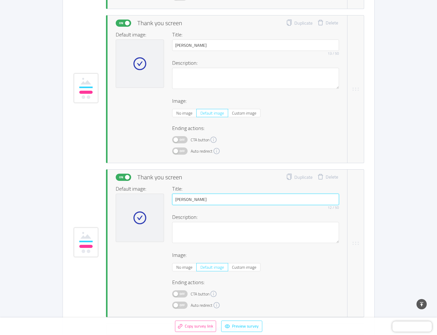
scroll to position [5649, 0]
click at [139, 217] on icon "icon: check-circle" at bounding box center [139, 217] width 13 height 13
click at [240, 266] on span "Custom image" at bounding box center [244, 267] width 24 height 8
click at [232, 268] on input "Custom image" at bounding box center [232, 268] width 0 height 0
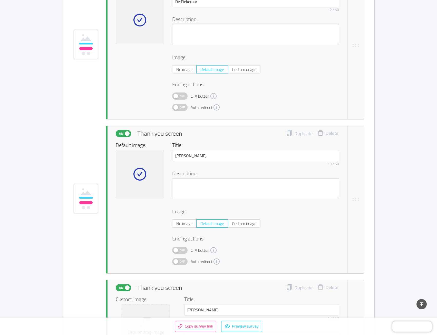
scroll to position [5521, 0]
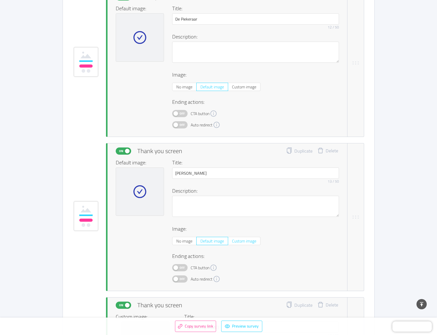
click at [242, 242] on span "Custom image" at bounding box center [244, 241] width 24 height 8
click at [232, 242] on input "Custom image" at bounding box center [232, 242] width 0 height 0
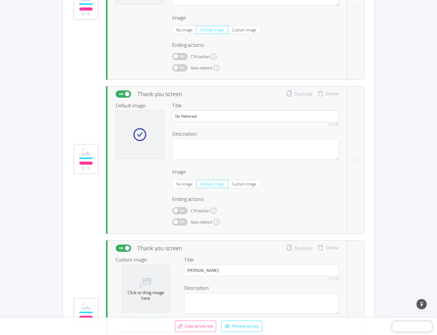
scroll to position [5418, 0]
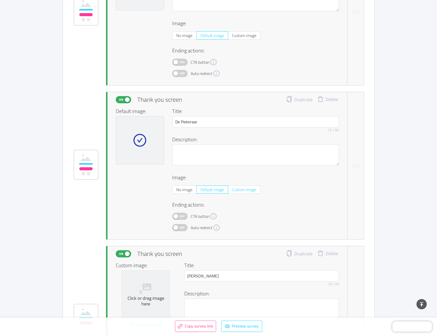
click at [246, 191] on span "Custom image" at bounding box center [244, 190] width 24 height 8
click at [232, 191] on input "Custom image" at bounding box center [232, 191] width 0 height 0
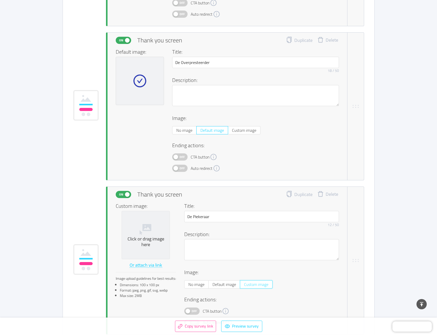
scroll to position [5315, 0]
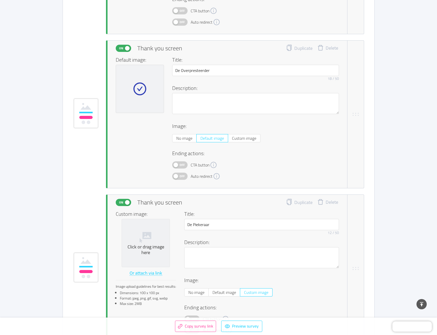
click at [248, 139] on span "Custom image" at bounding box center [244, 138] width 24 height 8
click at [232, 140] on input "Custom image" at bounding box center [232, 140] width 0 height 0
click at [242, 138] on label "Custom image" at bounding box center [244, 138] width 32 height 8
click at [232, 140] on input "Custom image" at bounding box center [232, 140] width 0 height 0
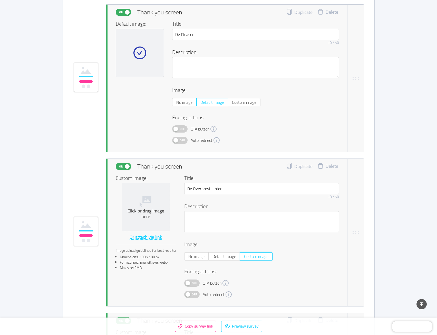
scroll to position [5187, 0]
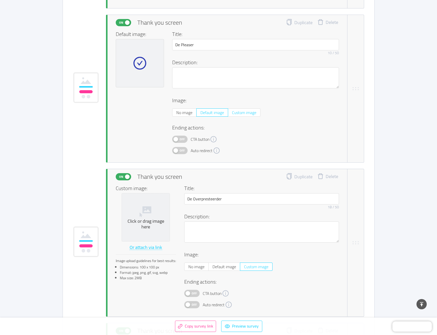
click at [245, 114] on span "Custom image" at bounding box center [244, 113] width 24 height 8
click at [232, 114] on input "Custom image" at bounding box center [232, 114] width 0 height 0
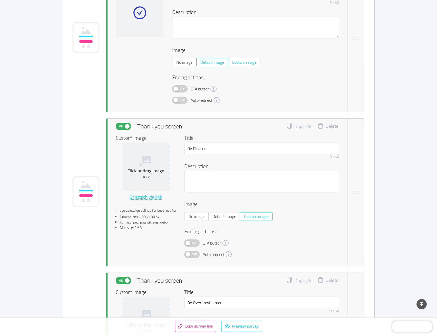
scroll to position [5058, 0]
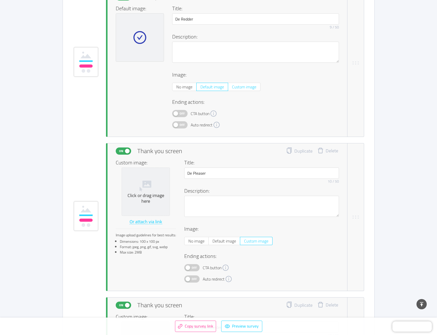
click at [246, 85] on span "Custom image" at bounding box center [244, 87] width 24 height 8
click at [232, 88] on input "Custom image" at bounding box center [232, 88] width 0 height 0
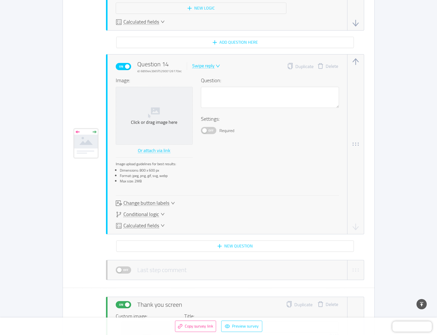
scroll to position [4750, 0]
click at [217, 67] on icon "icon: down" at bounding box center [218, 66] width 5 height 5
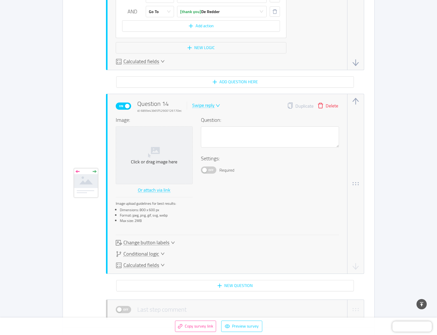
scroll to position [4673, 0]
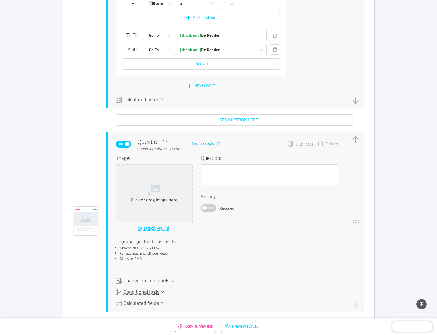
click at [330, 145] on button "Delete" at bounding box center [328, 143] width 28 height 7
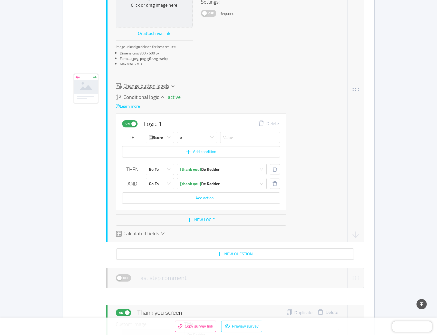
scroll to position [4514, 0]
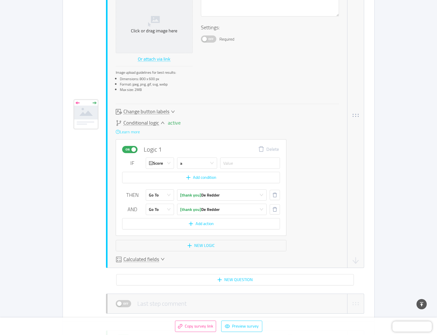
click at [135, 133] on link "Learn more" at bounding box center [128, 132] width 24 height 8
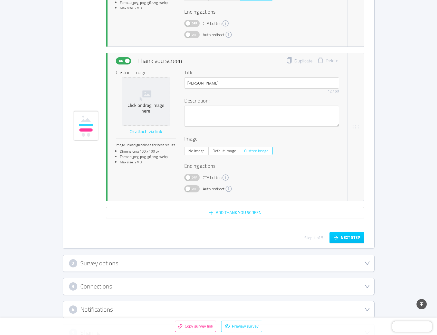
scroll to position [5592, 0]
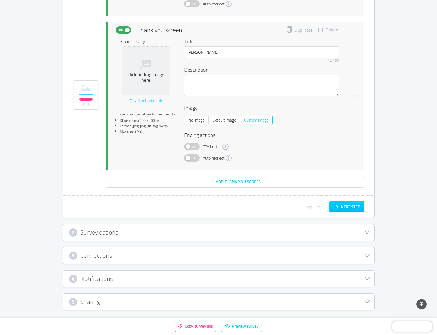
click at [265, 234] on div "2 Survey options" at bounding box center [218, 232] width 299 height 8
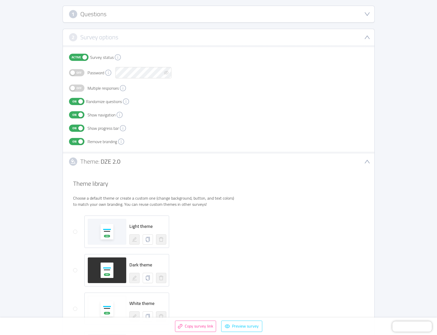
scroll to position [74, 0]
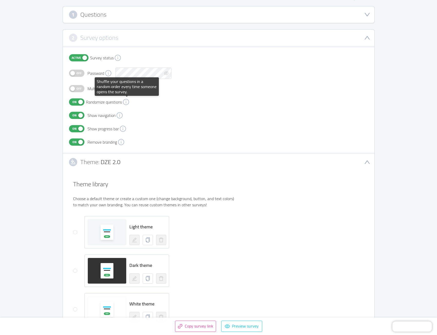
click at [126, 102] on icon "icon: info-circle" at bounding box center [126, 101] width 1 height 3
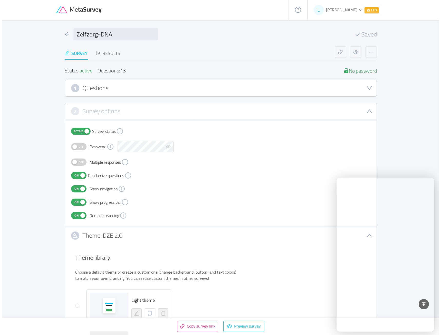
scroll to position [0, 0]
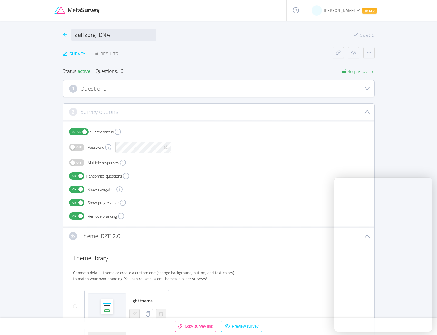
click at [369, 11] on span "LTD" at bounding box center [369, 11] width 14 height 6
click at [349, 10] on span "[PERSON_NAME]" at bounding box center [339, 10] width 31 height 8
click at [355, 10] on div "L Lieselot De Tant LTD" at bounding box center [344, 10] width 65 height 8
click at [64, 35] on icon "icon: arrow-left" at bounding box center [65, 34] width 5 height 5
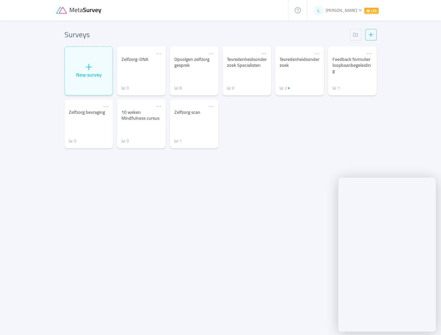
click at [359, 11] on icon "icon: down" at bounding box center [360, 10] width 3 height 2
